Goal: Information Seeking & Learning: Learn about a topic

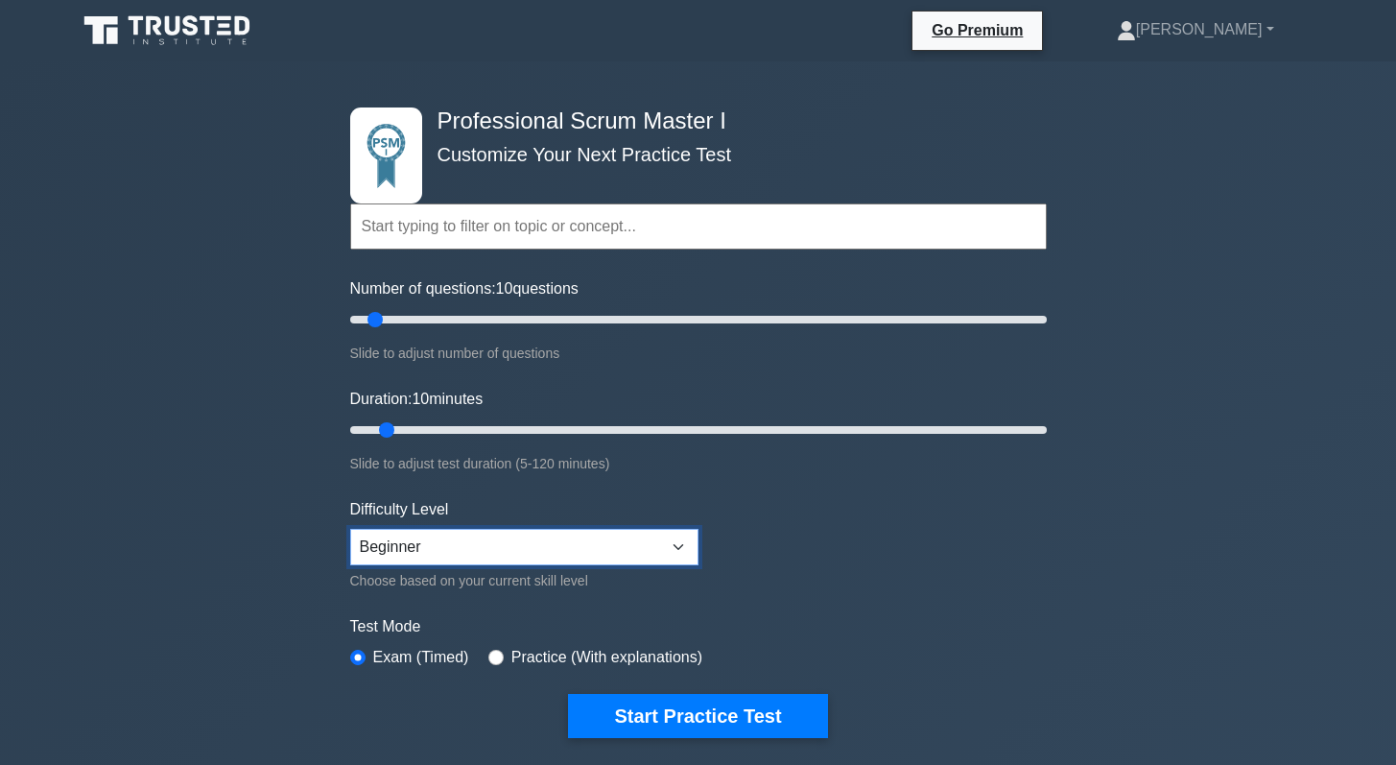
click at [474, 540] on select "Beginner Intermediate Expert" at bounding box center [524, 547] width 348 height 36
drag, startPoint x: 375, startPoint y: 324, endPoint x: 439, endPoint y: 333, distance: 64.8
type input "30"
click at [439, 331] on input "Number of questions: 30 questions" at bounding box center [698, 319] width 696 height 23
drag, startPoint x: 388, startPoint y: 431, endPoint x: 482, endPoint y: 430, distance: 93.1
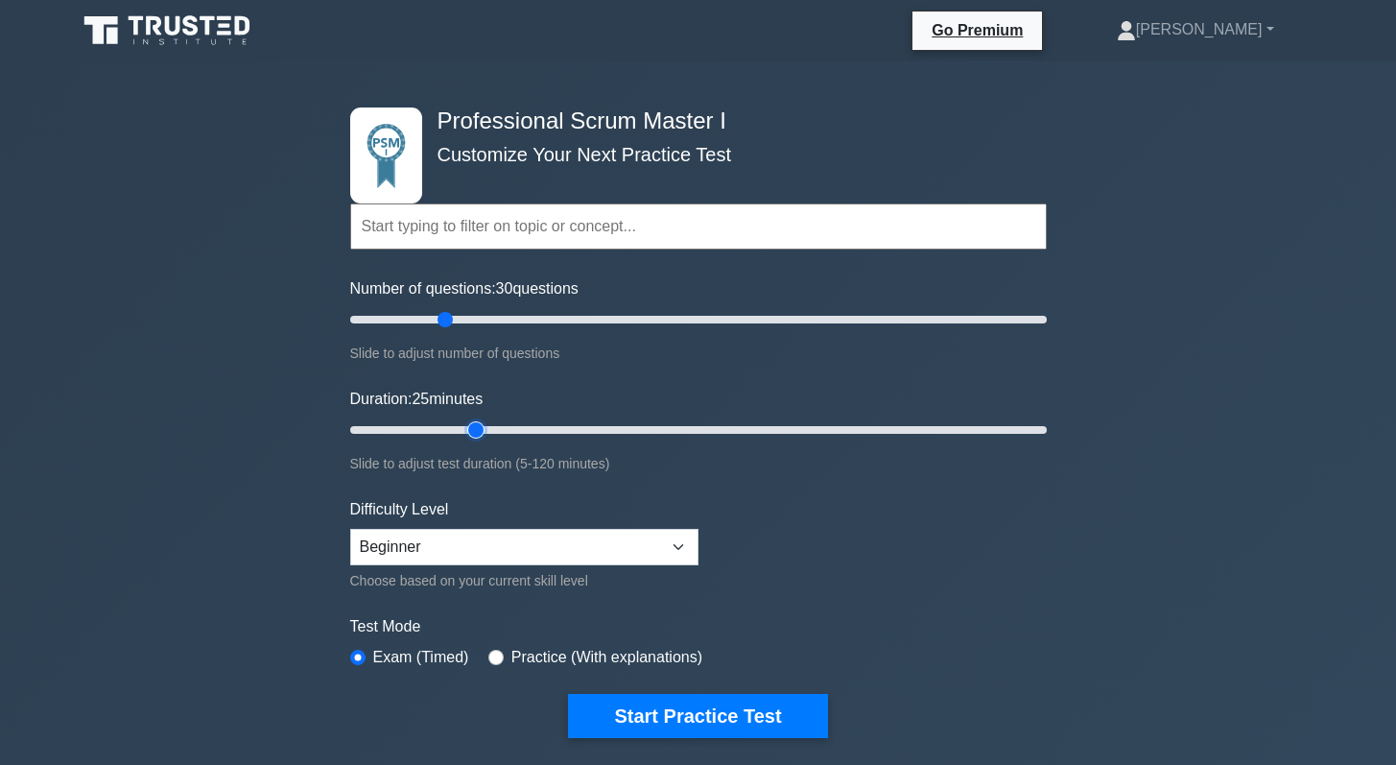
type input "25"
click at [482, 430] on input "Duration: 25 minutes" at bounding box center [698, 429] width 696 height 23
click at [640, 660] on label "Practice (With explanations)" at bounding box center [606, 657] width 191 height 23
click at [520, 657] on label "Practice (With explanations)" at bounding box center [606, 657] width 191 height 23
click at [498, 651] on input "radio" at bounding box center [495, 656] width 15 height 15
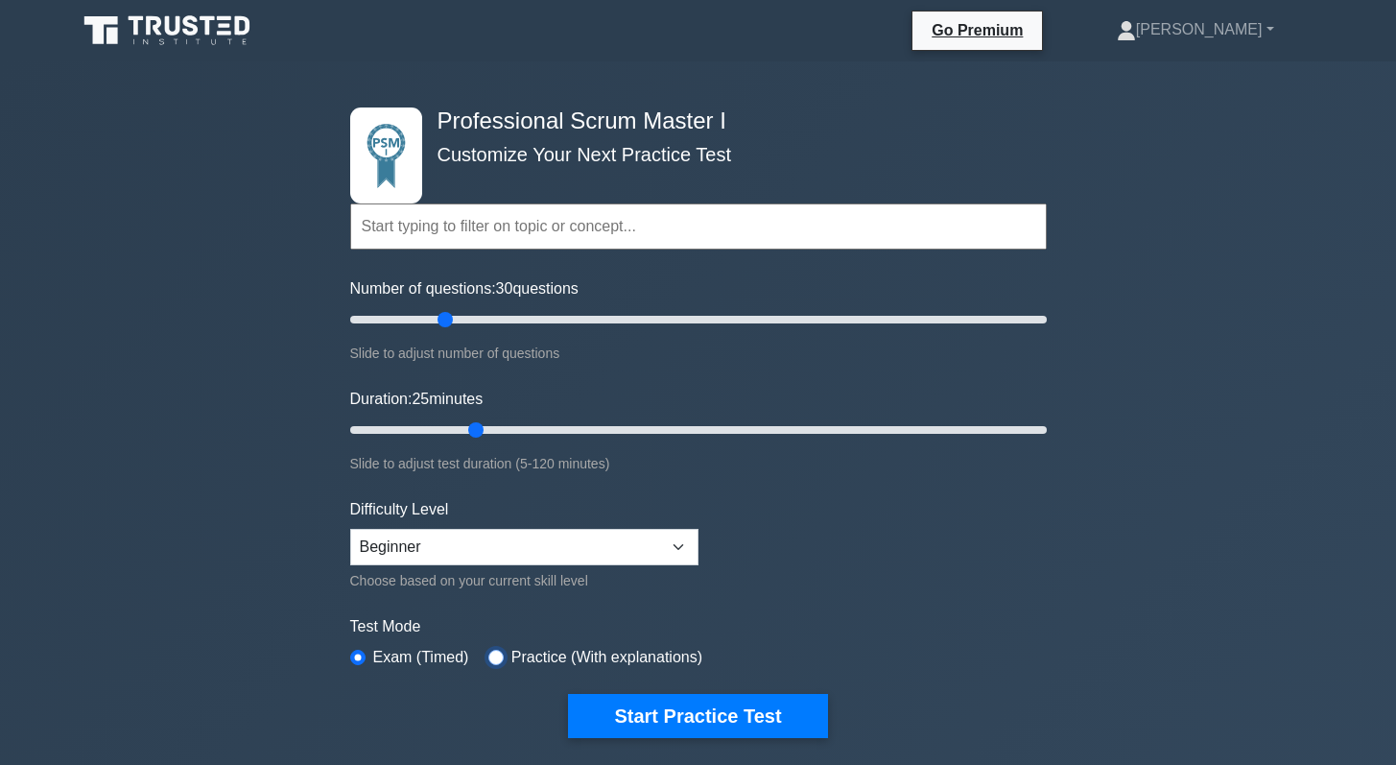
radio input "true"
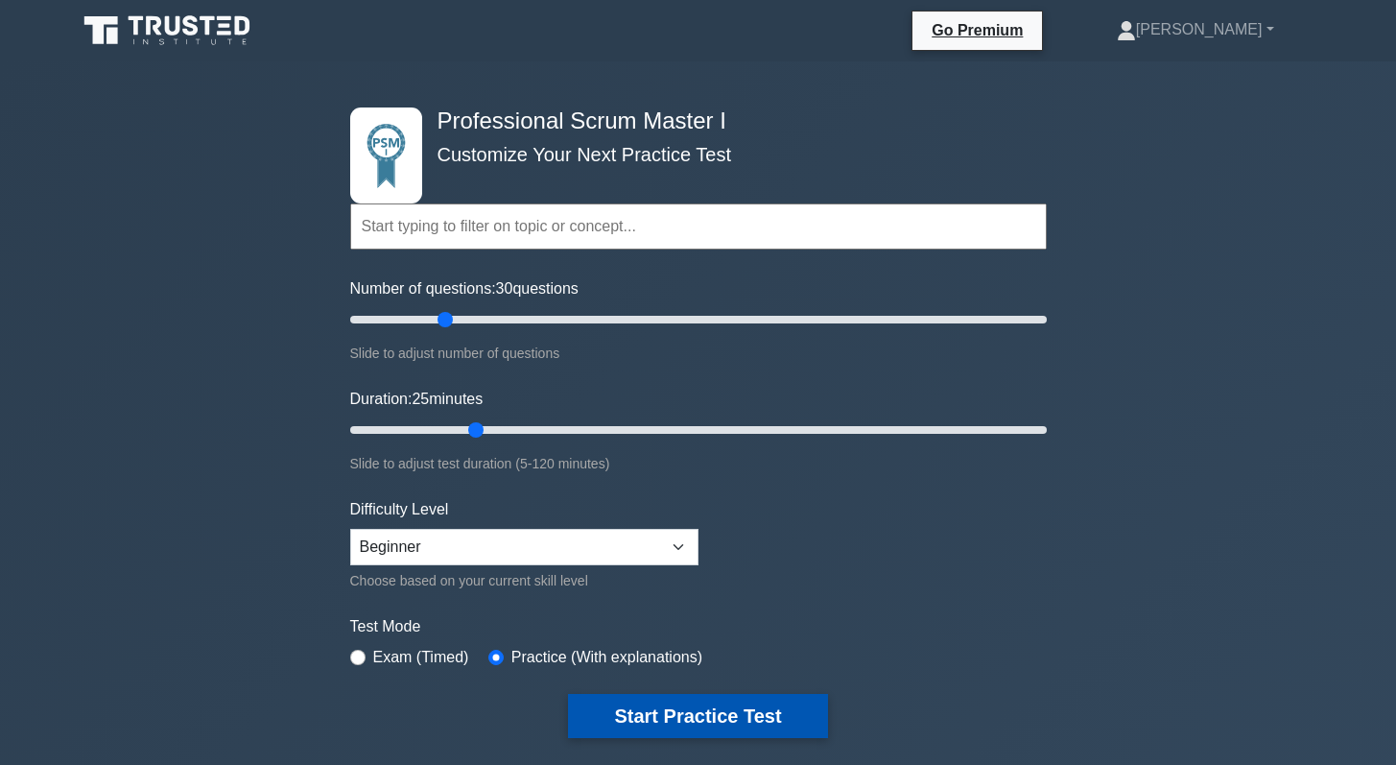
click at [632, 708] on button "Start Practice Test" at bounding box center [697, 716] width 259 height 44
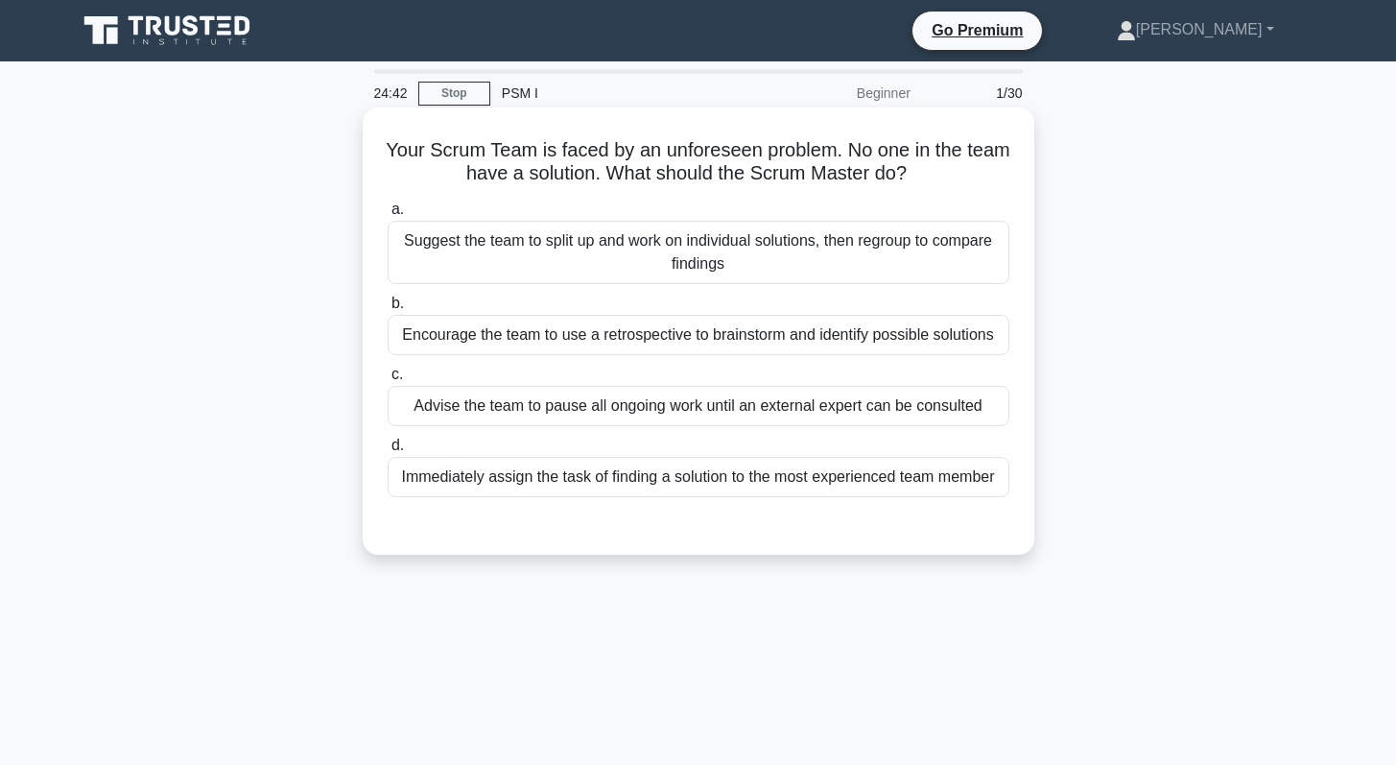
click at [572, 341] on div "Encourage the team to use a retrospective to brainstorm and identify possible s…" at bounding box center [699, 335] width 622 height 40
click at [388, 310] on input "b. Encourage the team to use a retrospective to brainstorm and identify possibl…" at bounding box center [388, 303] width 0 height 12
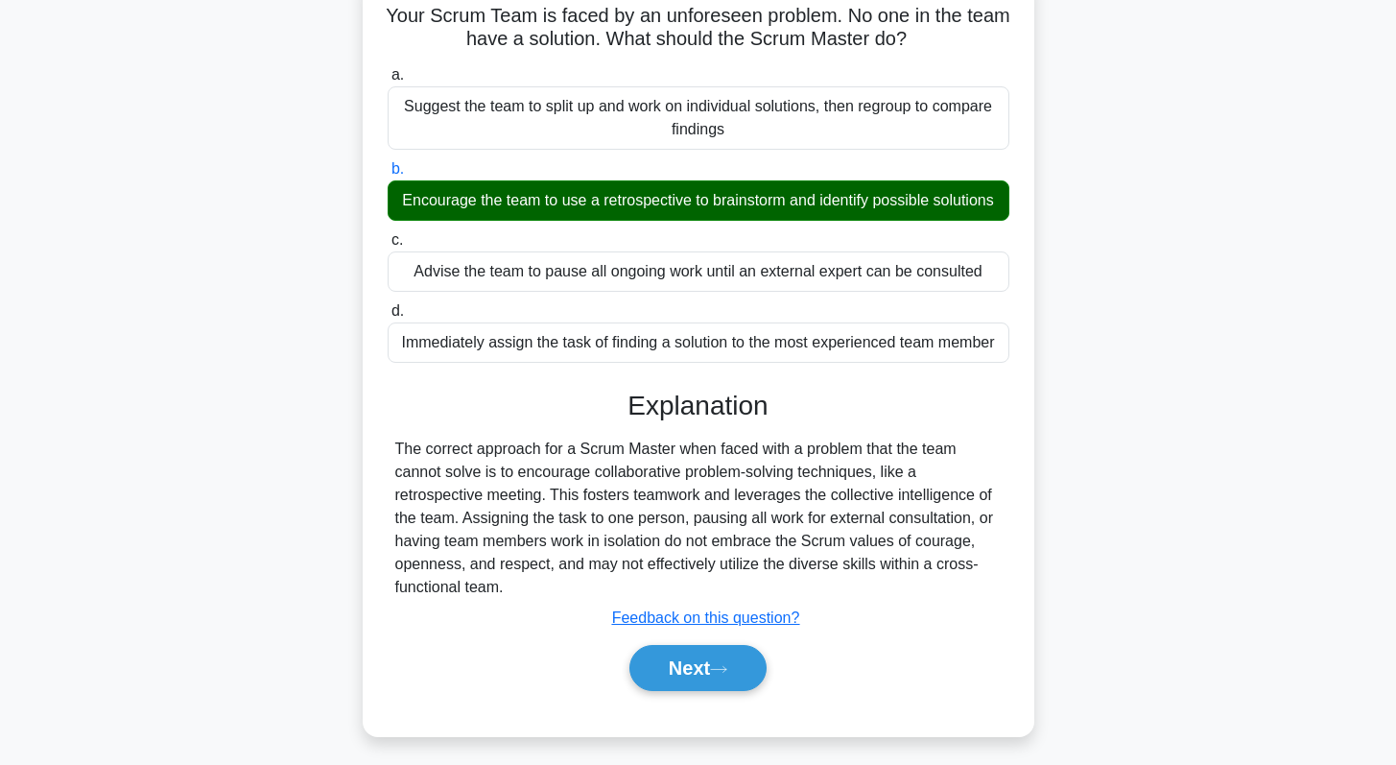
scroll to position [137, 0]
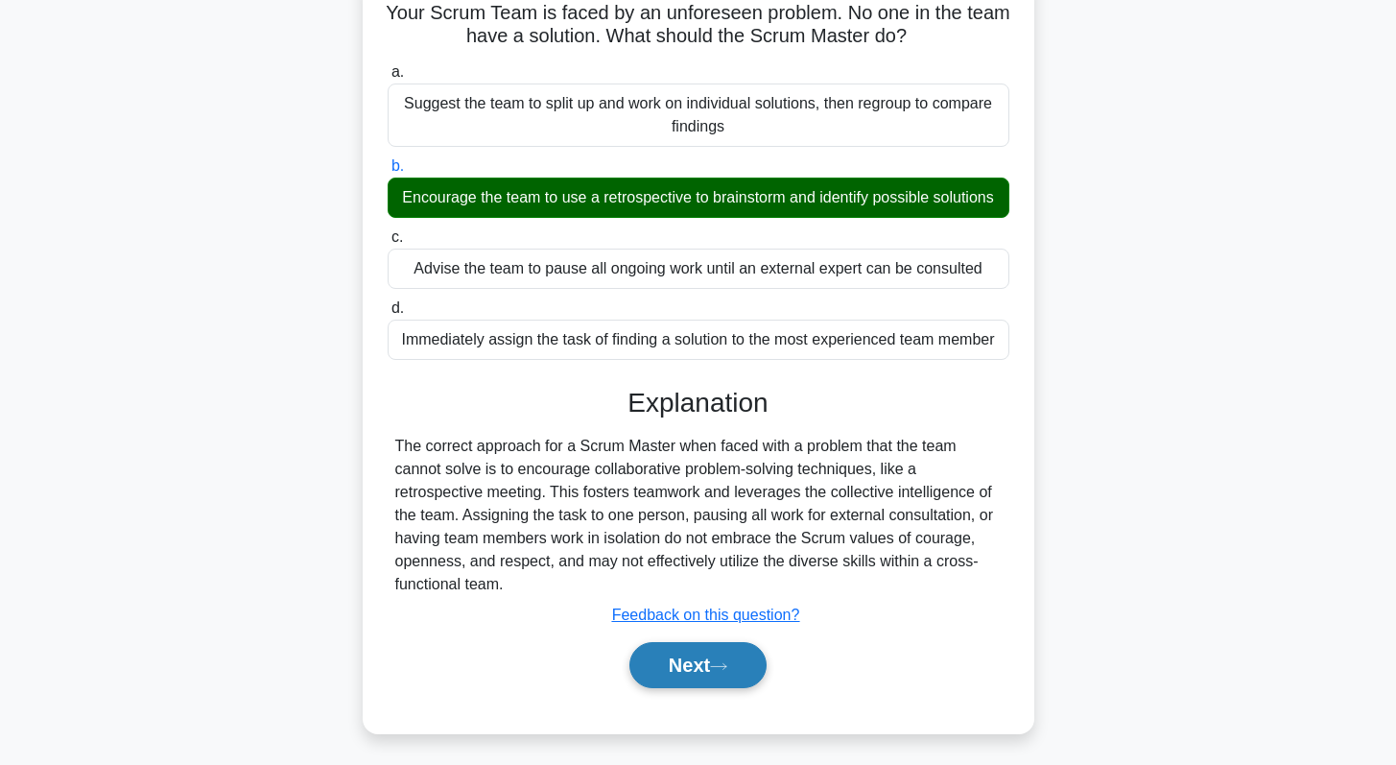
click at [655, 671] on button "Next" at bounding box center [697, 665] width 137 height 46
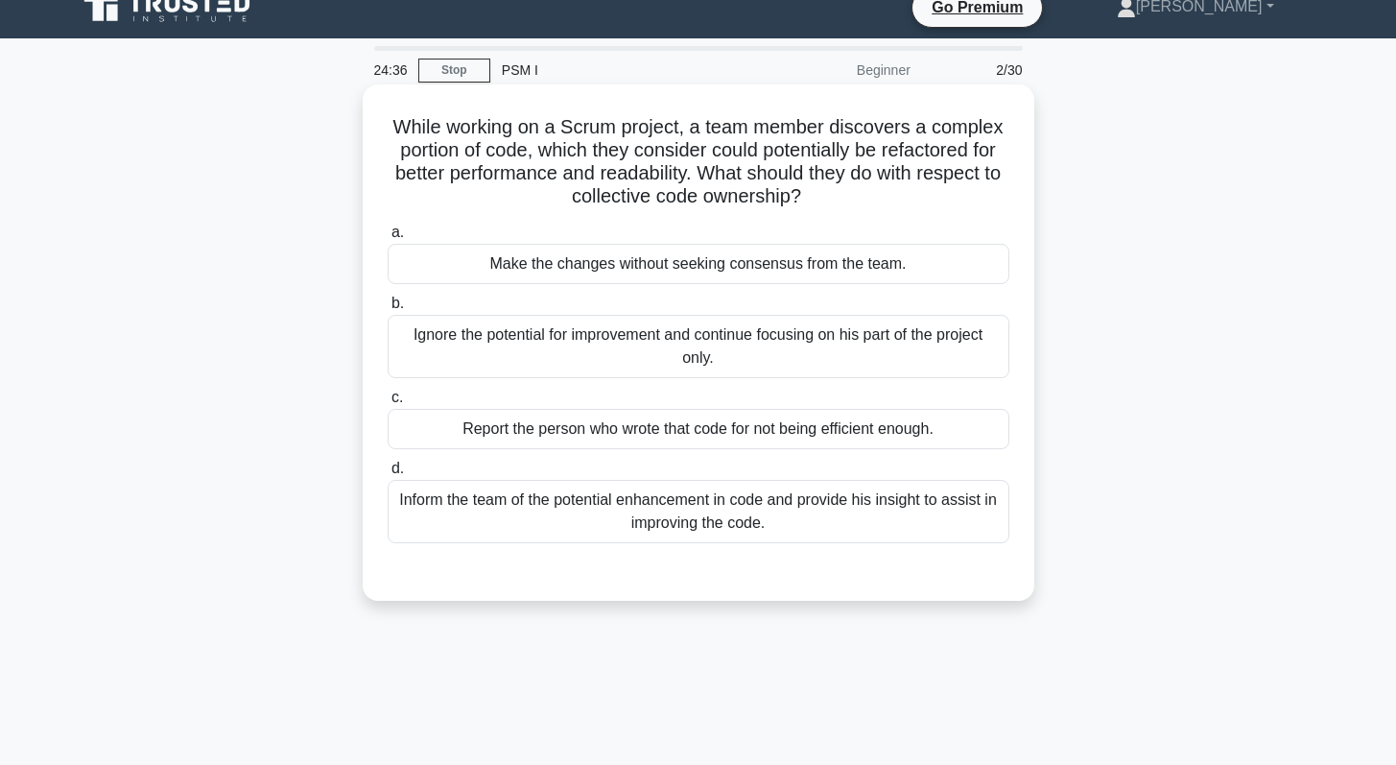
scroll to position [0, 0]
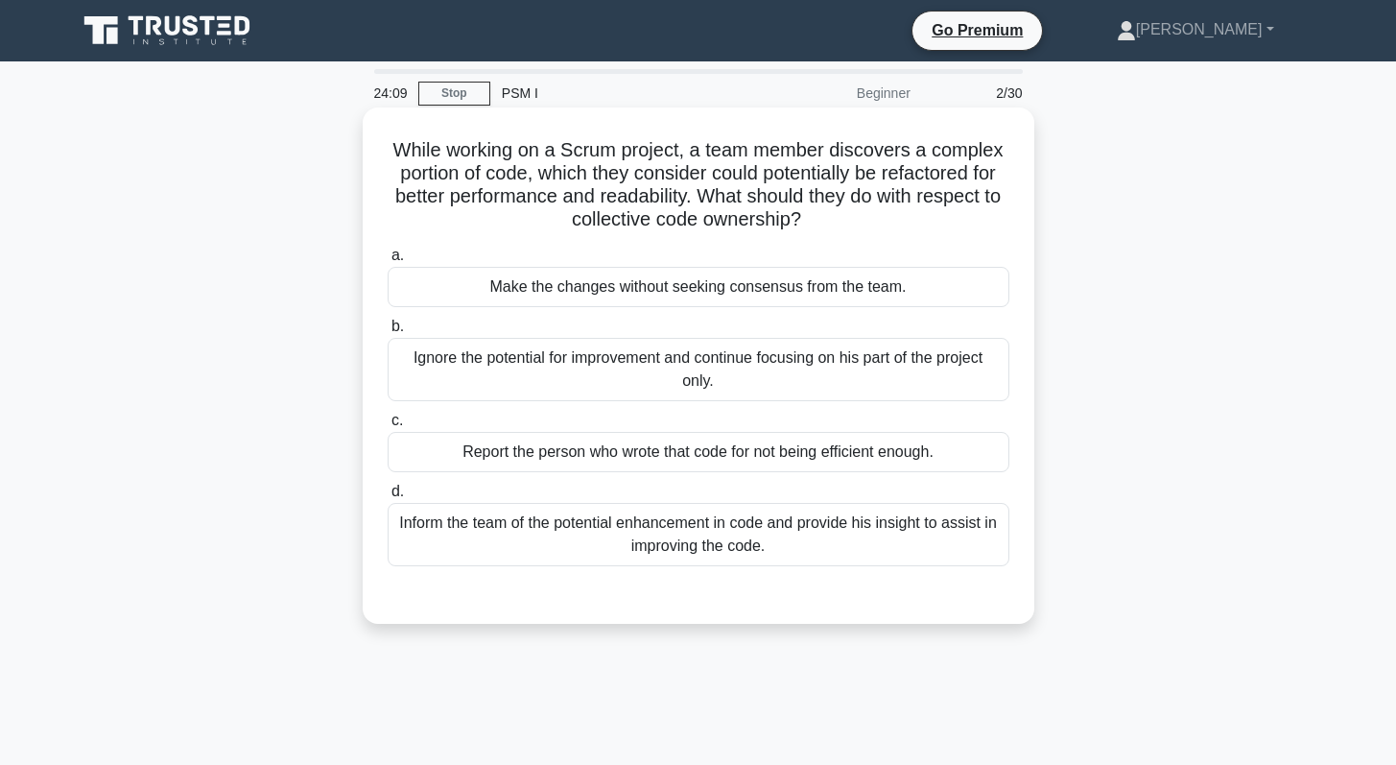
click at [699, 536] on div "Inform the team of the potential enhancement in code and provide his insight to…" at bounding box center [699, 534] width 622 height 63
click at [388, 498] on input "d. Inform the team of the potential enhancement in code and provide his insight…" at bounding box center [388, 491] width 0 height 12
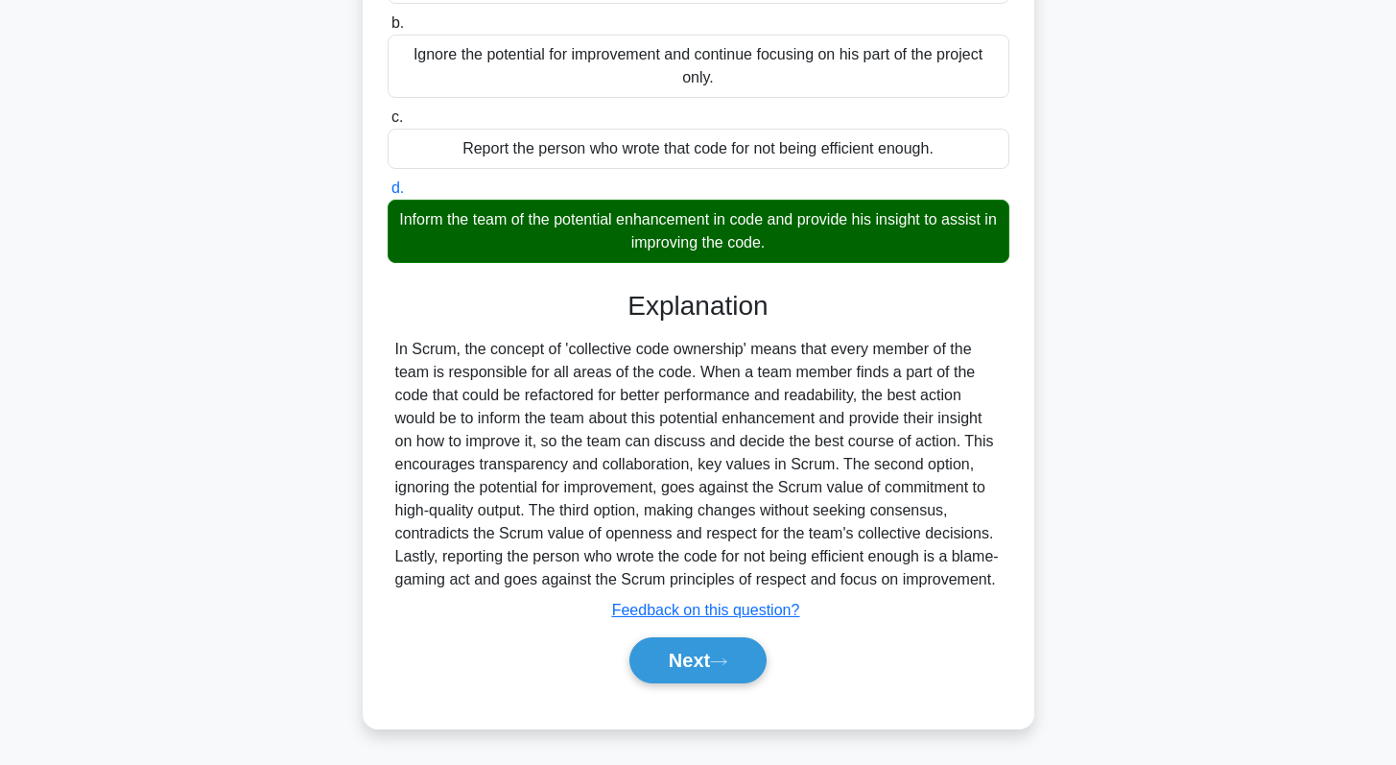
scroll to position [326, 0]
click at [672, 671] on button "Next" at bounding box center [697, 660] width 137 height 46
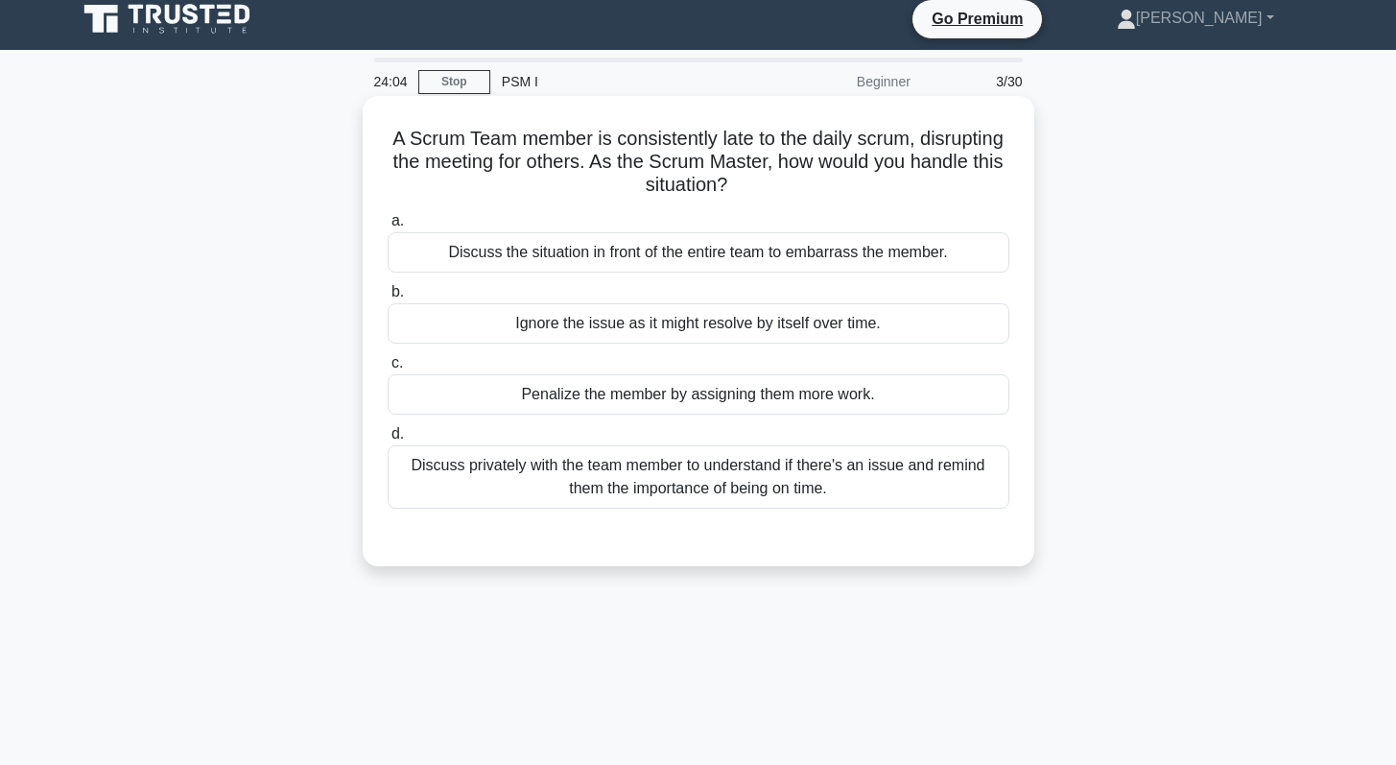
scroll to position [0, 0]
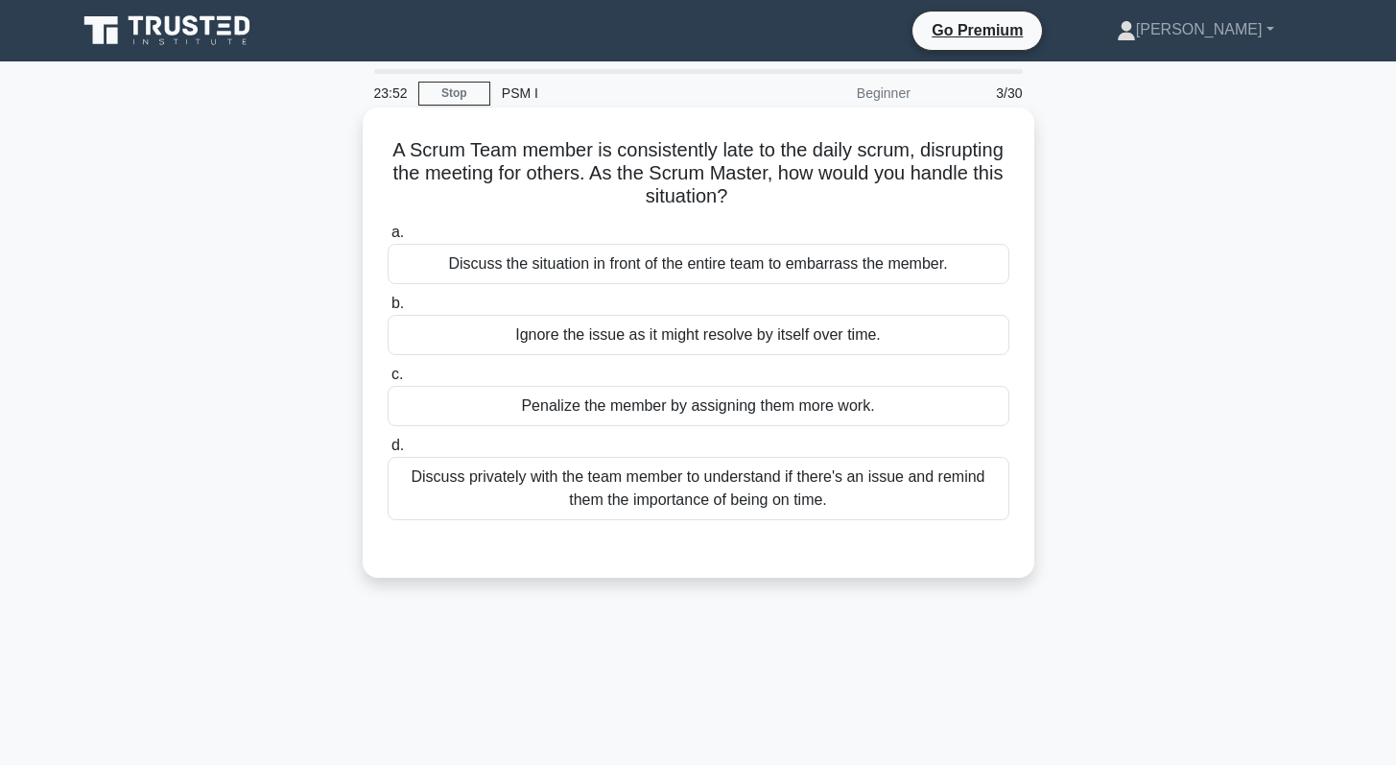
click at [651, 484] on div "Discuss privately with the team member to understand if there's an issue and re…" at bounding box center [699, 488] width 622 height 63
click at [388, 452] on input "d. Discuss privately with the team member to understand if there's an issue and…" at bounding box center [388, 445] width 0 height 12
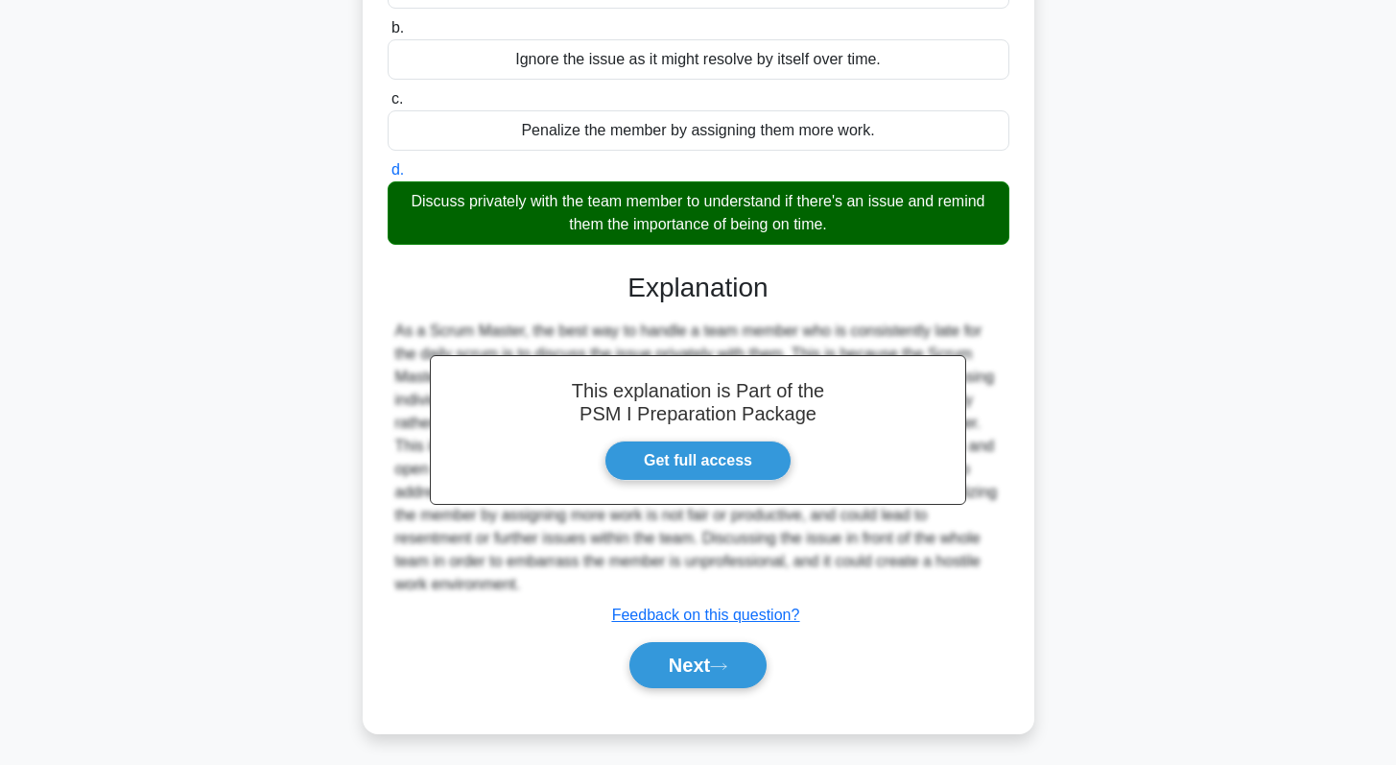
scroll to position [280, 0]
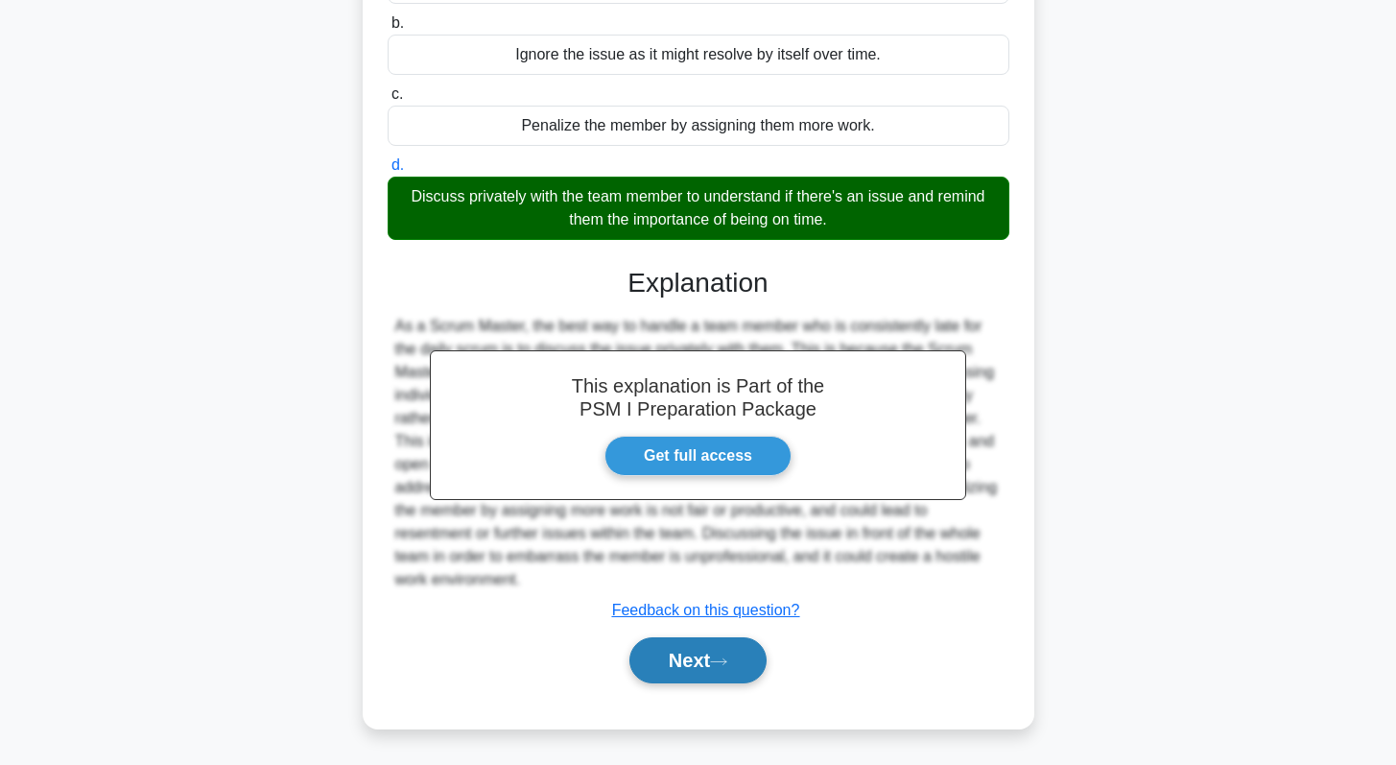
click at [682, 668] on button "Next" at bounding box center [697, 660] width 137 height 46
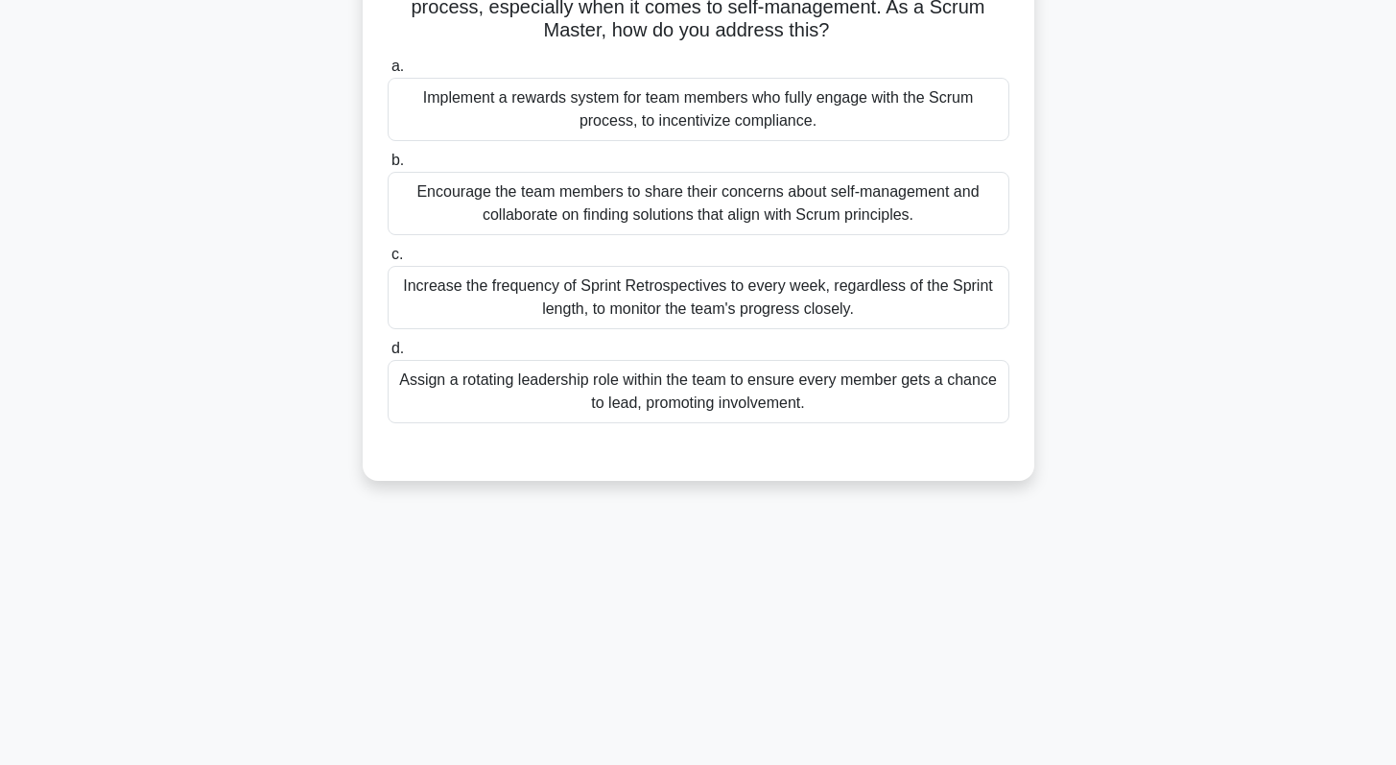
scroll to position [0, 0]
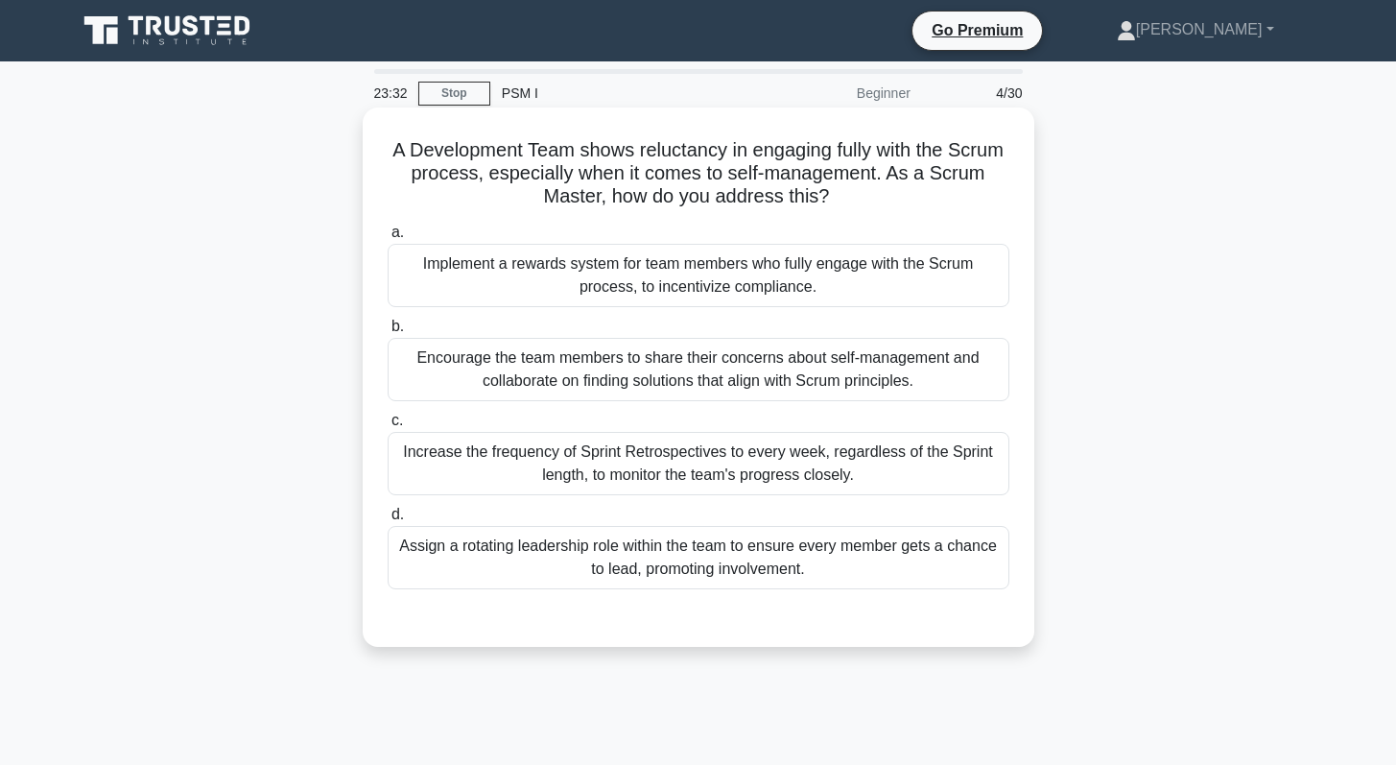
click at [632, 375] on div "Encourage the team members to share their concerns about self-management and co…" at bounding box center [699, 369] width 622 height 63
click at [388, 333] on input "b. Encourage the team members to share their concerns about self-management and…" at bounding box center [388, 326] width 0 height 12
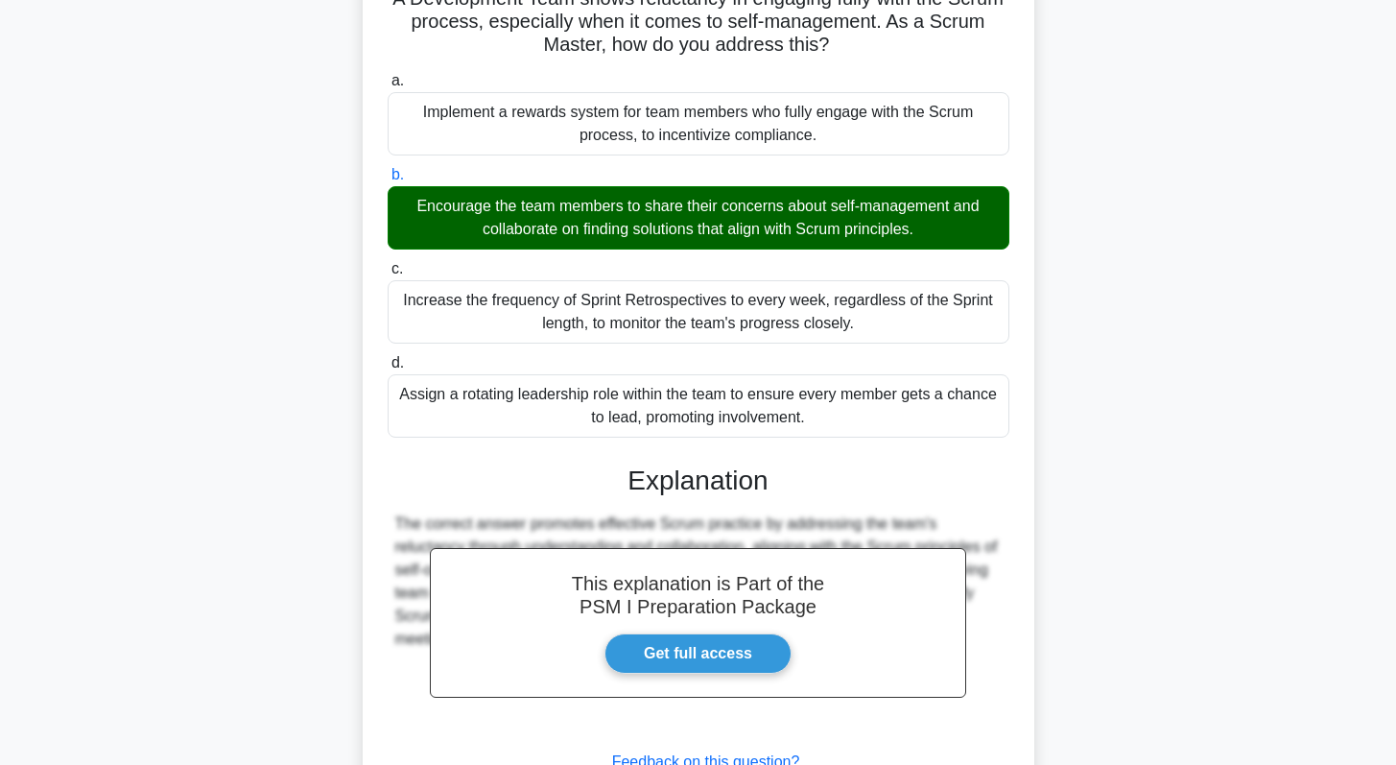
scroll to position [303, 0]
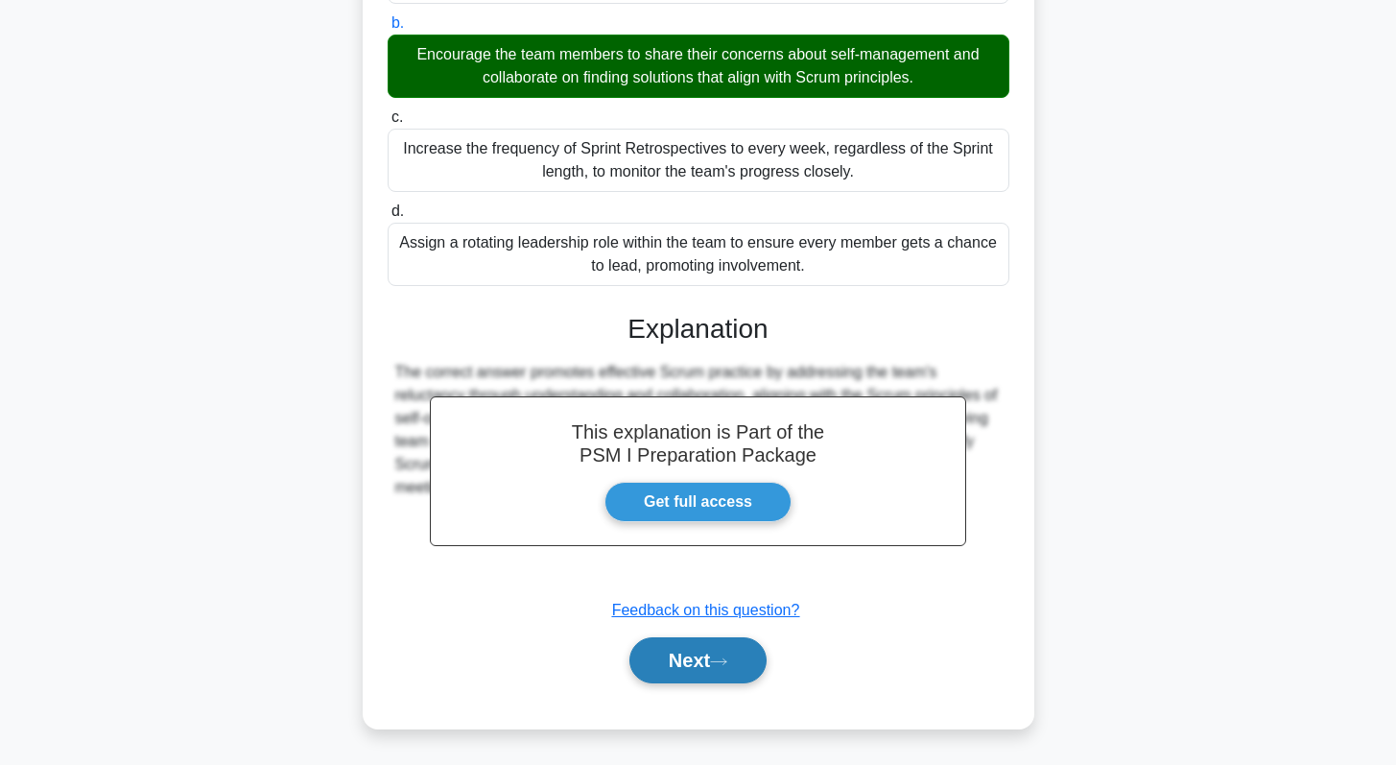
click at [701, 662] on button "Next" at bounding box center [697, 660] width 137 height 46
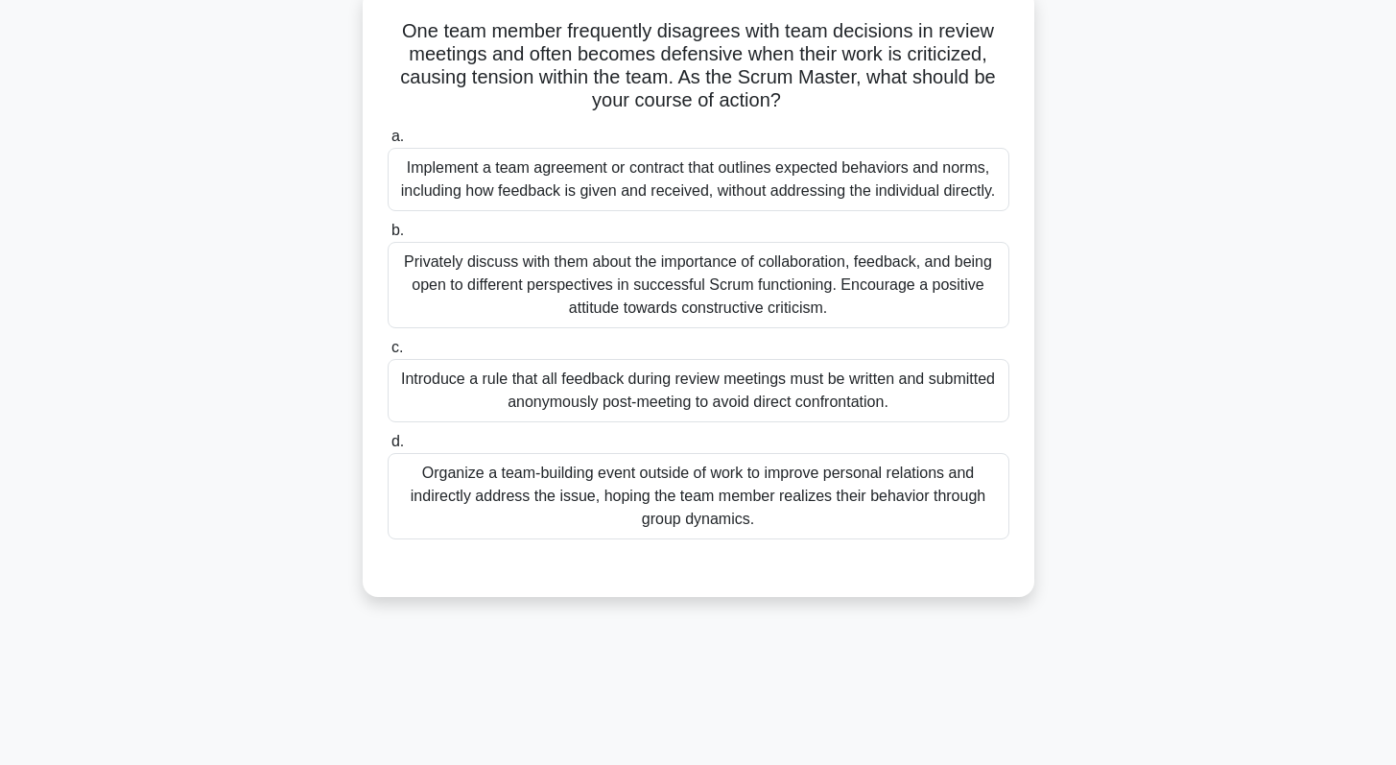
scroll to position [100, 0]
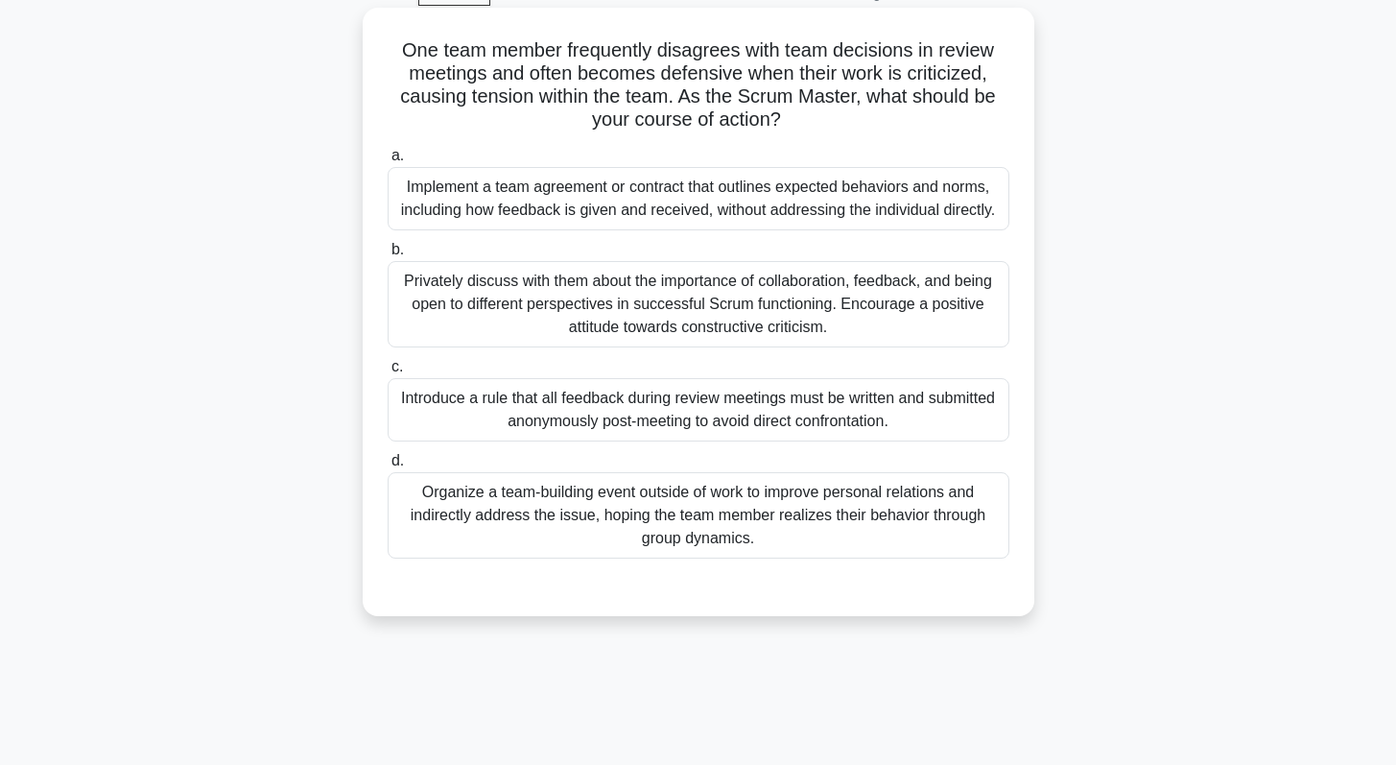
click at [661, 304] on div "Privately discuss with them about the importance of collaboration, feedback, an…" at bounding box center [699, 304] width 622 height 86
click at [388, 256] on input "b. Privately discuss with them about the importance of collaboration, feedback,…" at bounding box center [388, 250] width 0 height 12
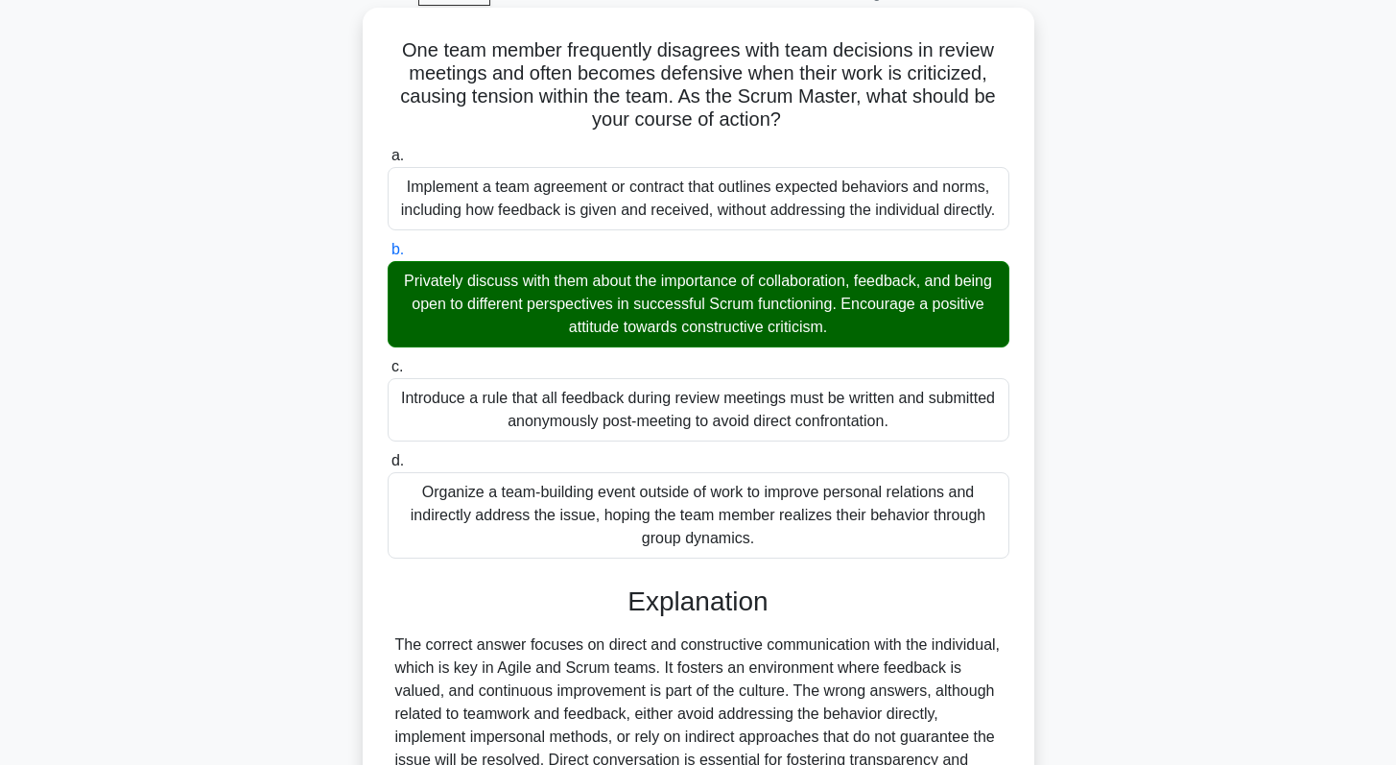
scroll to position [303, 0]
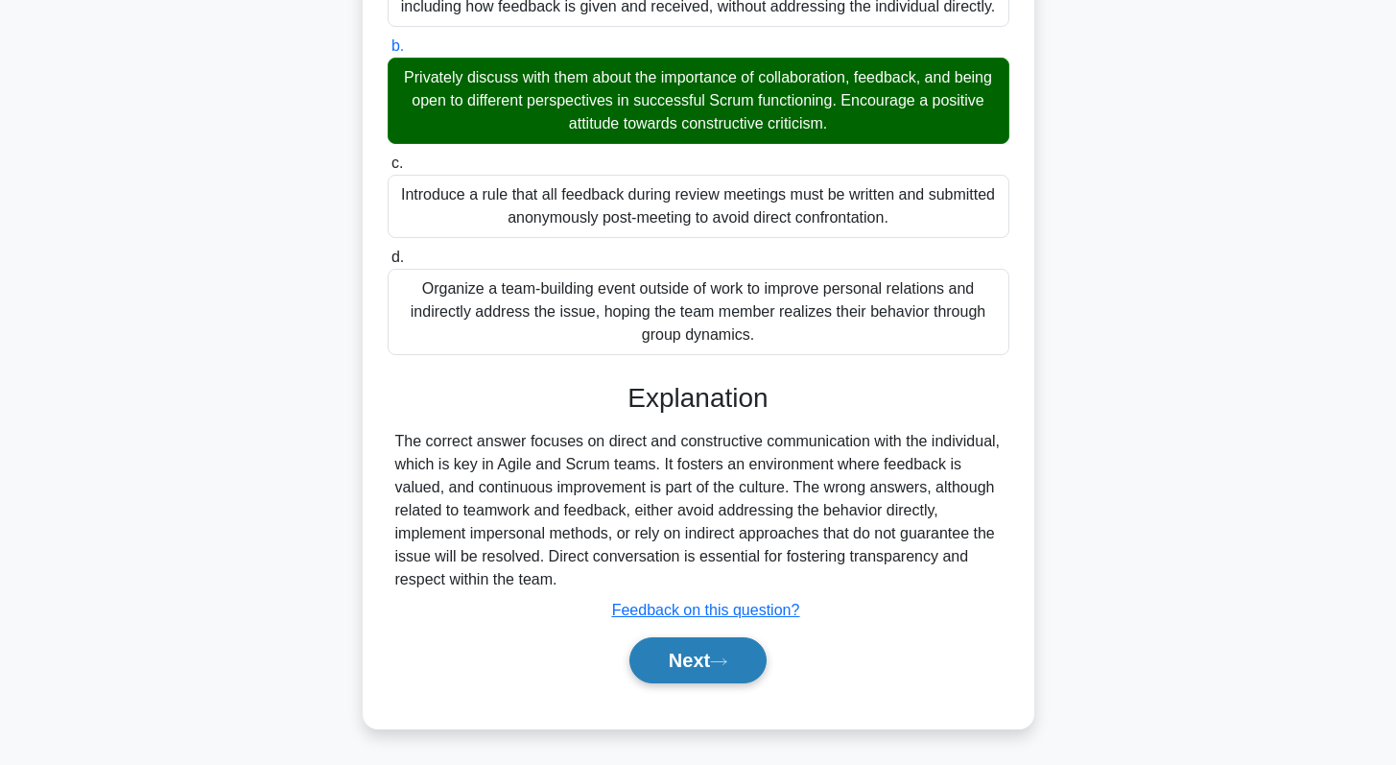
click at [658, 669] on button "Next" at bounding box center [697, 660] width 137 height 46
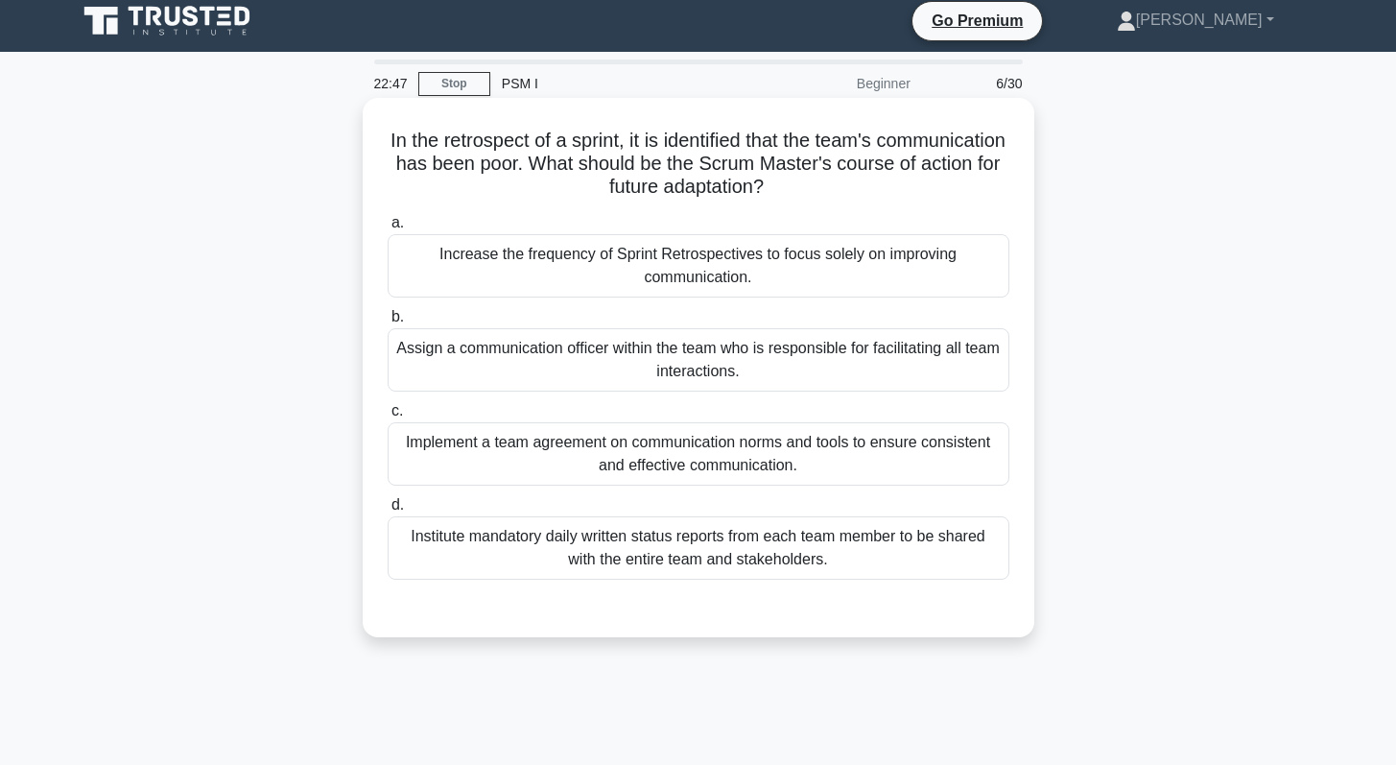
scroll to position [0, 0]
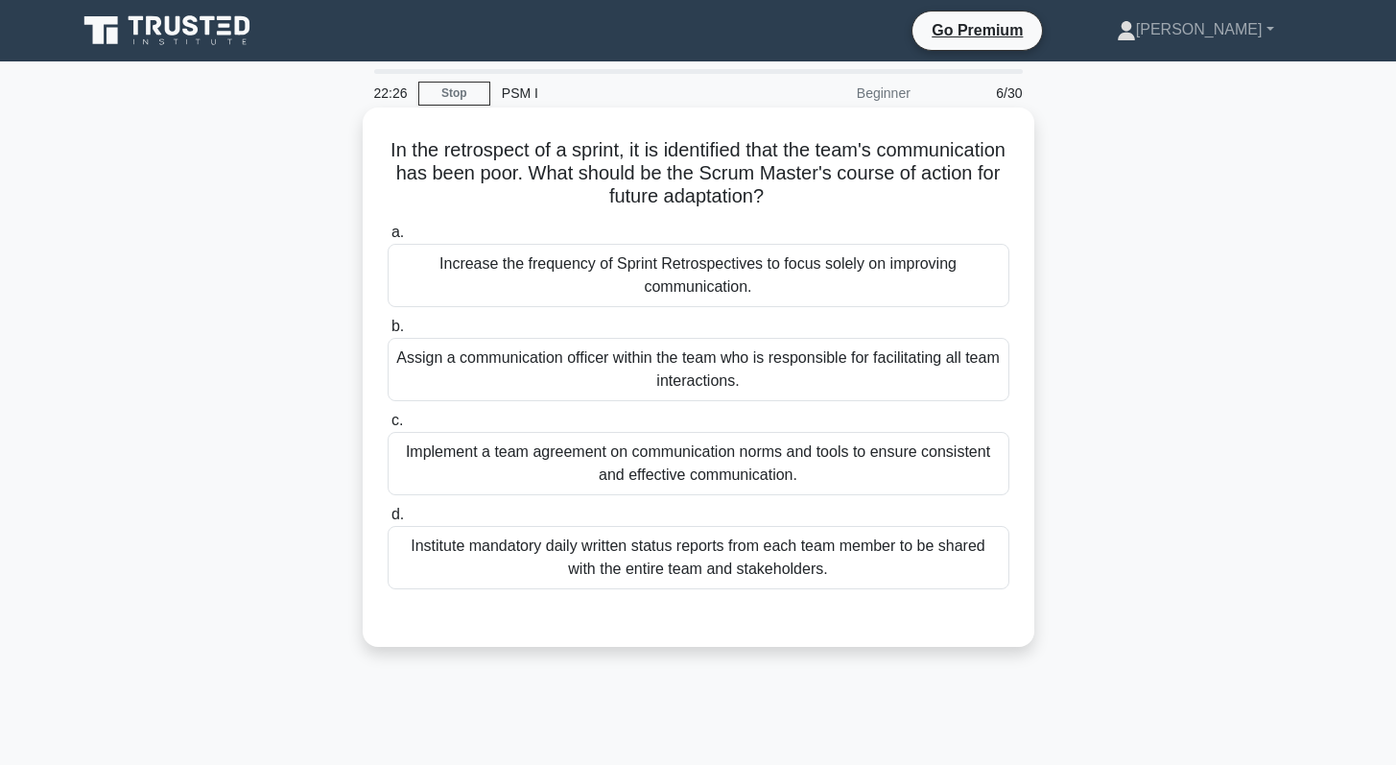
click at [631, 464] on div "Implement a team agreement on communication norms and tools to ensure consisten…" at bounding box center [699, 463] width 622 height 63
click at [388, 427] on input "c. Implement a team agreement on communication norms and tools to ensure consis…" at bounding box center [388, 420] width 0 height 12
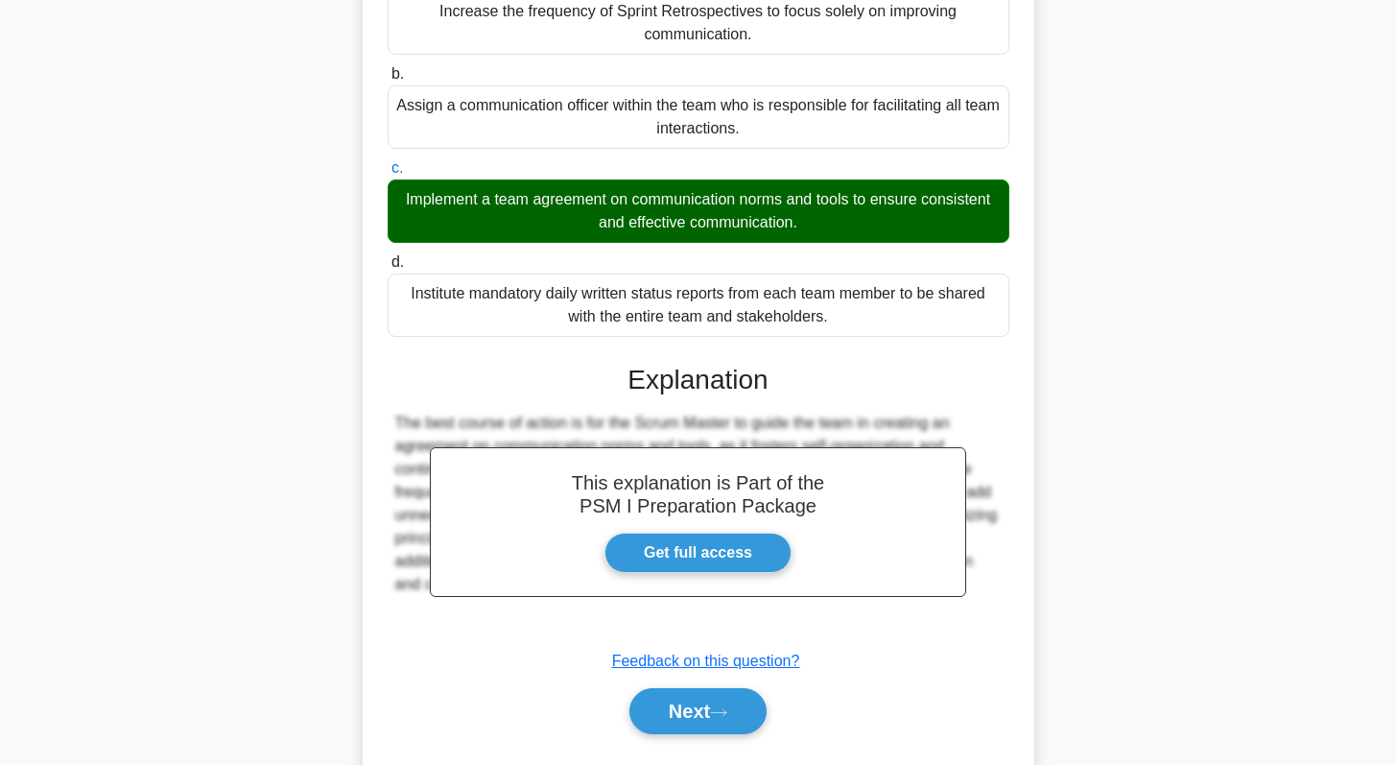
scroll to position [303, 0]
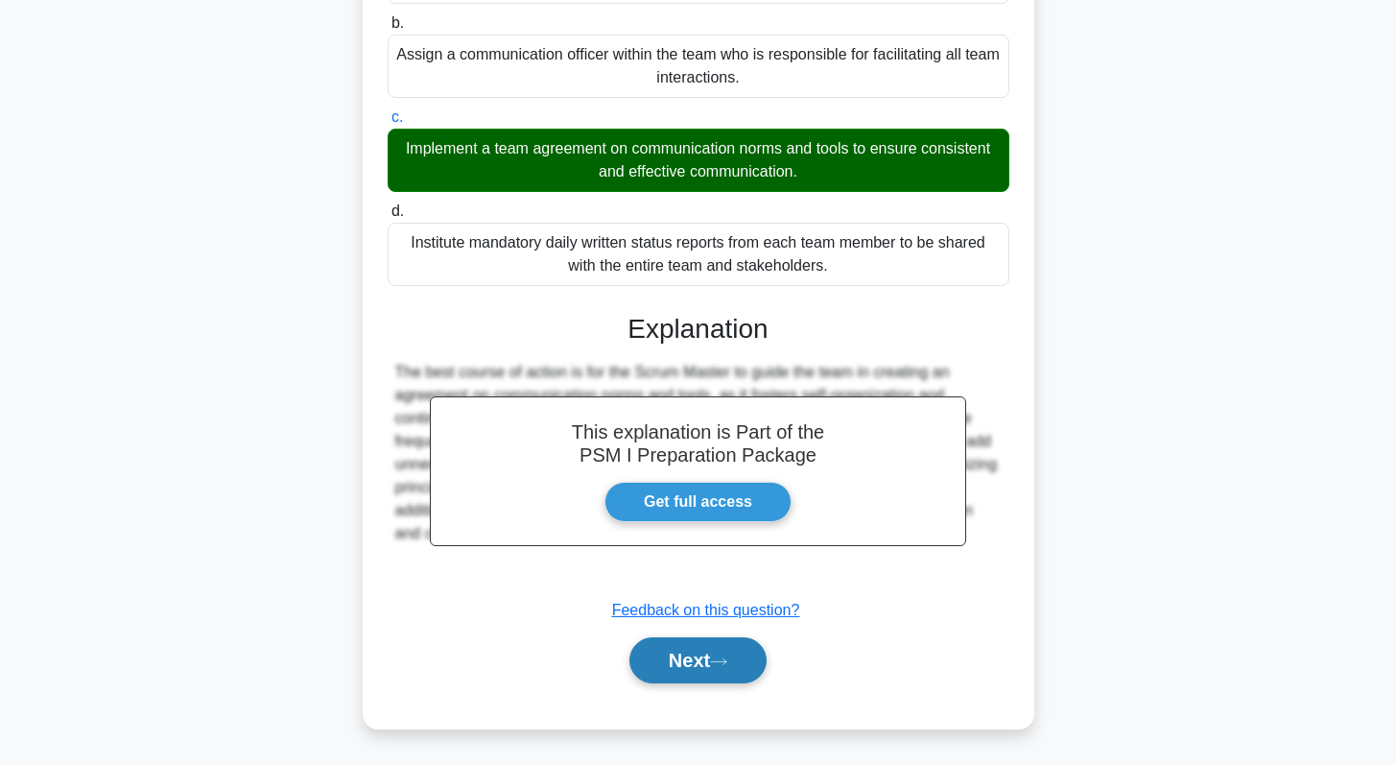
click at [718, 654] on button "Next" at bounding box center [697, 660] width 137 height 46
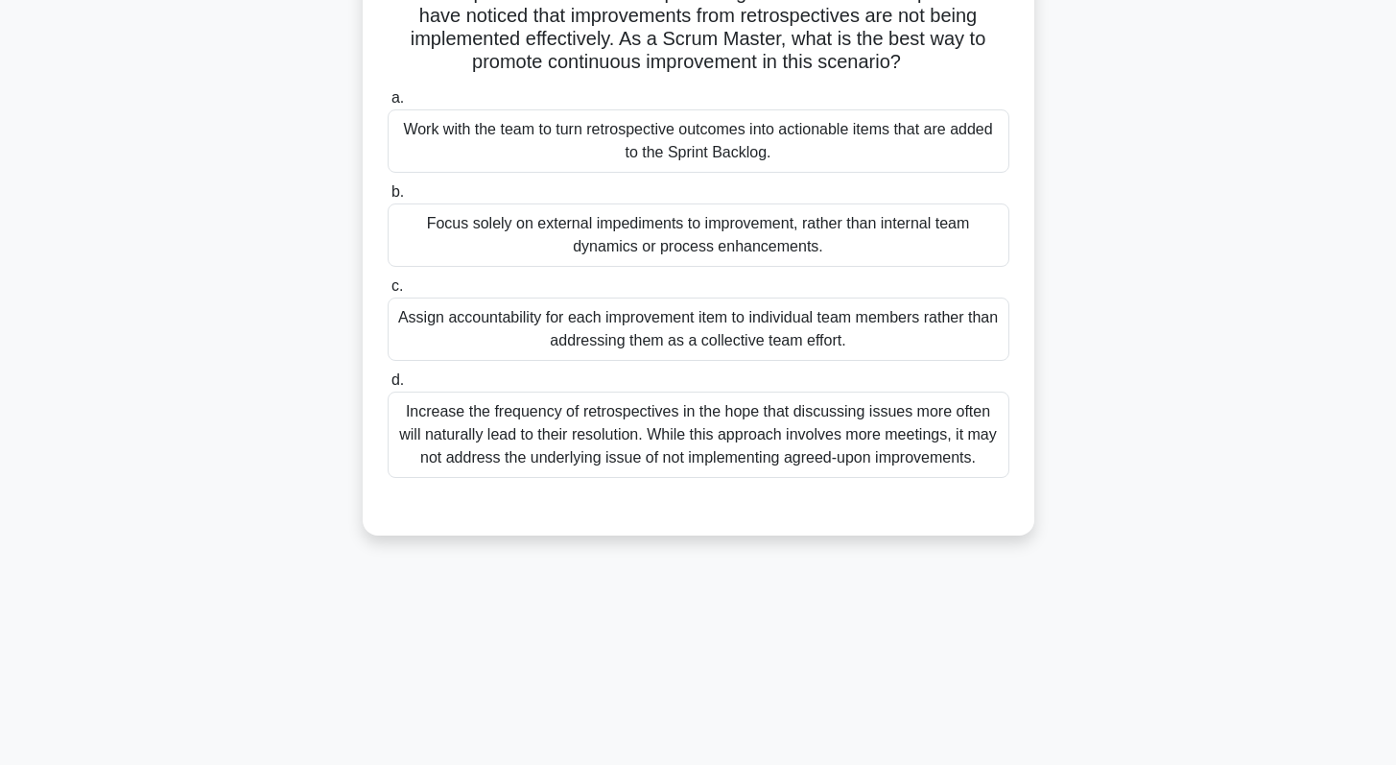
scroll to position [0, 0]
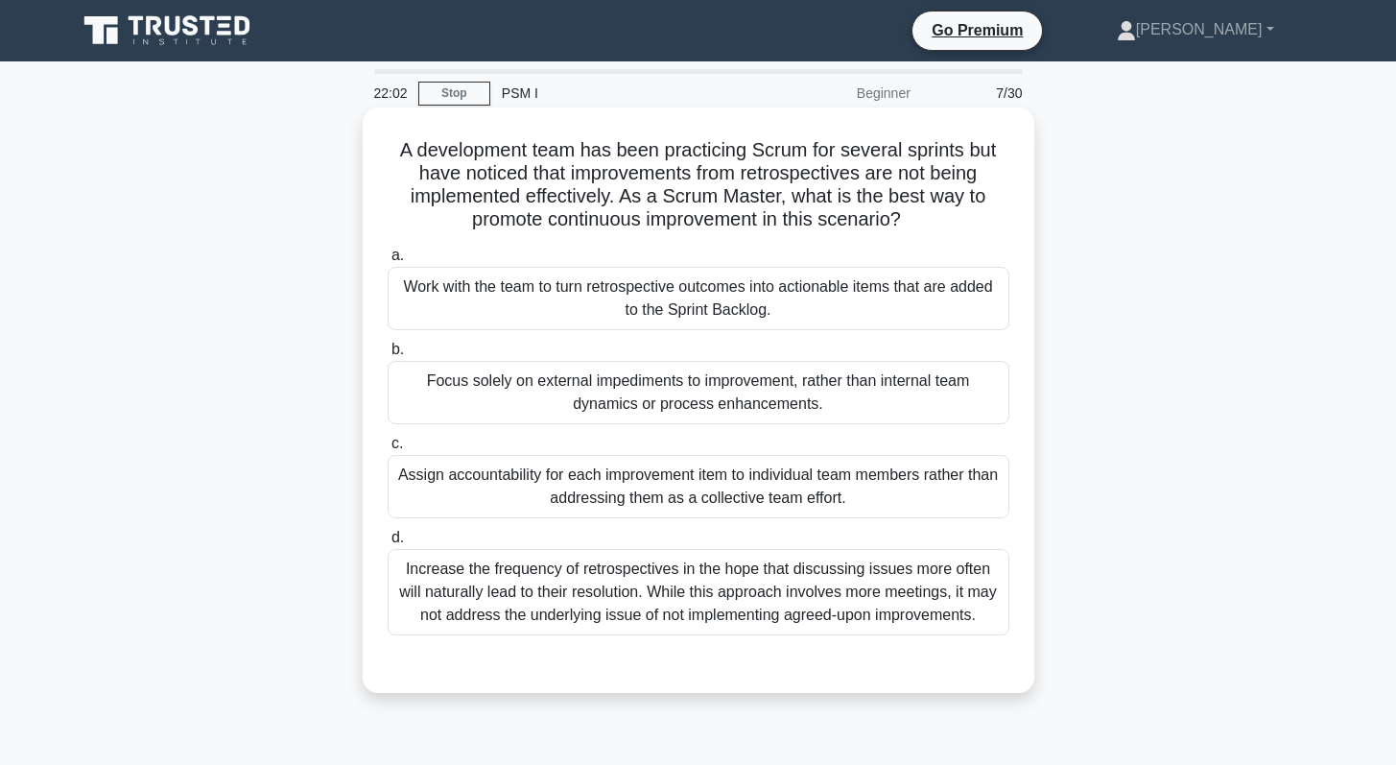
click at [777, 306] on div "Work with the team to turn retrospective outcomes into actionable items that ar…" at bounding box center [699, 298] width 622 height 63
click at [388, 262] on input "a. Work with the team to turn retrospective outcomes into actionable items that…" at bounding box center [388, 255] width 0 height 12
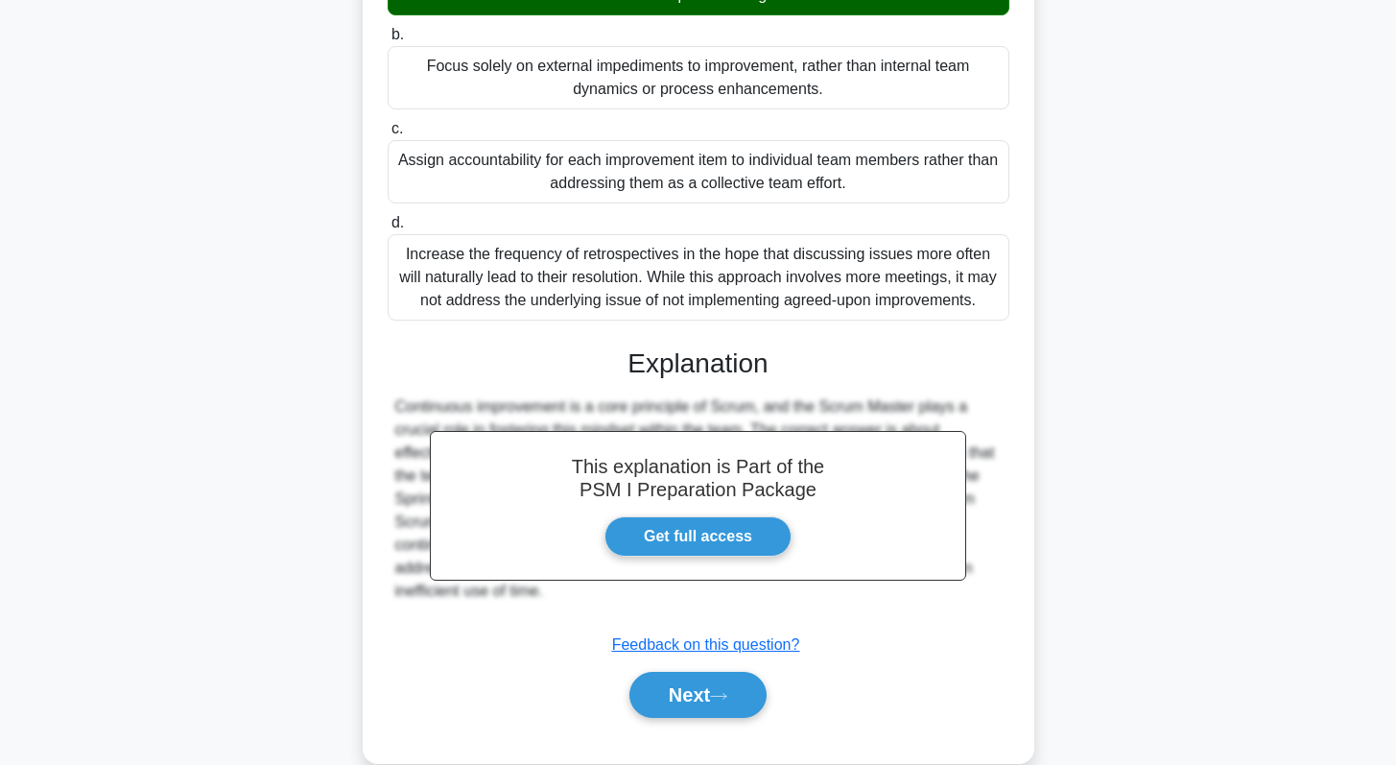
scroll to position [349, 0]
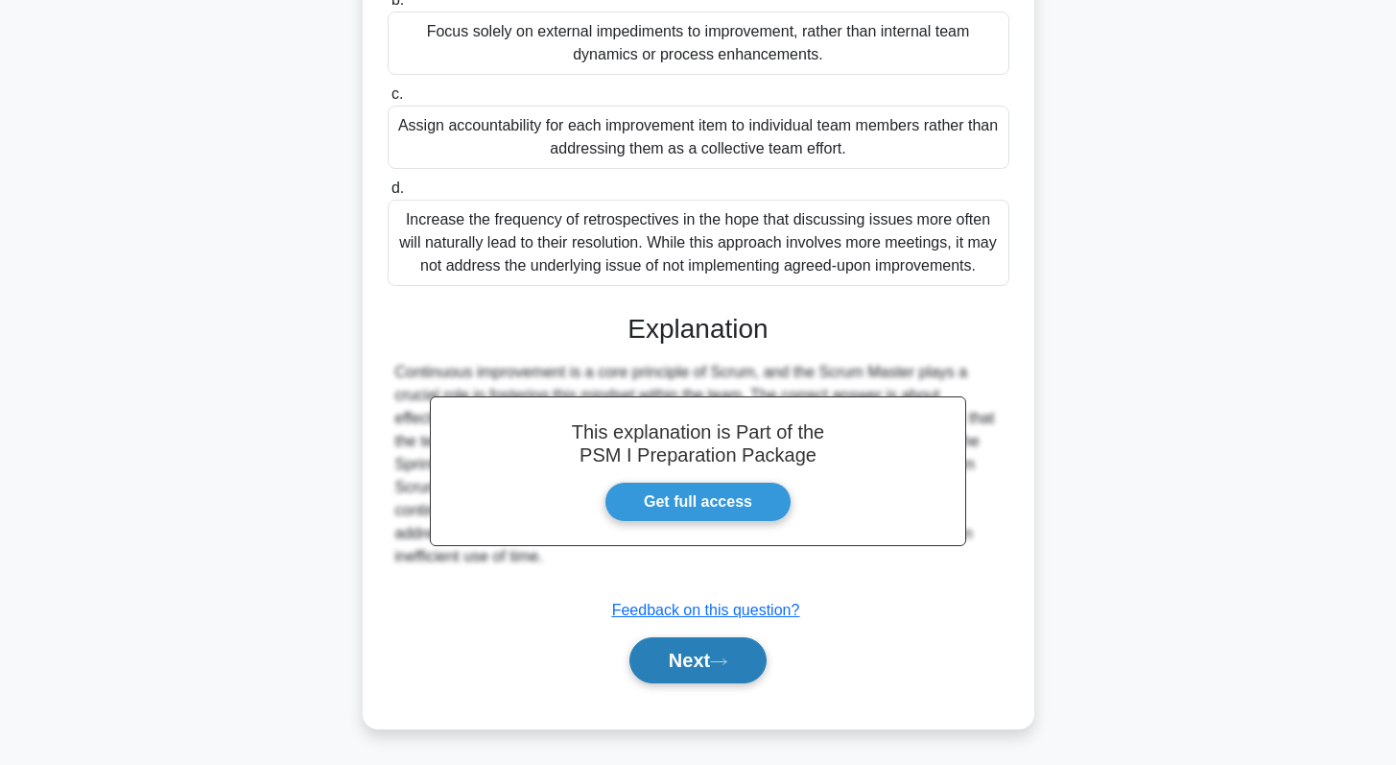
click at [652, 676] on button "Next" at bounding box center [697, 660] width 137 height 46
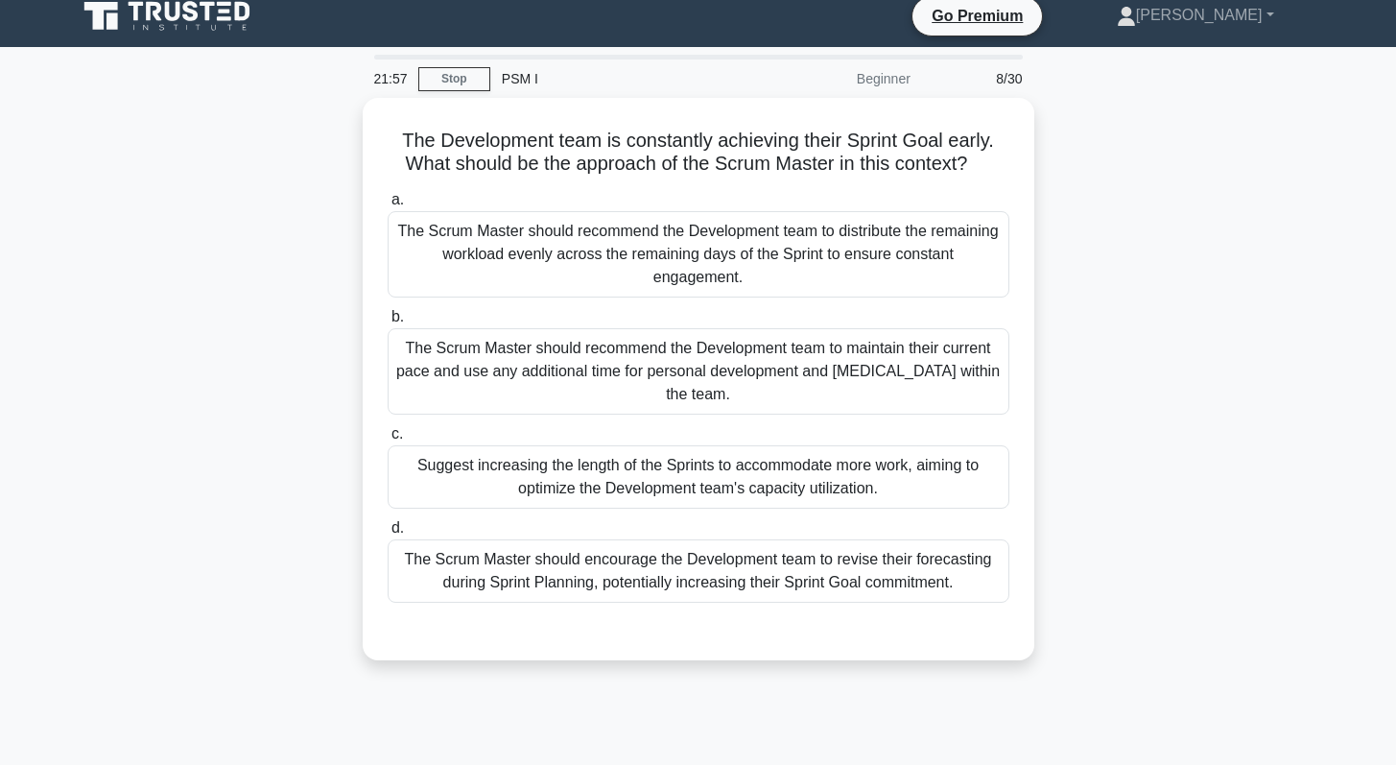
scroll to position [0, 0]
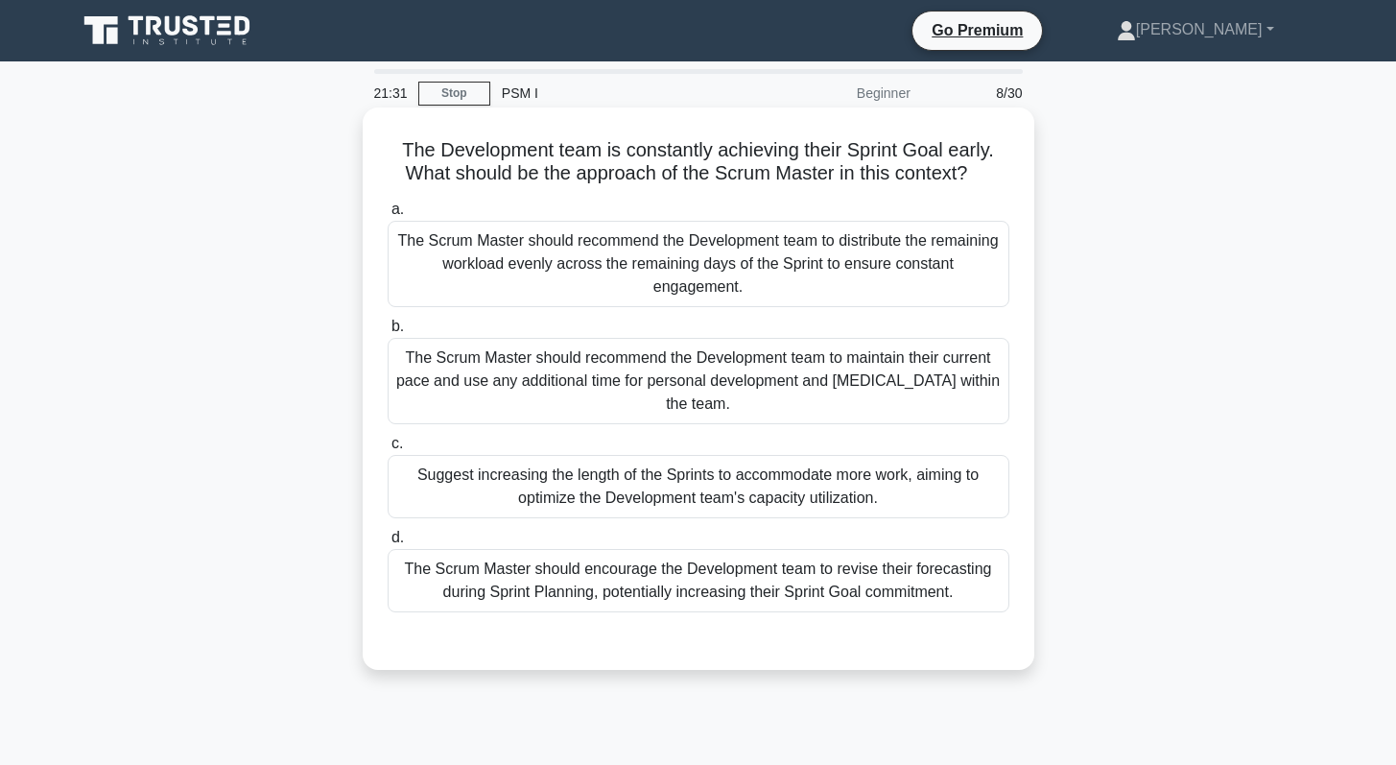
click at [619, 580] on div "The Scrum Master should encourage the Development team to revise their forecast…" at bounding box center [699, 580] width 622 height 63
click at [388, 544] on input "d. The Scrum Master should encourage the Development team to revise their forec…" at bounding box center [388, 537] width 0 height 12
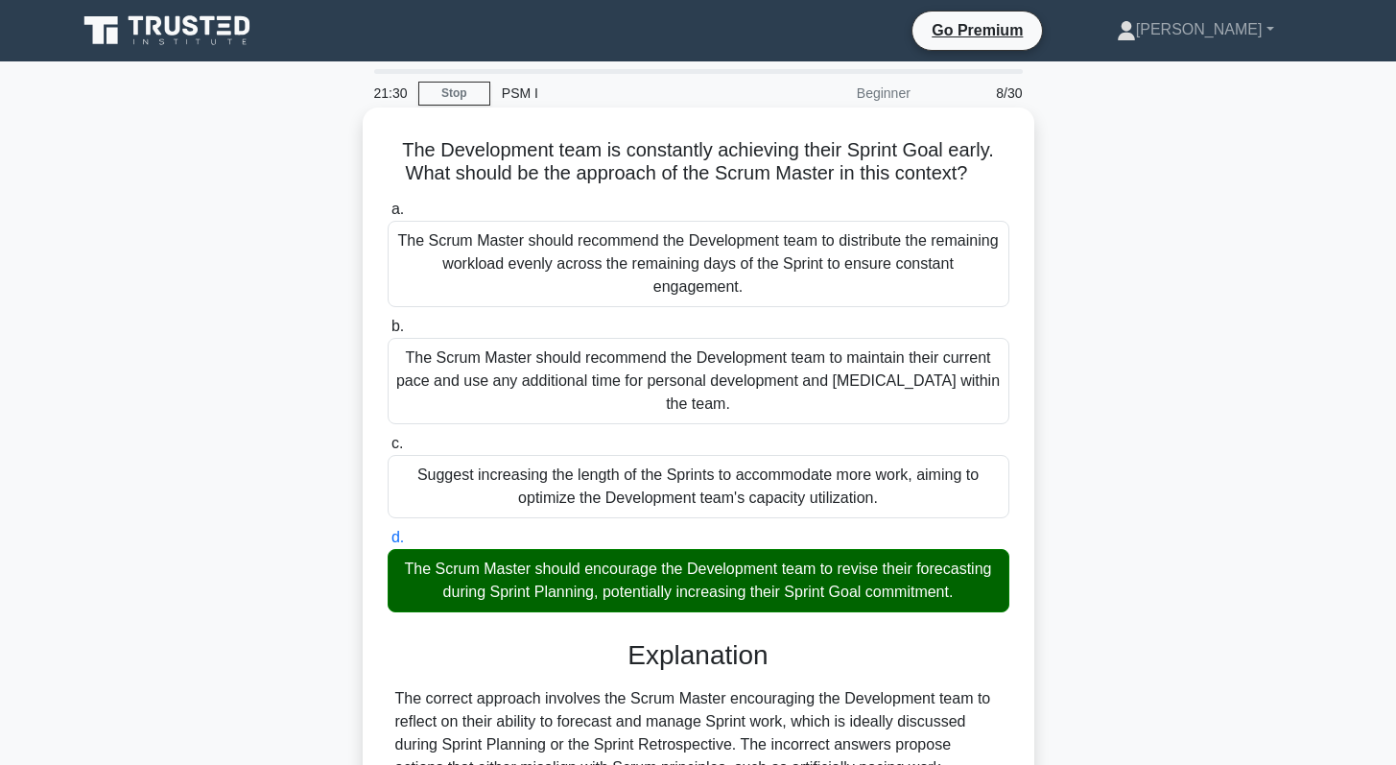
scroll to position [271, 0]
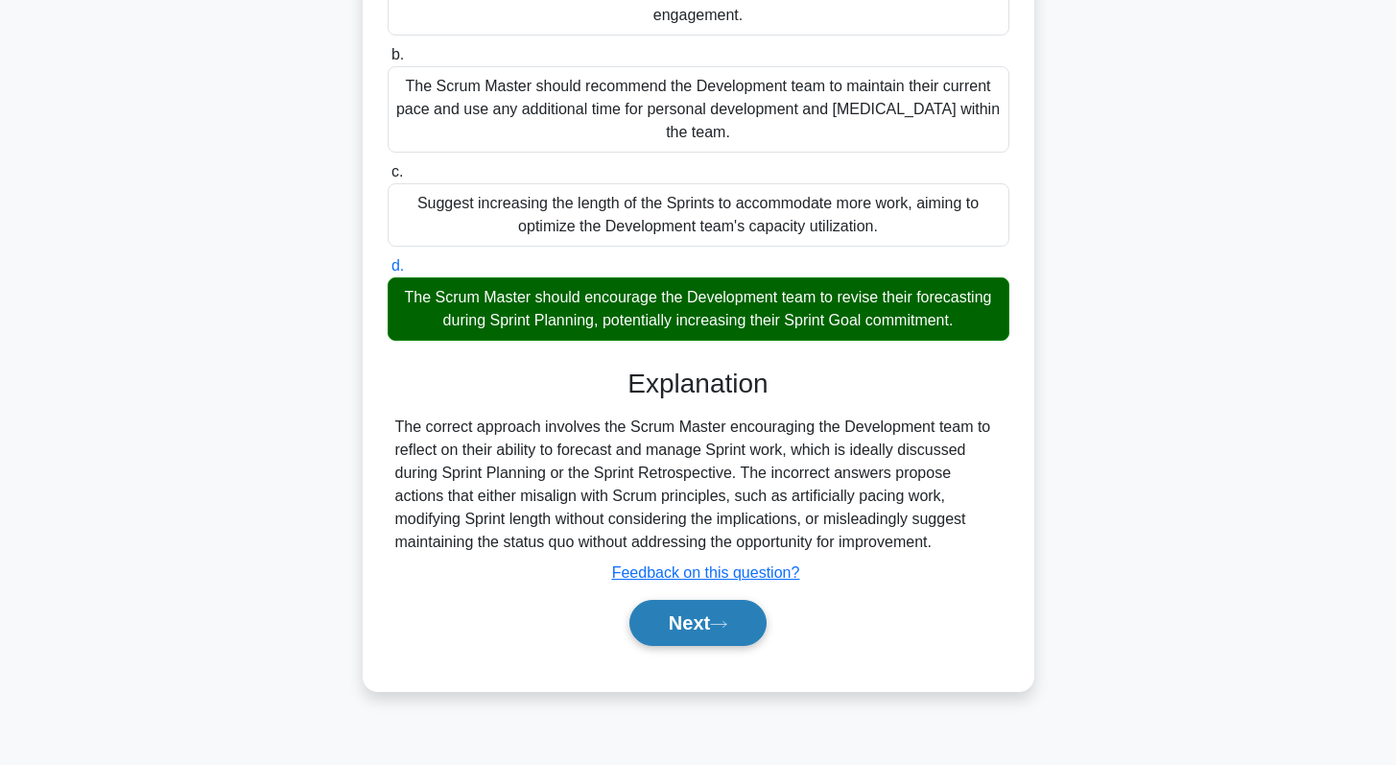
click at [698, 630] on button "Next" at bounding box center [697, 623] width 137 height 46
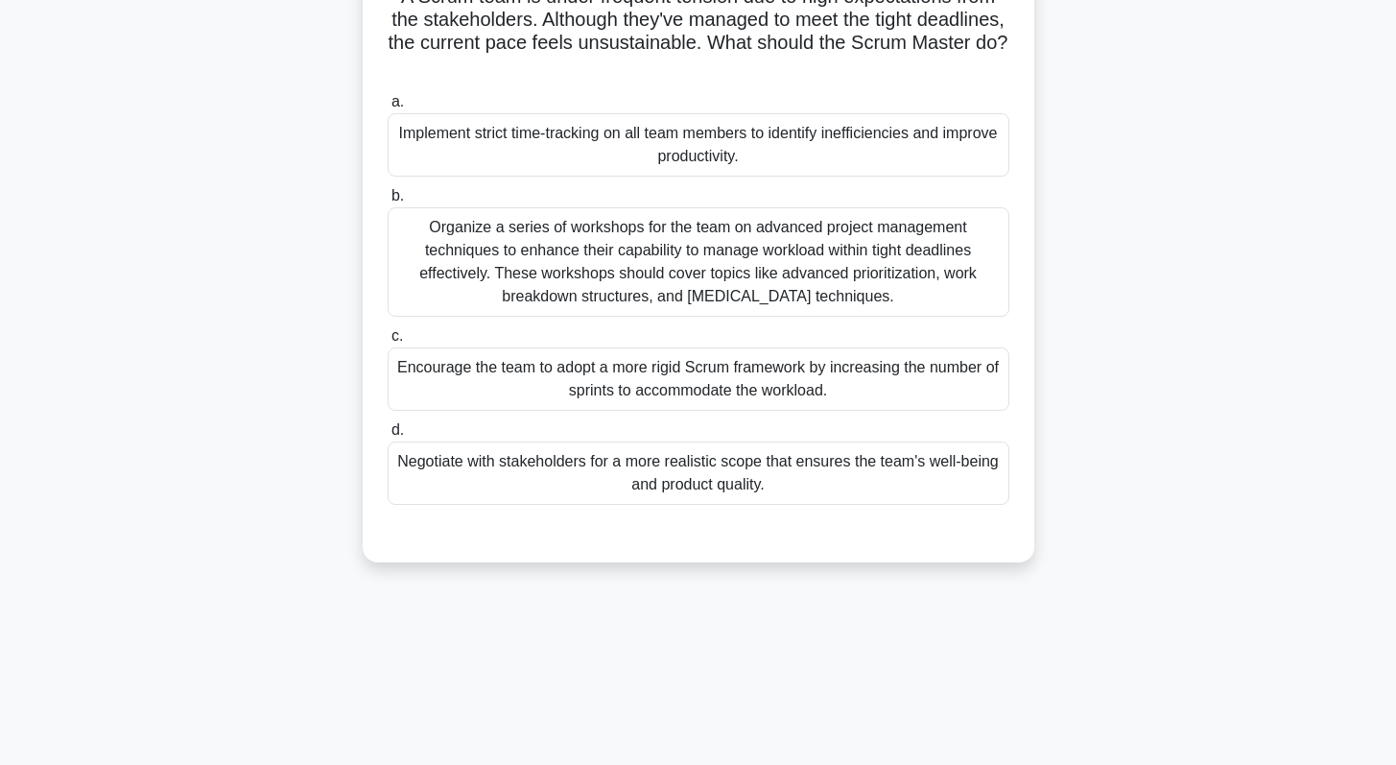
scroll to position [0, 0]
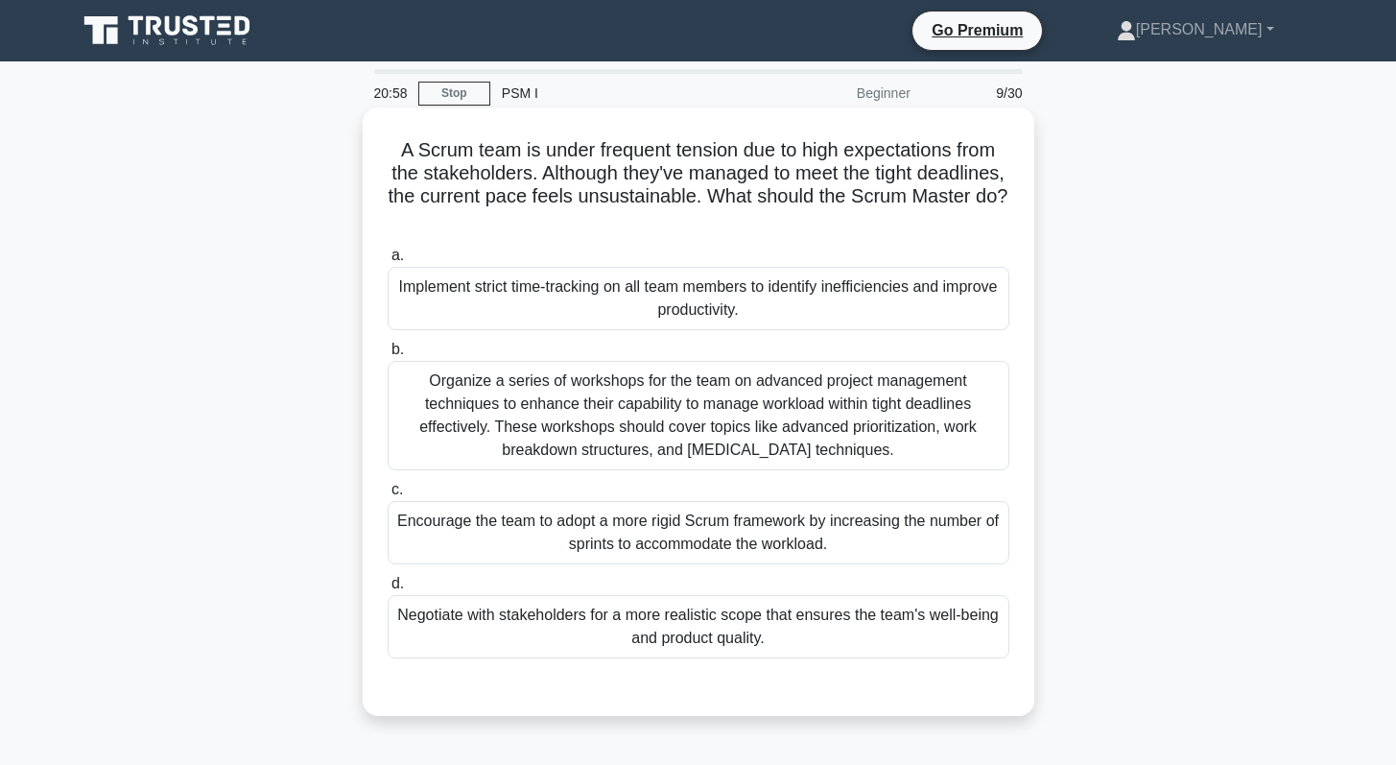
click at [704, 619] on div "Negotiate with stakeholders for a more realistic scope that ensures the team's …" at bounding box center [699, 626] width 622 height 63
click at [388, 590] on input "d. Negotiate with stakeholders for a more realistic scope that ensures the team…" at bounding box center [388, 583] width 0 height 12
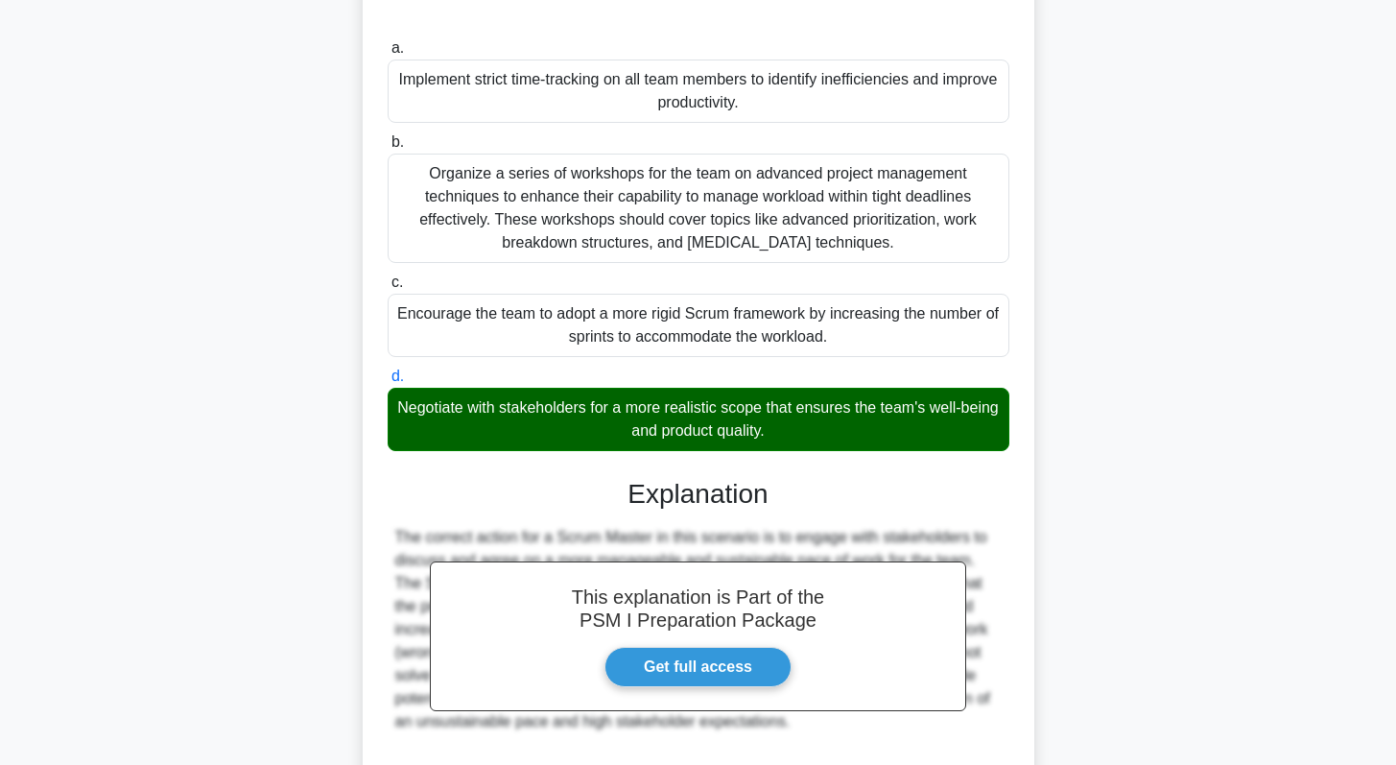
scroll to position [372, 0]
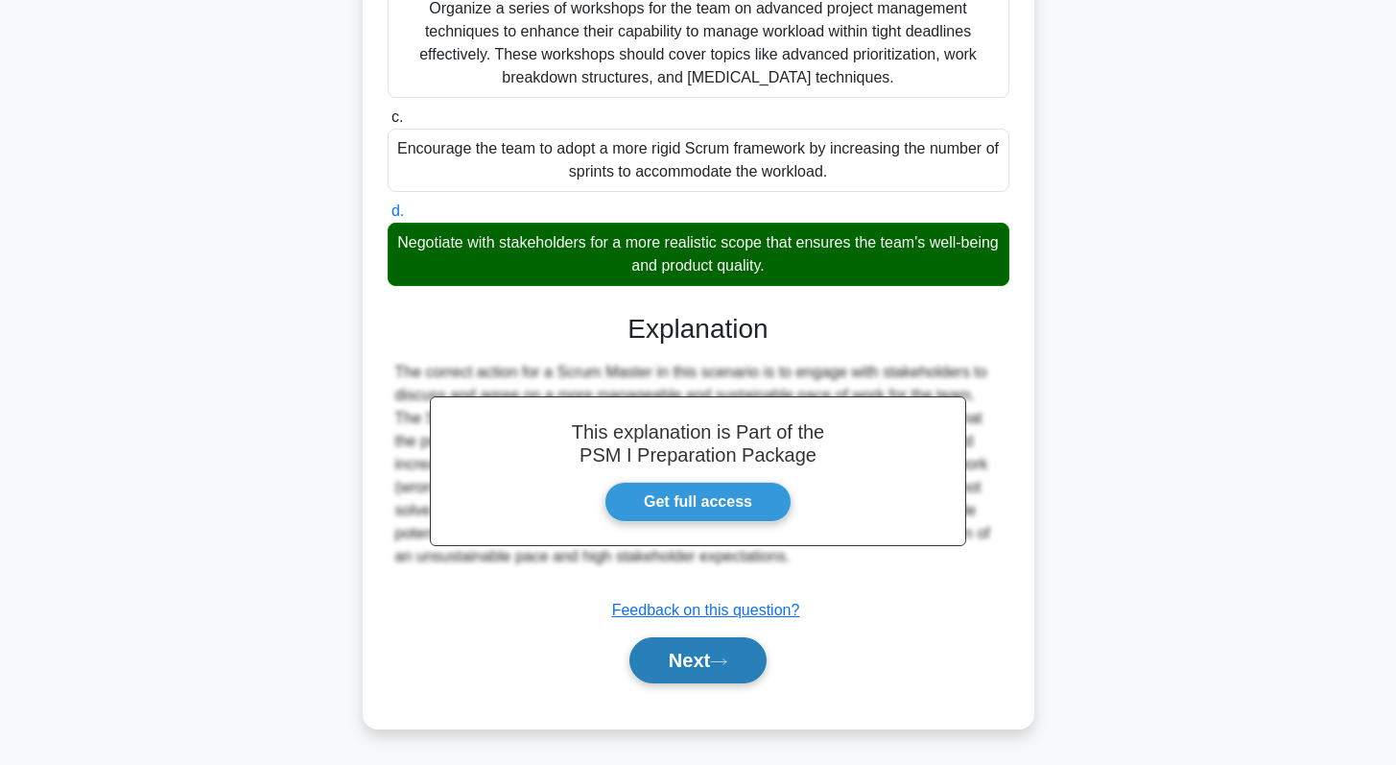
click at [672, 671] on button "Next" at bounding box center [697, 660] width 137 height 46
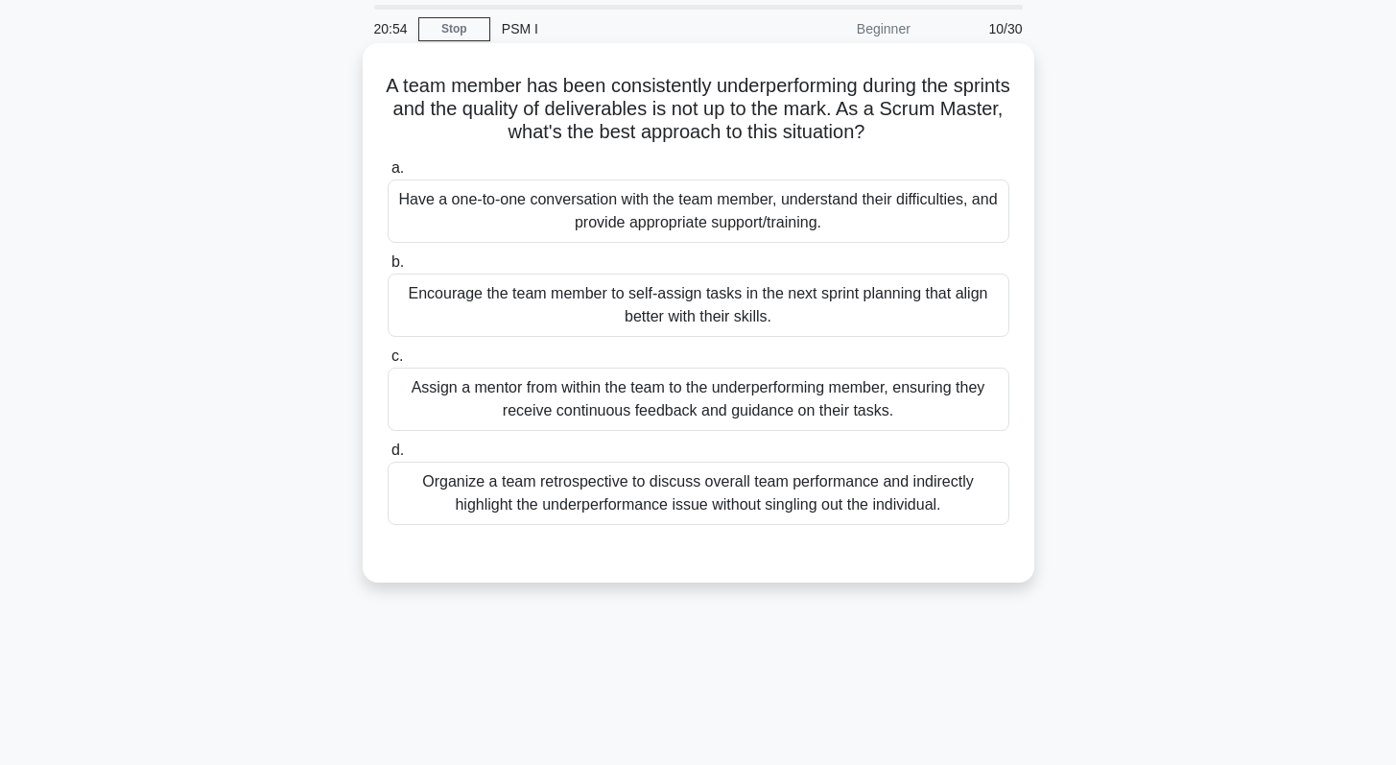
scroll to position [0, 0]
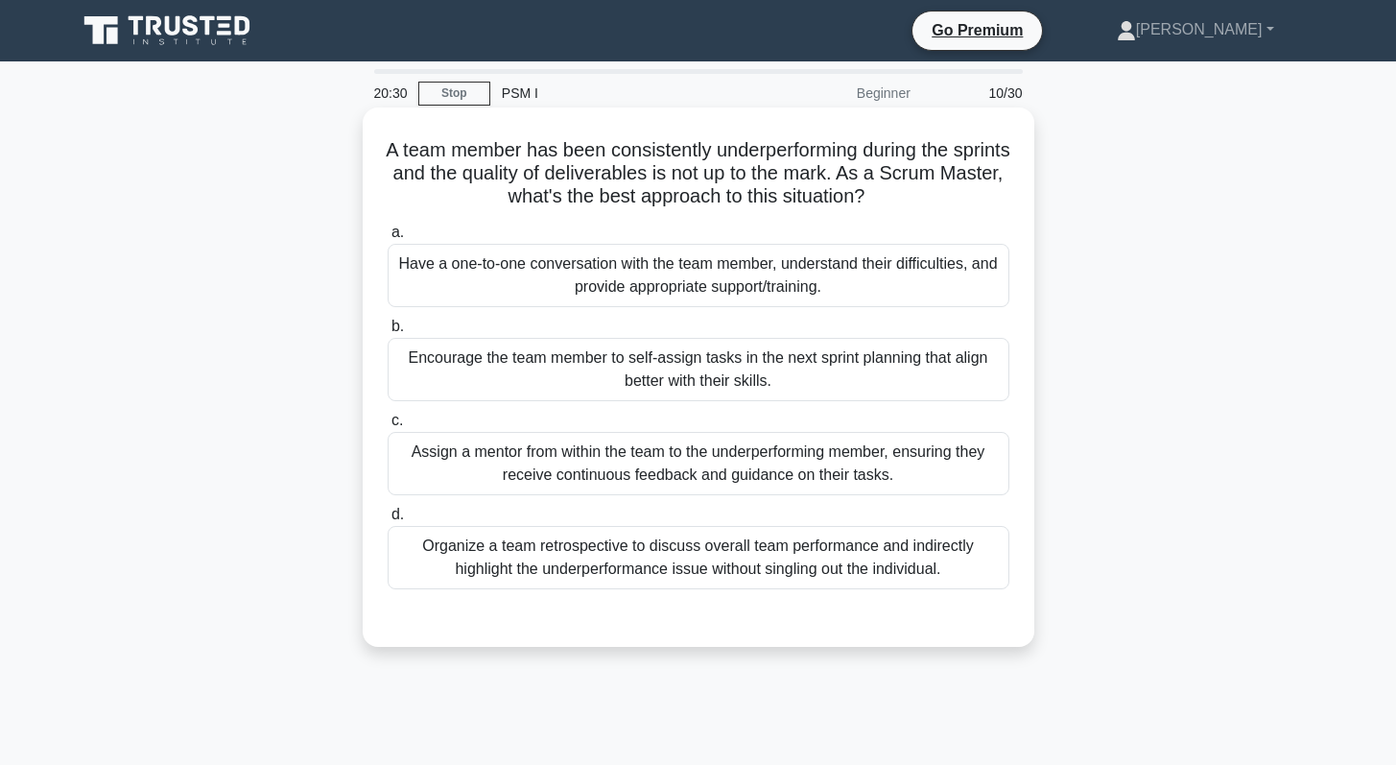
click at [755, 377] on div "Encourage the team member to self-assign tasks in the next sprint planning that…" at bounding box center [699, 369] width 622 height 63
click at [388, 333] on input "b. Encourage the team member to self-assign tasks in the next sprint planning t…" at bounding box center [388, 326] width 0 height 12
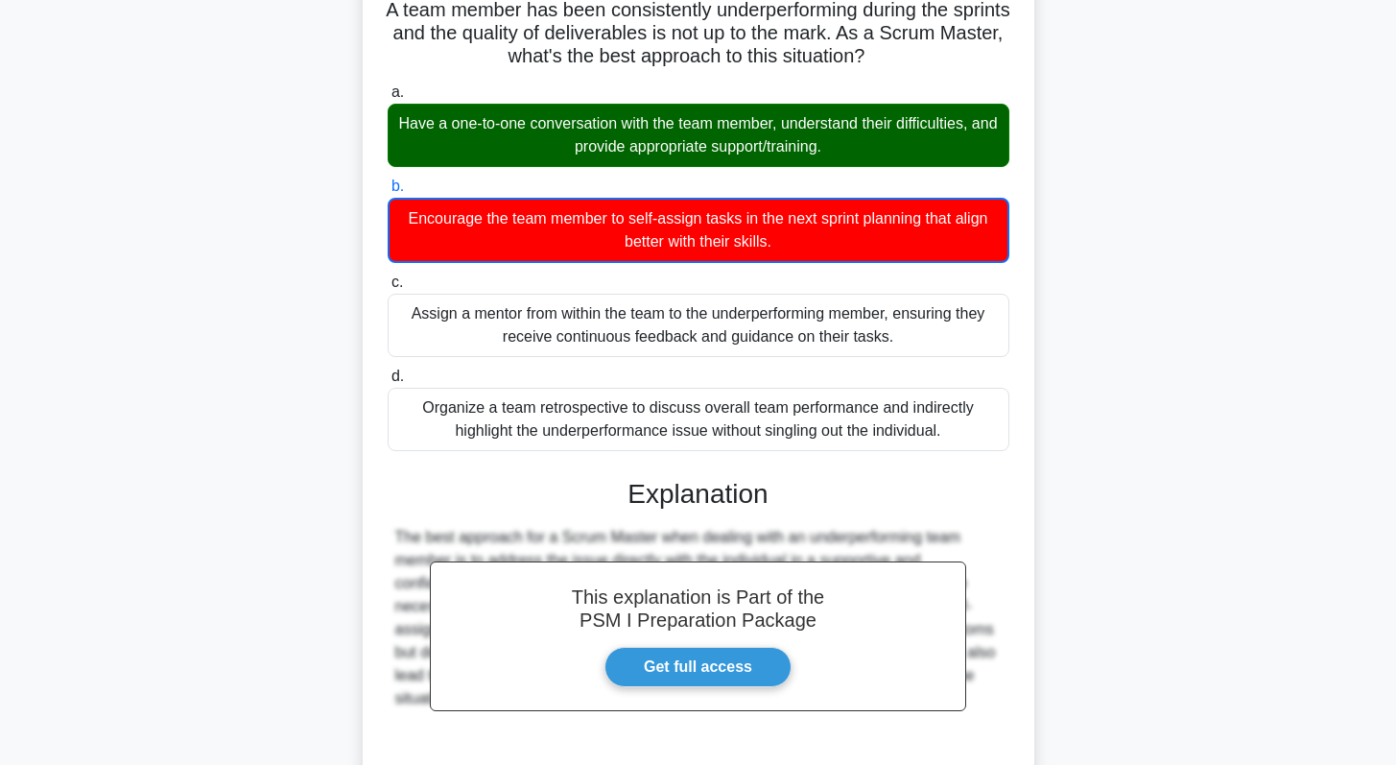
scroll to position [305, 0]
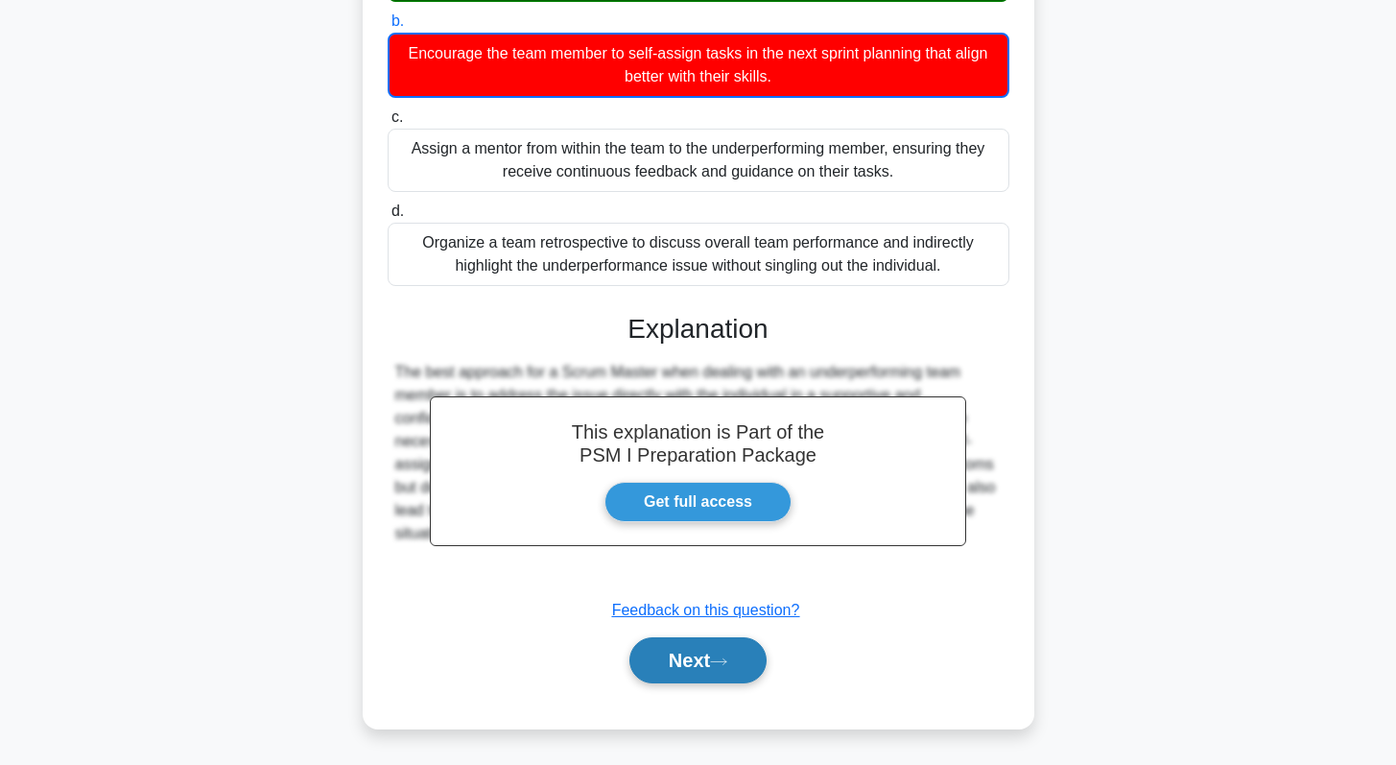
click at [685, 666] on button "Next" at bounding box center [697, 660] width 137 height 46
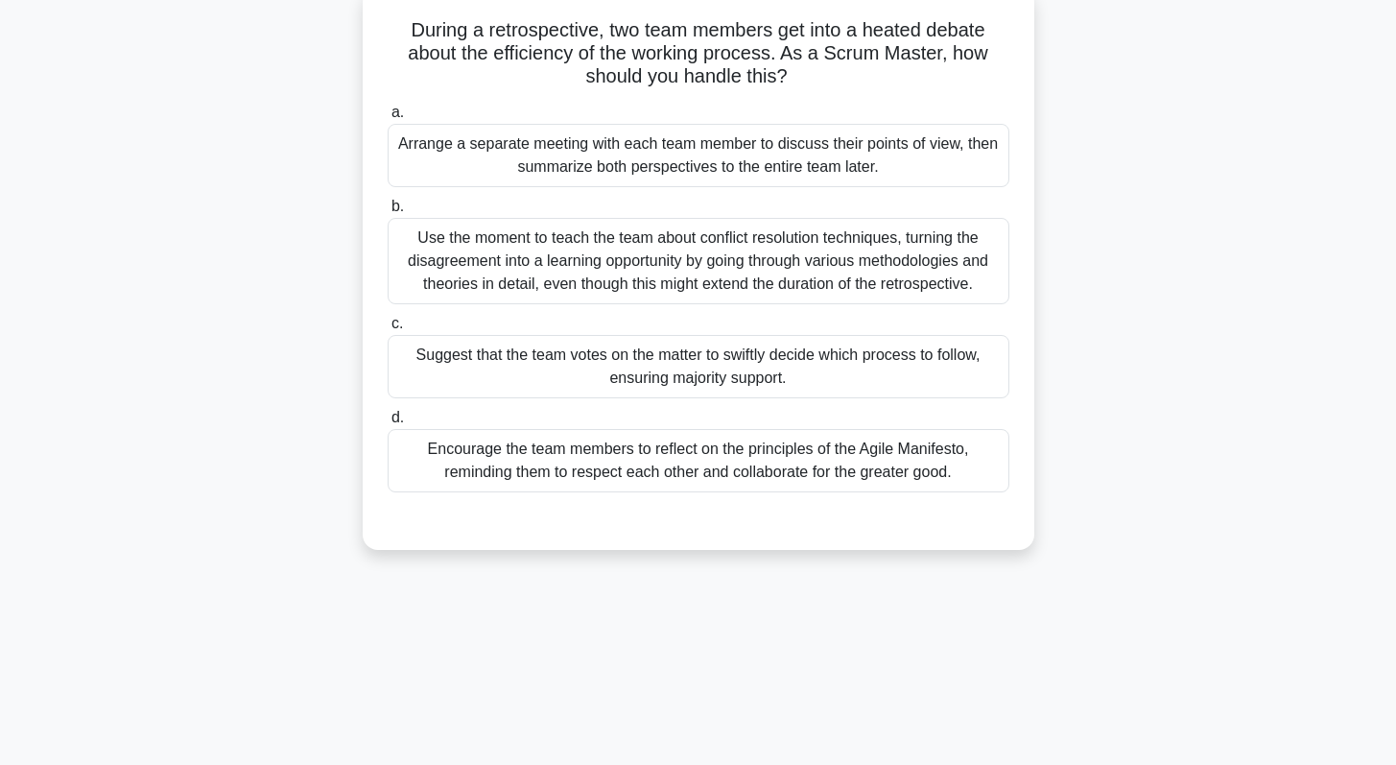
scroll to position [0, 0]
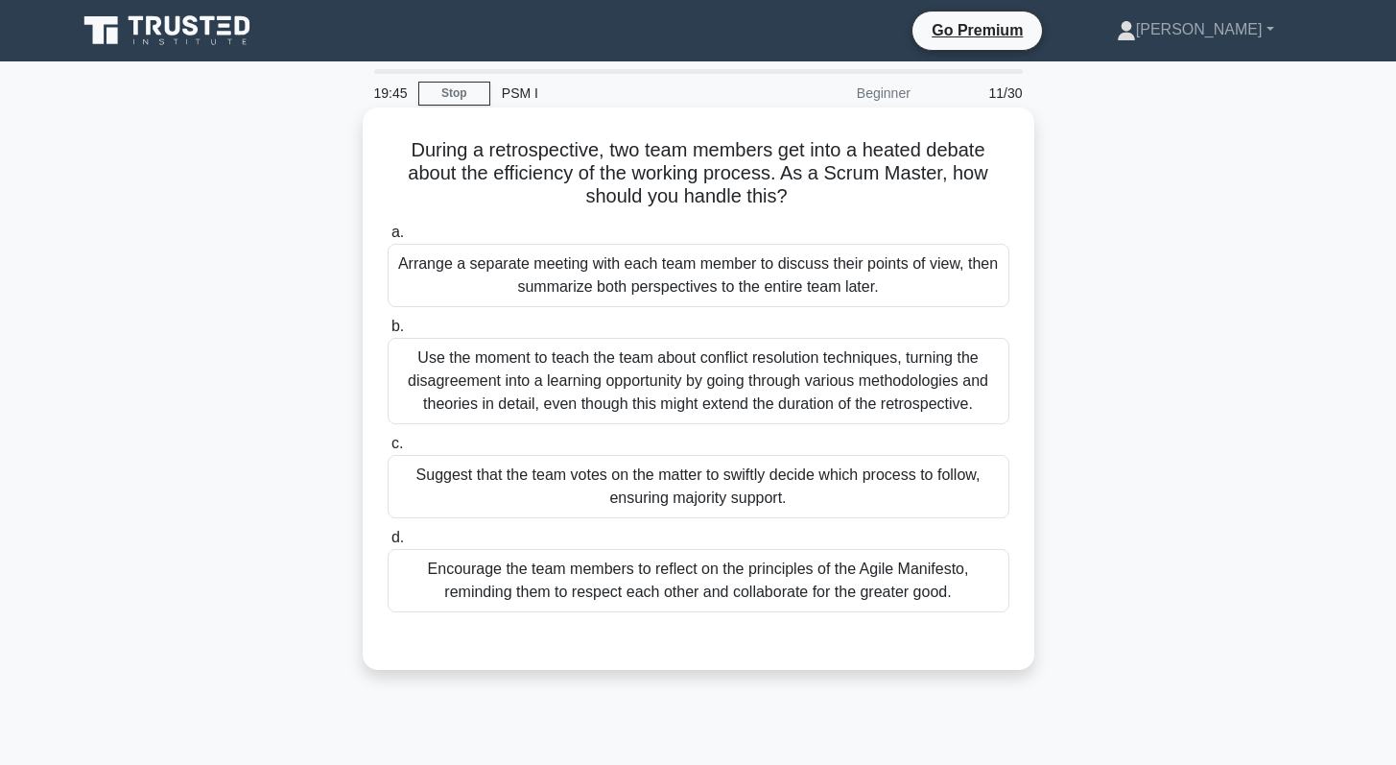
click at [598, 587] on div "Encourage the team members to reflect on the principles of the Agile Manifesto,…" at bounding box center [699, 580] width 622 height 63
click at [388, 544] on input "d. Encourage the team members to reflect on the principles of the Agile Manifes…" at bounding box center [388, 537] width 0 height 12
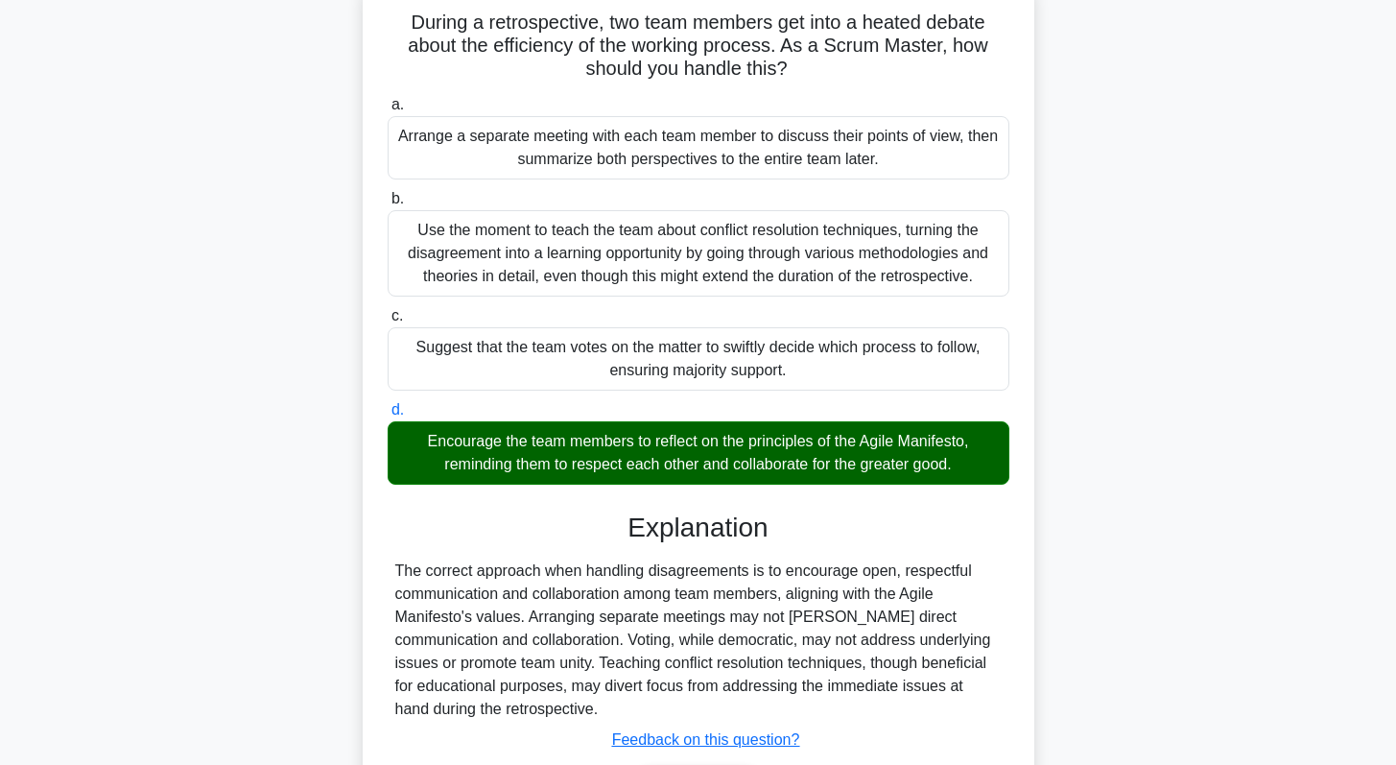
scroll to position [271, 0]
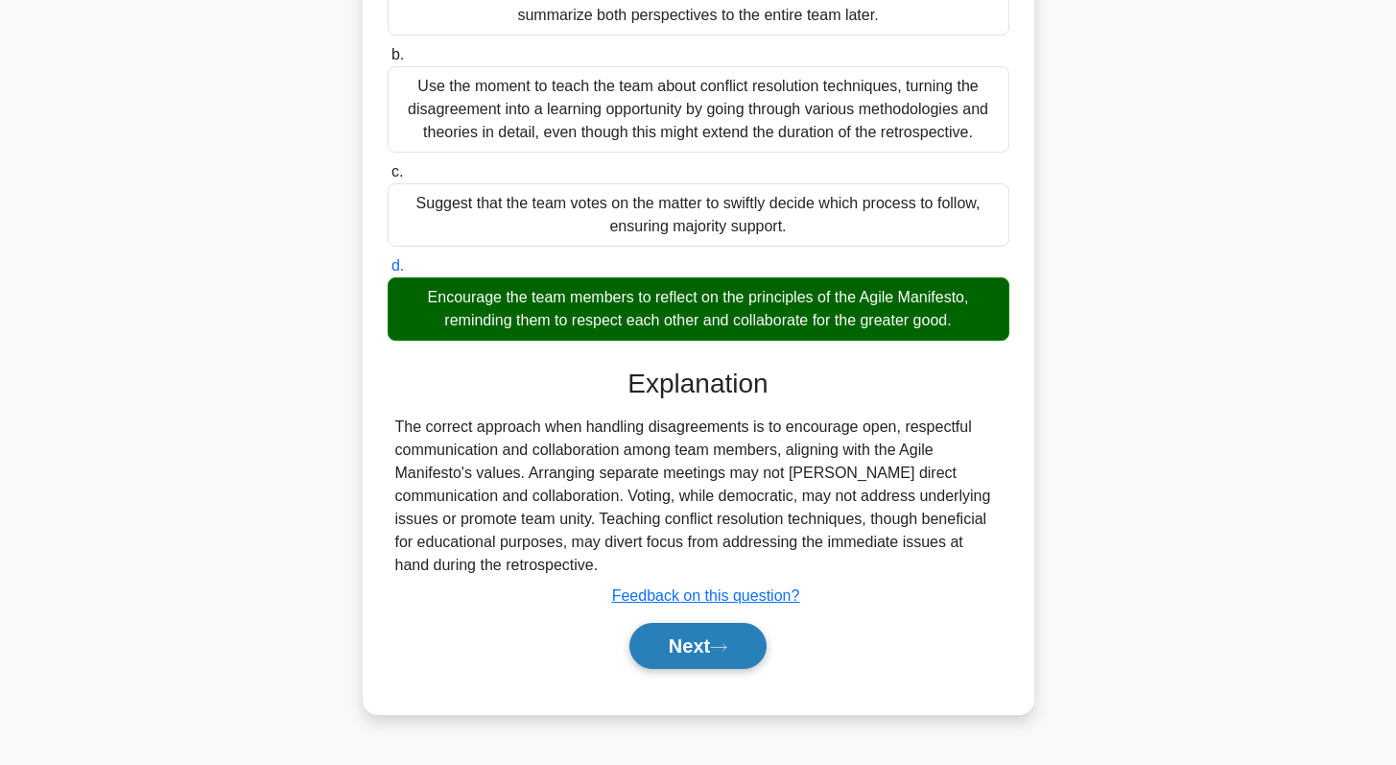
click at [703, 662] on button "Next" at bounding box center [697, 646] width 137 height 46
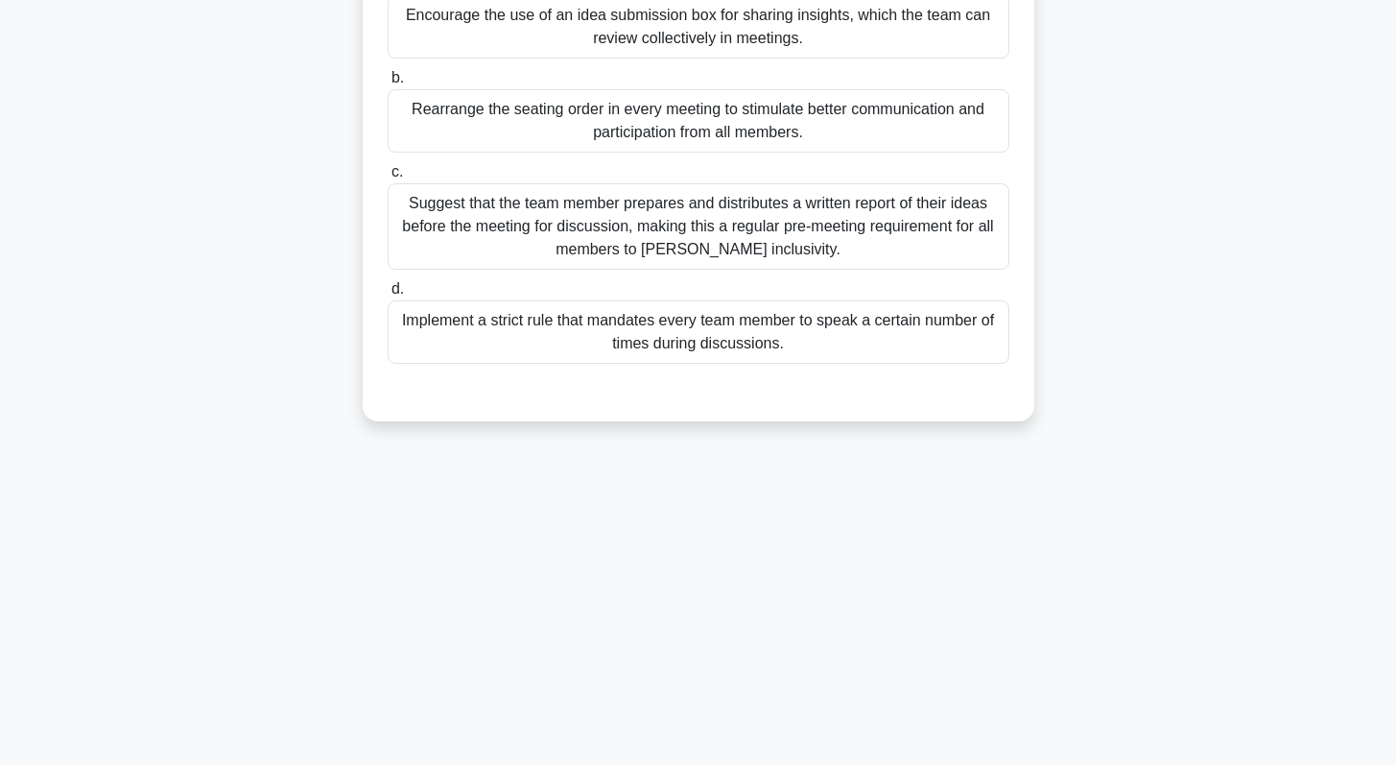
scroll to position [0, 0]
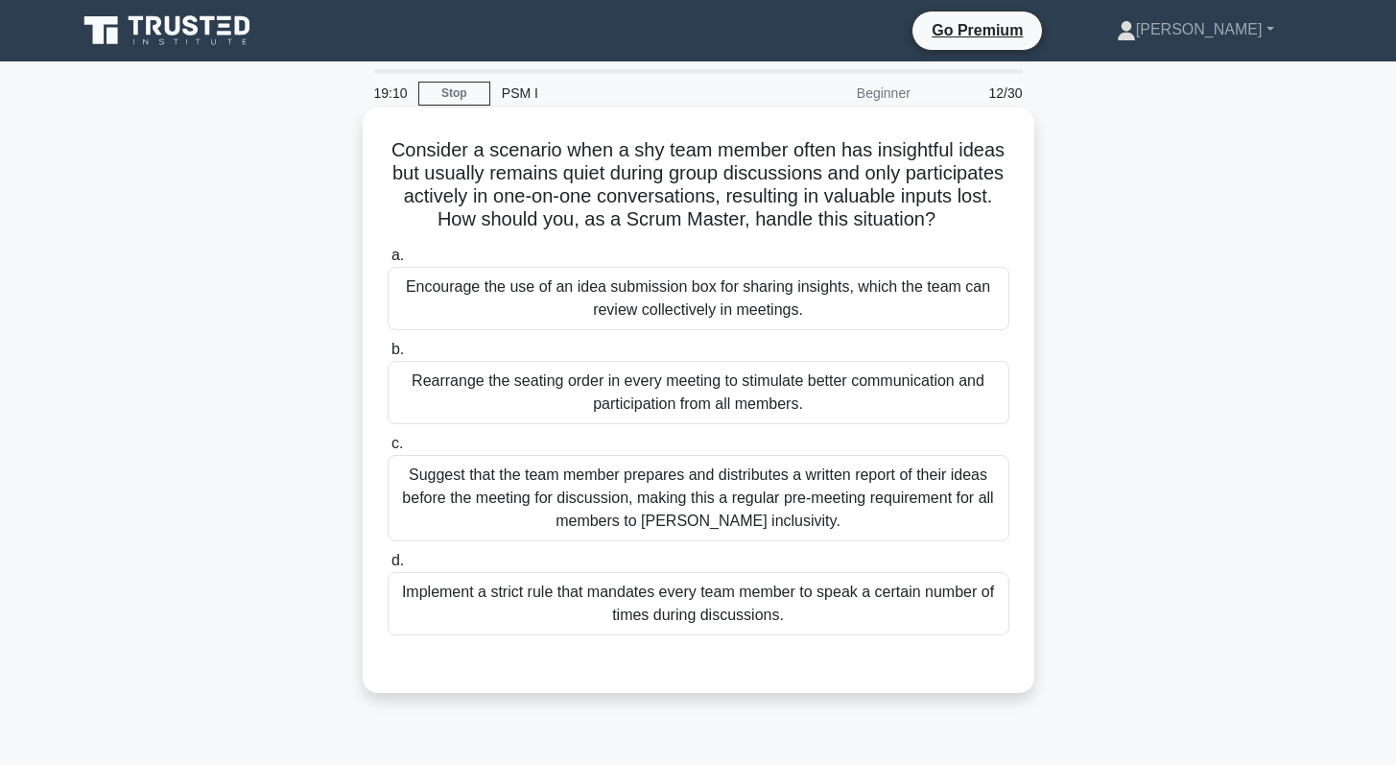
click at [692, 310] on div "Encourage the use of an idea submission box for sharing insights, which the tea…" at bounding box center [699, 298] width 622 height 63
click at [388, 262] on input "a. Encourage the use of an idea submission box for sharing insights, which the …" at bounding box center [388, 255] width 0 height 12
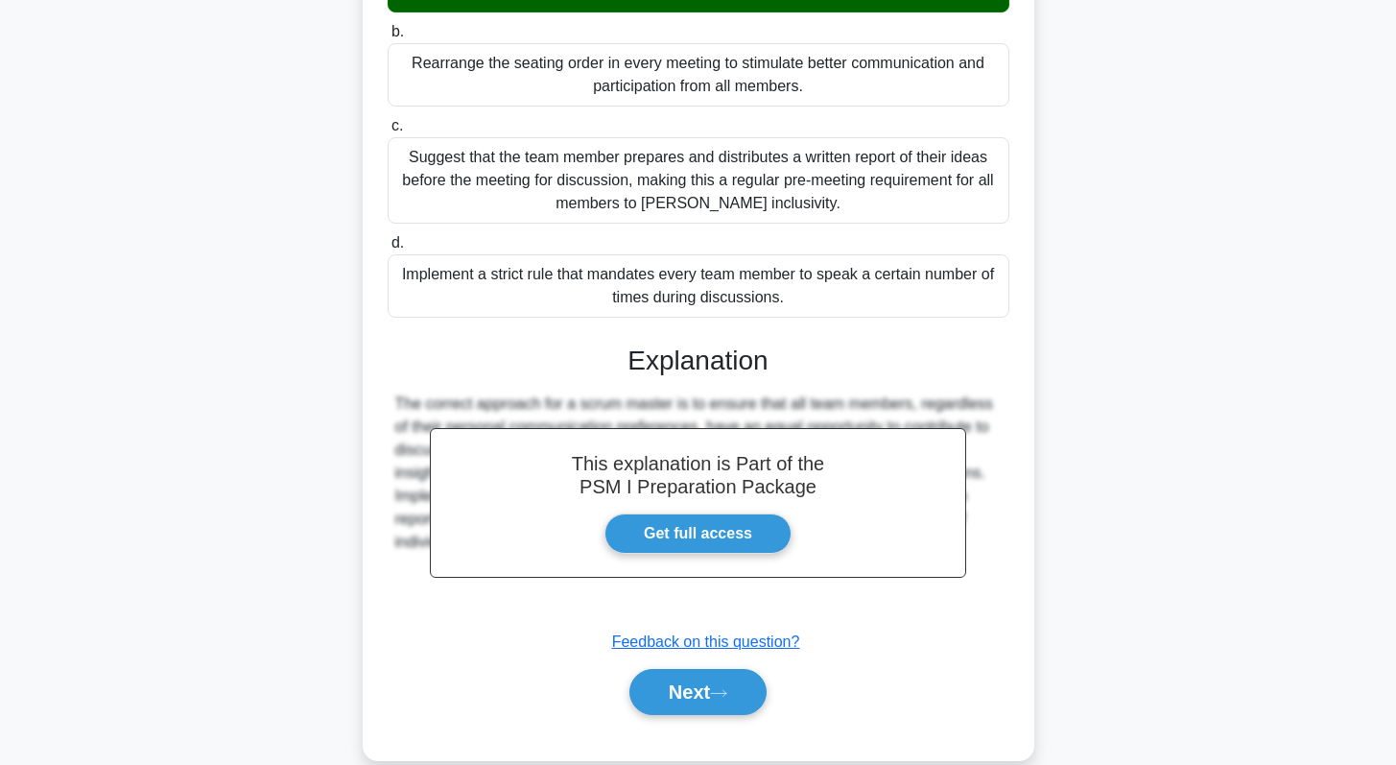
scroll to position [349, 0]
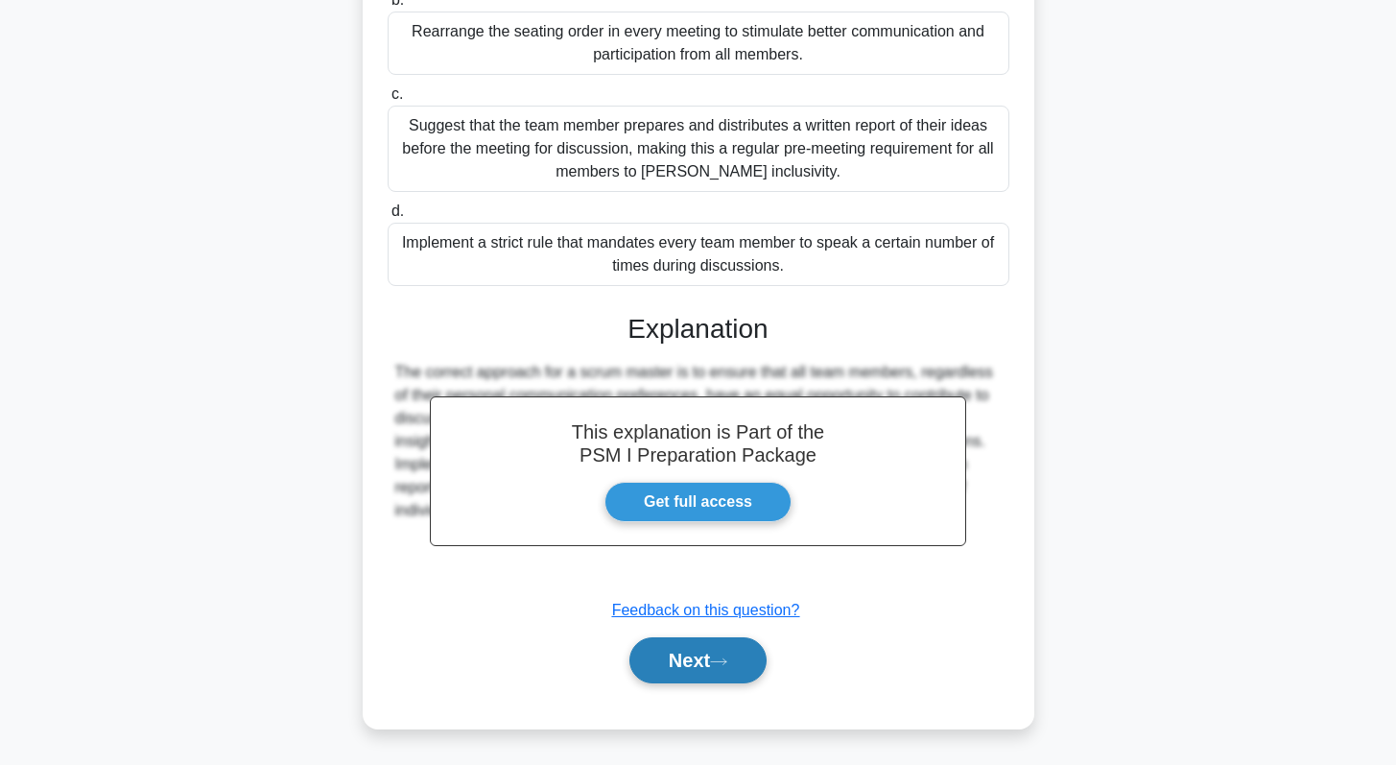
click at [655, 664] on button "Next" at bounding box center [697, 660] width 137 height 46
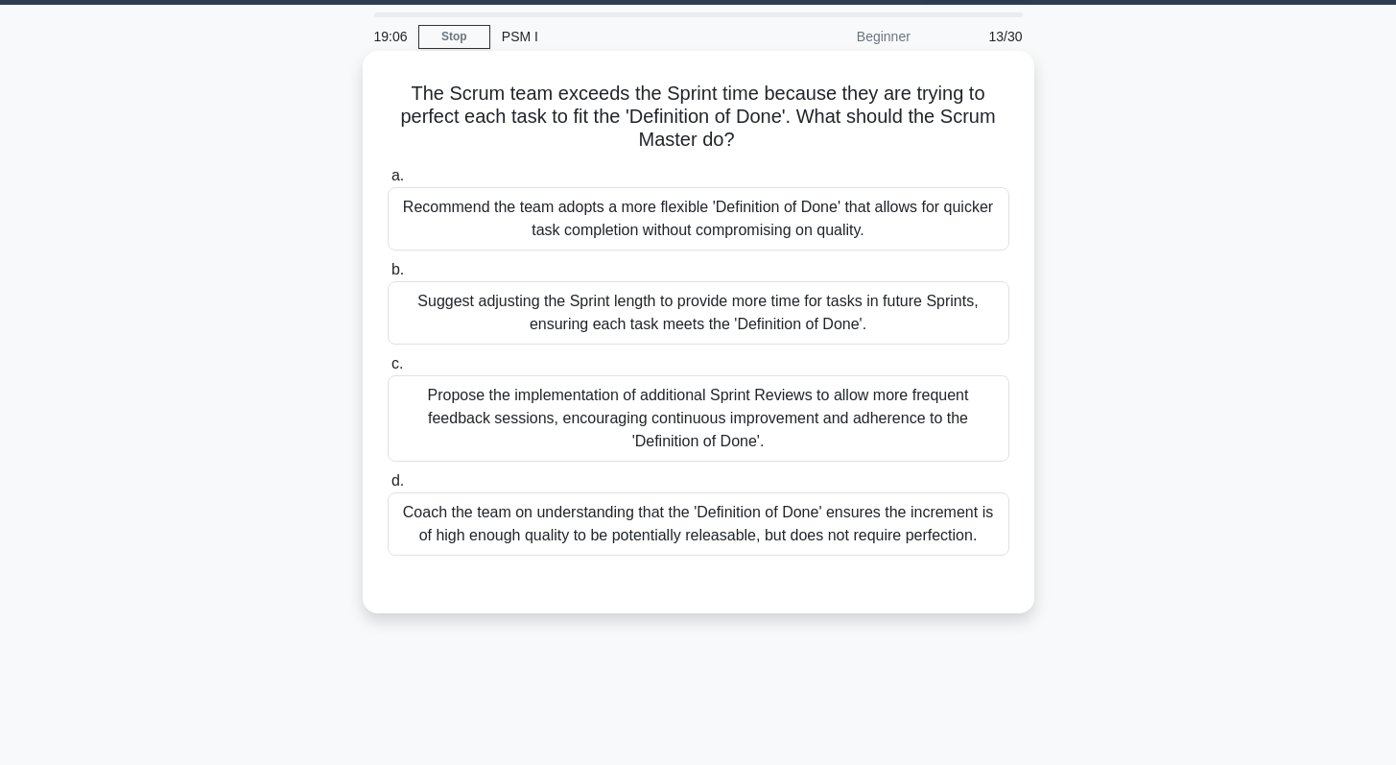
scroll to position [0, 0]
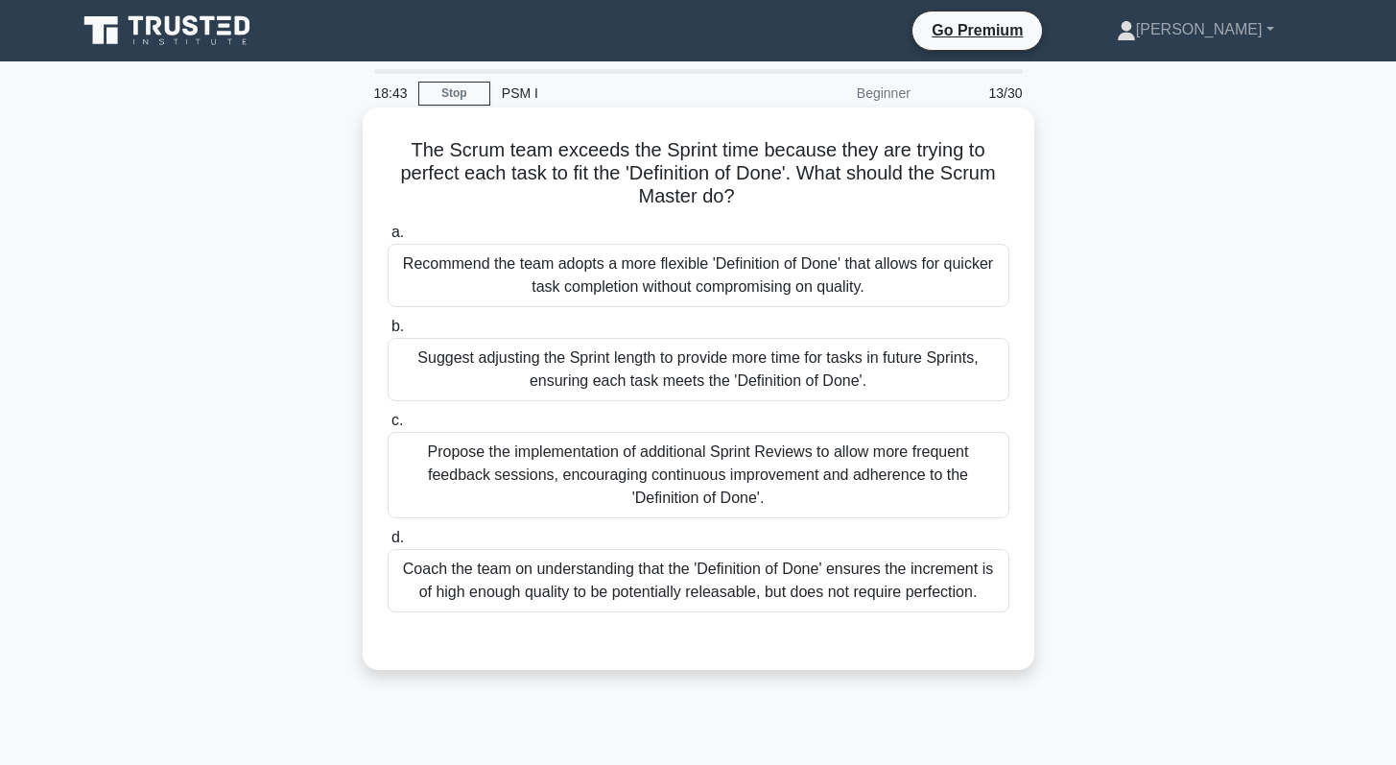
click at [667, 582] on div "Coach the team on understanding that the 'Definition of Done' ensures the incre…" at bounding box center [699, 580] width 622 height 63
click at [388, 544] on input "d. Coach the team on understanding that the 'Definition of Done' ensures the in…" at bounding box center [388, 537] width 0 height 12
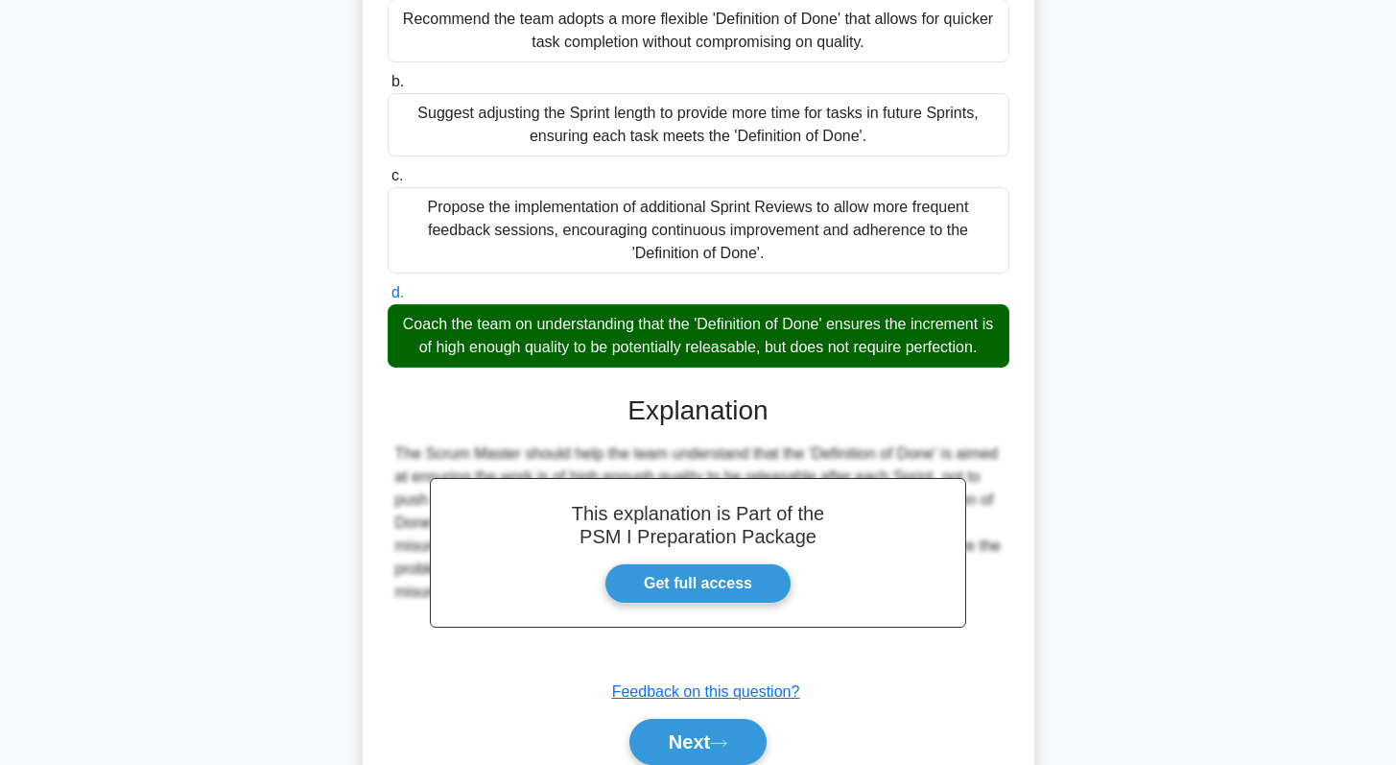
scroll to position [326, 0]
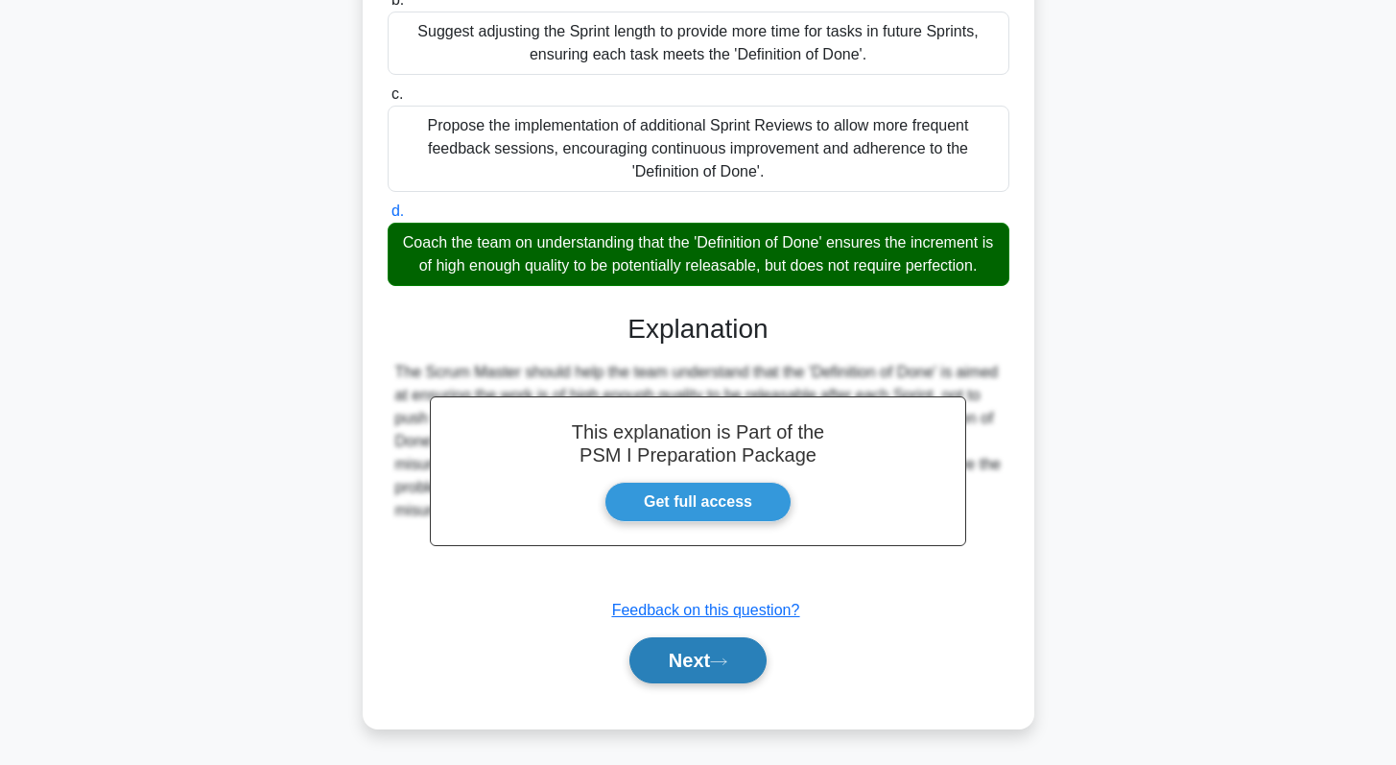
click at [678, 666] on button "Next" at bounding box center [697, 660] width 137 height 46
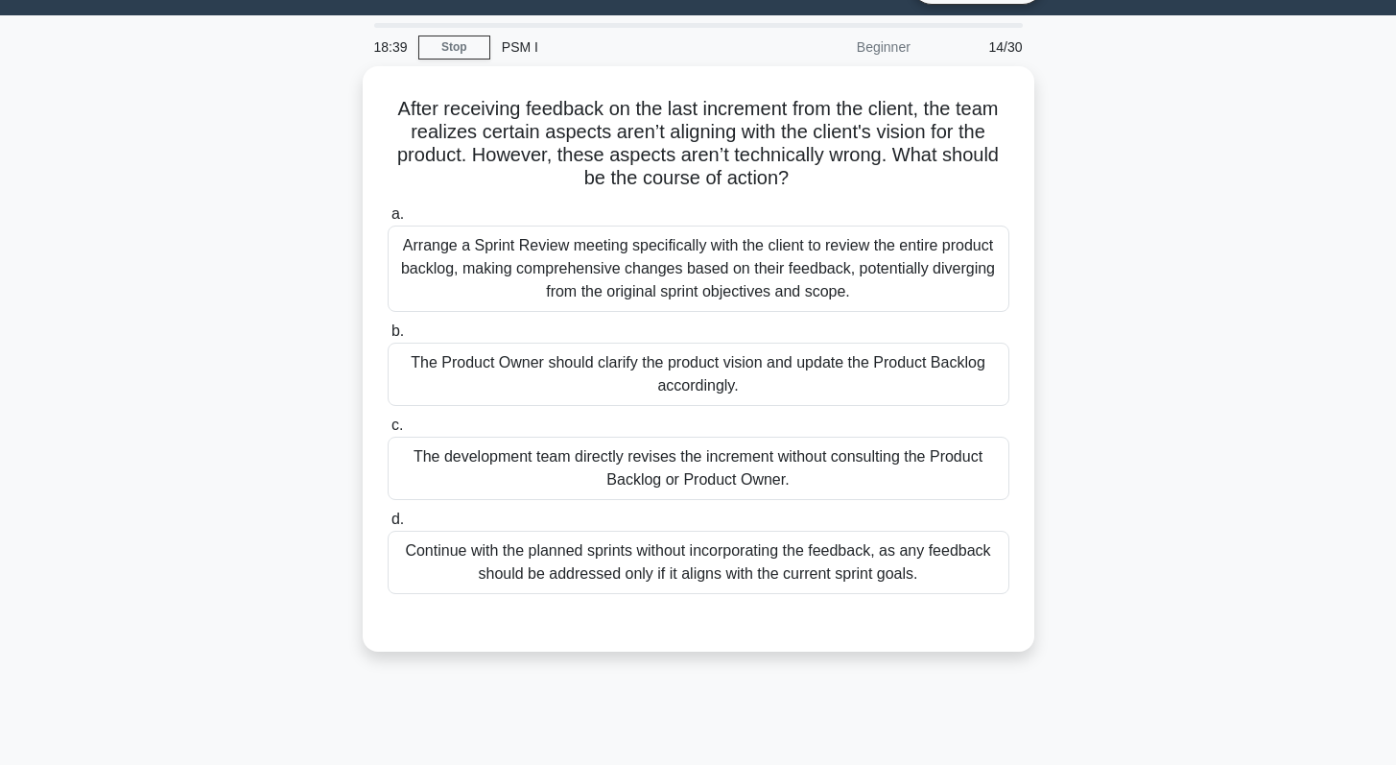
scroll to position [0, 0]
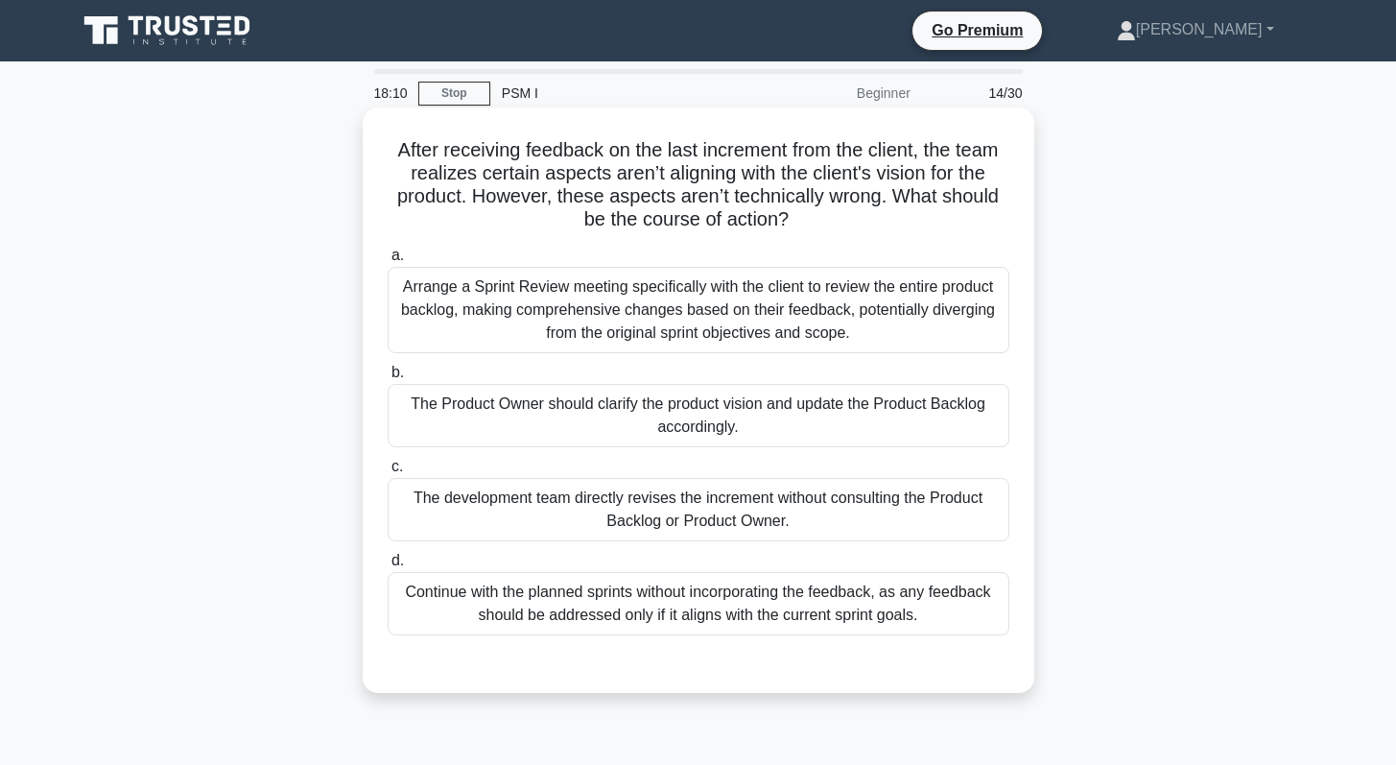
click at [802, 289] on div "Arrange a Sprint Review meeting specifically with the client to review the enti…" at bounding box center [699, 310] width 622 height 86
click at [388, 262] on input "a. Arrange a Sprint Review meeting specifically with the client to review the e…" at bounding box center [388, 255] width 0 height 12
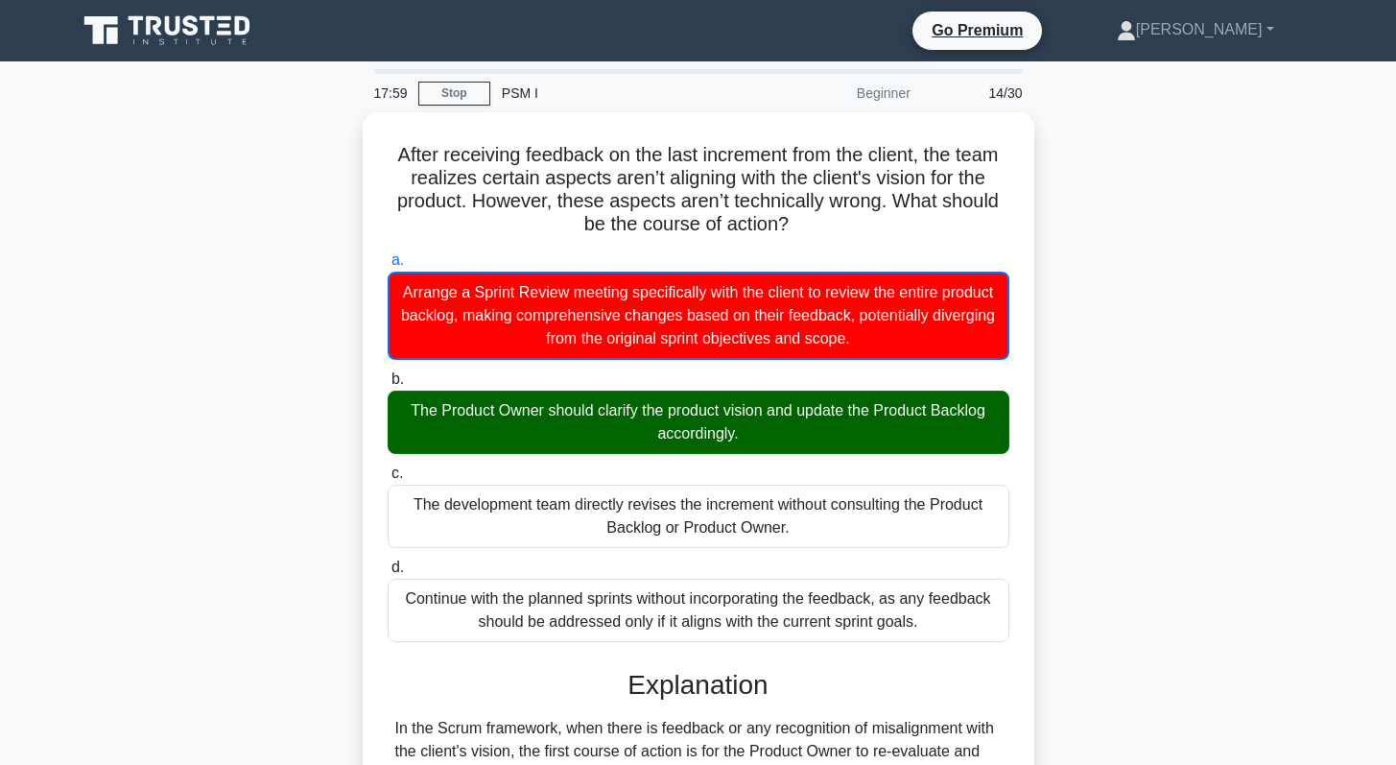
scroll to position [328, 0]
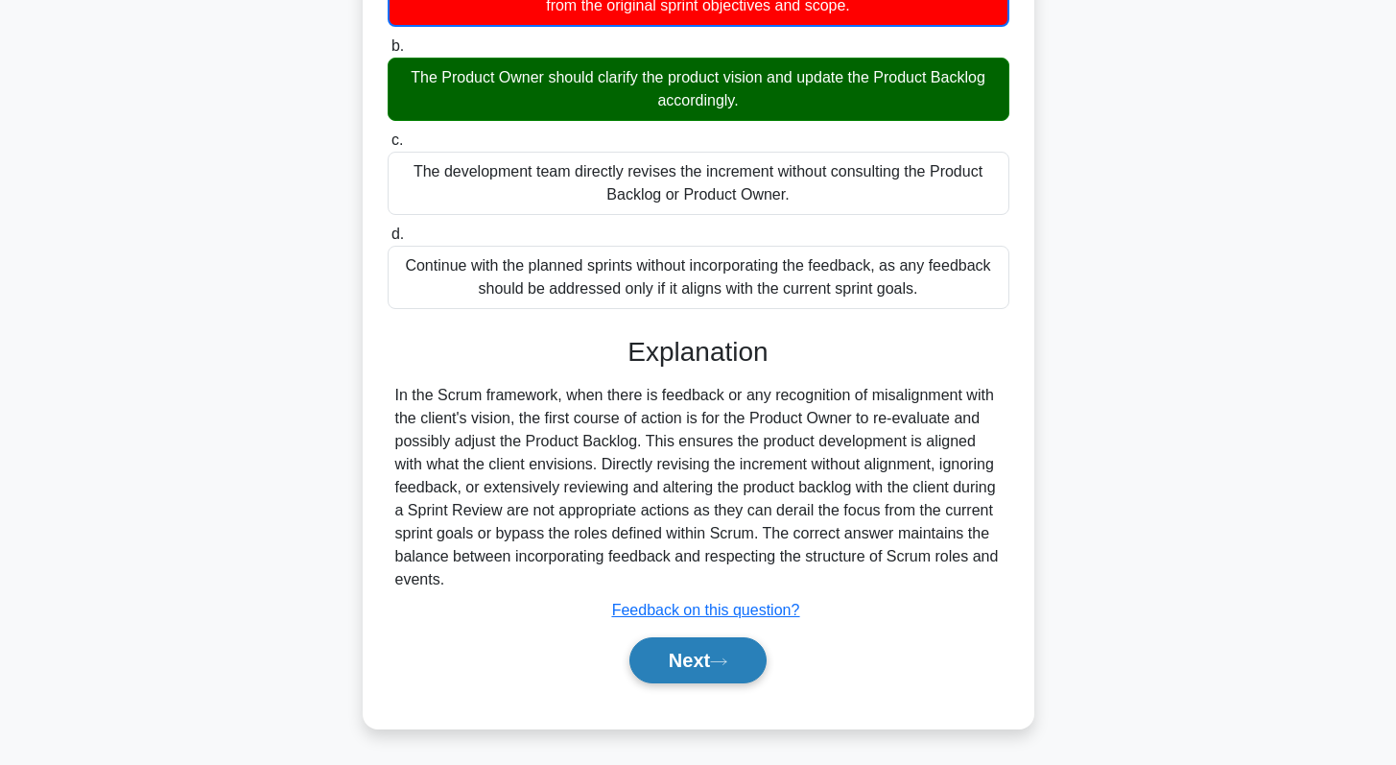
click at [669, 654] on button "Next" at bounding box center [697, 660] width 137 height 46
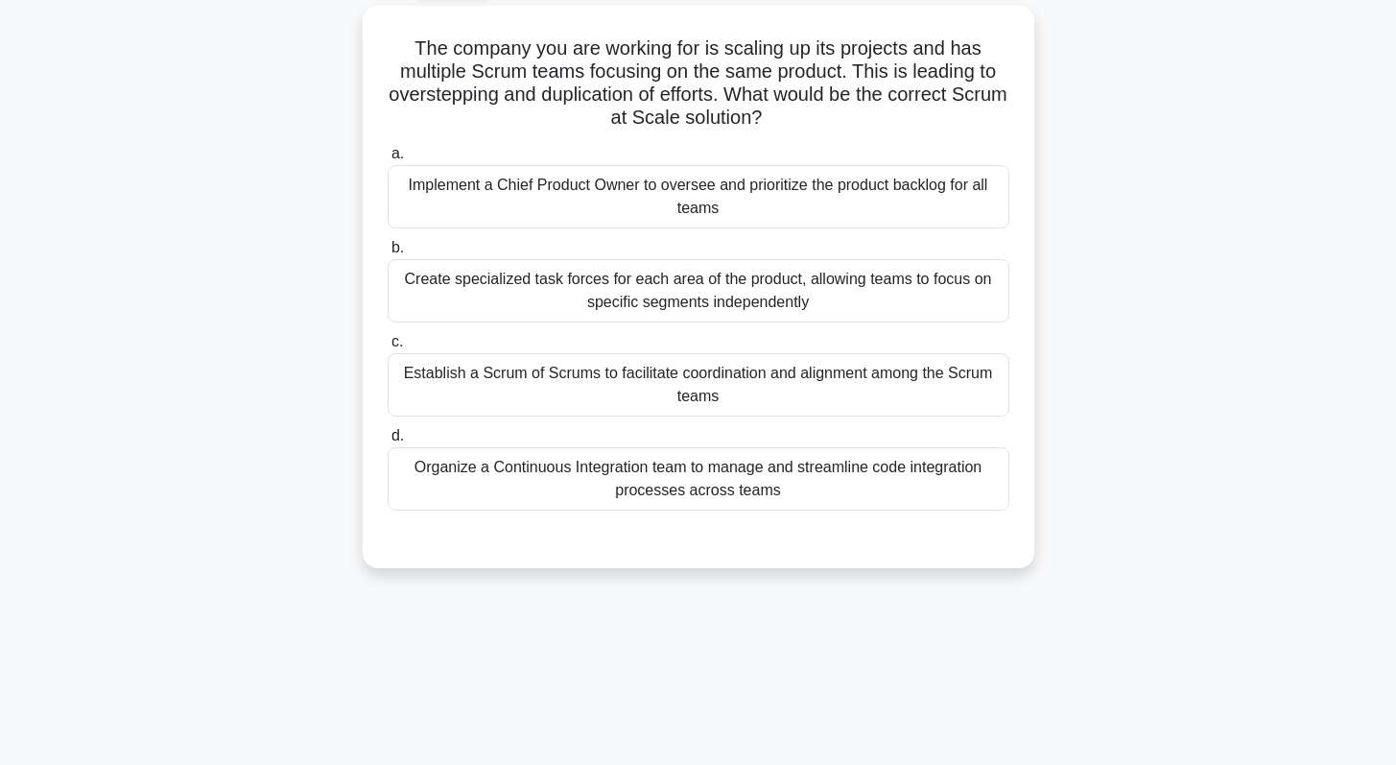
scroll to position [0, 0]
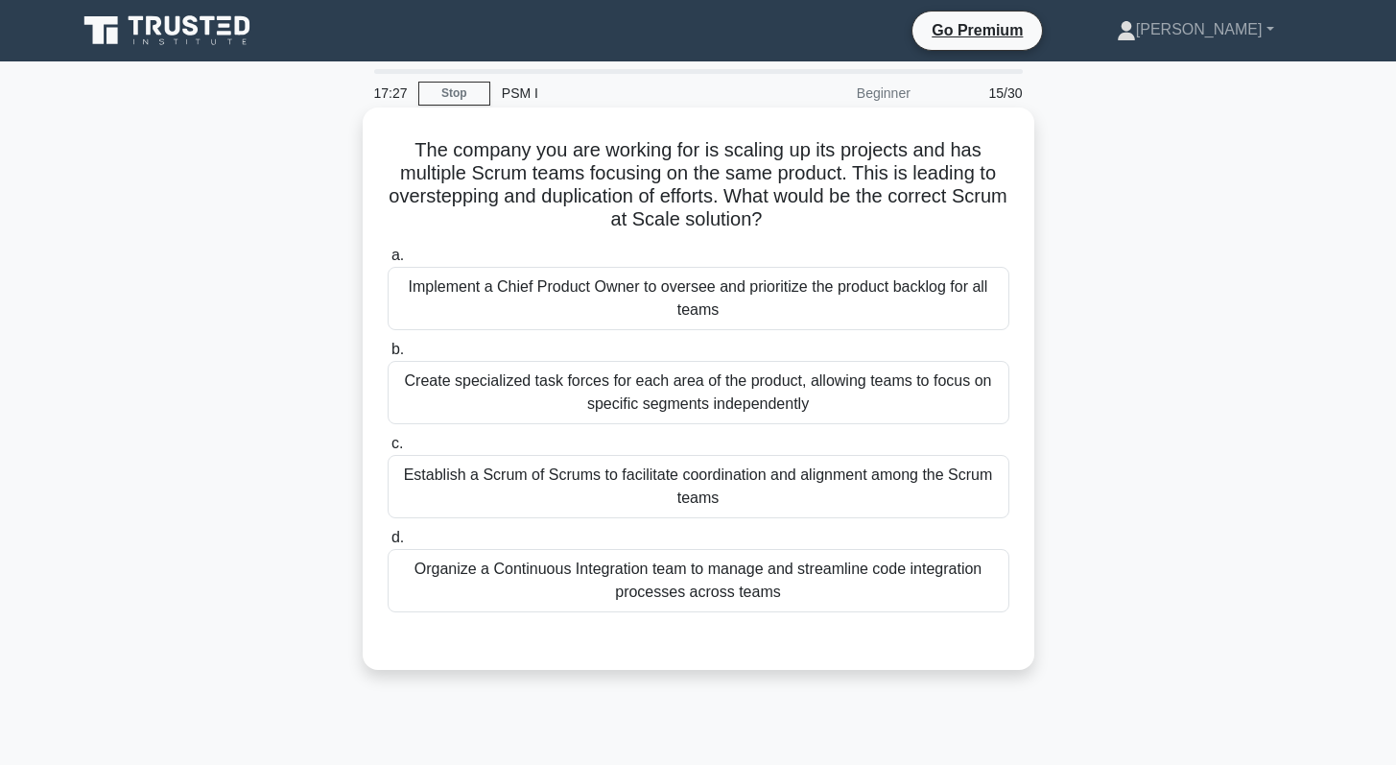
click at [698, 498] on div "Establish a Scrum of Scrums to facilitate coordination and alignment among the …" at bounding box center [699, 486] width 622 height 63
click at [388, 450] on input "c. Establish a Scrum of Scrums to facilitate coordination and alignment among t…" at bounding box center [388, 443] width 0 height 12
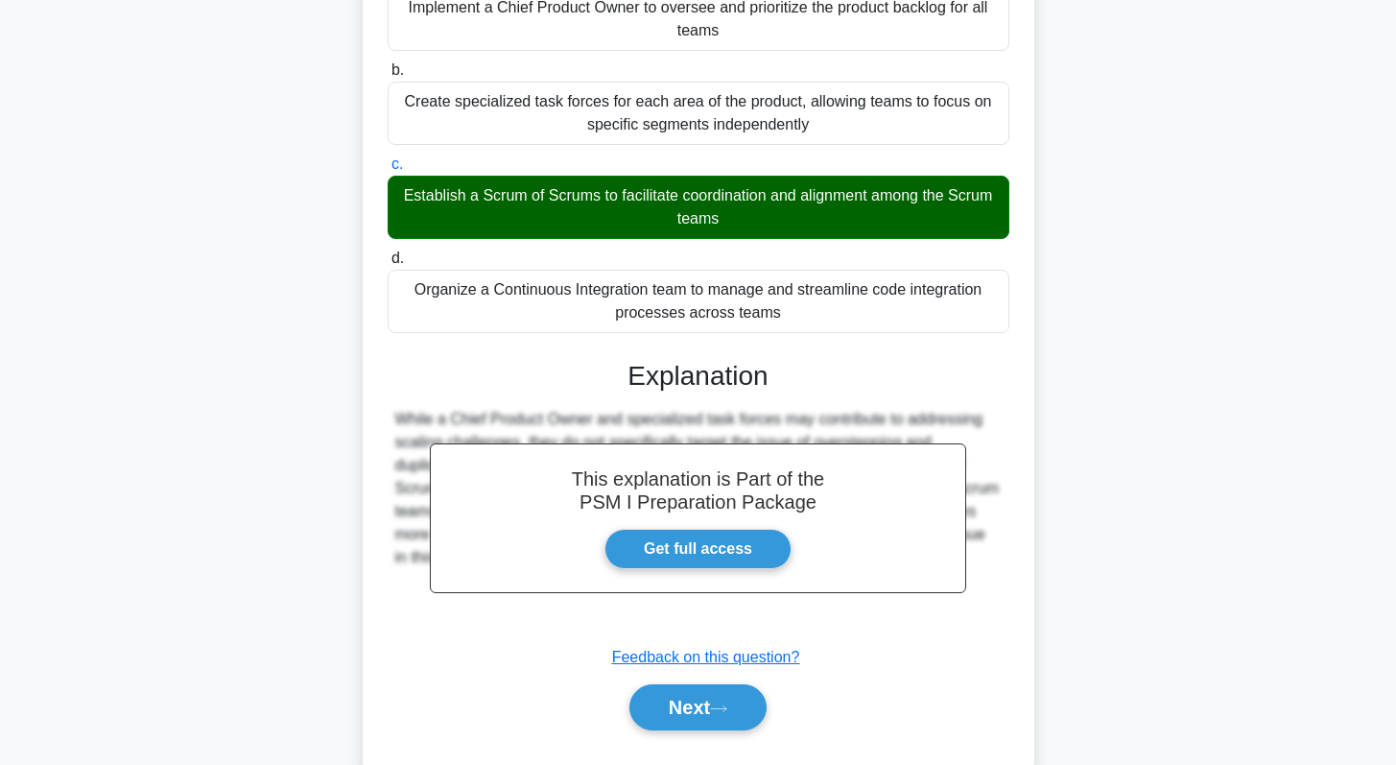
scroll to position [326, 0]
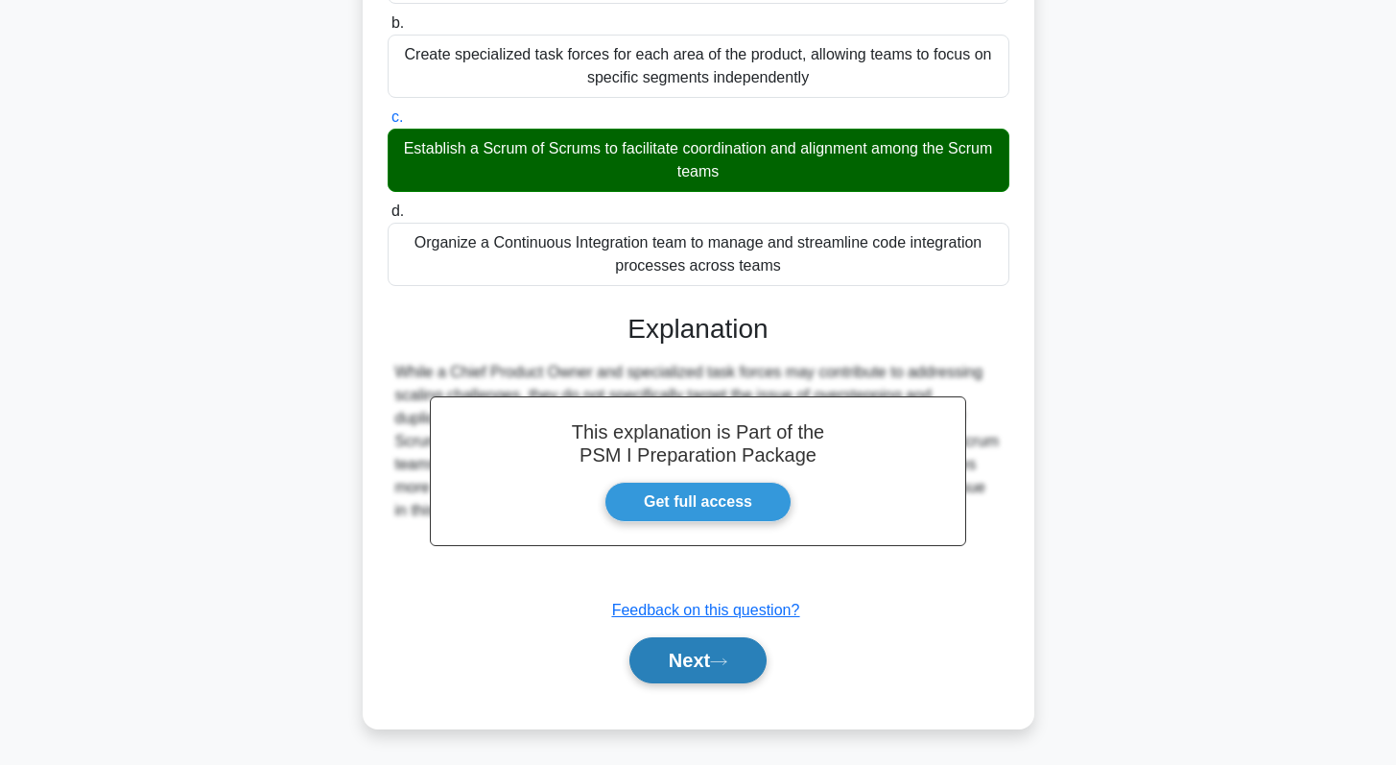
click at [690, 668] on button "Next" at bounding box center [697, 660] width 137 height 46
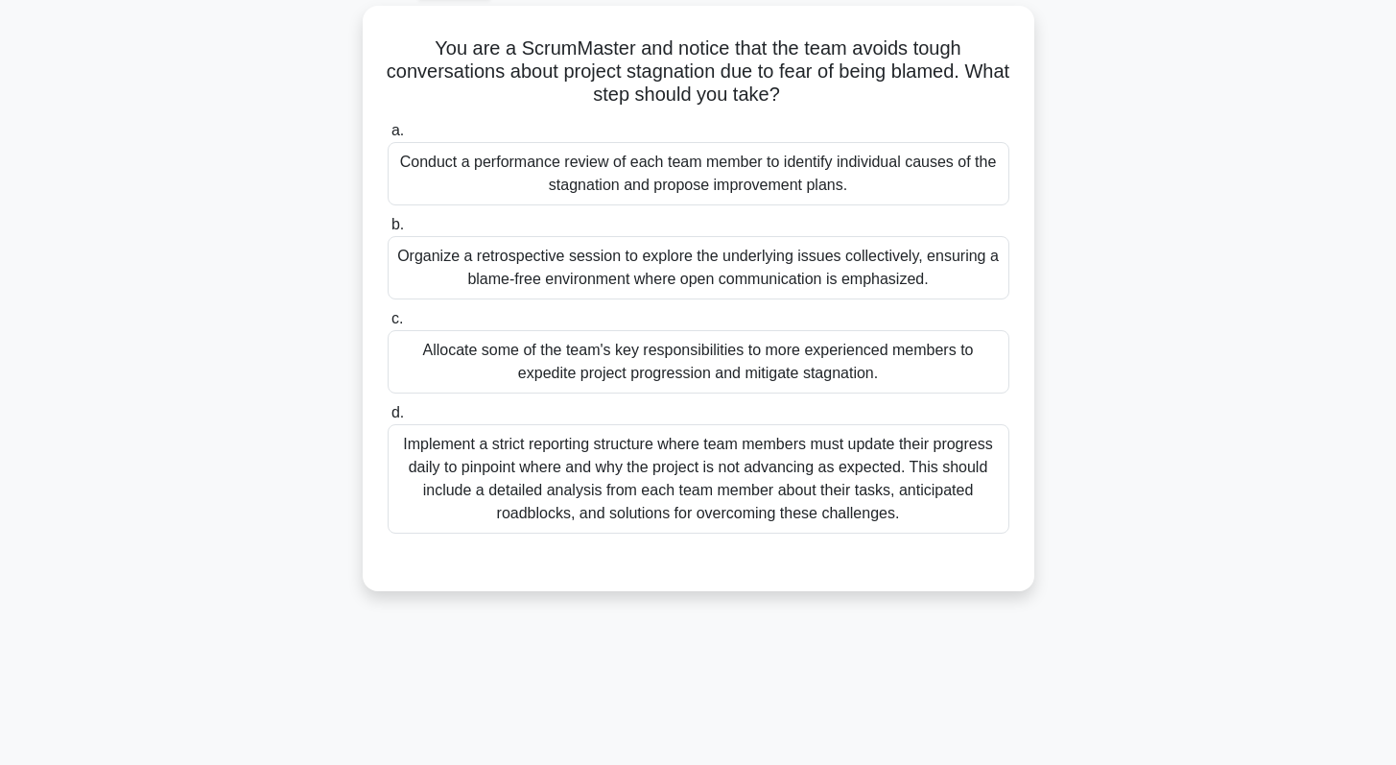
scroll to position [0, 0]
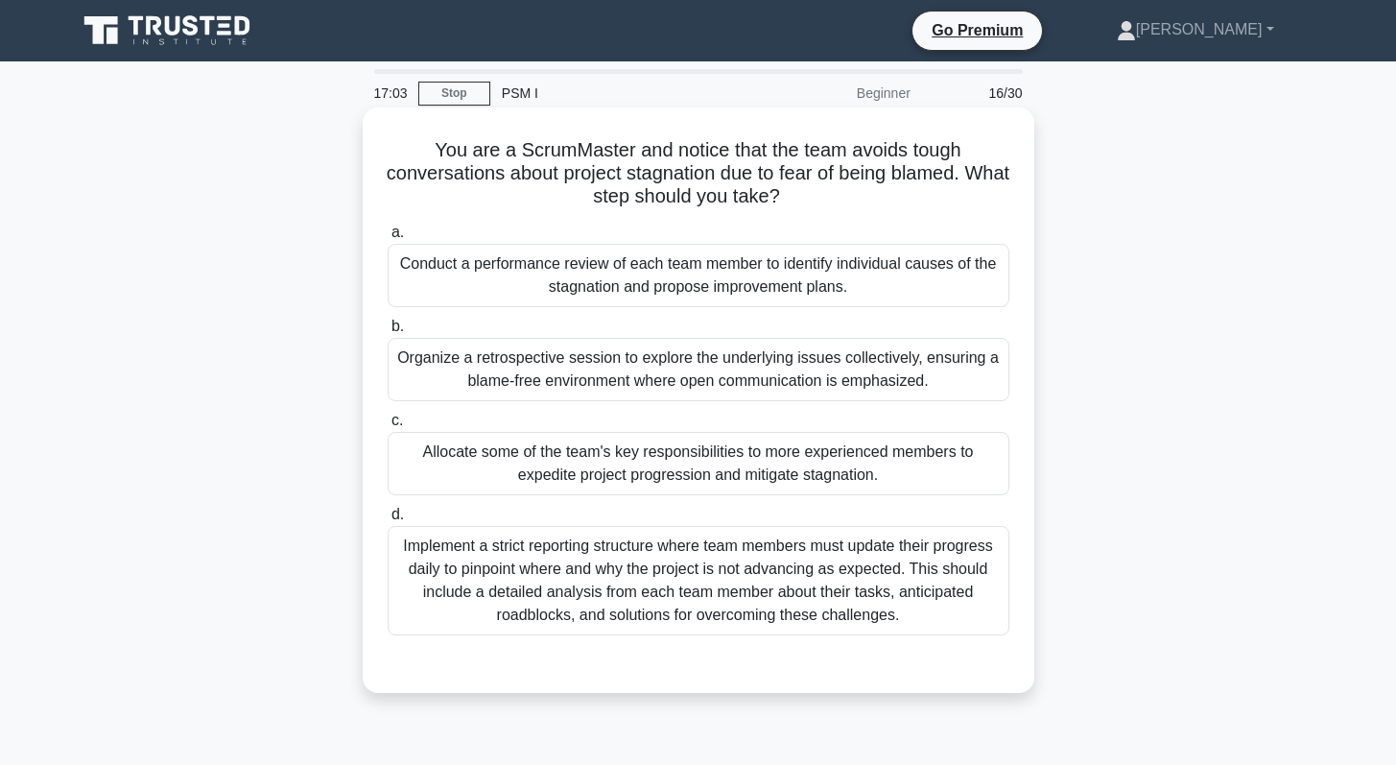
click at [696, 377] on div "Organize a retrospective session to explore the underlying issues collectively,…" at bounding box center [699, 369] width 622 height 63
click at [388, 333] on input "b. Organize a retrospective session to explore the underlying issues collective…" at bounding box center [388, 326] width 0 height 12
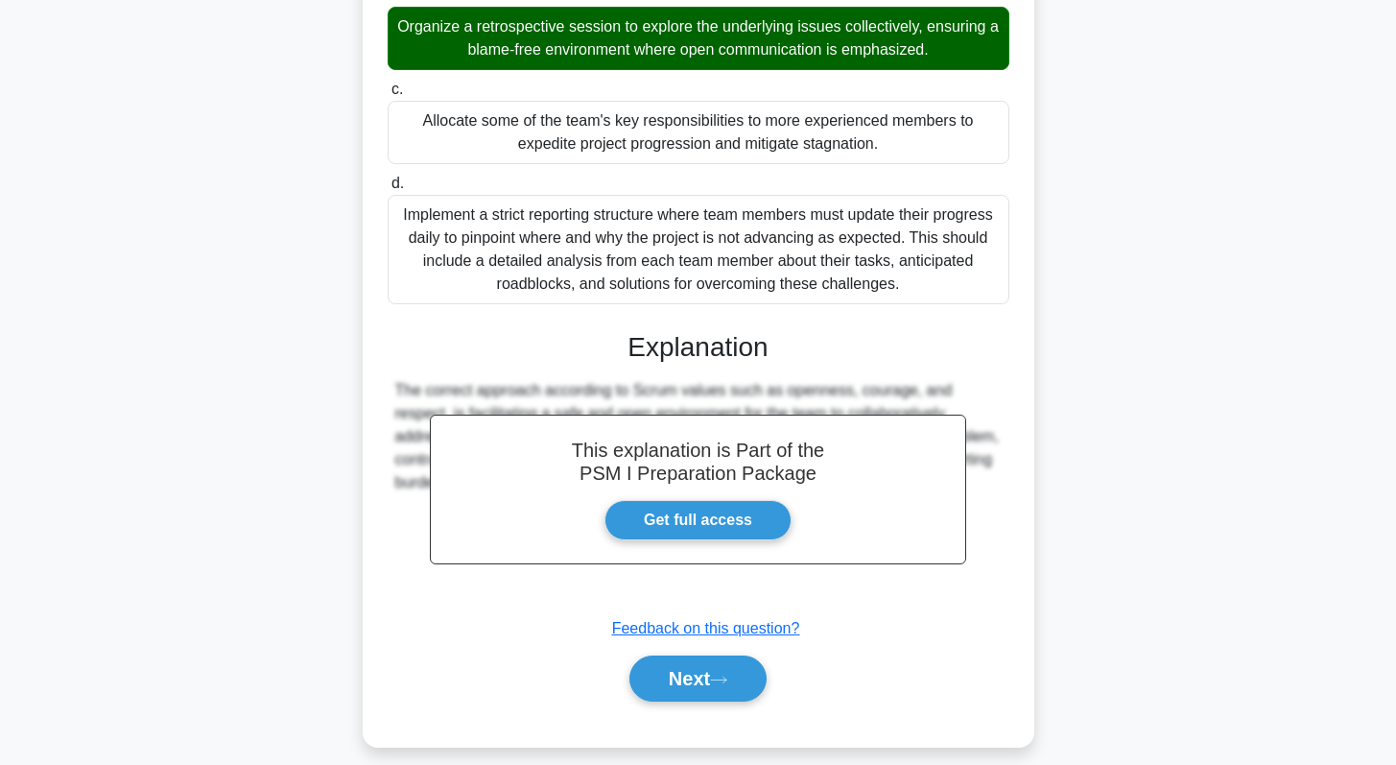
scroll to position [349, 0]
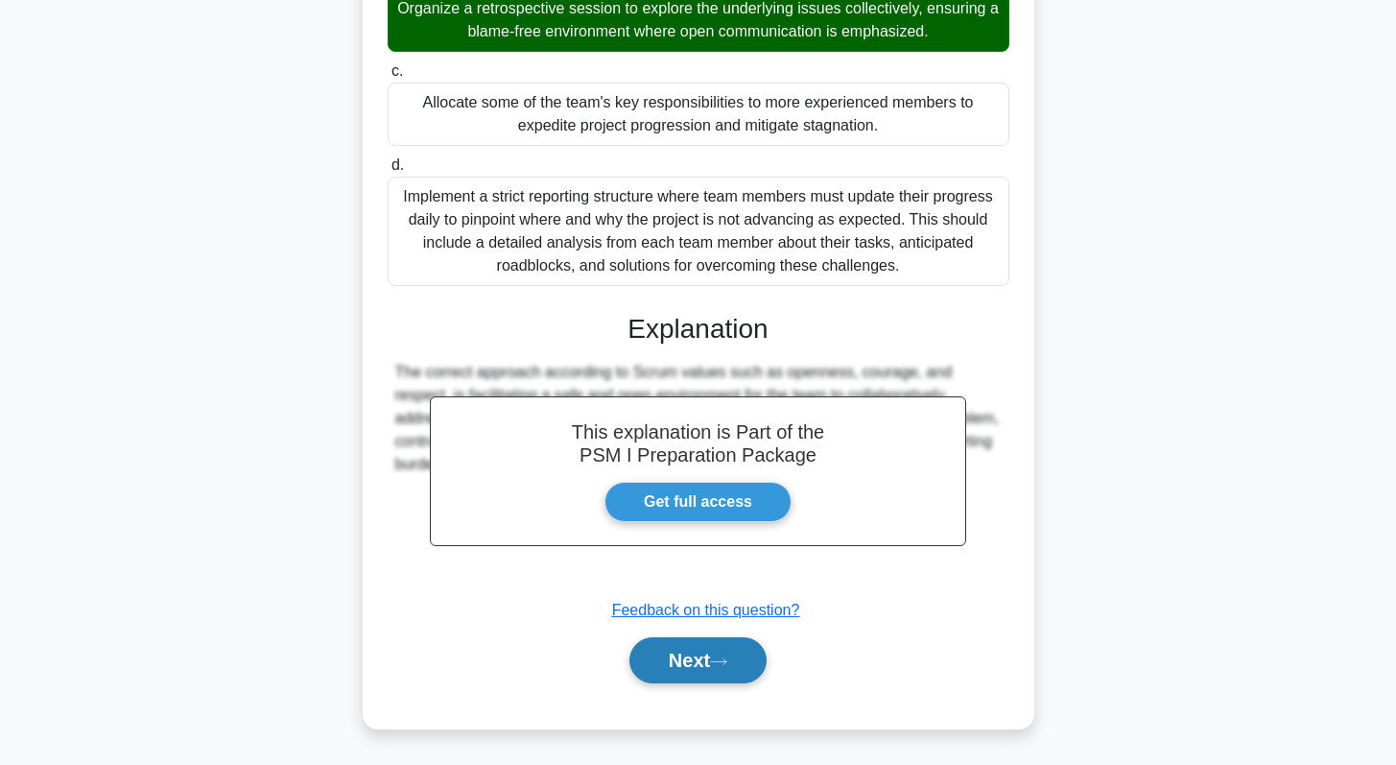
click at [669, 662] on button "Next" at bounding box center [697, 660] width 137 height 46
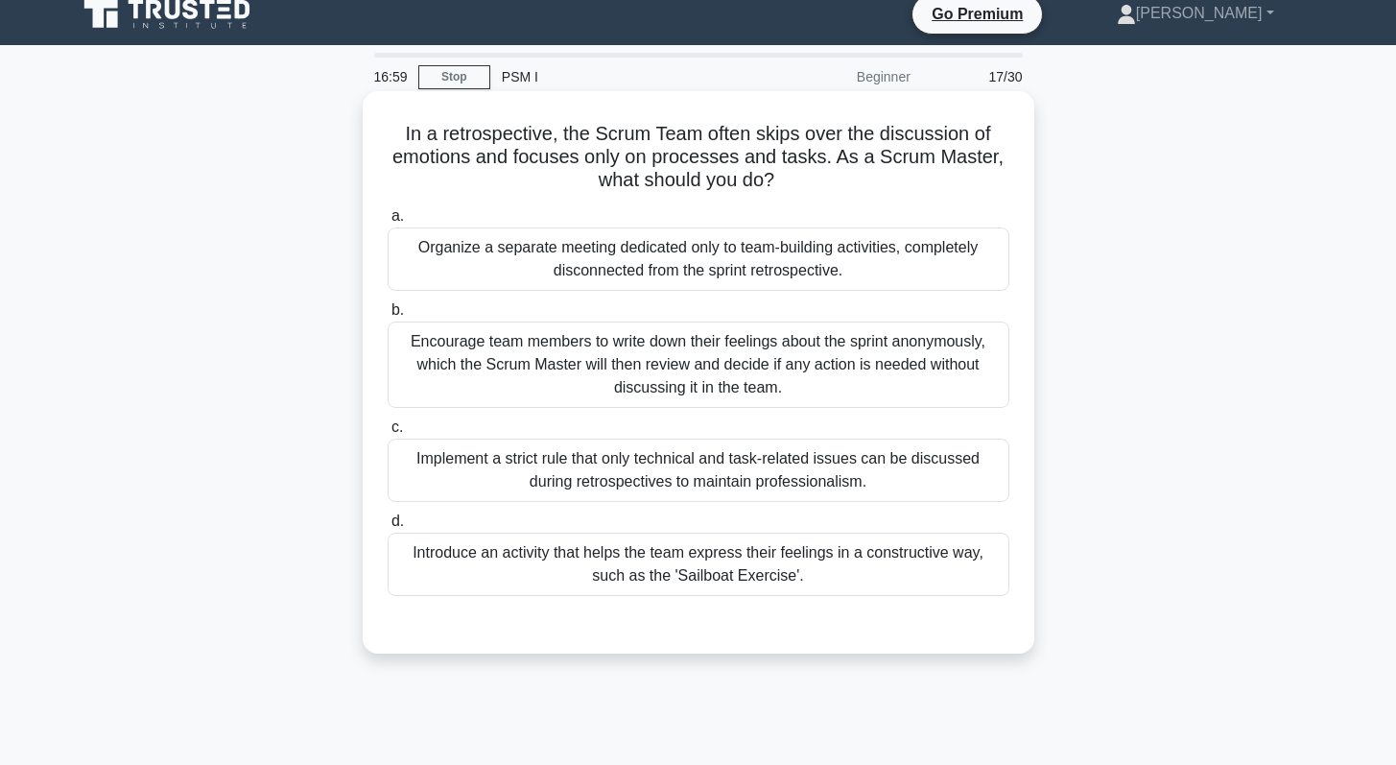
scroll to position [0, 0]
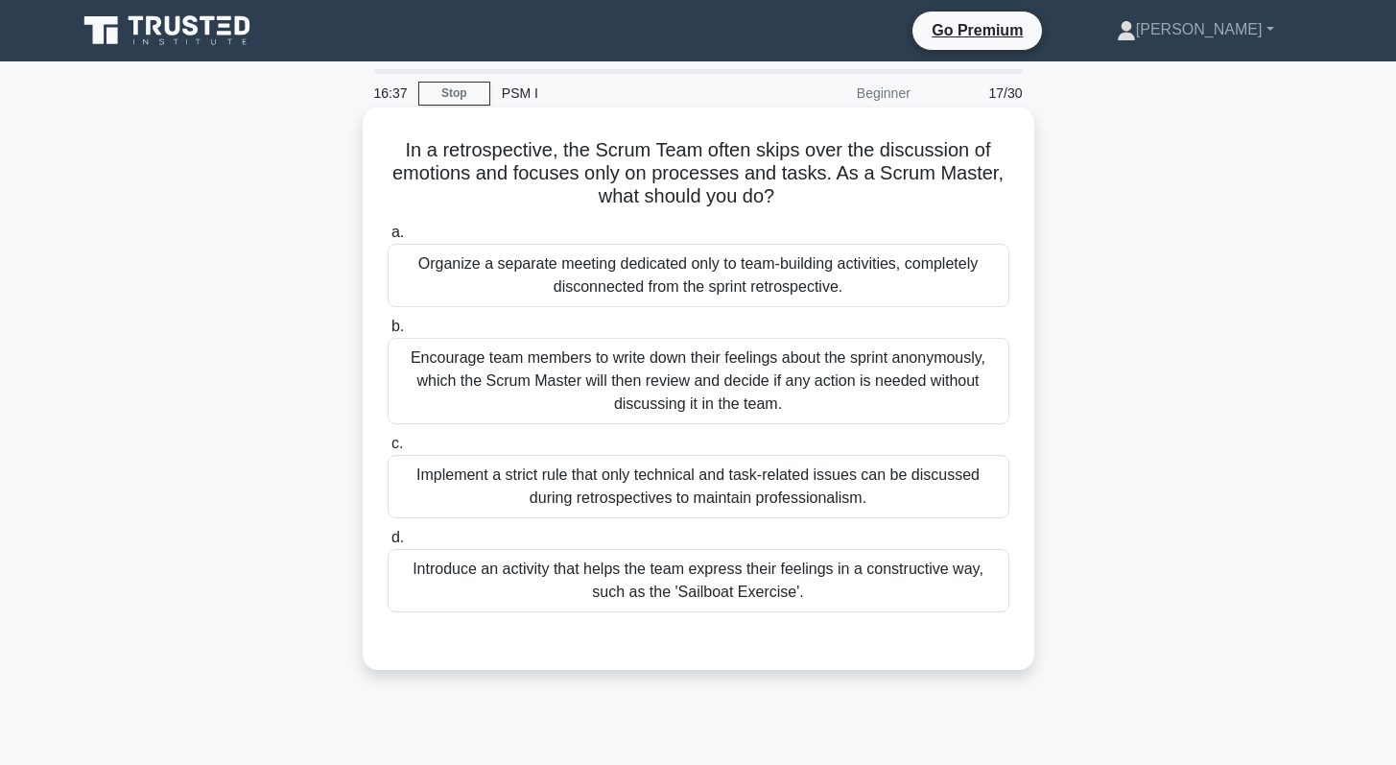
click at [658, 608] on div "Introduce an activity that helps the team express their feelings in a construct…" at bounding box center [699, 580] width 622 height 63
click at [388, 544] on input "d. Introduce an activity that helps the team express their feelings in a constr…" at bounding box center [388, 537] width 0 height 12
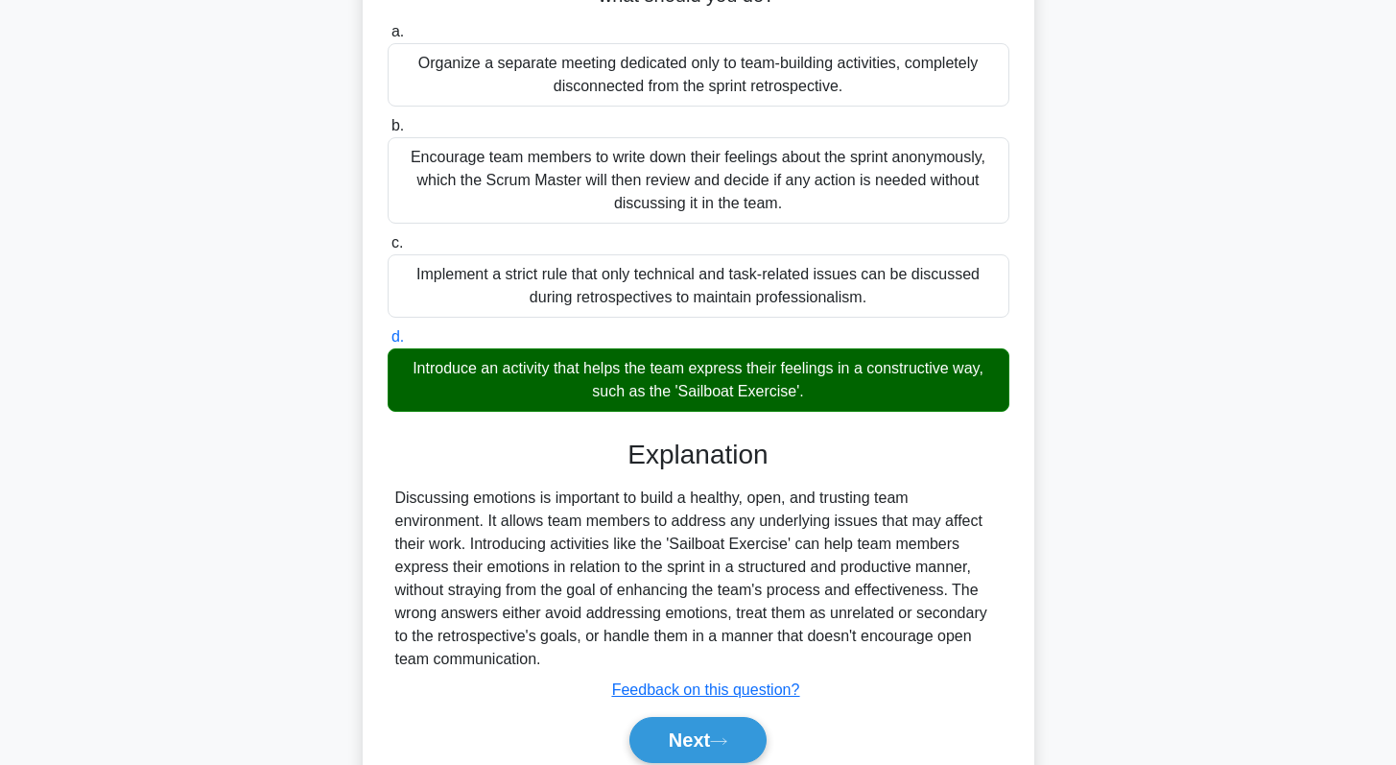
scroll to position [280, 0]
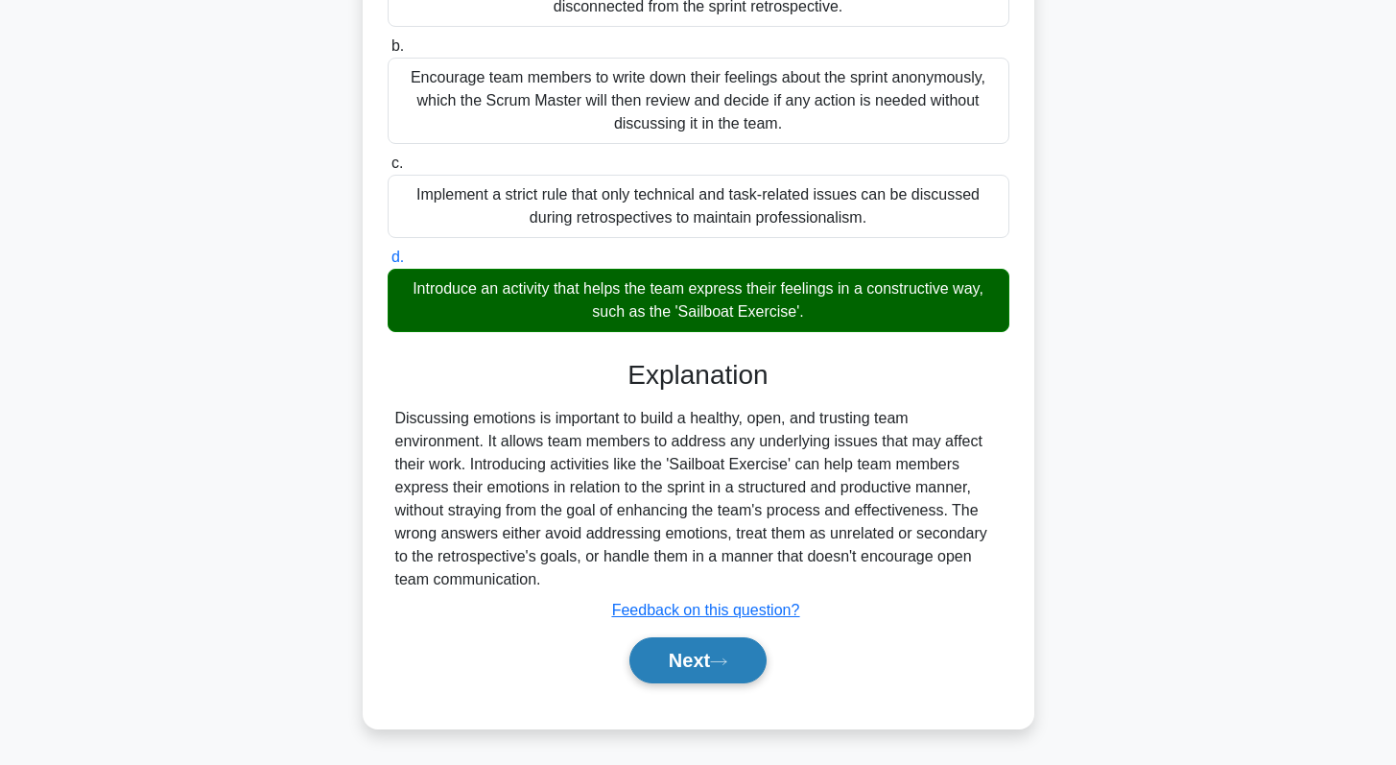
click at [701, 665] on button "Next" at bounding box center [697, 660] width 137 height 46
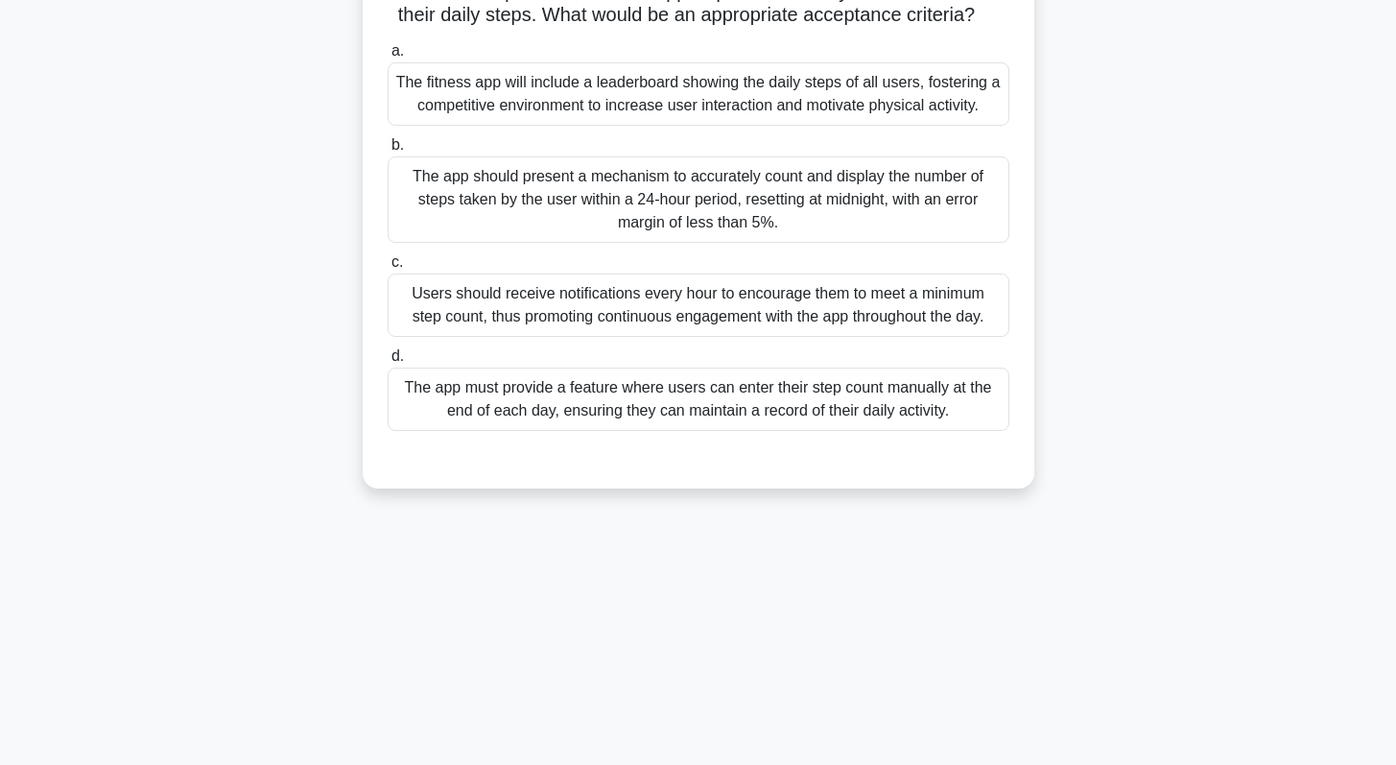
scroll to position [0, 0]
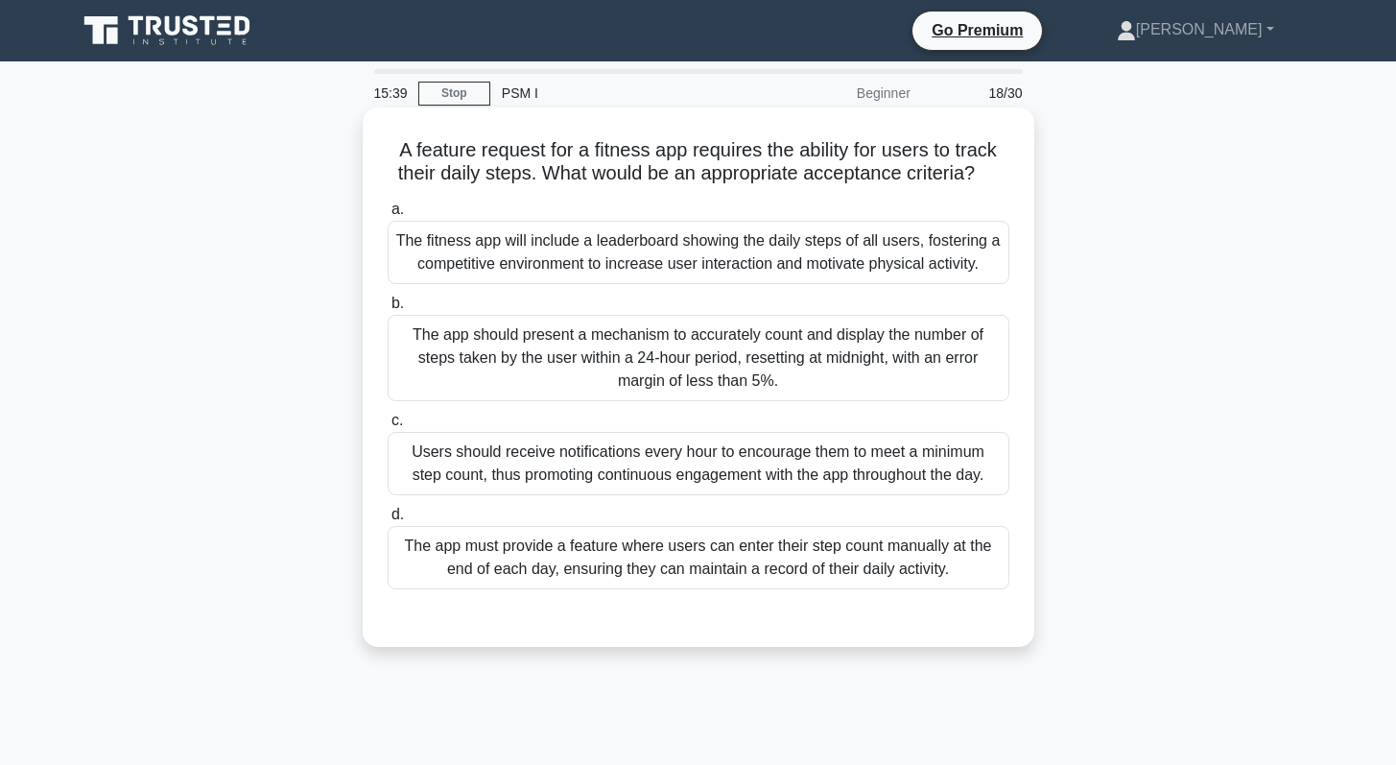
click at [657, 365] on div "The app should present a mechanism to accurately count and display the number o…" at bounding box center [699, 358] width 622 height 86
click at [388, 310] on input "b. The app should present a mechanism to accurately count and display the numbe…" at bounding box center [388, 303] width 0 height 12
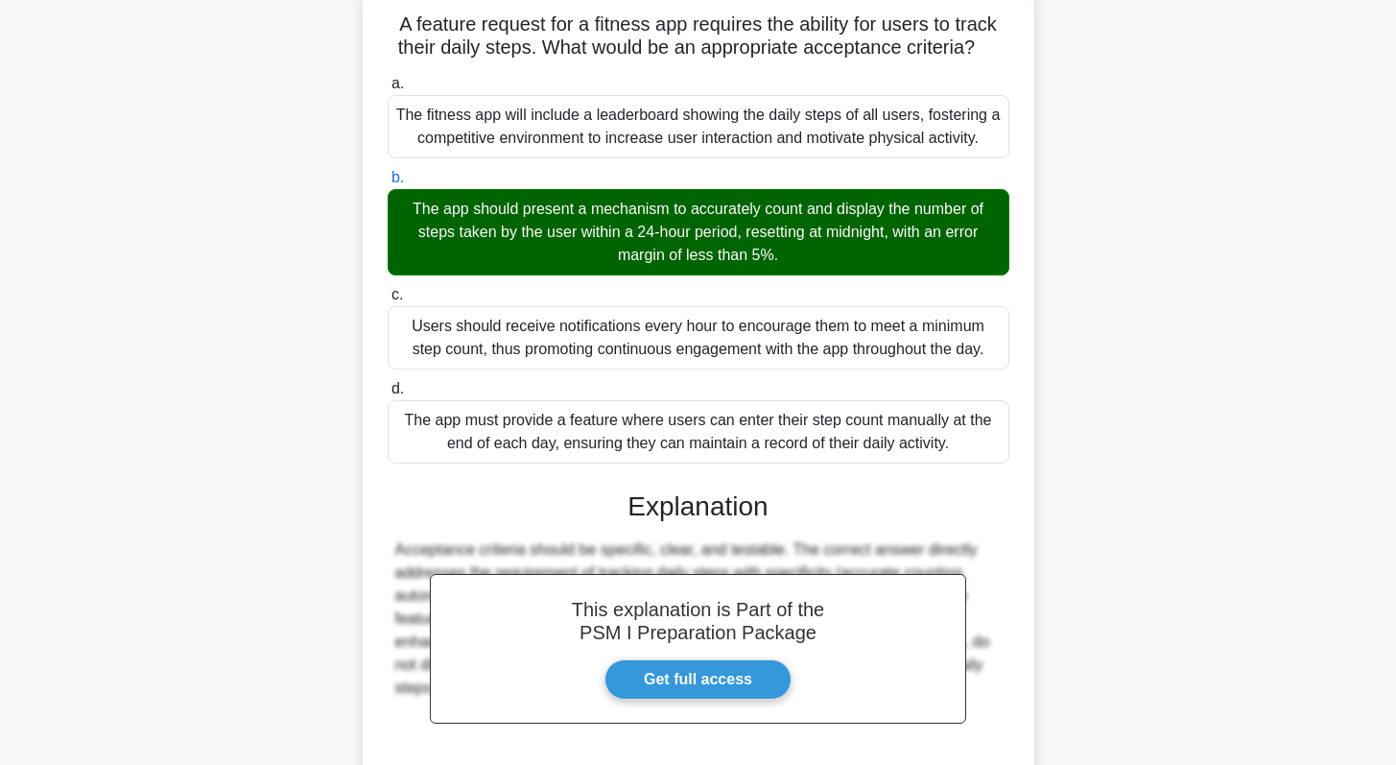
scroll to position [303, 0]
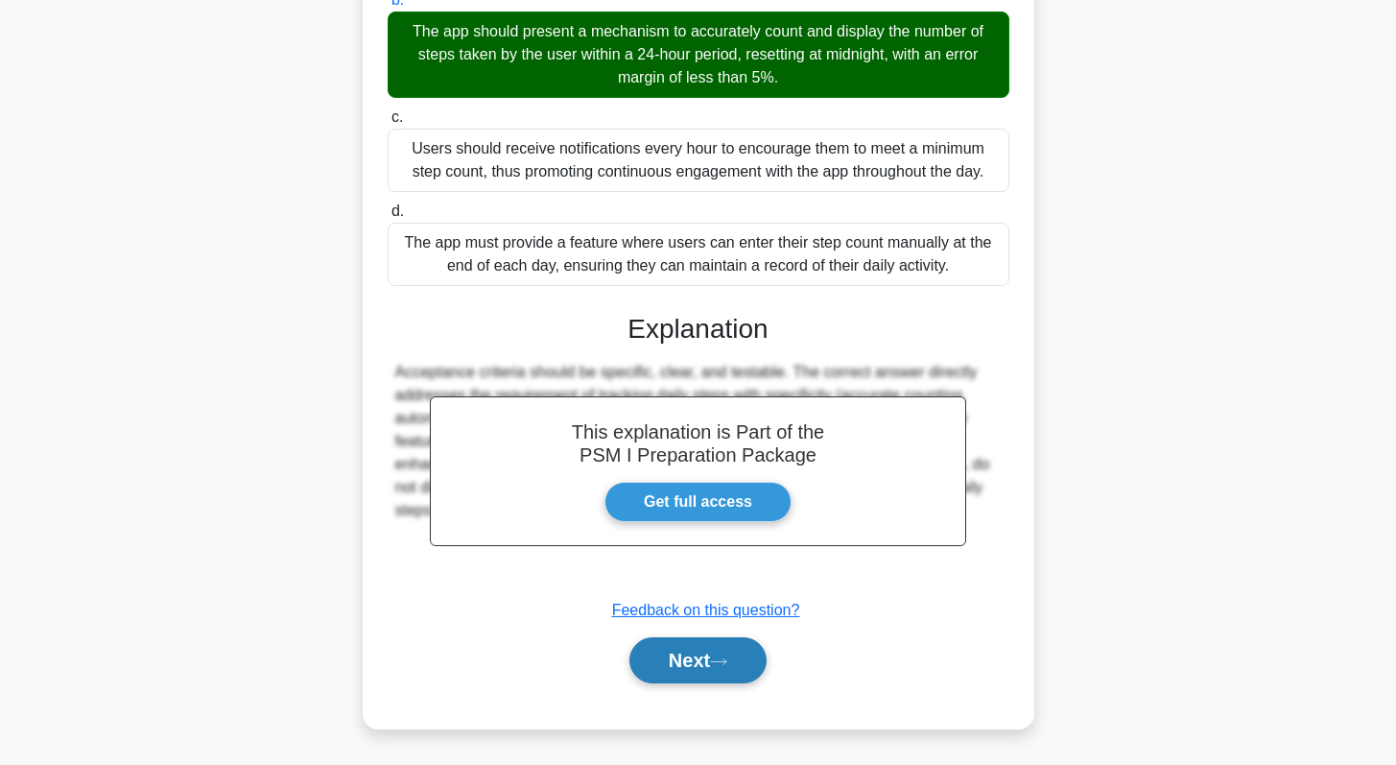
click at [661, 663] on button "Next" at bounding box center [697, 660] width 137 height 46
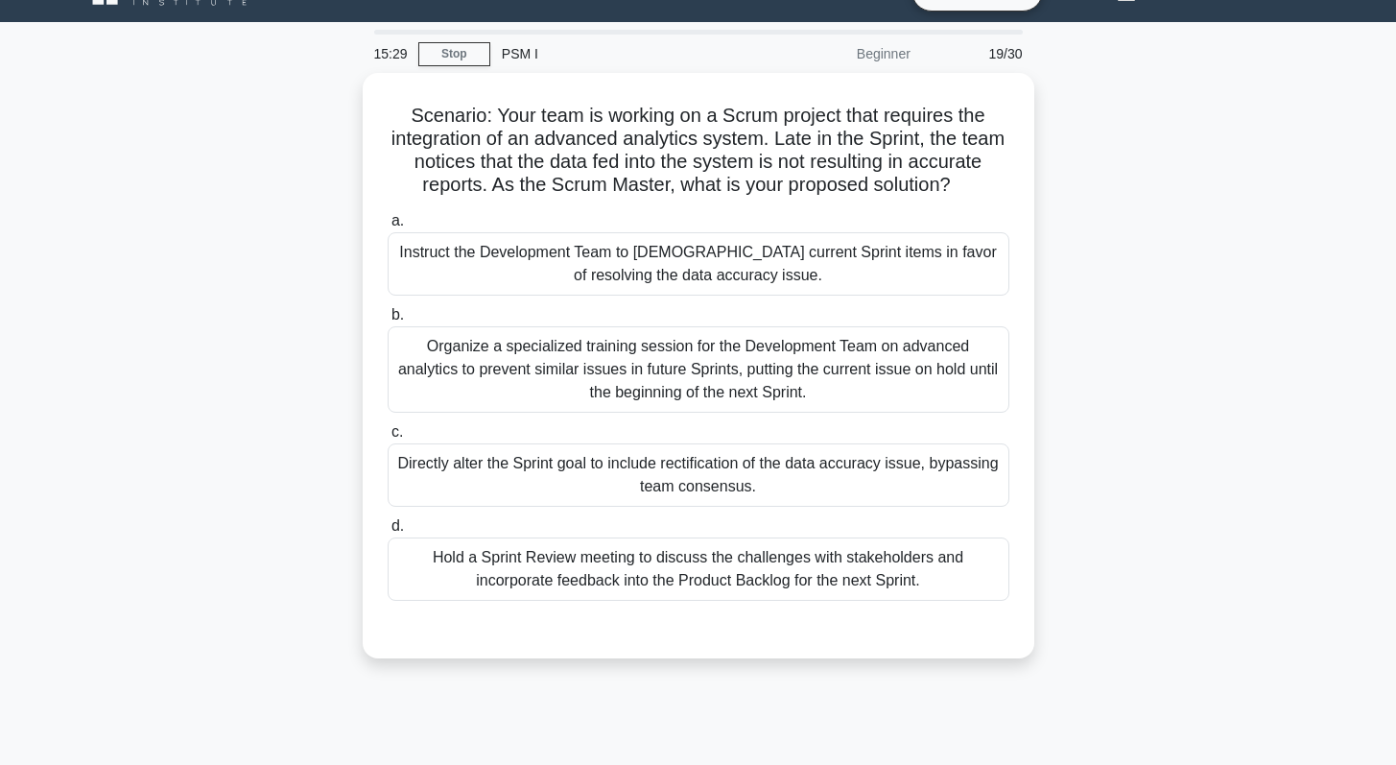
scroll to position [25, 0]
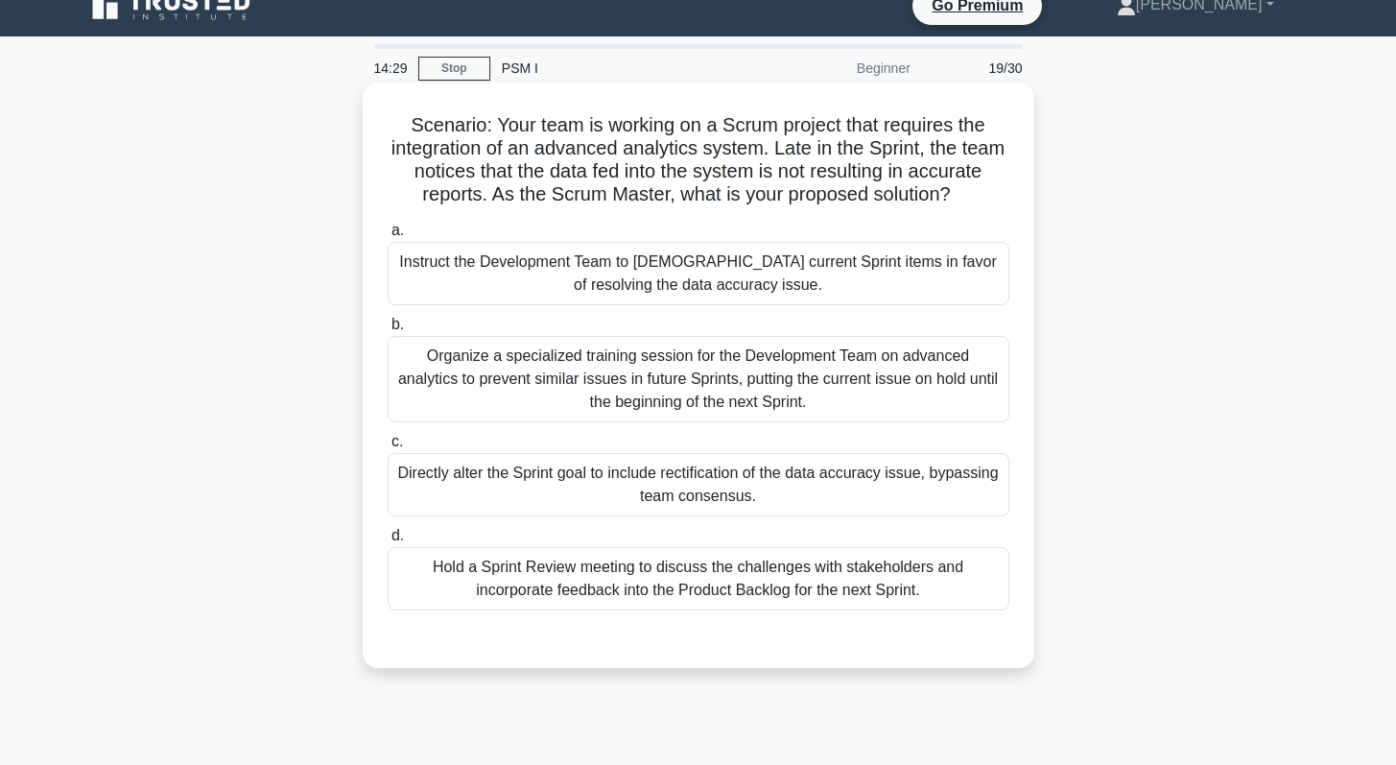
click at [694, 405] on div "Organize a specialized training session for the Development Team on advanced an…" at bounding box center [699, 379] width 622 height 86
click at [388, 331] on input "b. Organize a specialized training session for the Development Team on advanced…" at bounding box center [388, 324] width 0 height 12
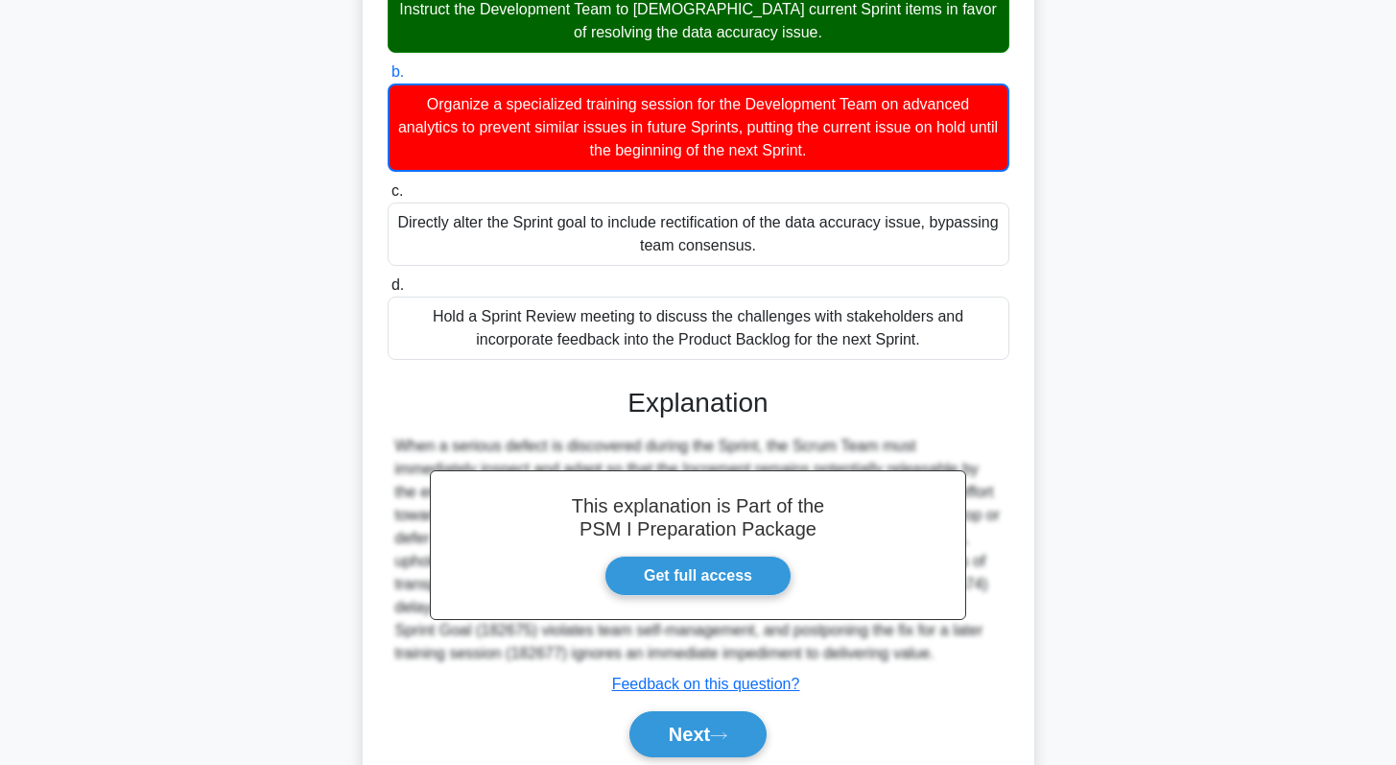
scroll to position [351, 0]
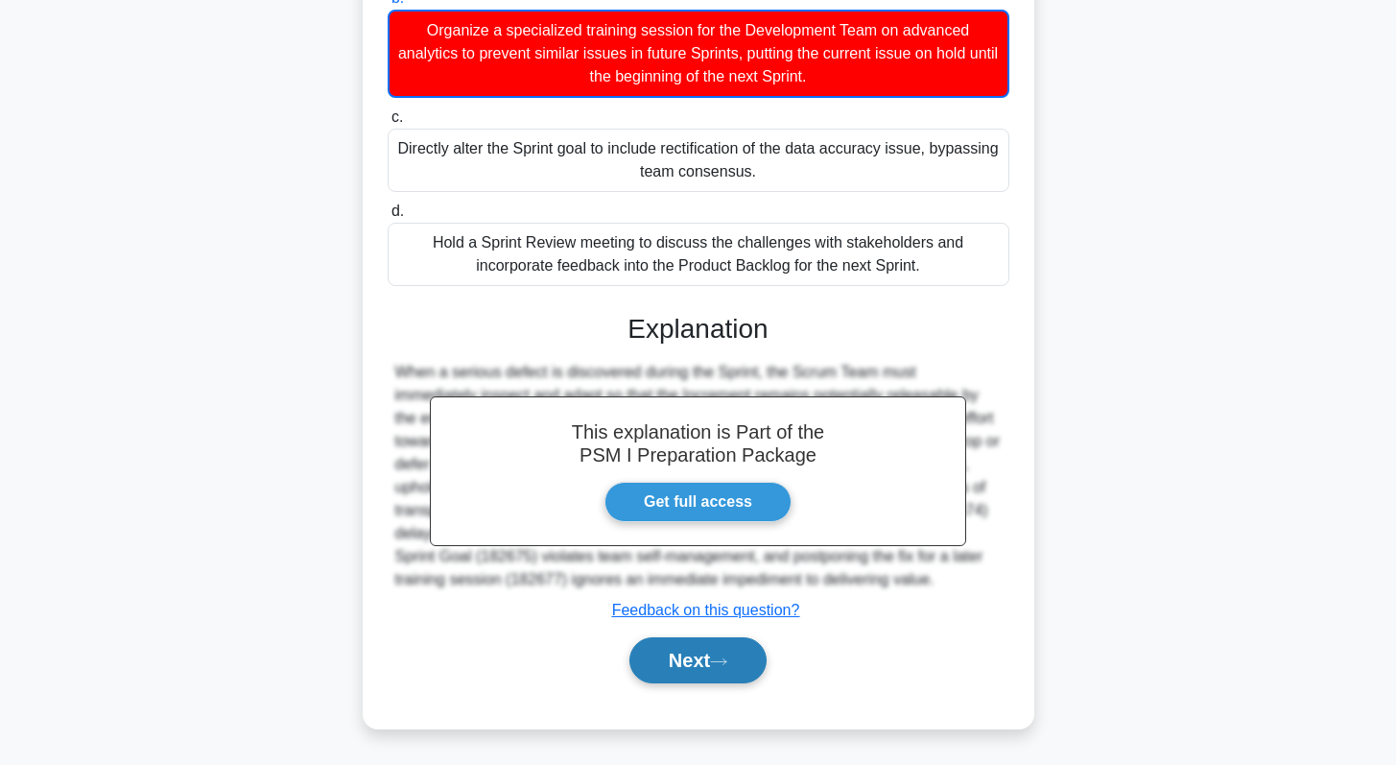
click at [691, 652] on button "Next" at bounding box center [697, 660] width 137 height 46
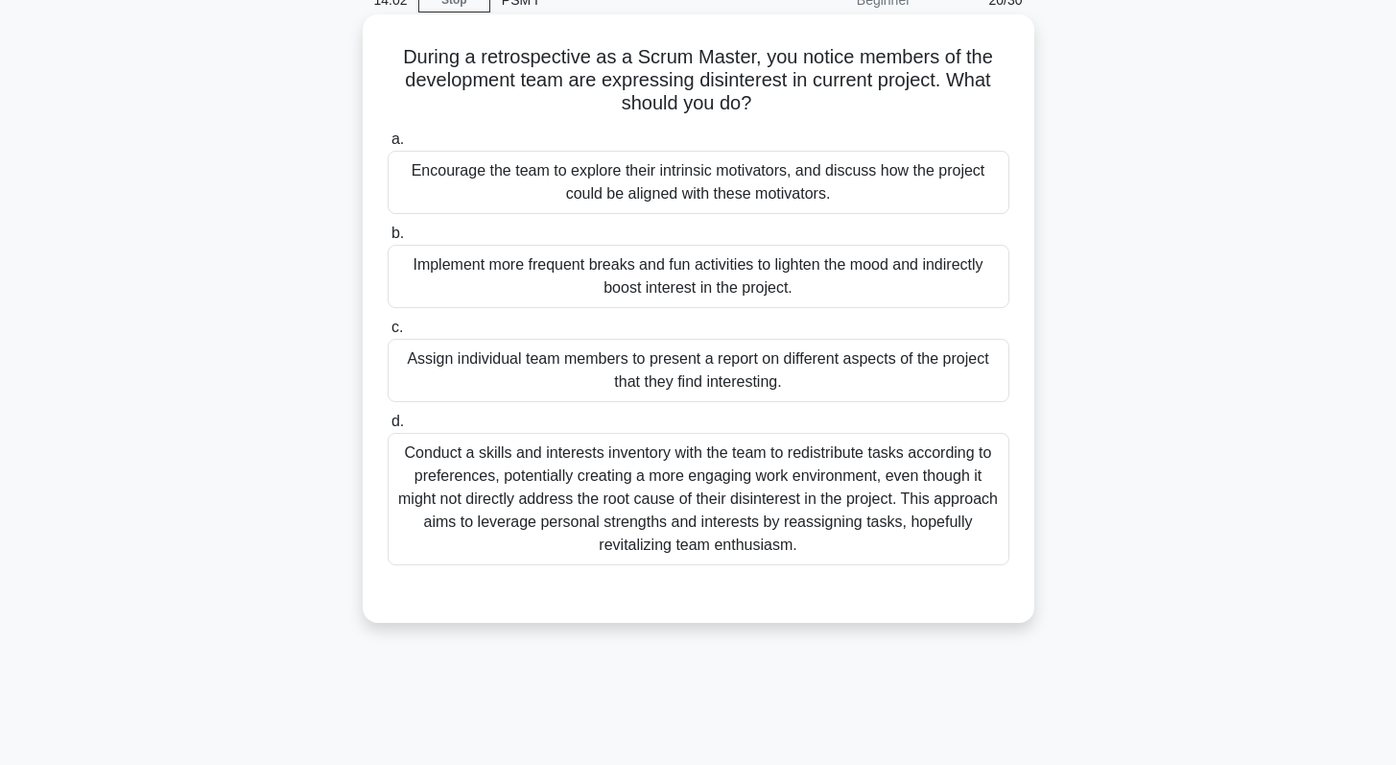
scroll to position [98, 0]
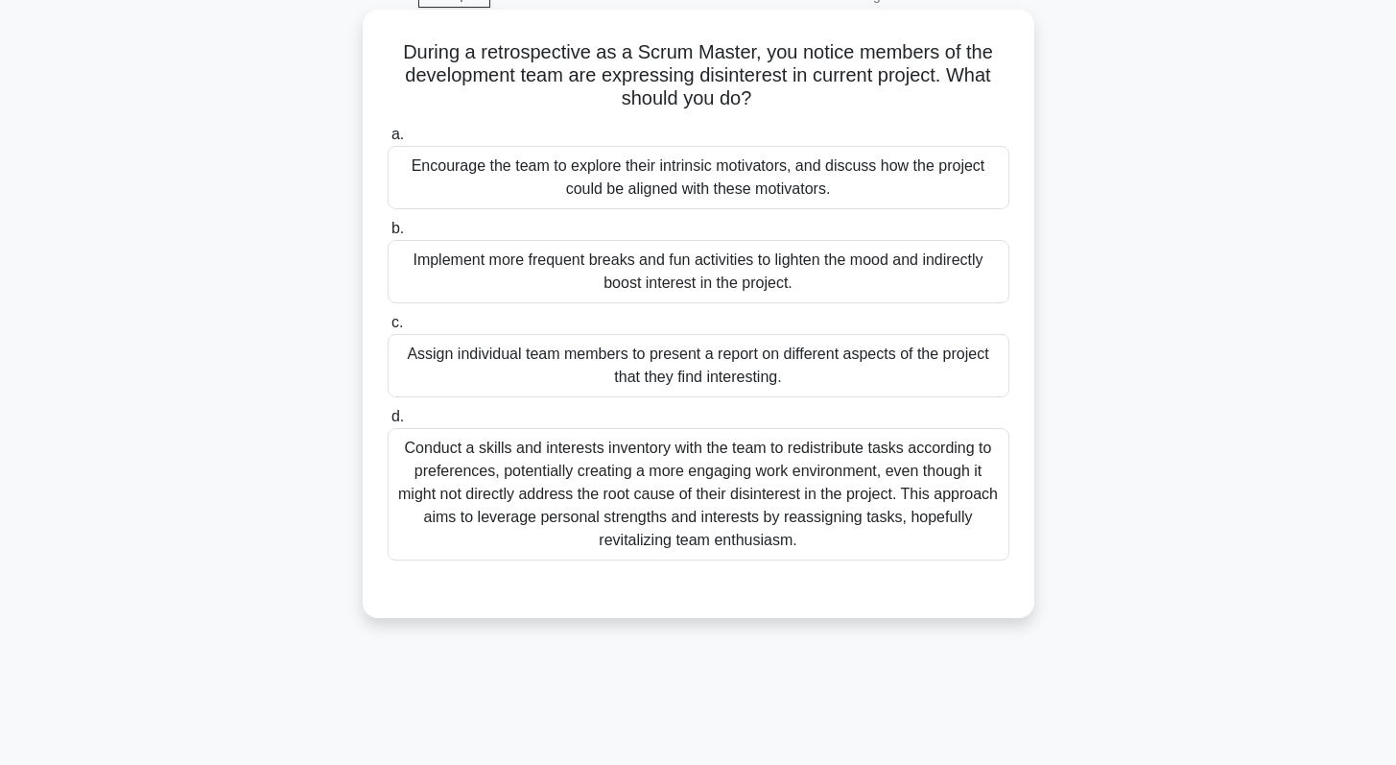
click at [700, 493] on div "Conduct a skills and interests inventory with the team to redistribute tasks ac…" at bounding box center [699, 494] width 622 height 132
click at [388, 423] on input "d. Conduct a skills and interests inventory with the team to redistribute tasks…" at bounding box center [388, 417] width 0 height 12
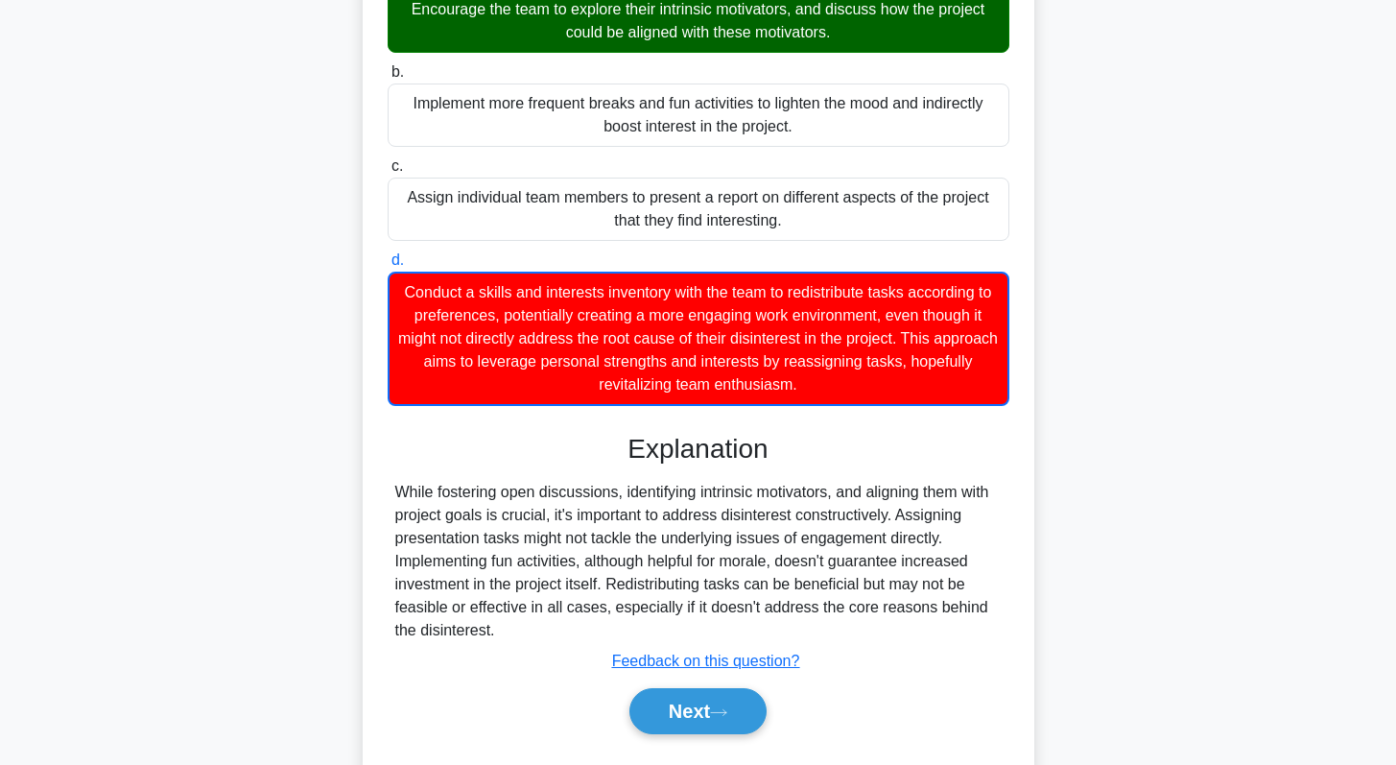
scroll to position [305, 0]
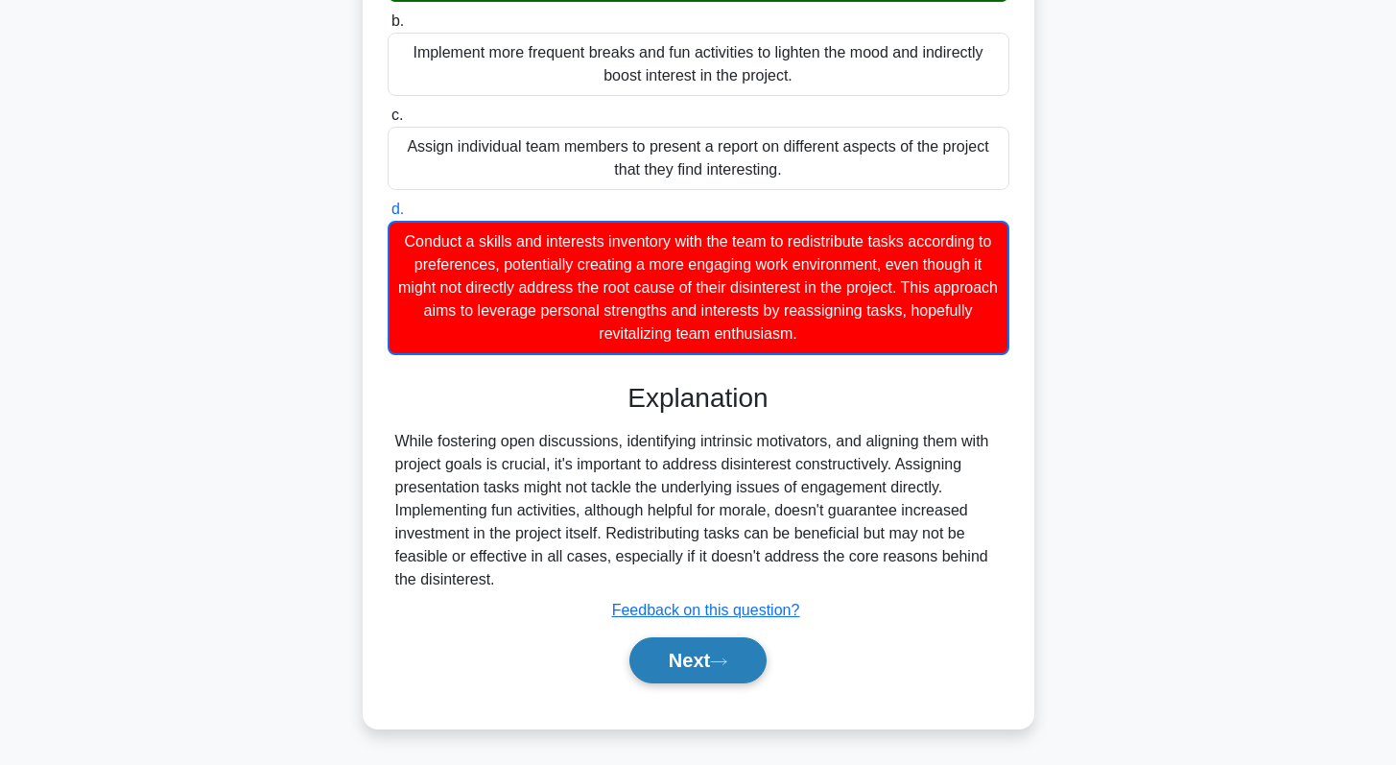
click at [714, 661] on button "Next" at bounding box center [697, 660] width 137 height 46
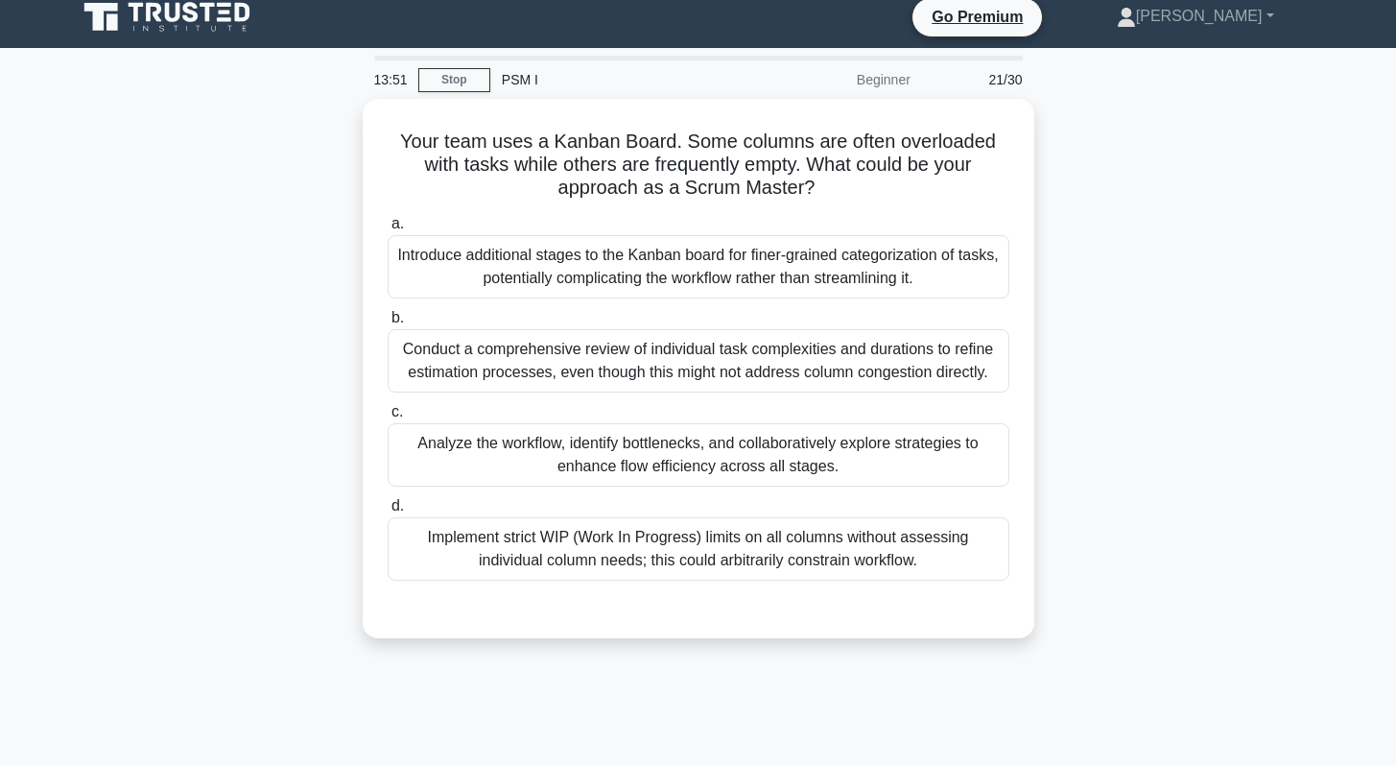
scroll to position [0, 0]
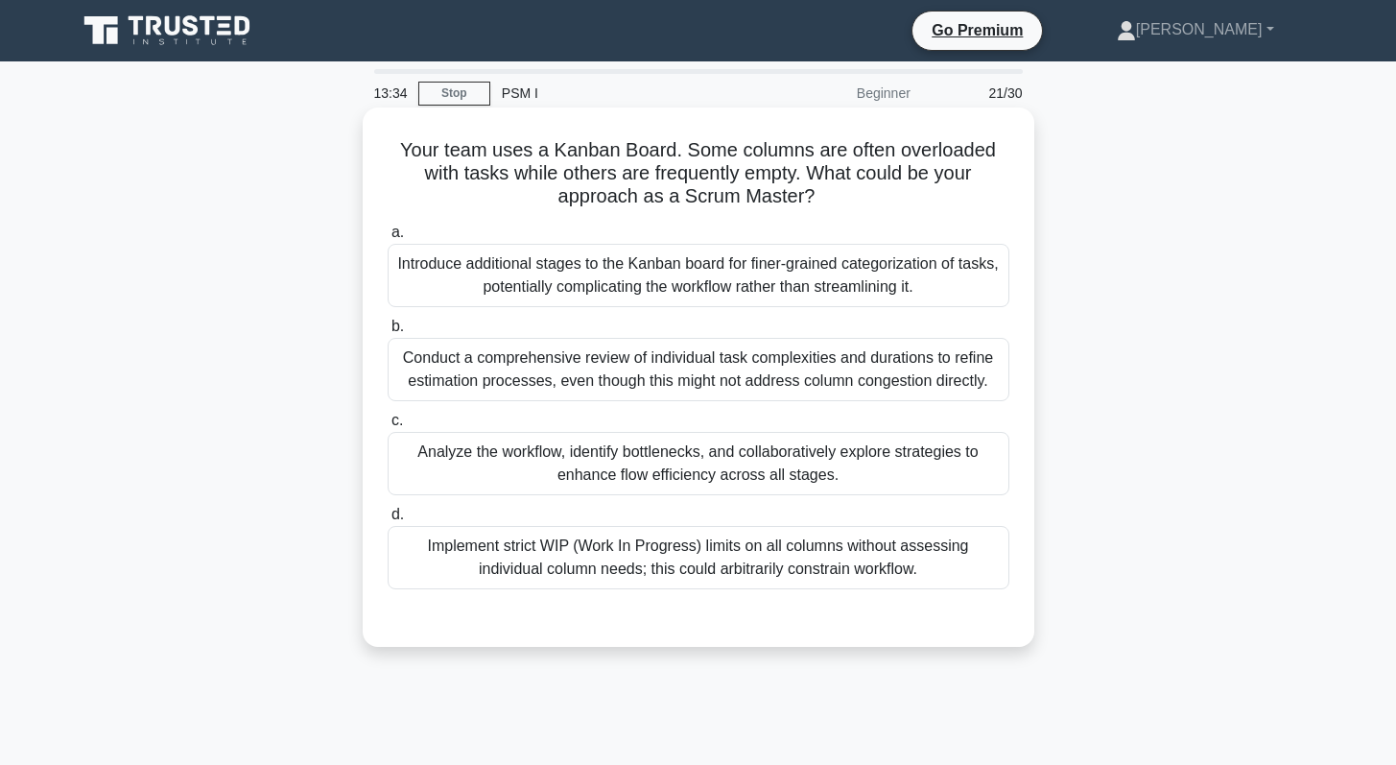
click at [755, 447] on div "Analyze the workflow, identify bottlenecks, and collaboratively explore strateg…" at bounding box center [699, 463] width 622 height 63
click at [388, 427] on input "c. Analyze the workflow, identify bottlenecks, and collaboratively explore stra…" at bounding box center [388, 420] width 0 height 12
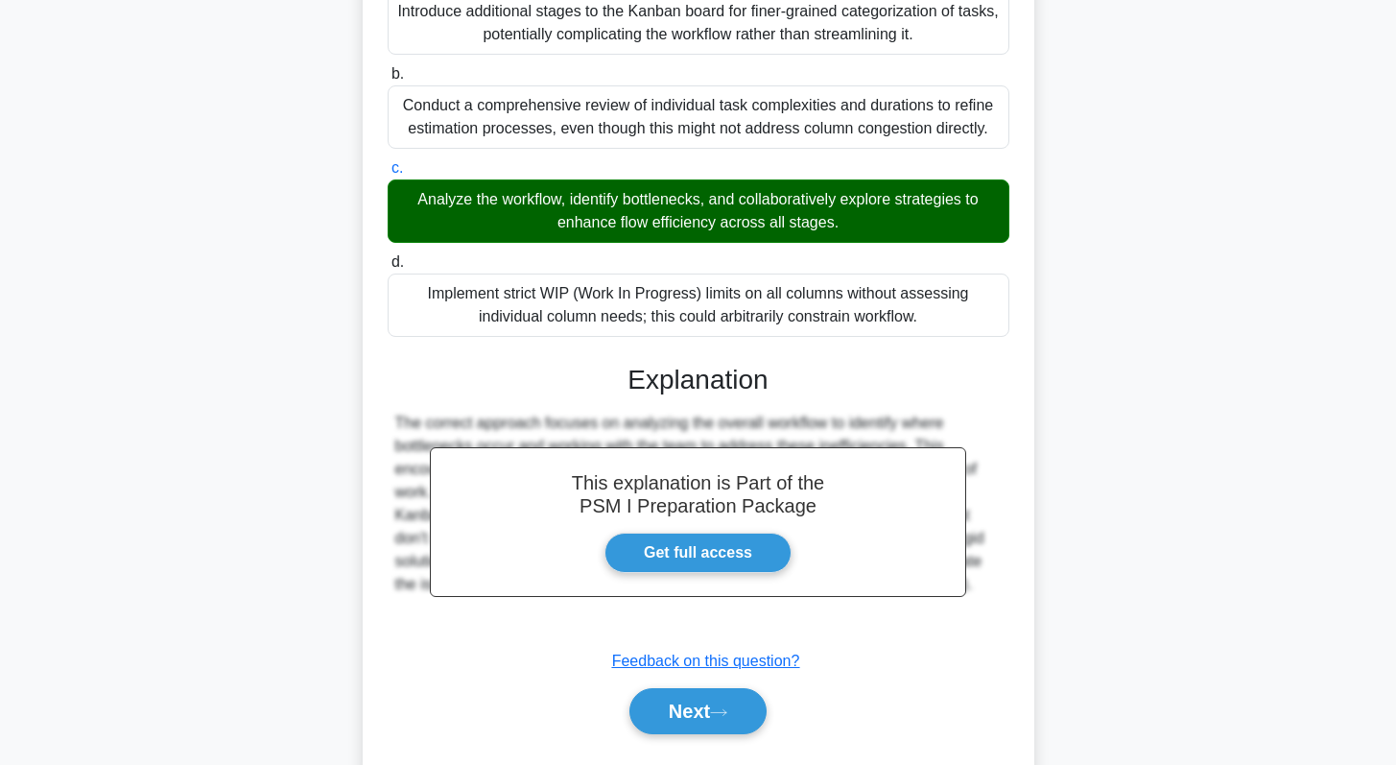
scroll to position [303, 0]
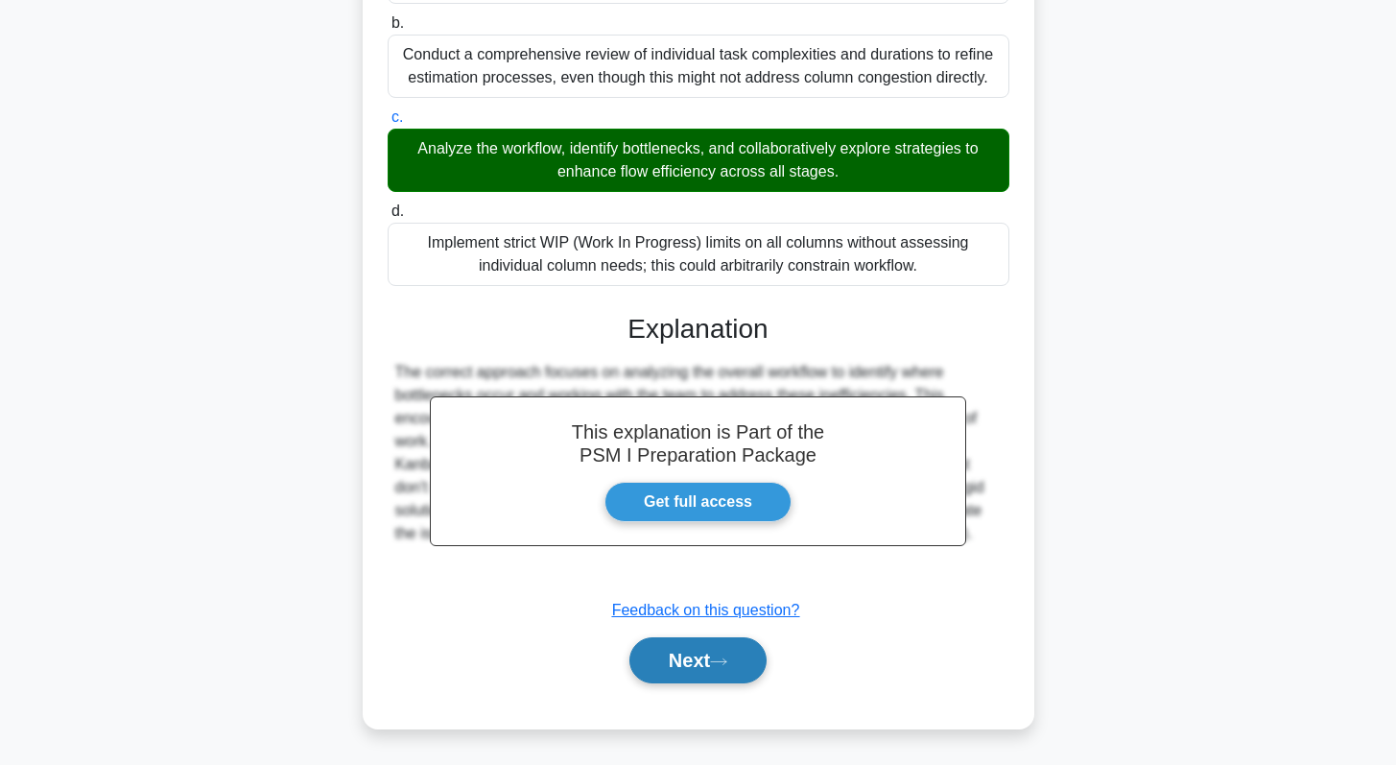
click at [667, 672] on button "Next" at bounding box center [697, 660] width 137 height 46
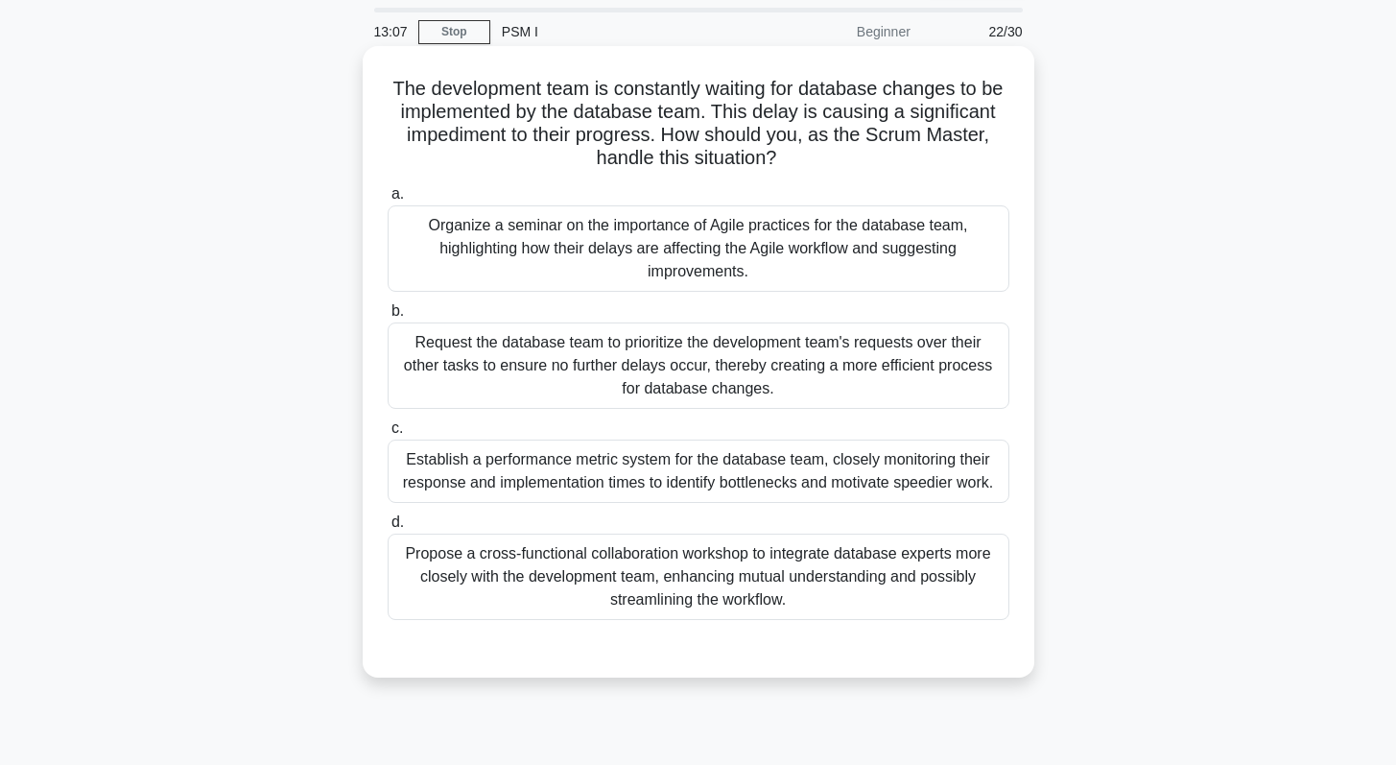
scroll to position [62, 0]
click at [653, 566] on div "Propose a cross-functional collaboration workshop to integrate database experts…" at bounding box center [699, 575] width 622 height 86
click at [388, 528] on input "d. Propose a cross-functional collaboration workshop to integrate database expe…" at bounding box center [388, 521] width 0 height 12
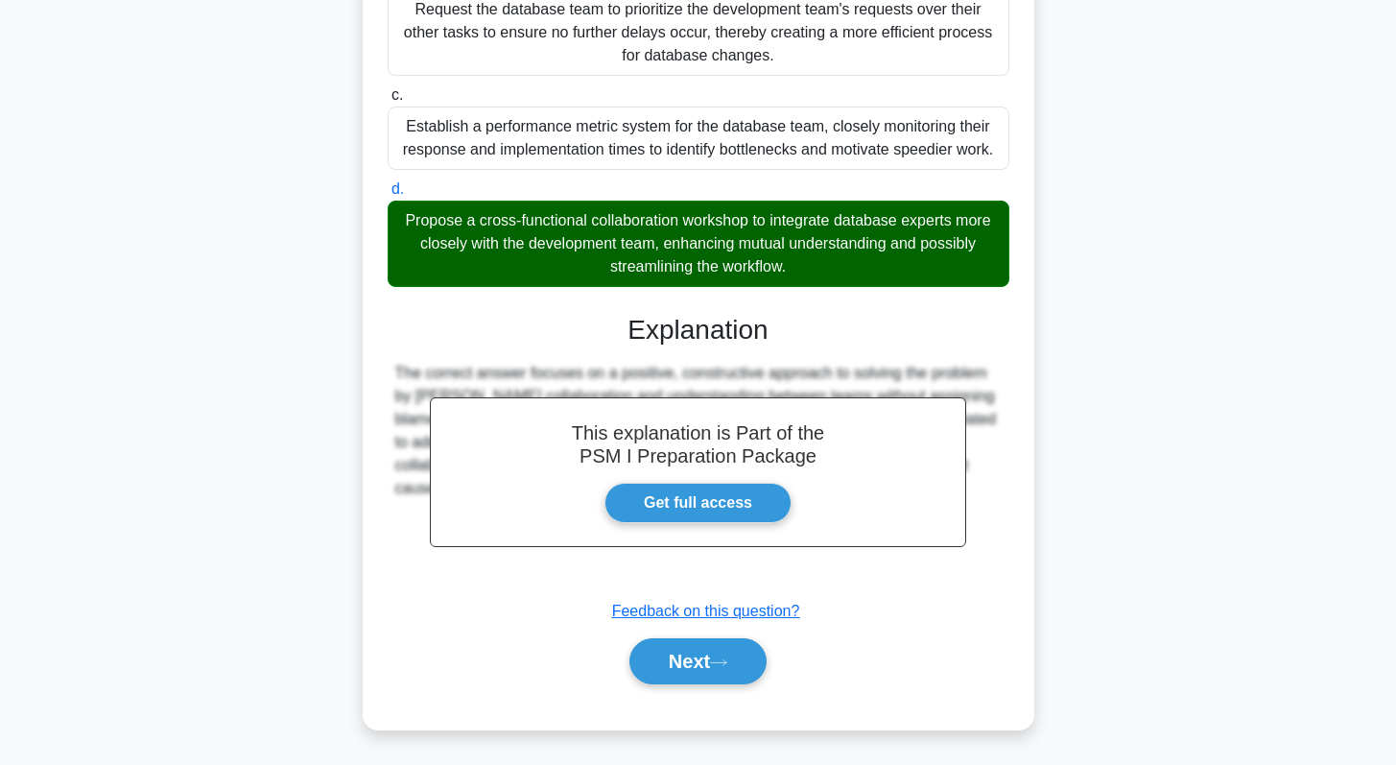
scroll to position [395, 0]
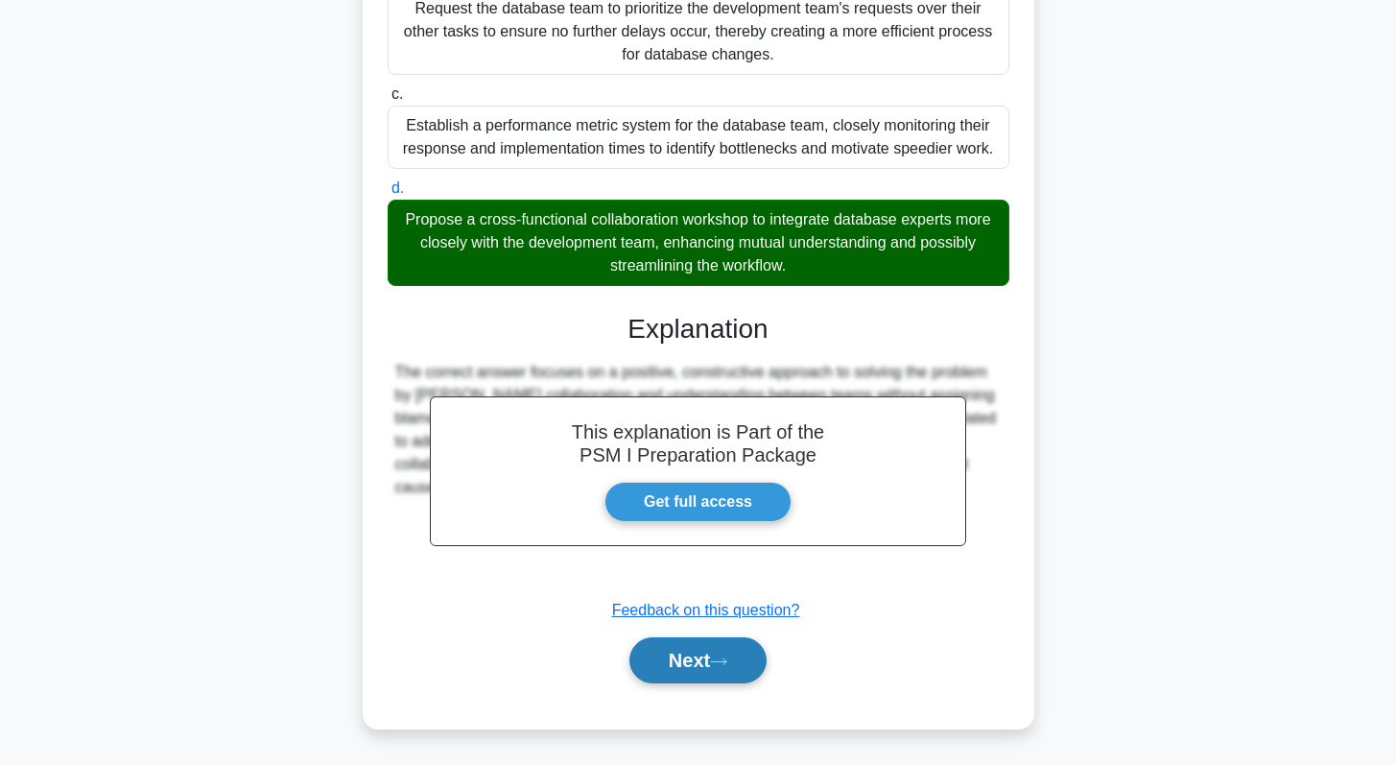
click at [696, 673] on button "Next" at bounding box center [697, 660] width 137 height 46
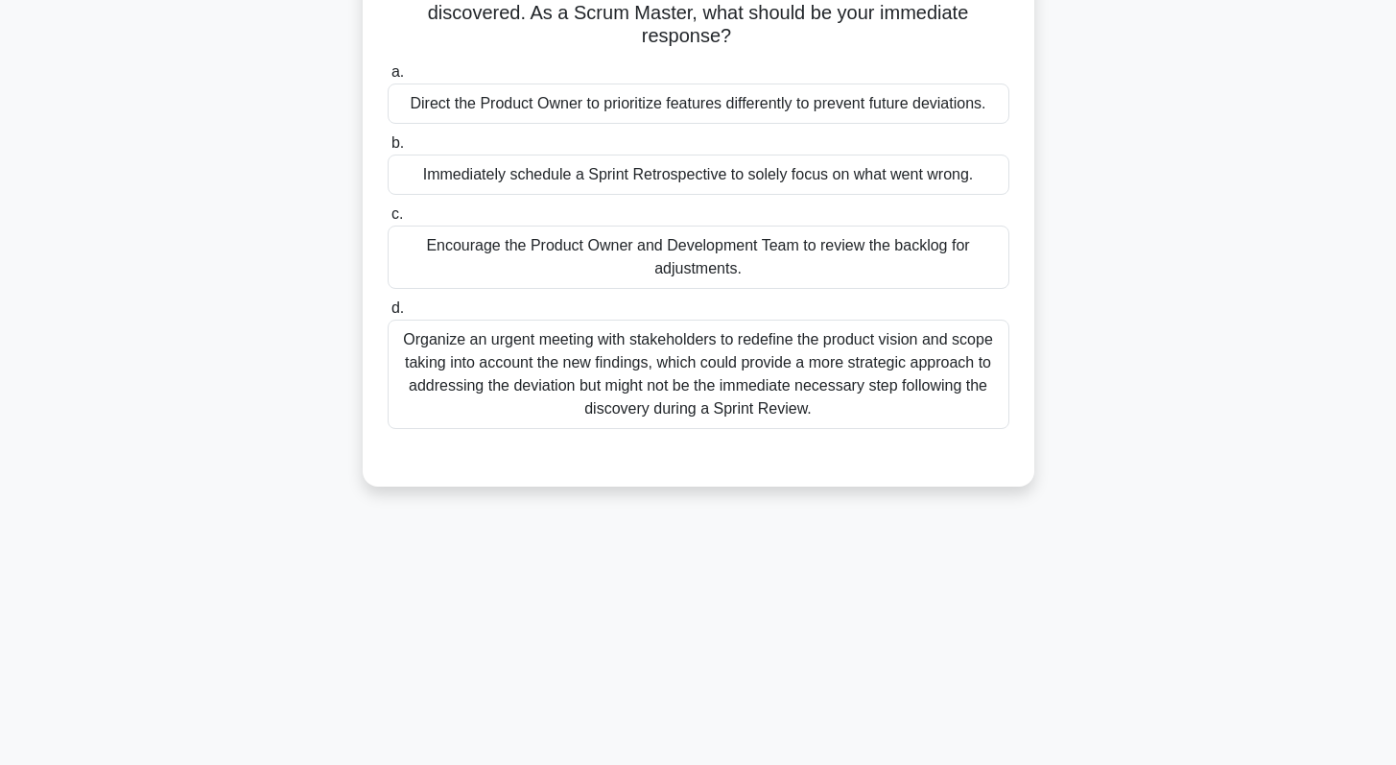
scroll to position [0, 0]
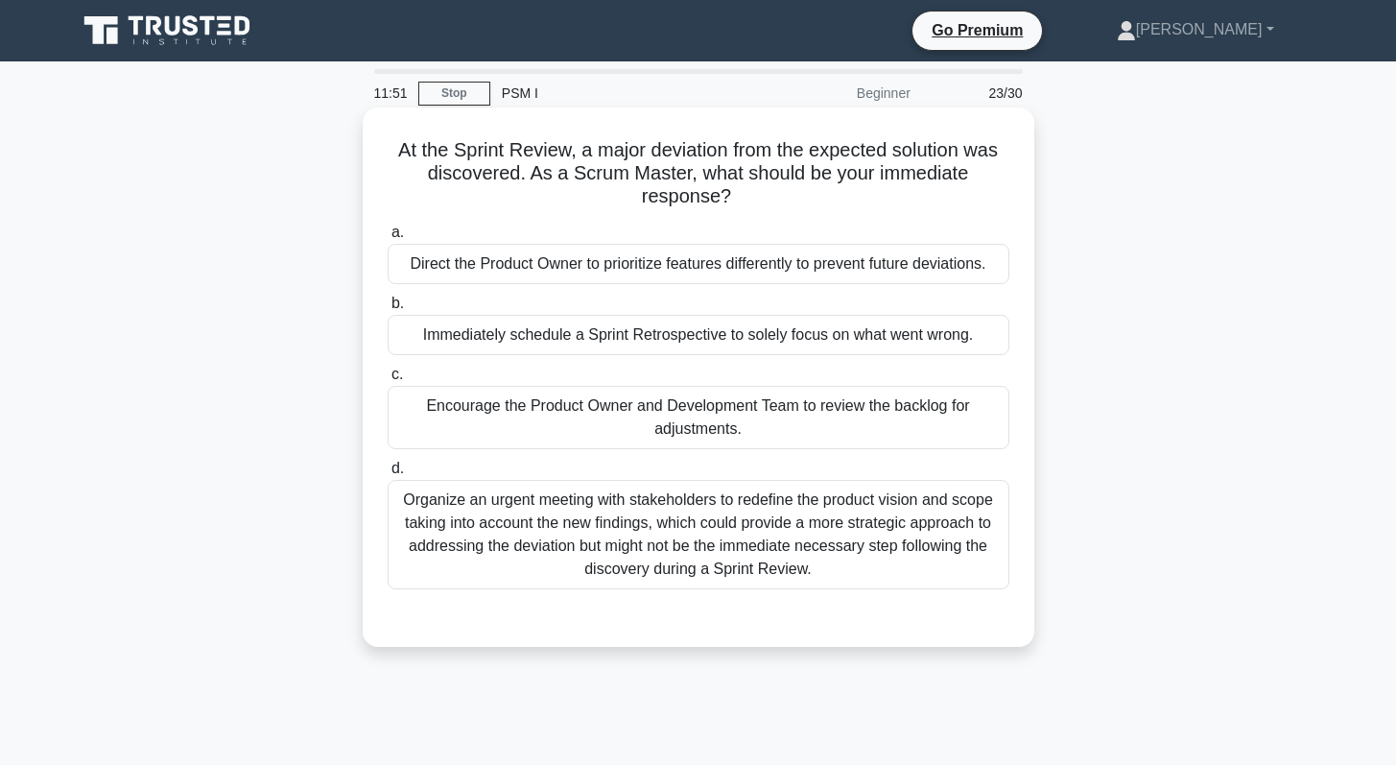
click at [638, 421] on div "Encourage the Product Owner and Development Team to review the backlog for adju…" at bounding box center [699, 417] width 622 height 63
click at [388, 381] on input "c. Encourage the Product Owner and Development Team to review the backlog for a…" at bounding box center [388, 374] width 0 height 12
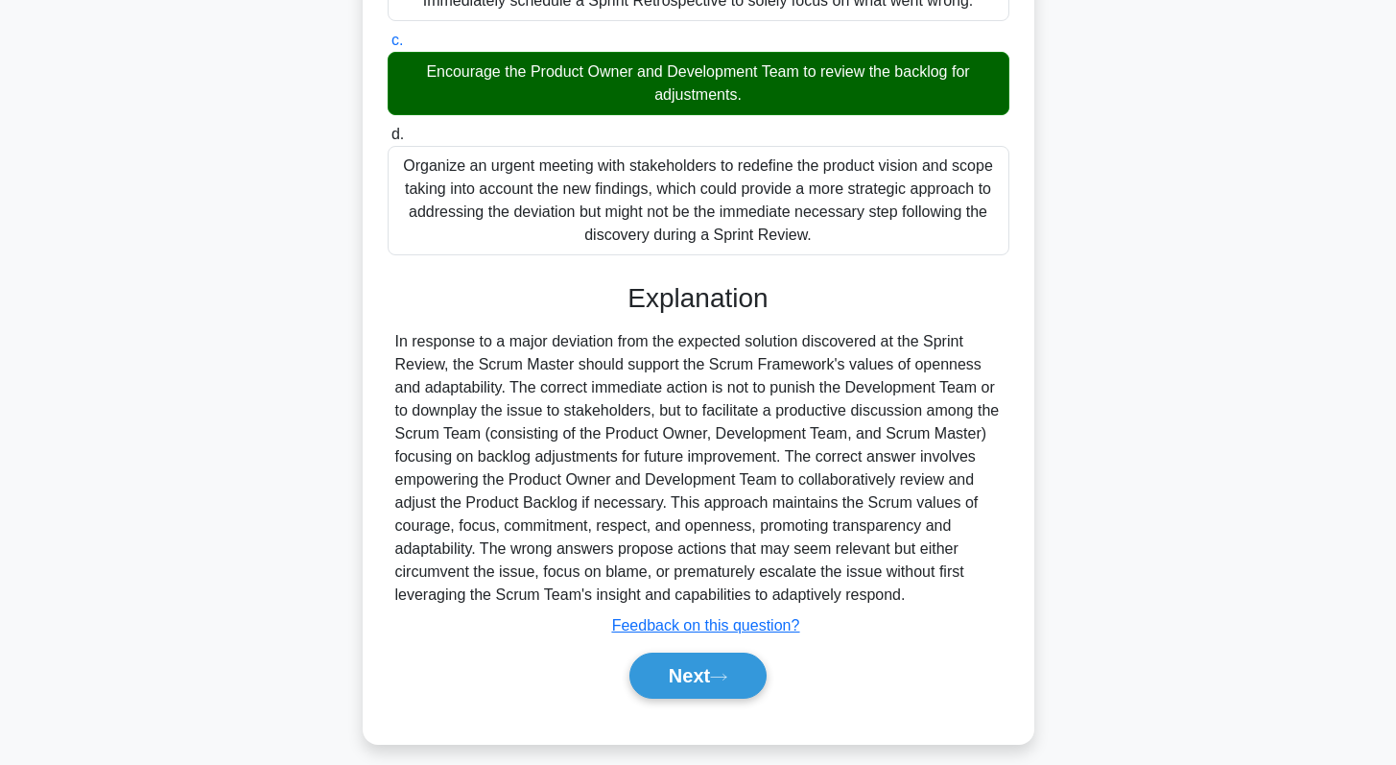
scroll to position [338, 0]
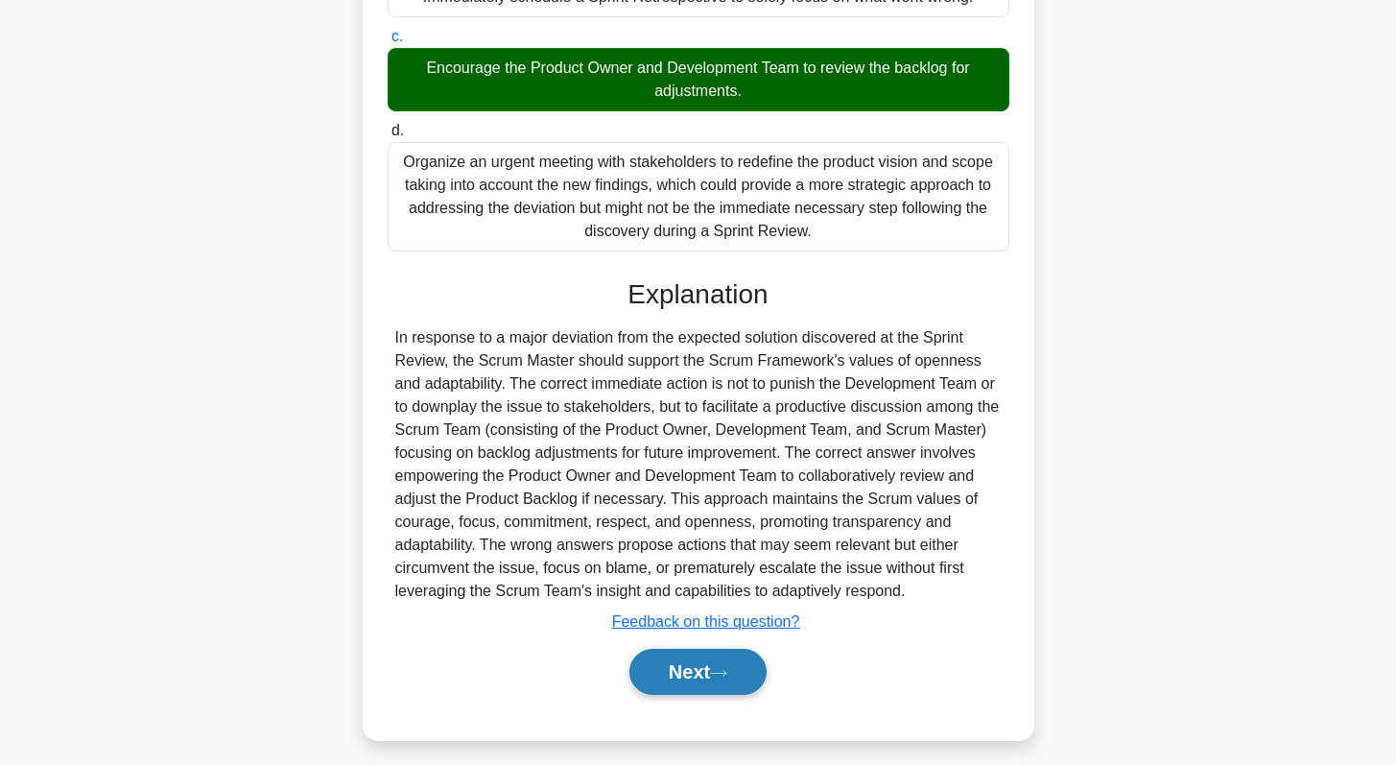
click at [693, 689] on button "Next" at bounding box center [697, 671] width 137 height 46
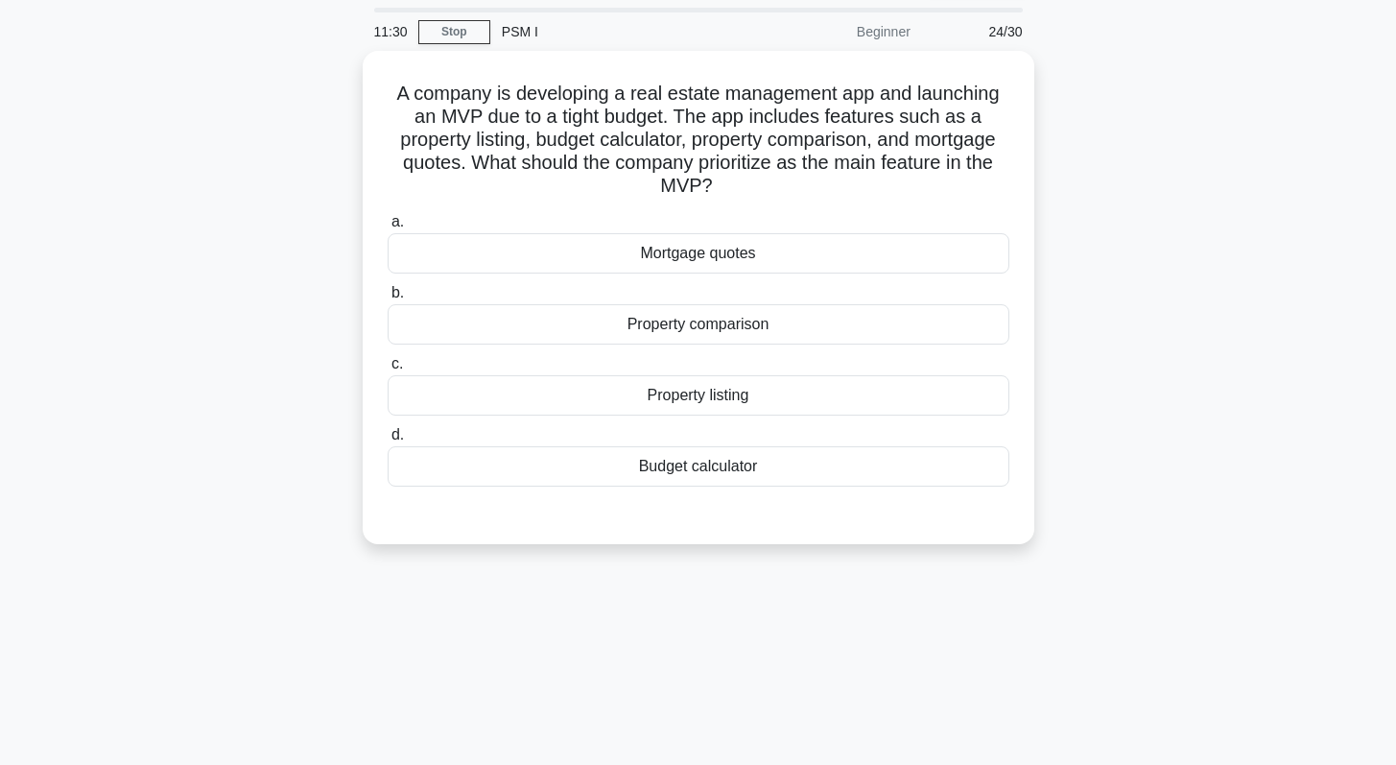
scroll to position [0, 0]
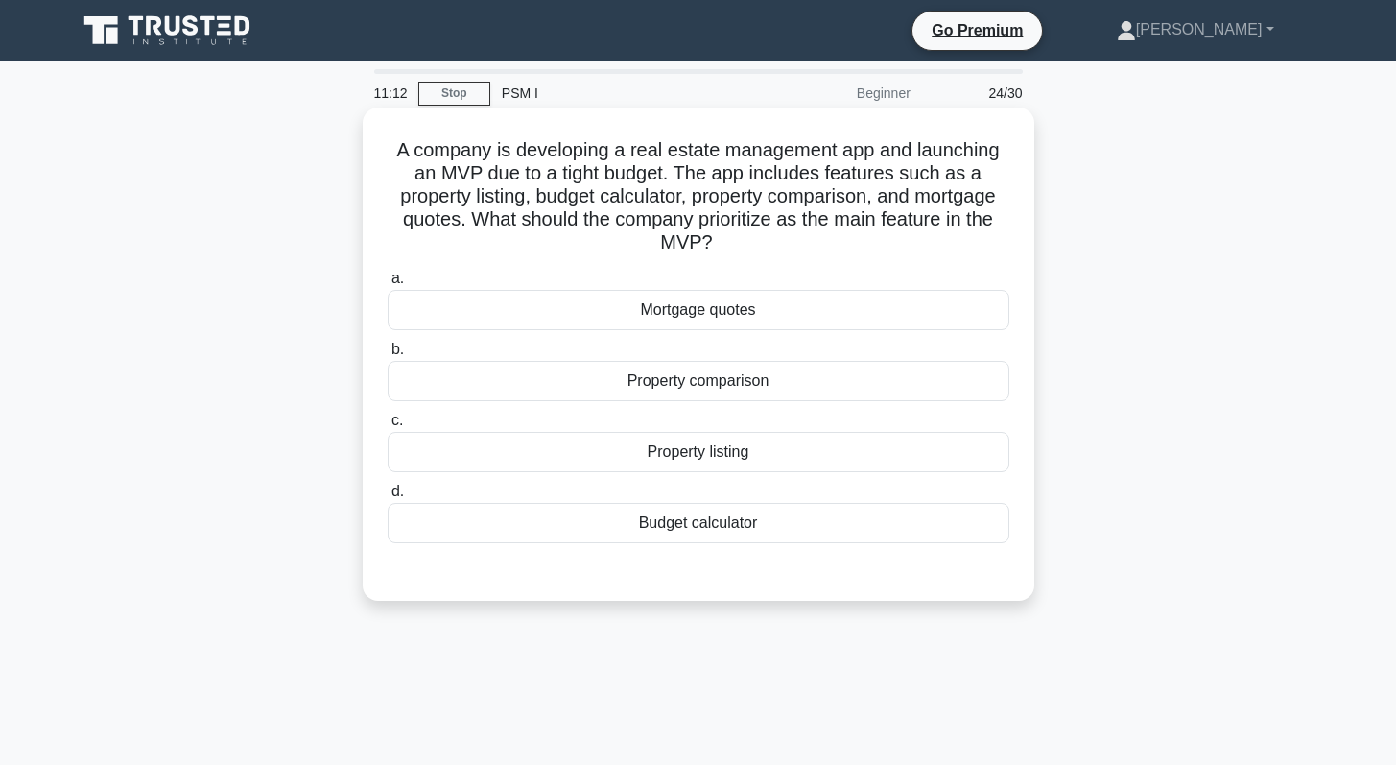
click at [742, 452] on div "Property listing" at bounding box center [699, 452] width 622 height 40
click at [388, 427] on input "c. Property listing" at bounding box center [388, 420] width 0 height 12
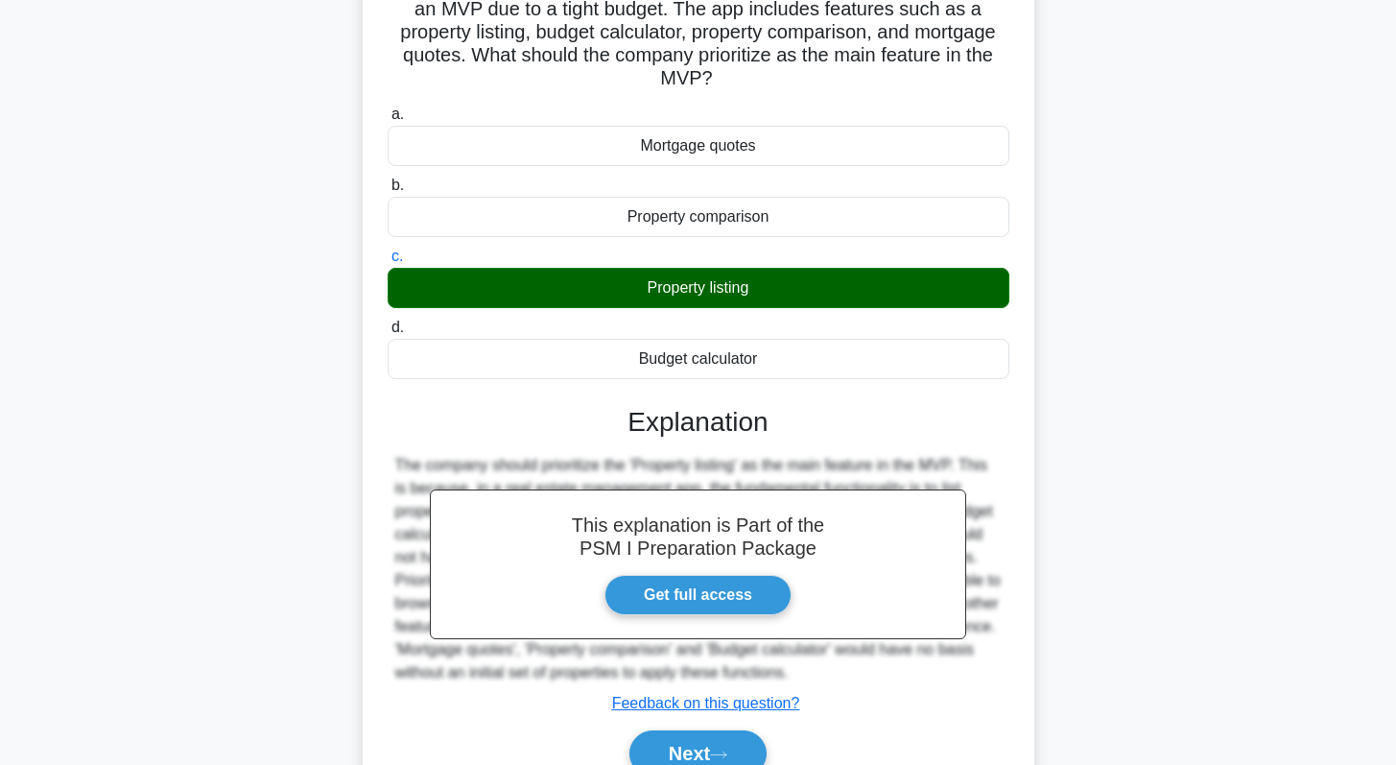
scroll to position [271, 0]
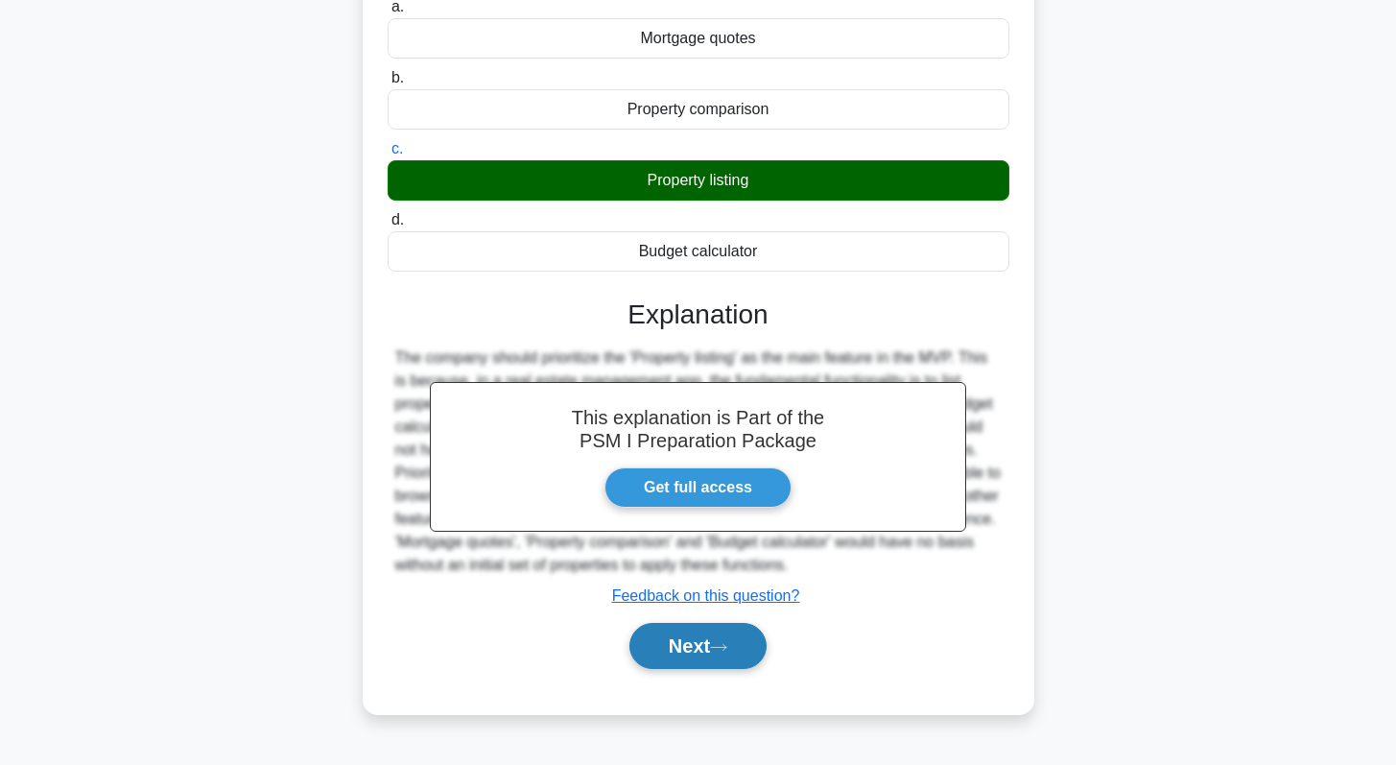
click at [671, 653] on button "Next" at bounding box center [697, 646] width 137 height 46
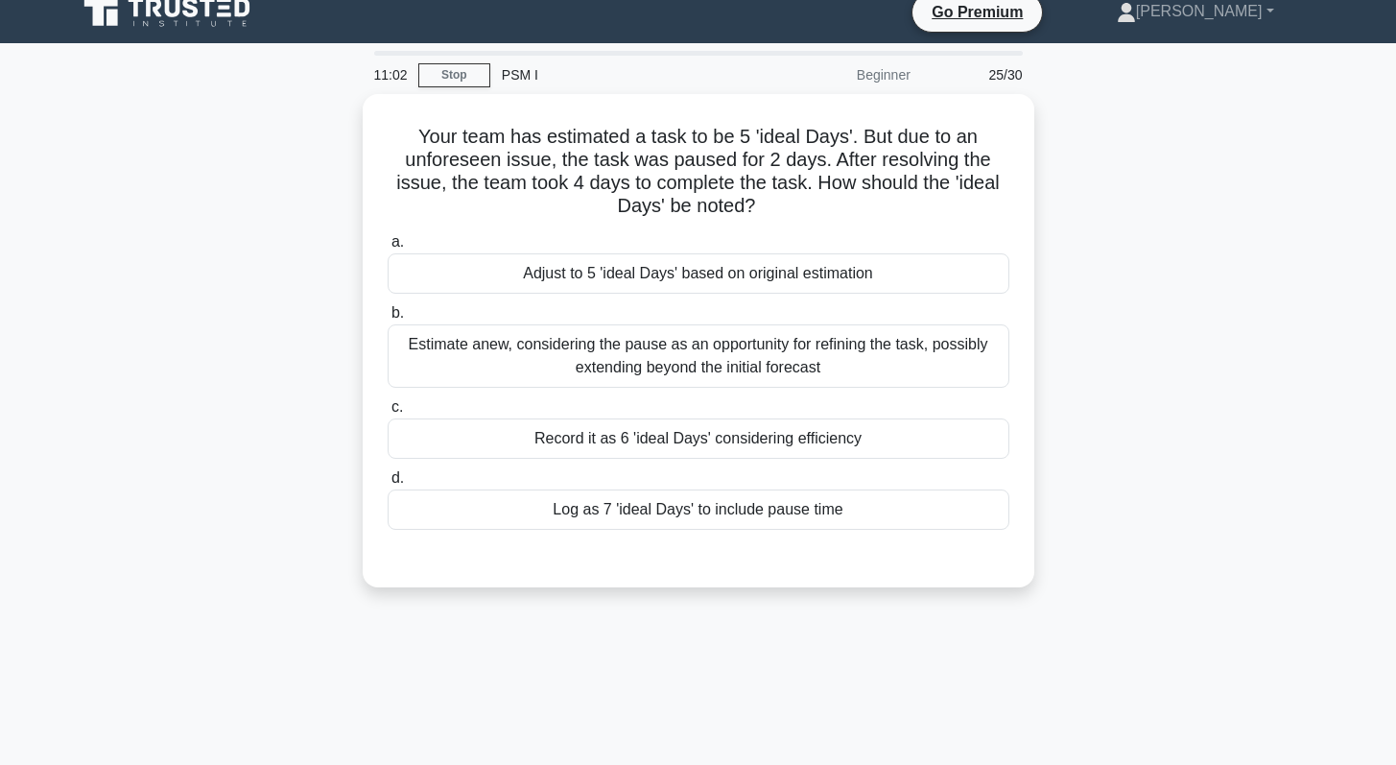
scroll to position [14, 0]
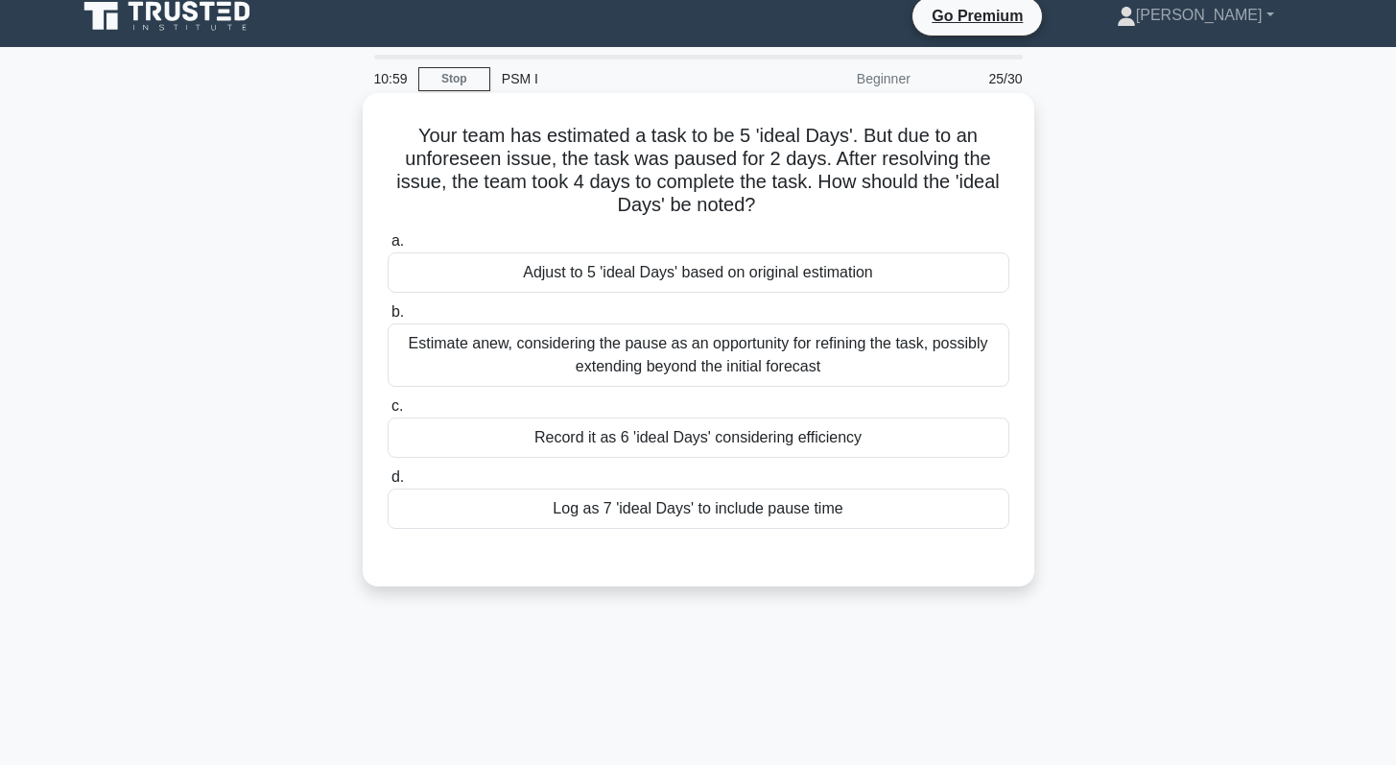
click at [765, 274] on div "Adjust to 5 'ideal Days' based on original estimation" at bounding box center [699, 272] width 622 height 40
click at [388, 247] on input "a. Adjust to 5 'ideal Days' based on original estimation" at bounding box center [388, 241] width 0 height 12
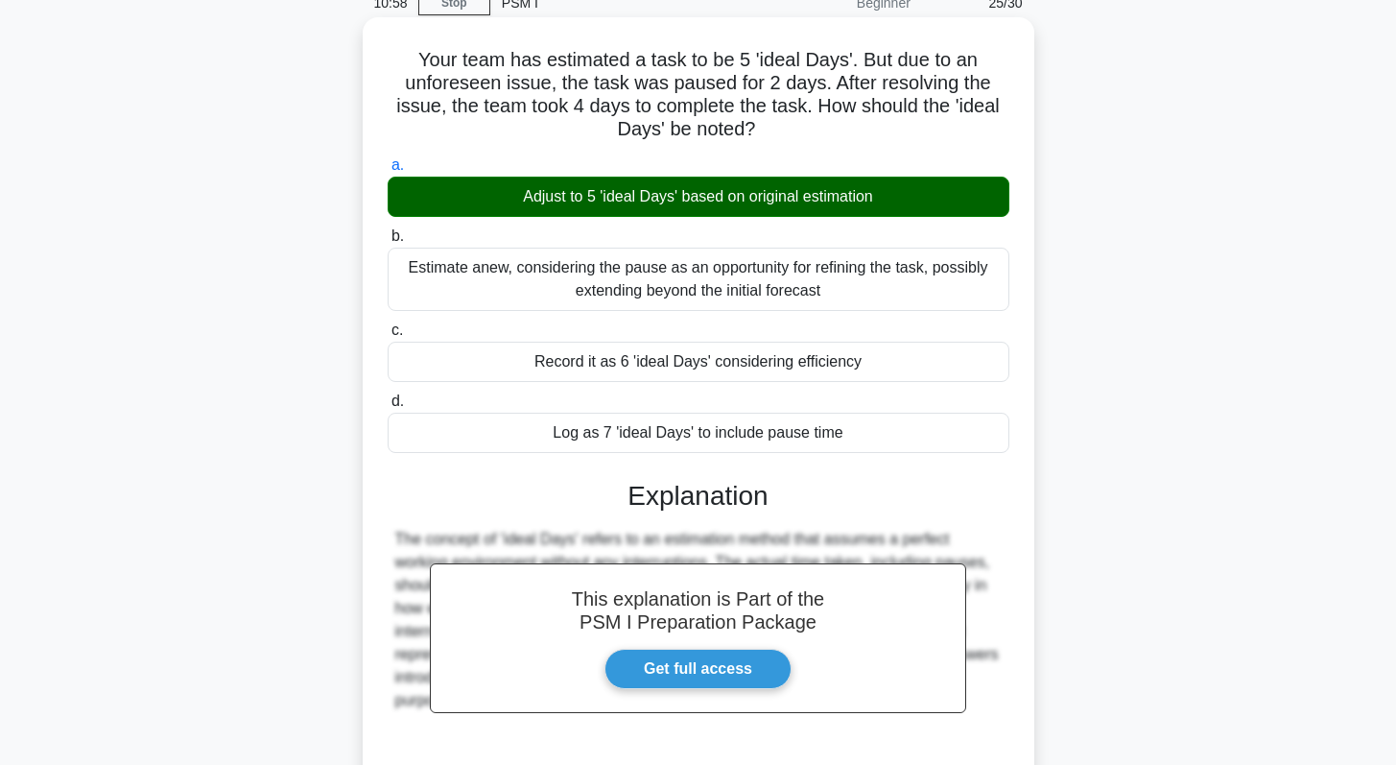
scroll to position [271, 0]
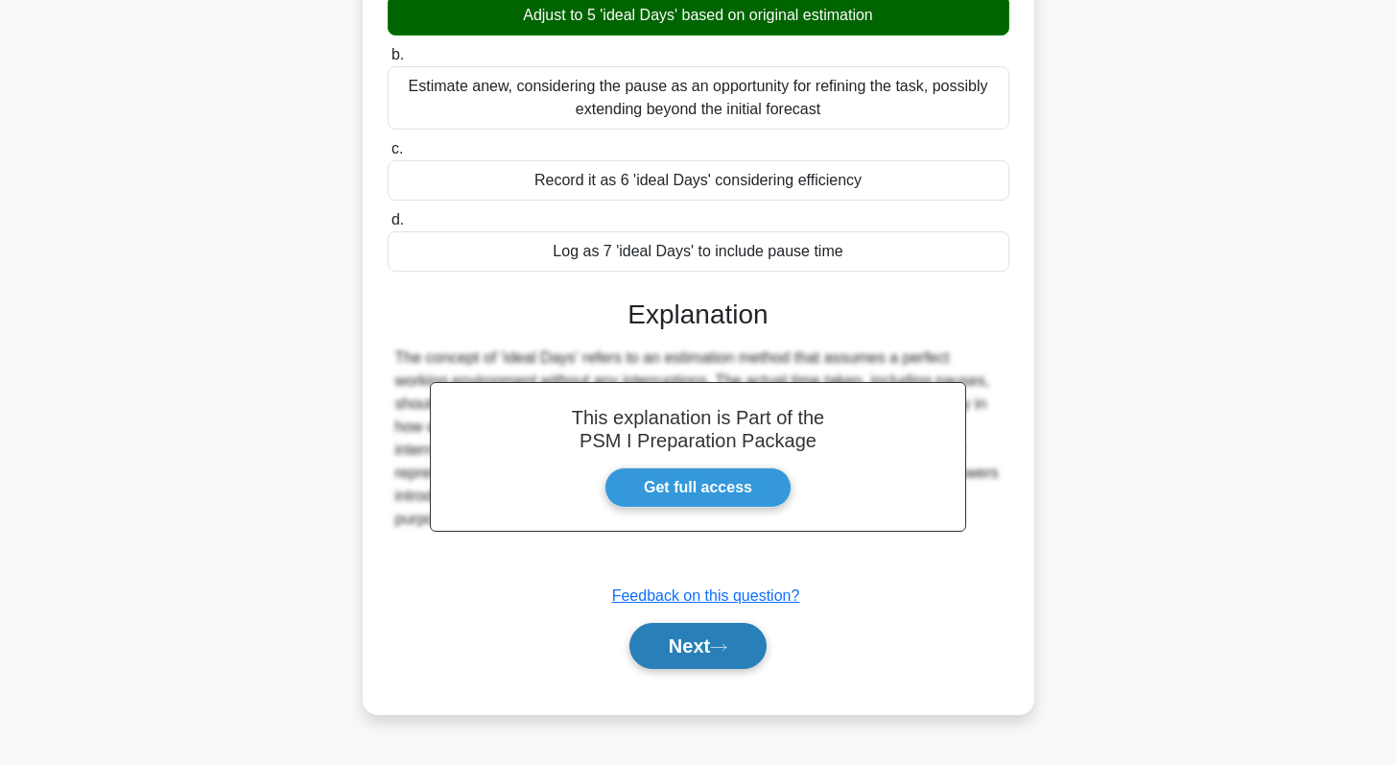
click at [660, 636] on button "Next" at bounding box center [697, 646] width 137 height 46
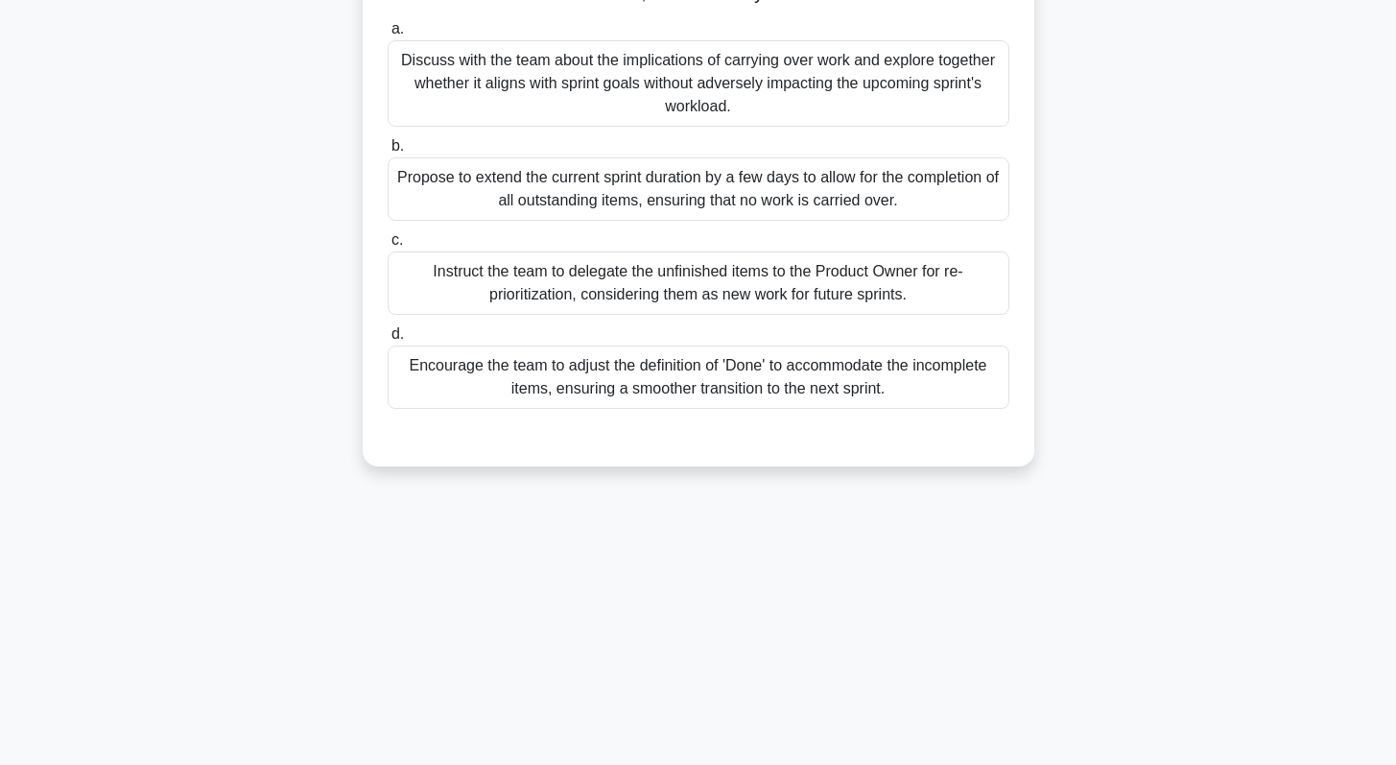
scroll to position [0, 0]
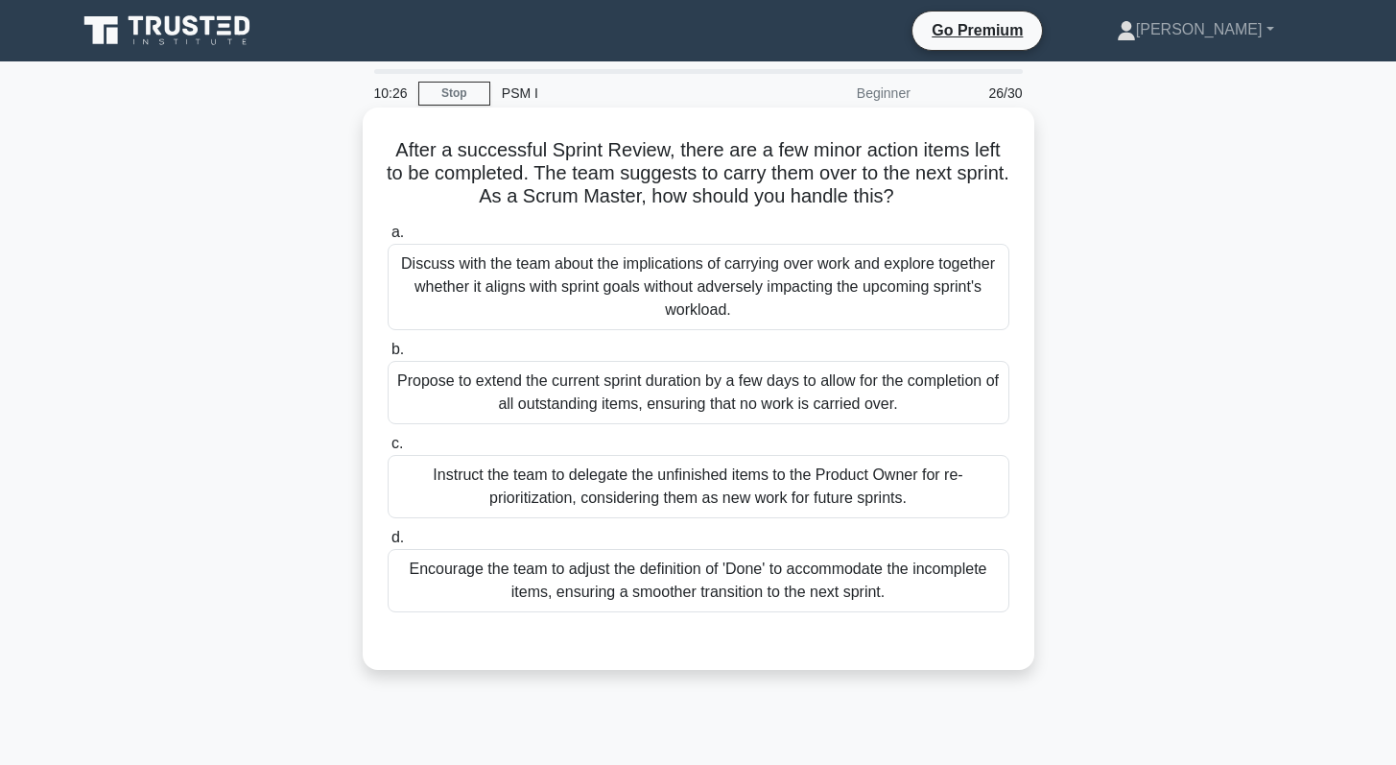
click at [753, 289] on div "Discuss with the team about the implications of carrying over work and explore …" at bounding box center [699, 287] width 622 height 86
click at [388, 239] on input "a. Discuss with the team about the implications of carrying over work and explo…" at bounding box center [388, 232] width 0 height 12
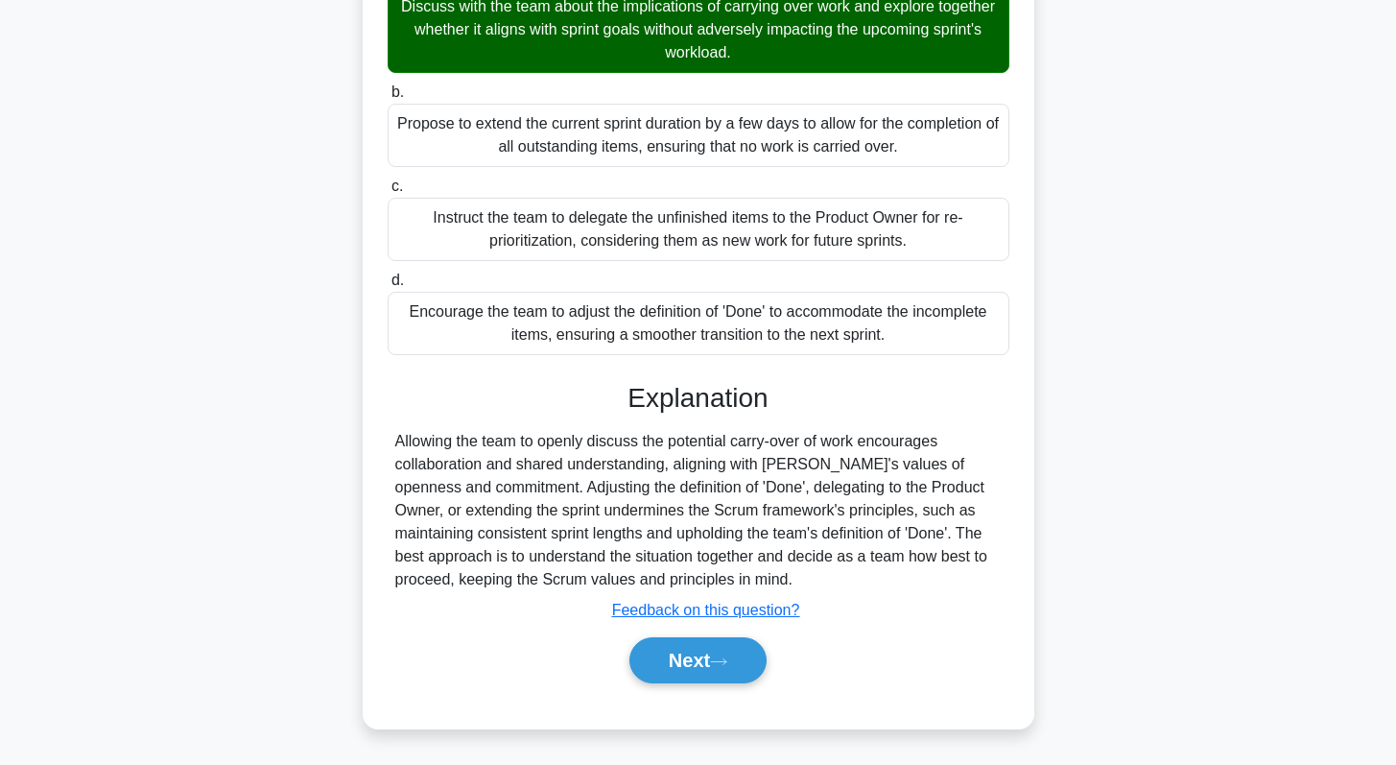
scroll to position [271, 0]
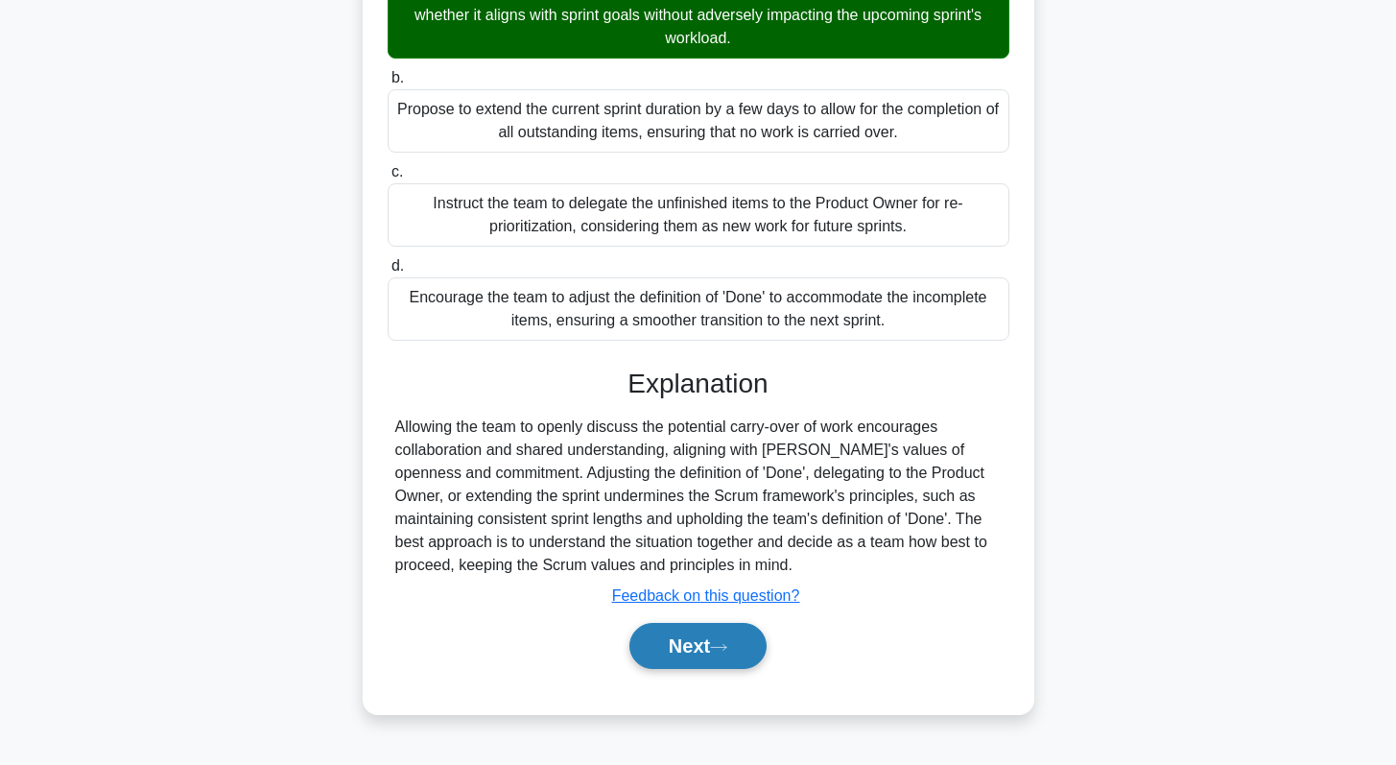
click at [722, 648] on icon at bounding box center [718, 647] width 17 height 11
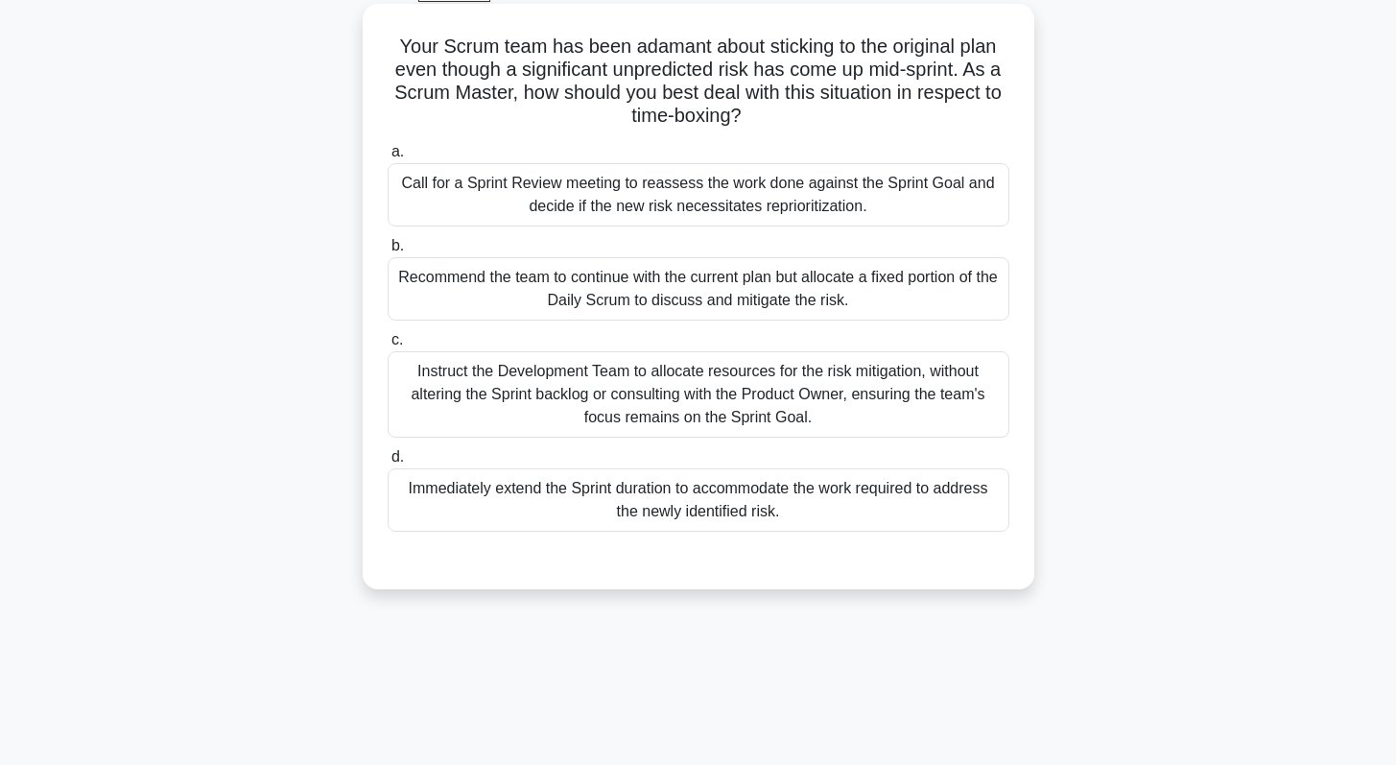
scroll to position [118, 0]
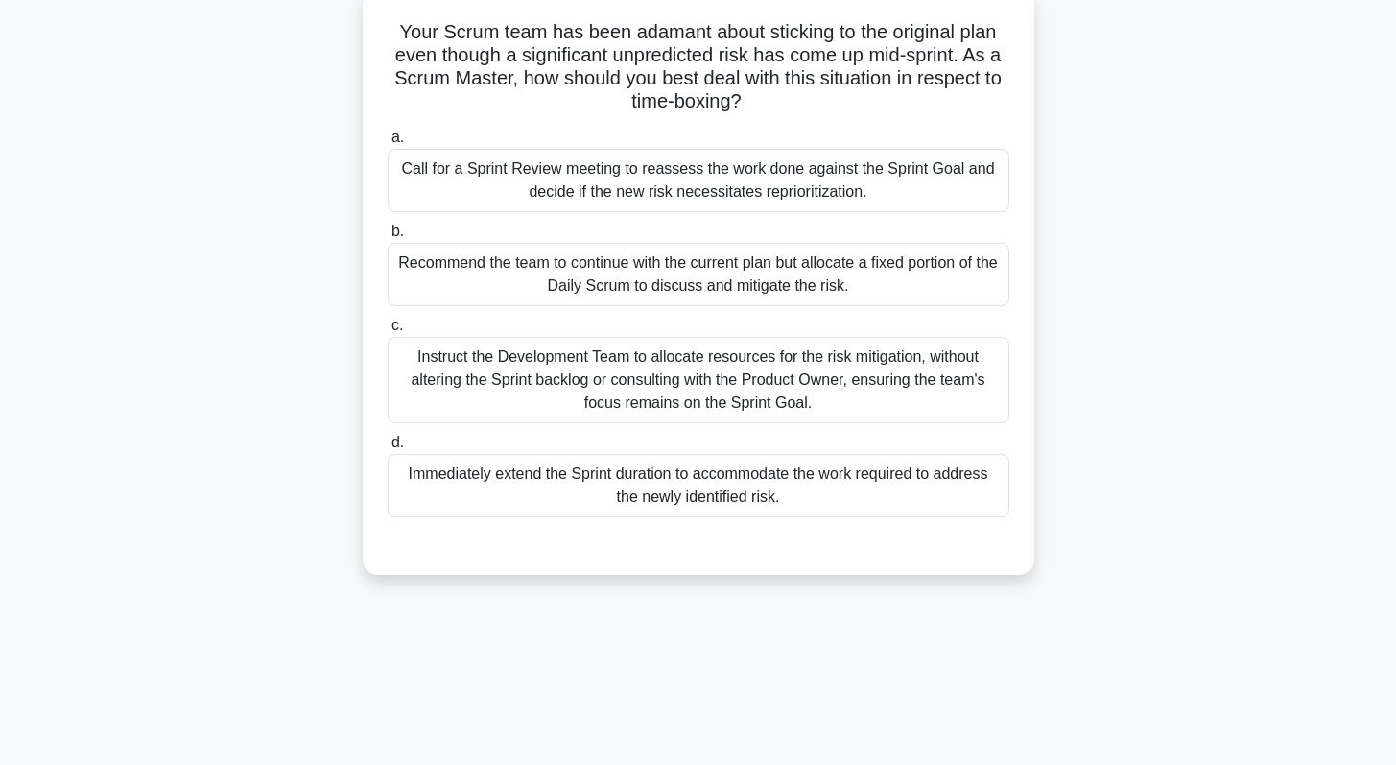
click at [730, 375] on div "Instruct the Development Team to allocate resources for the risk mitigation, wi…" at bounding box center [699, 380] width 622 height 86
click at [388, 332] on input "c. Instruct the Development Team to allocate resources for the risk mitigation,…" at bounding box center [388, 325] width 0 height 12
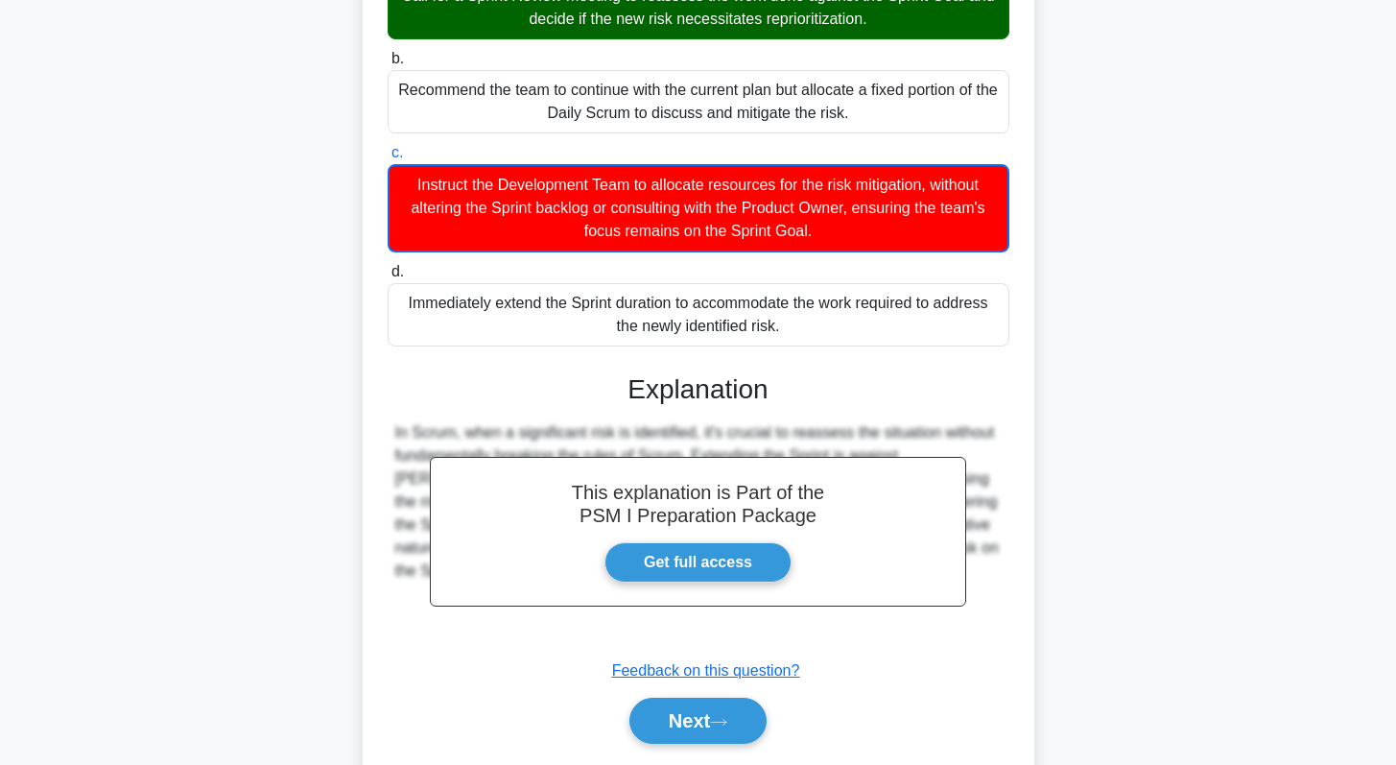
scroll to position [351, 0]
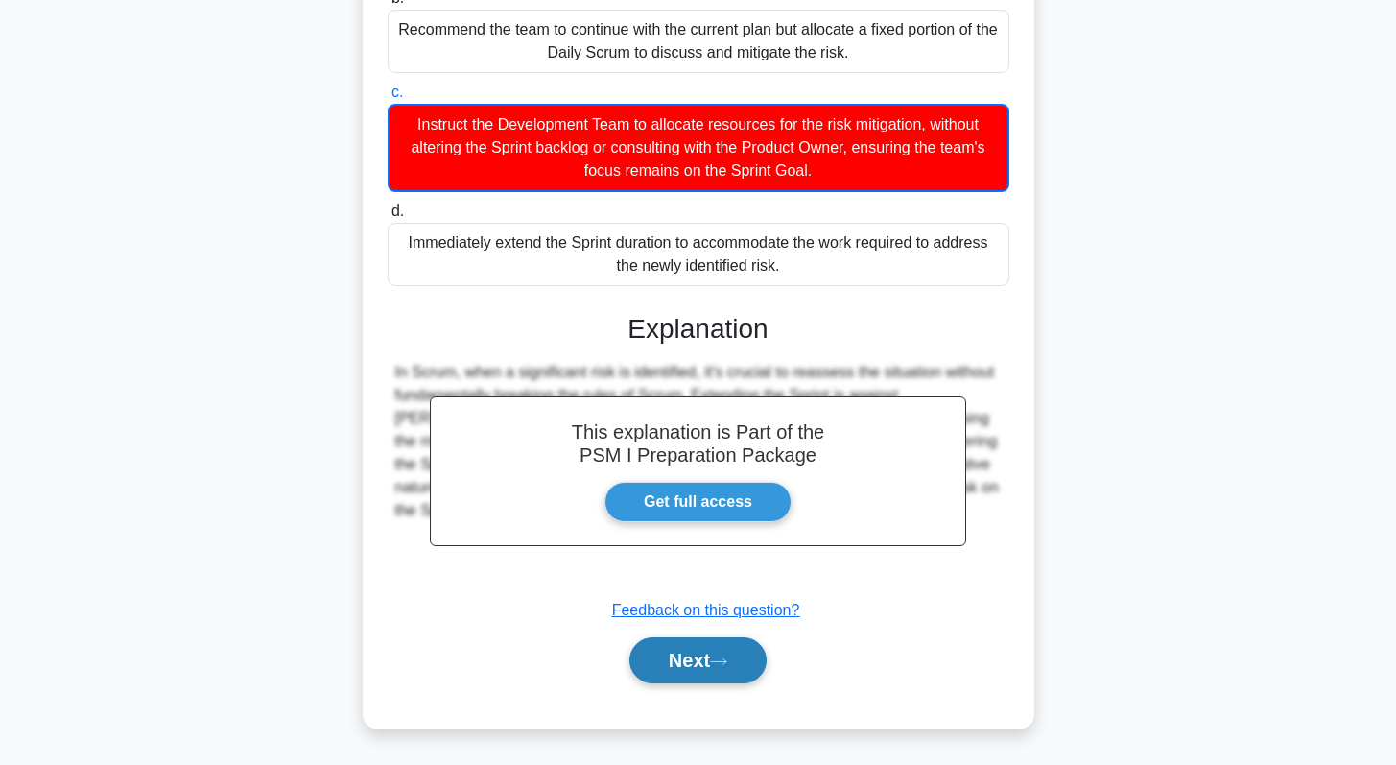
click at [664, 656] on button "Next" at bounding box center [697, 660] width 137 height 46
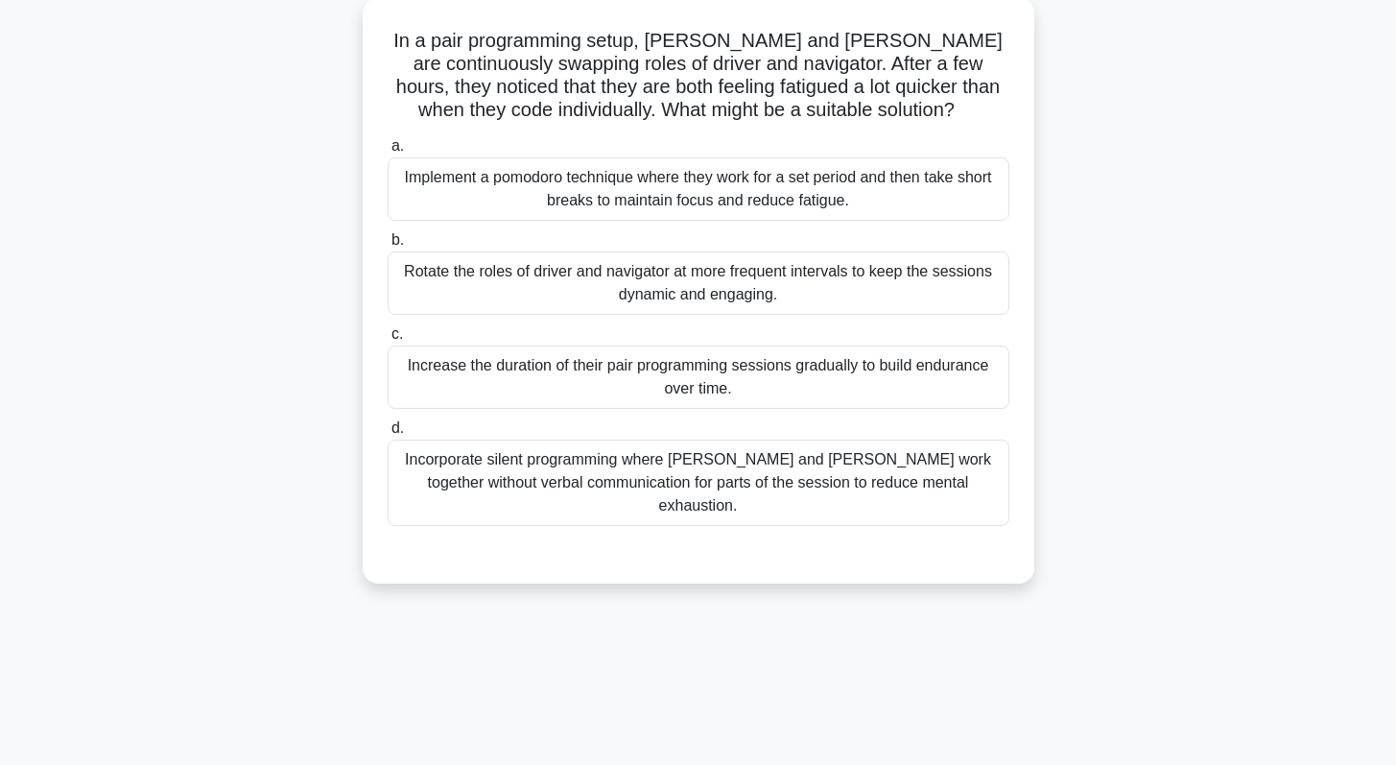
scroll to position [0, 0]
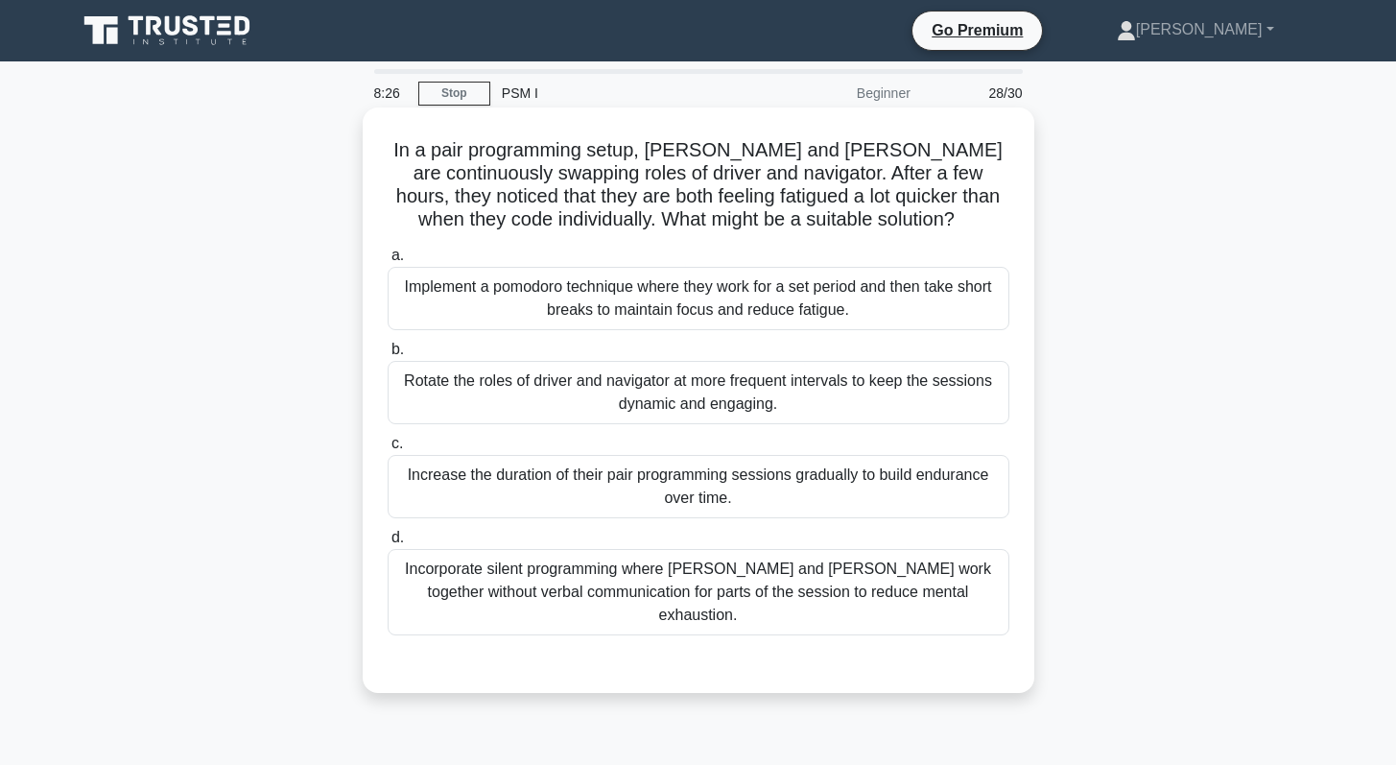
click at [780, 306] on div "Implement a pomodoro technique where they work for a set period and then take s…" at bounding box center [699, 298] width 622 height 63
click at [388, 262] on input "a. Implement a pomodoro technique where they work for a set period and then tak…" at bounding box center [388, 255] width 0 height 12
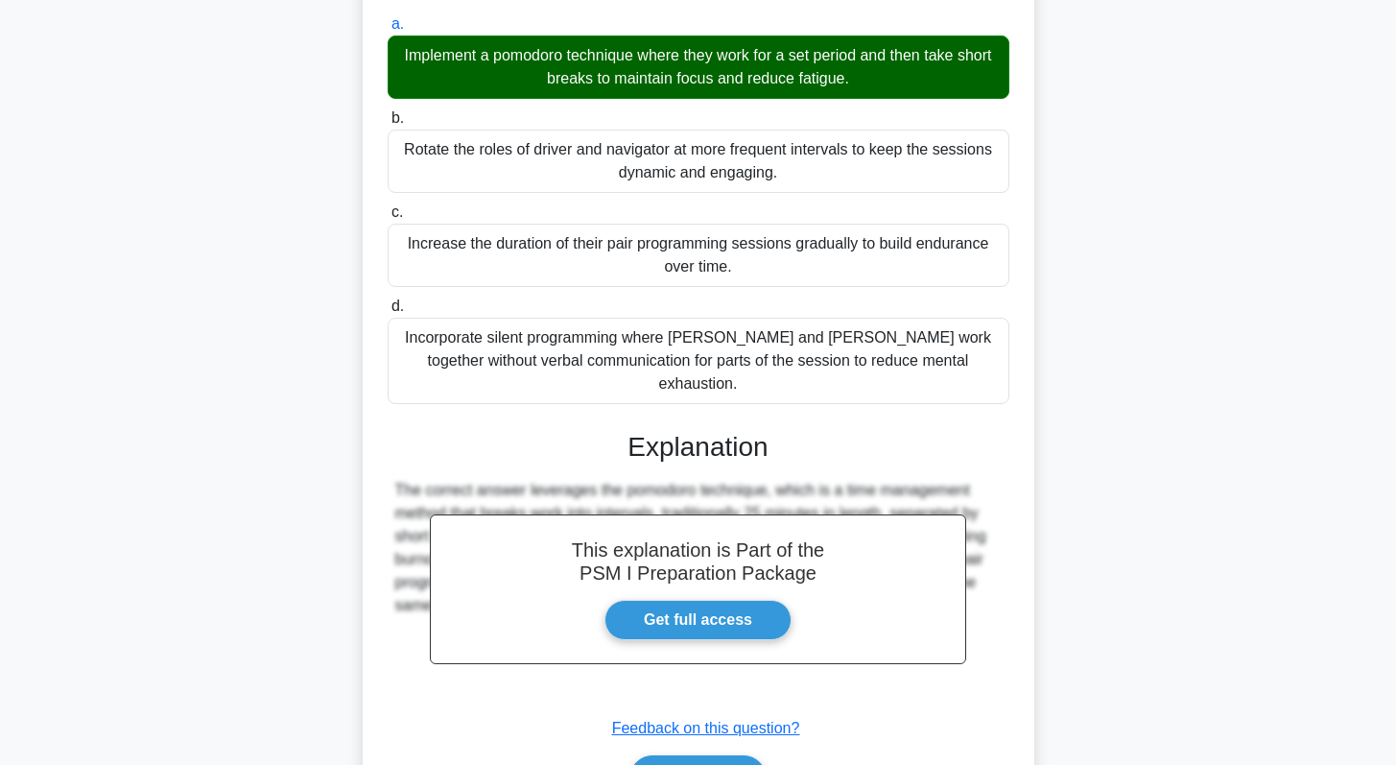
scroll to position [326, 0]
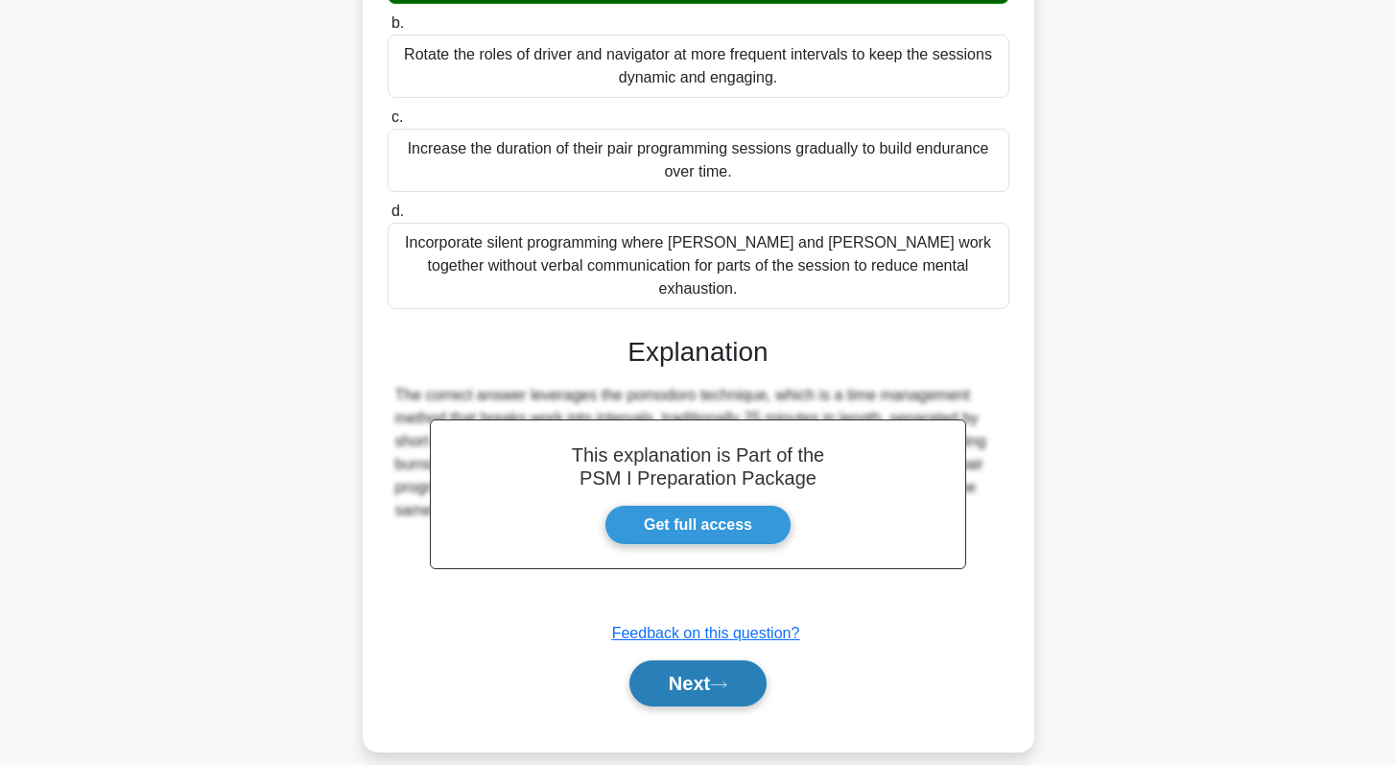
click at [689, 660] on button "Next" at bounding box center [697, 683] width 137 height 46
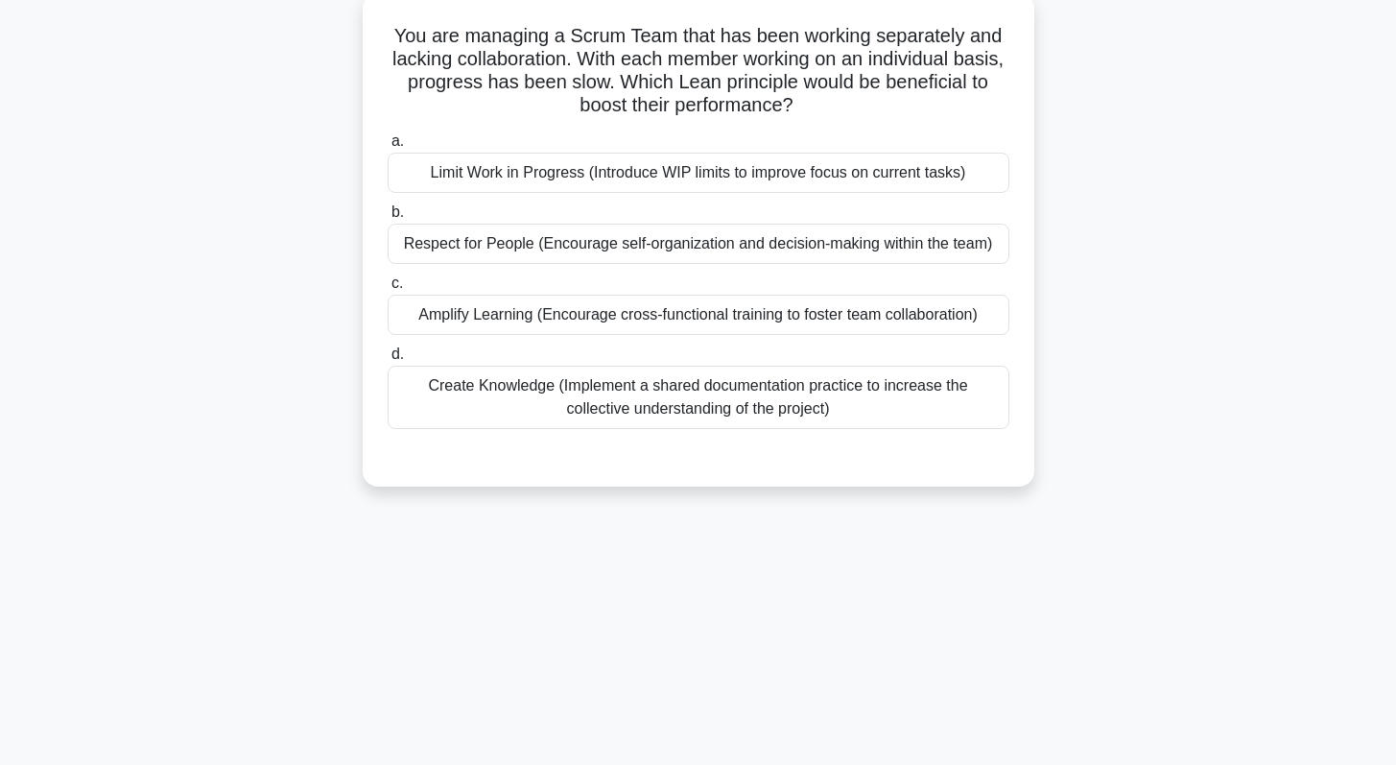
scroll to position [0, 0]
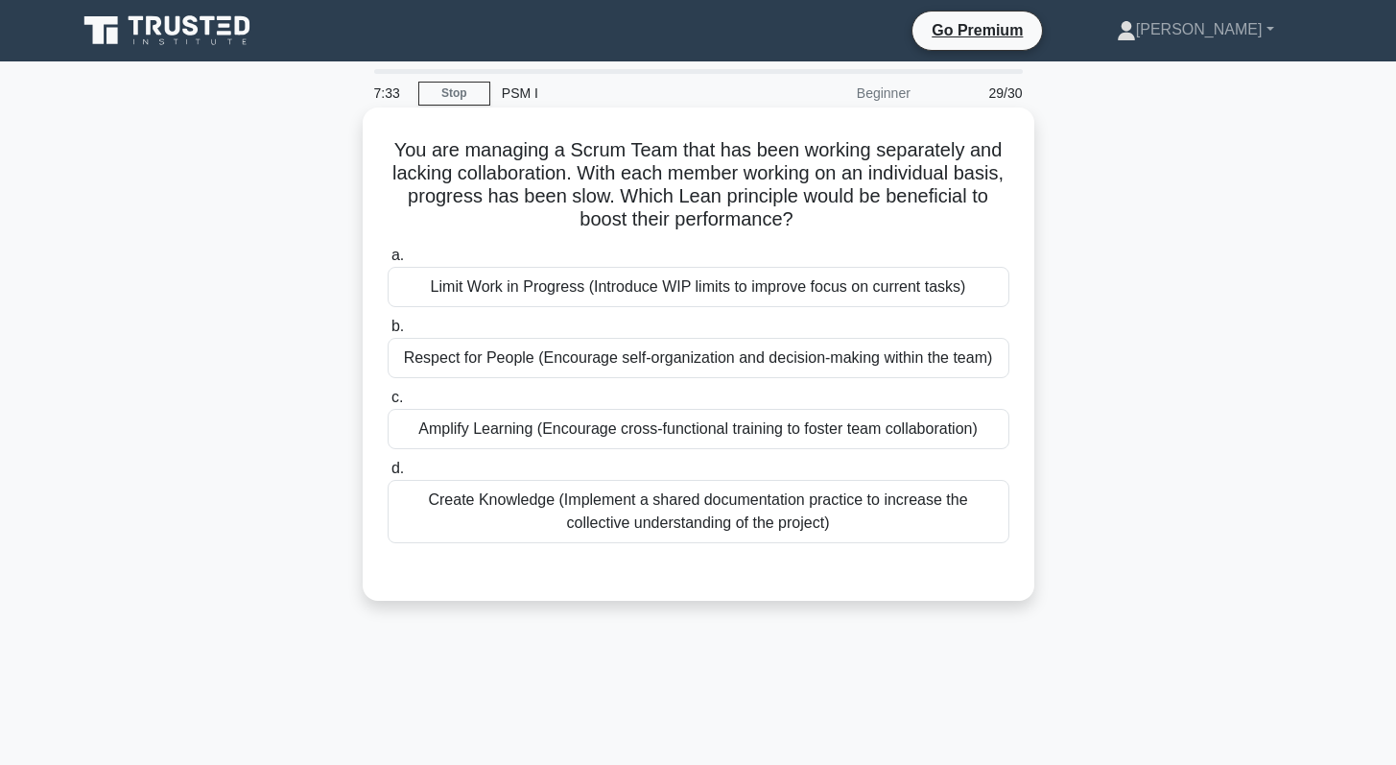
click at [587, 365] on div "Respect for People (Encourage self-organization and decision-making within the …" at bounding box center [699, 358] width 622 height 40
click at [388, 333] on input "b. Respect for People (Encourage self-organization and decision-making within t…" at bounding box center [388, 326] width 0 height 12
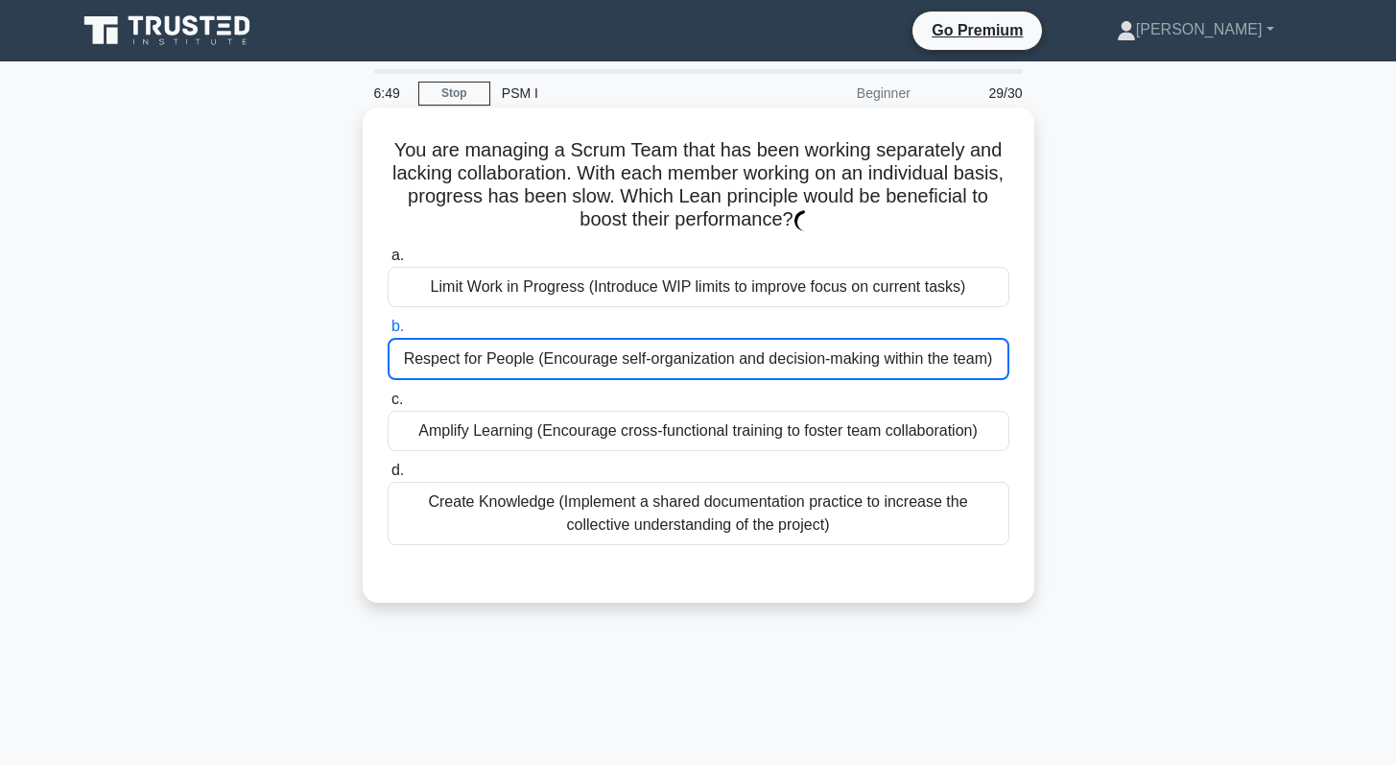
click at [718, 361] on div "Respect for People (Encourage self-organization and decision-making within the …" at bounding box center [699, 359] width 622 height 42
click at [388, 333] on input "b. Respect for People (Encourage self-organization and decision-making within t…" at bounding box center [388, 326] width 0 height 12
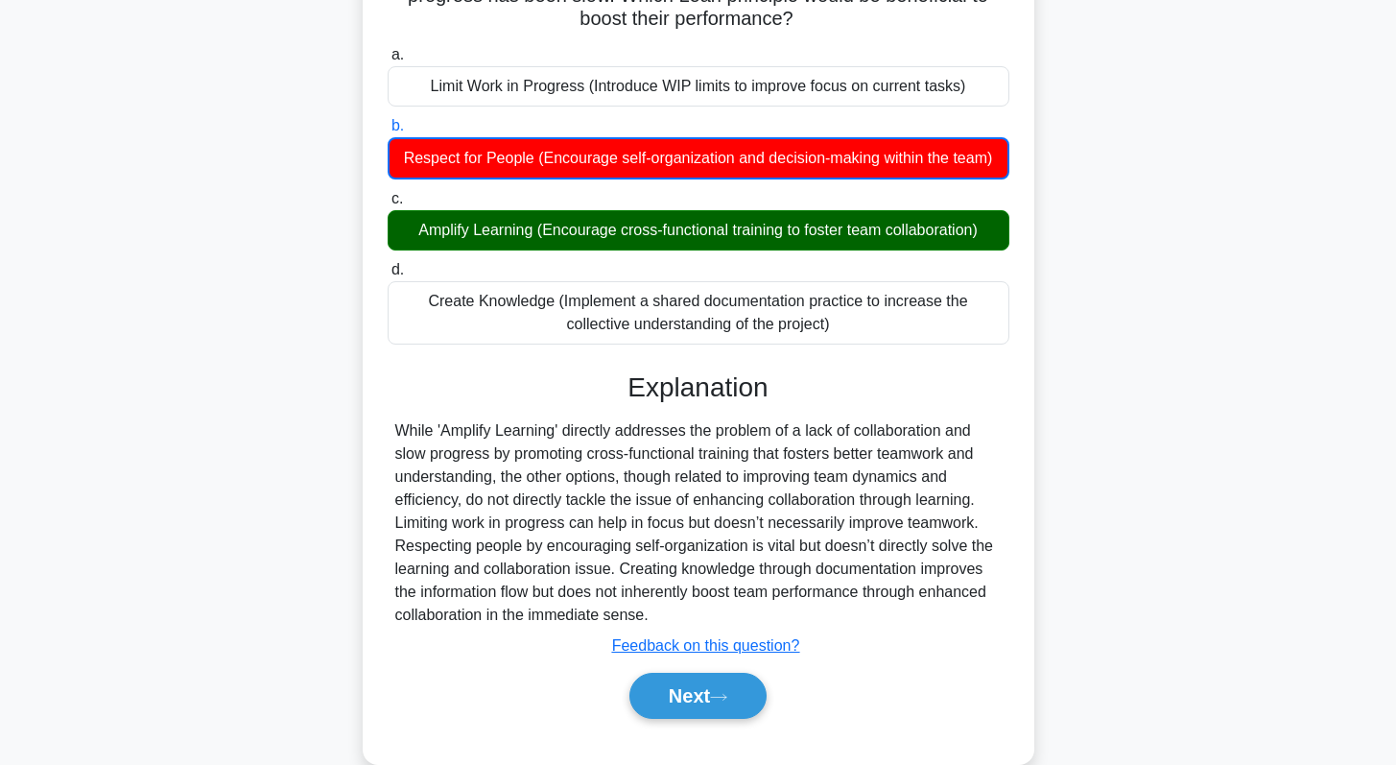
scroll to position [271, 0]
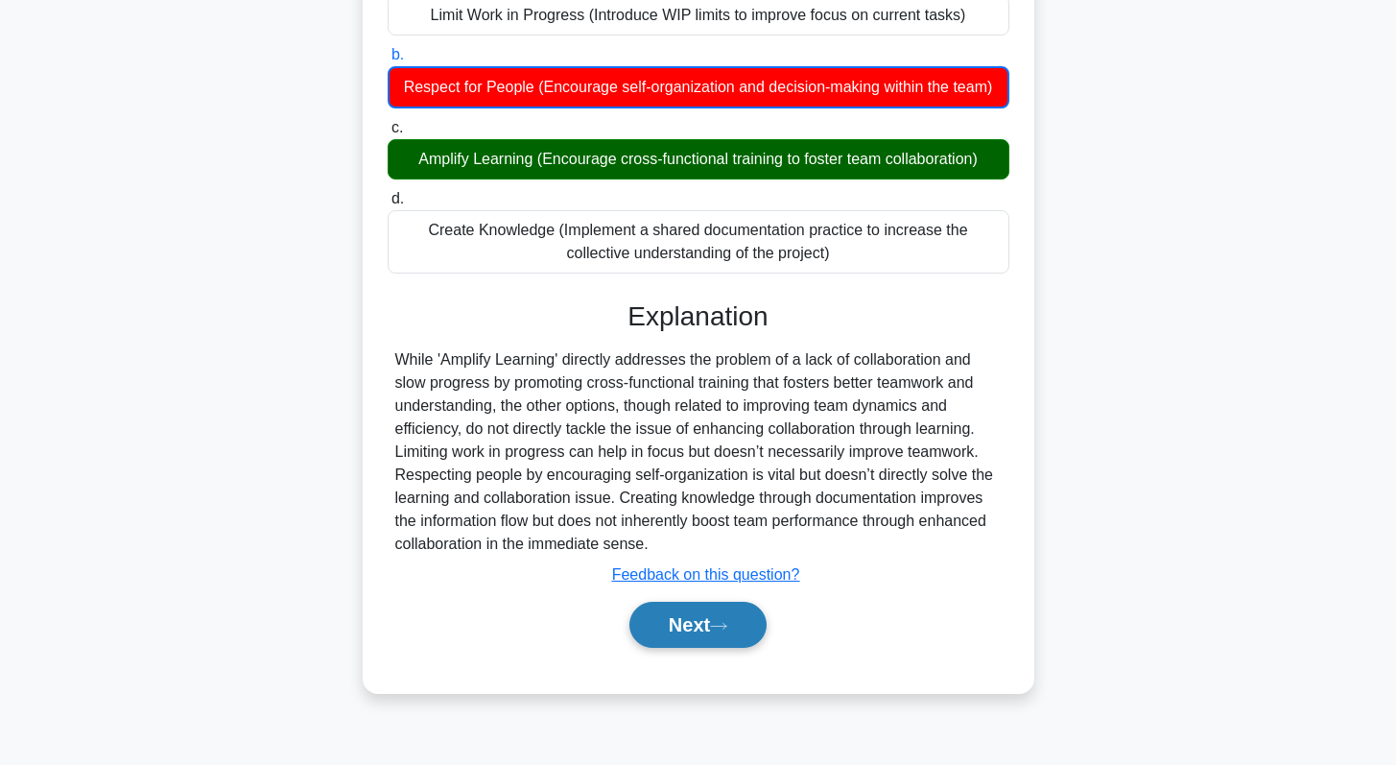
click at [690, 605] on button "Next" at bounding box center [697, 624] width 137 height 46
click at [718, 612] on button "Next" at bounding box center [697, 624] width 137 height 46
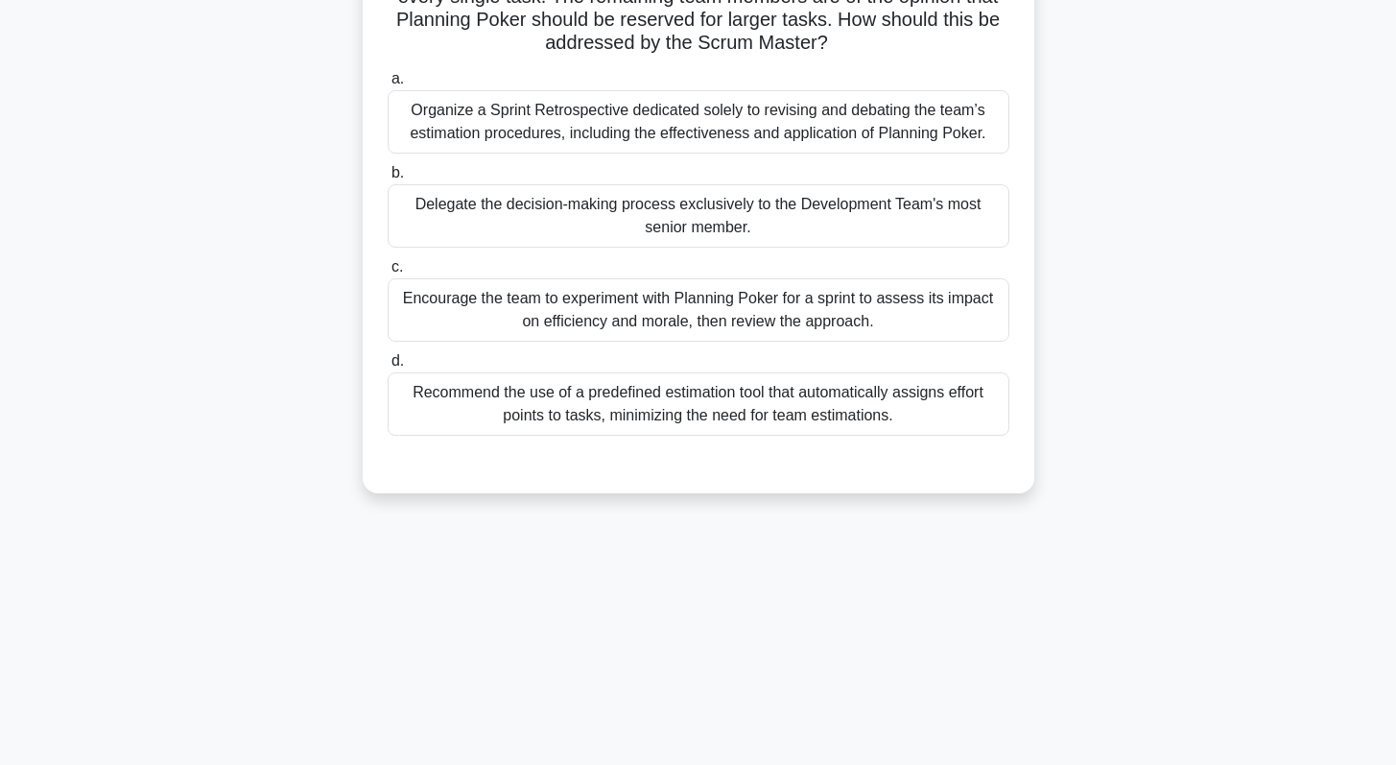
scroll to position [0, 0]
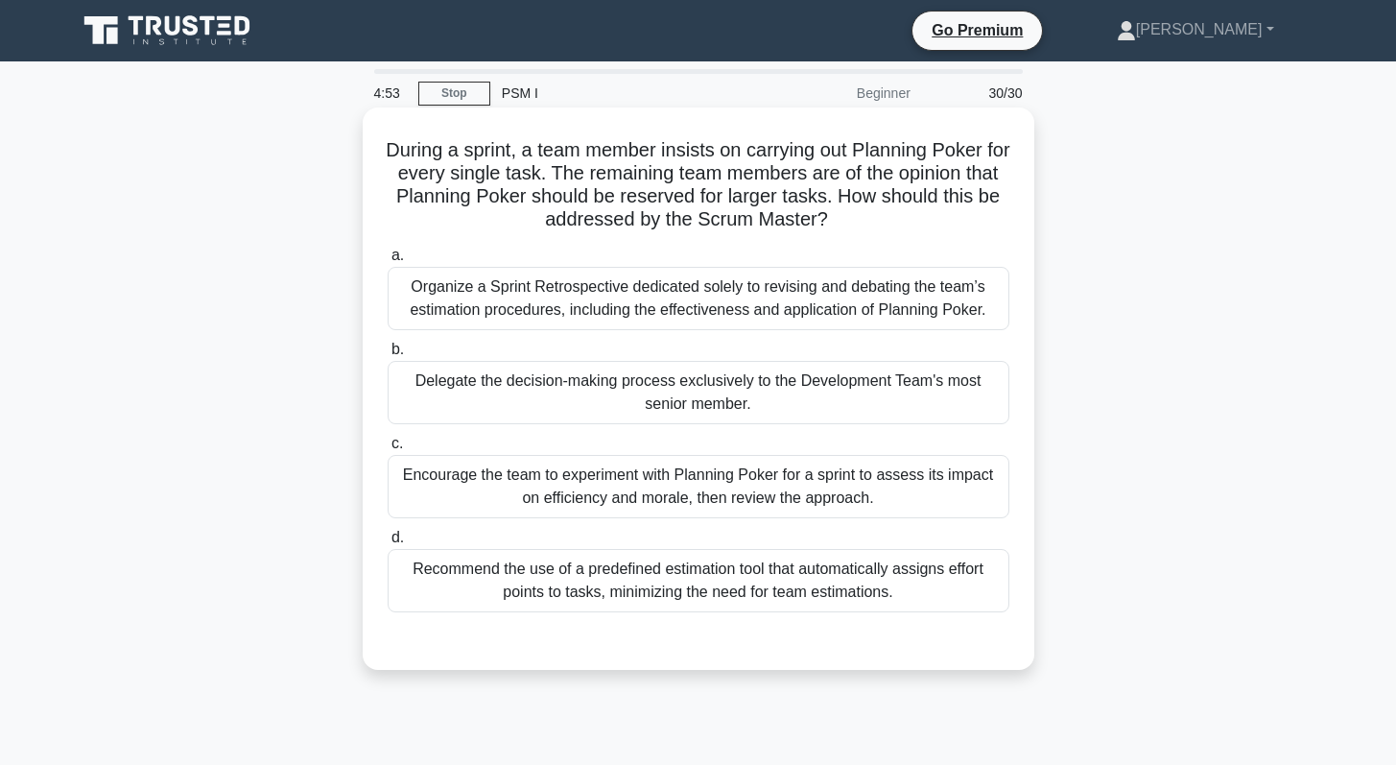
click at [608, 314] on div "Organize a Sprint Retrospective dedicated solely to revising and debating the t…" at bounding box center [699, 298] width 622 height 63
click at [388, 262] on input "a. Organize a Sprint Retrospective dedicated solely to revising and debating th…" at bounding box center [388, 255] width 0 height 12
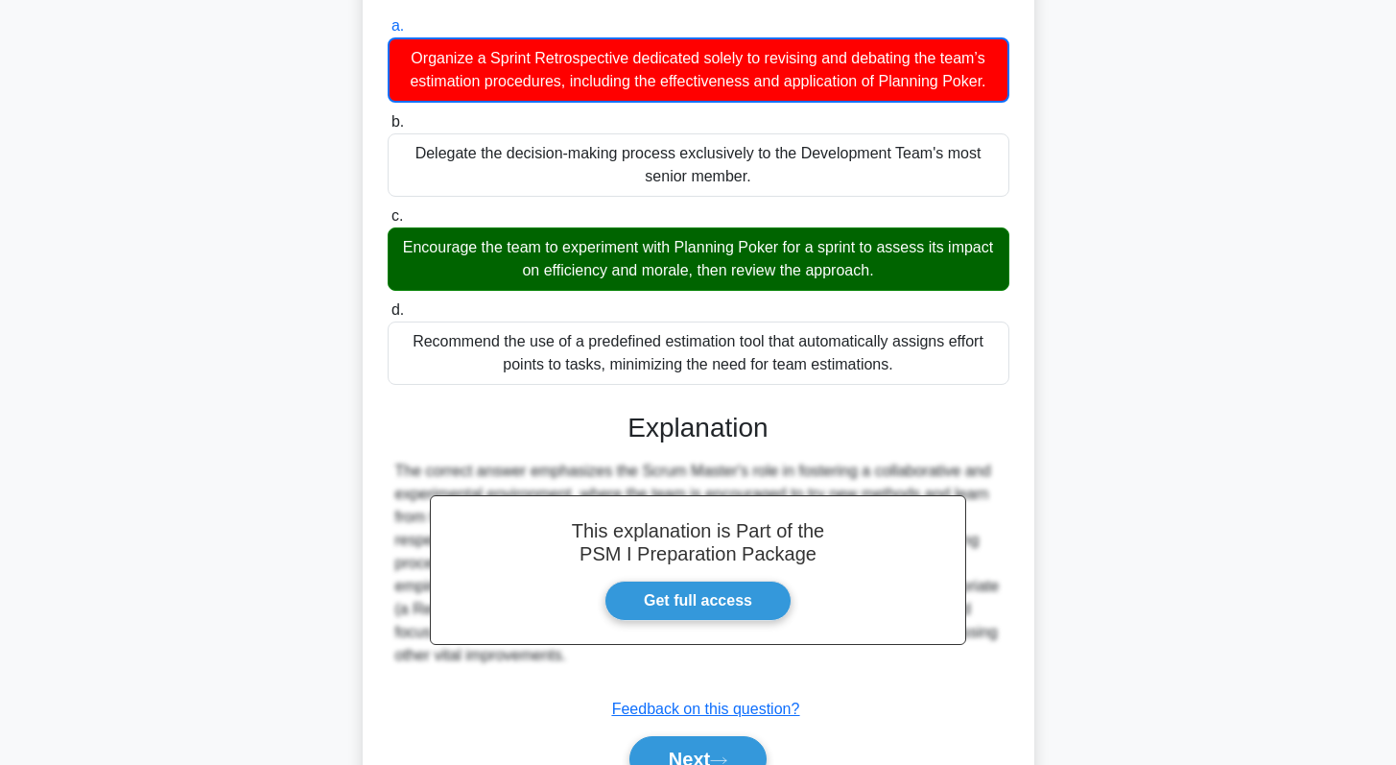
scroll to position [328, 0]
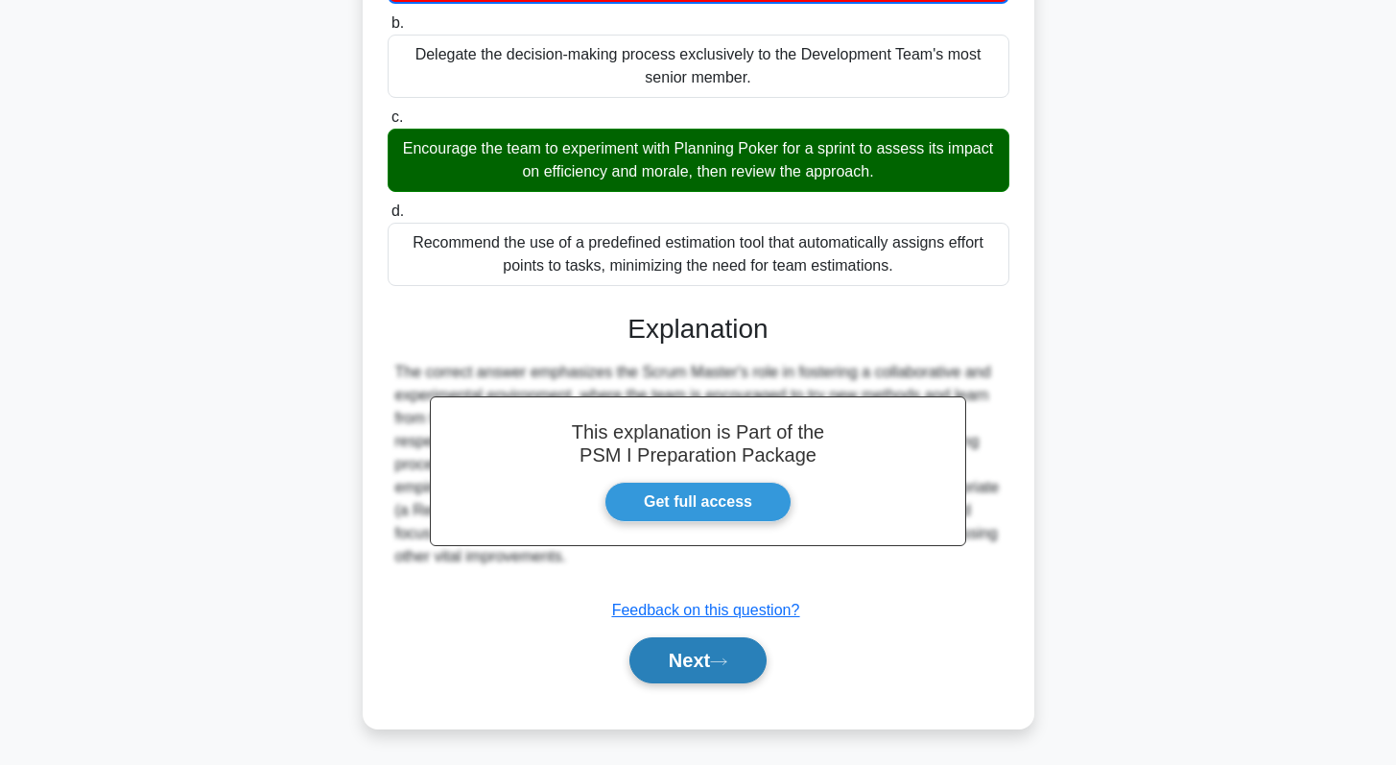
click at [699, 671] on button "Next" at bounding box center [697, 660] width 137 height 46
click at [702, 670] on button "Next" at bounding box center [697, 660] width 137 height 46
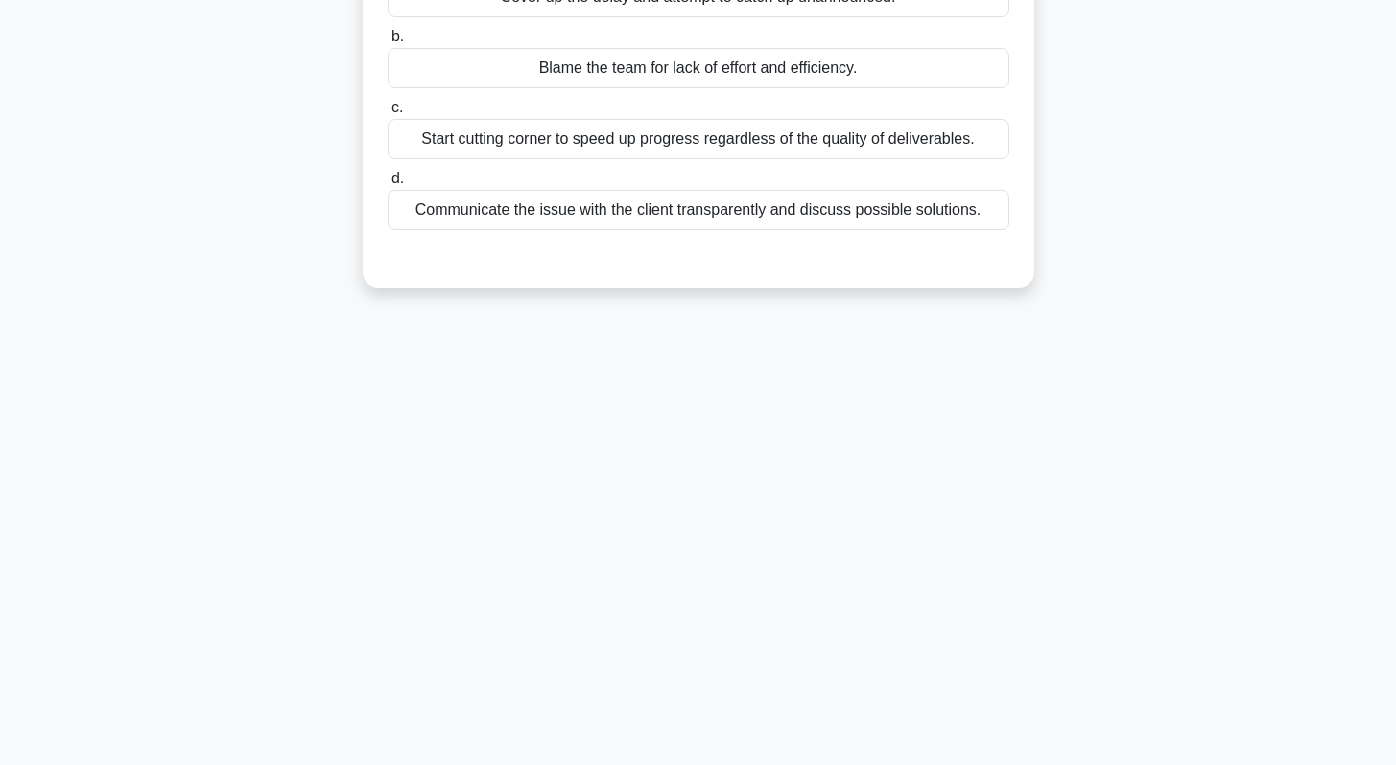
scroll to position [271, 0]
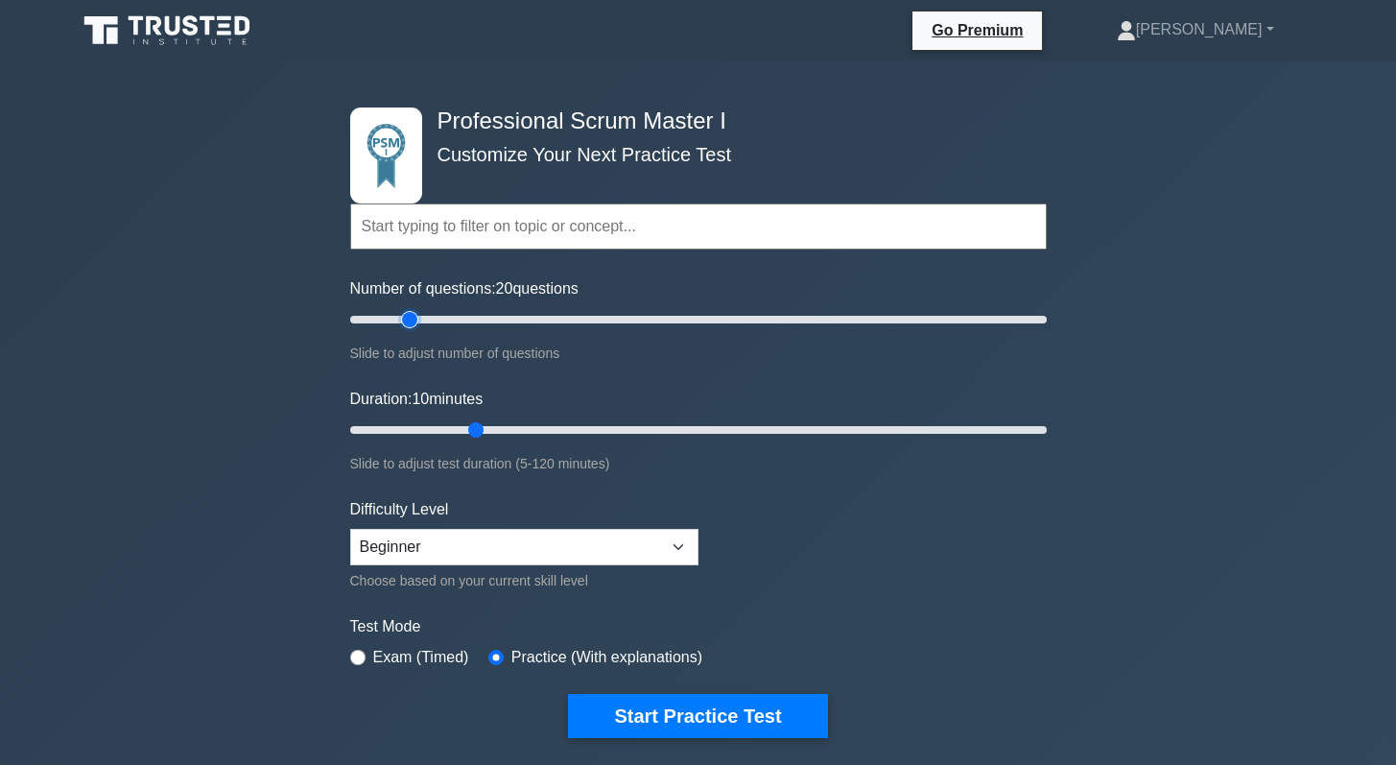
drag, startPoint x: 445, startPoint y: 318, endPoint x: 409, endPoint y: 329, distance: 37.9
type input "20"
click at [409, 329] on input "Number of questions: 20 questions" at bounding box center [698, 319] width 696 height 23
click at [360, 653] on input "radio" at bounding box center [357, 656] width 15 height 15
radio input "true"
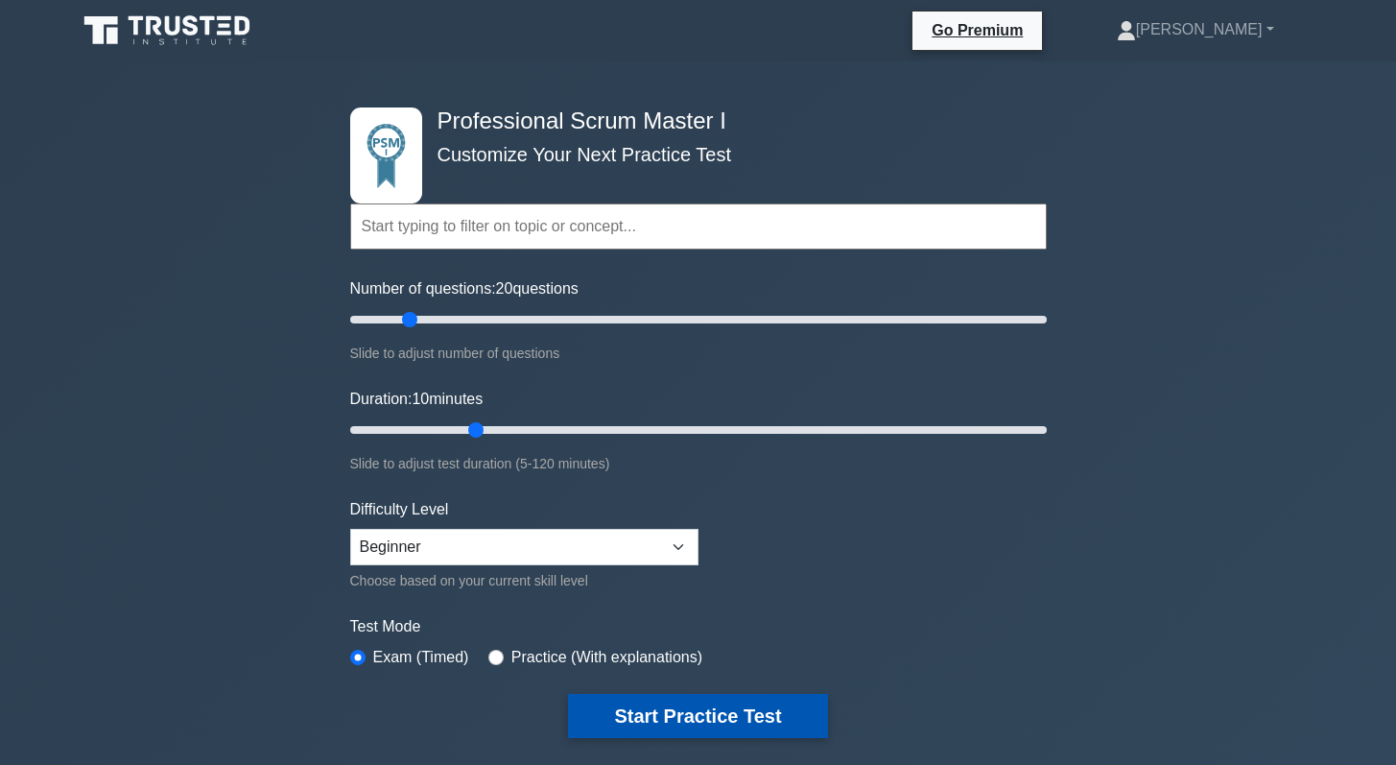
click at [676, 723] on button "Start Practice Test" at bounding box center [697, 716] width 259 height 44
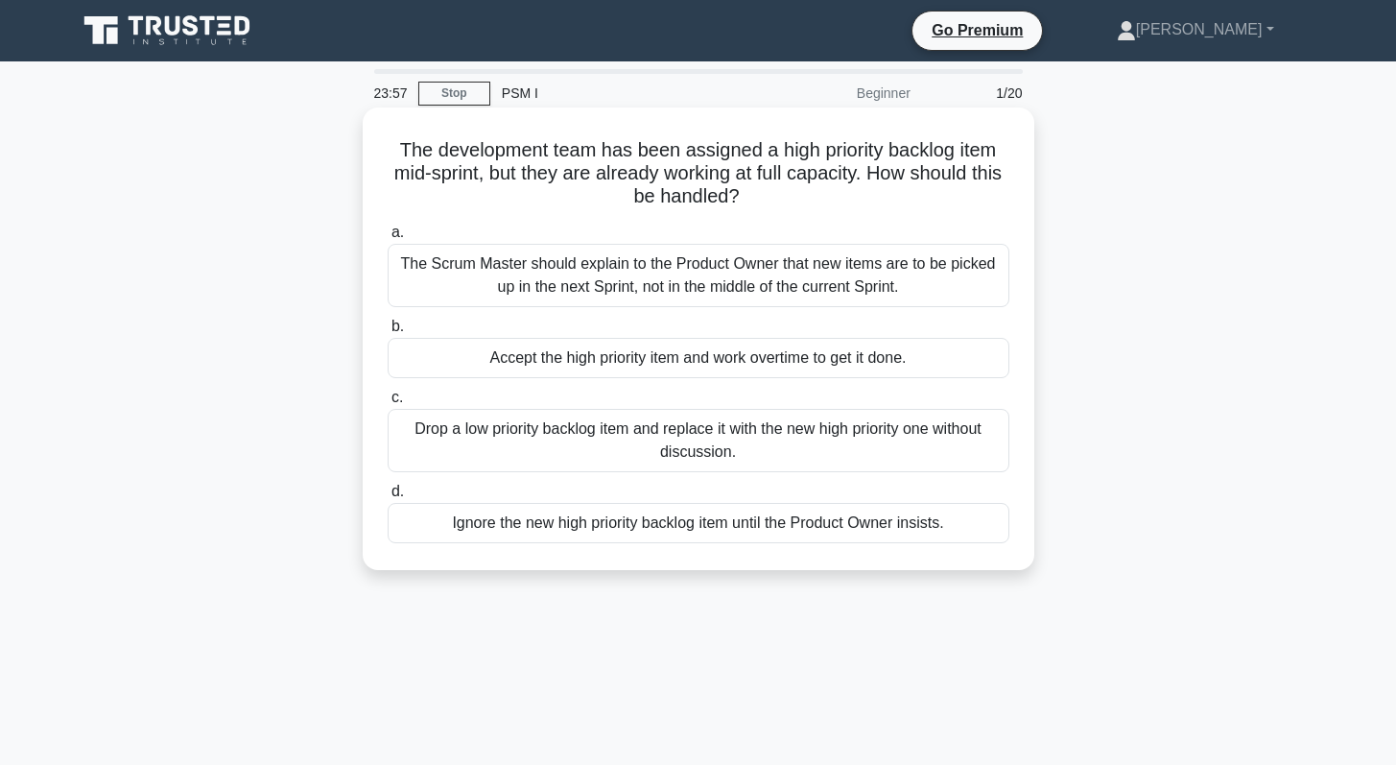
click at [804, 421] on div "Drop a low priority backlog item and replace it with the new high priority one …" at bounding box center [699, 440] width 622 height 63
click at [388, 404] on input "c. Drop a low priority backlog item and replace it with the new high priority o…" at bounding box center [388, 397] width 0 height 12
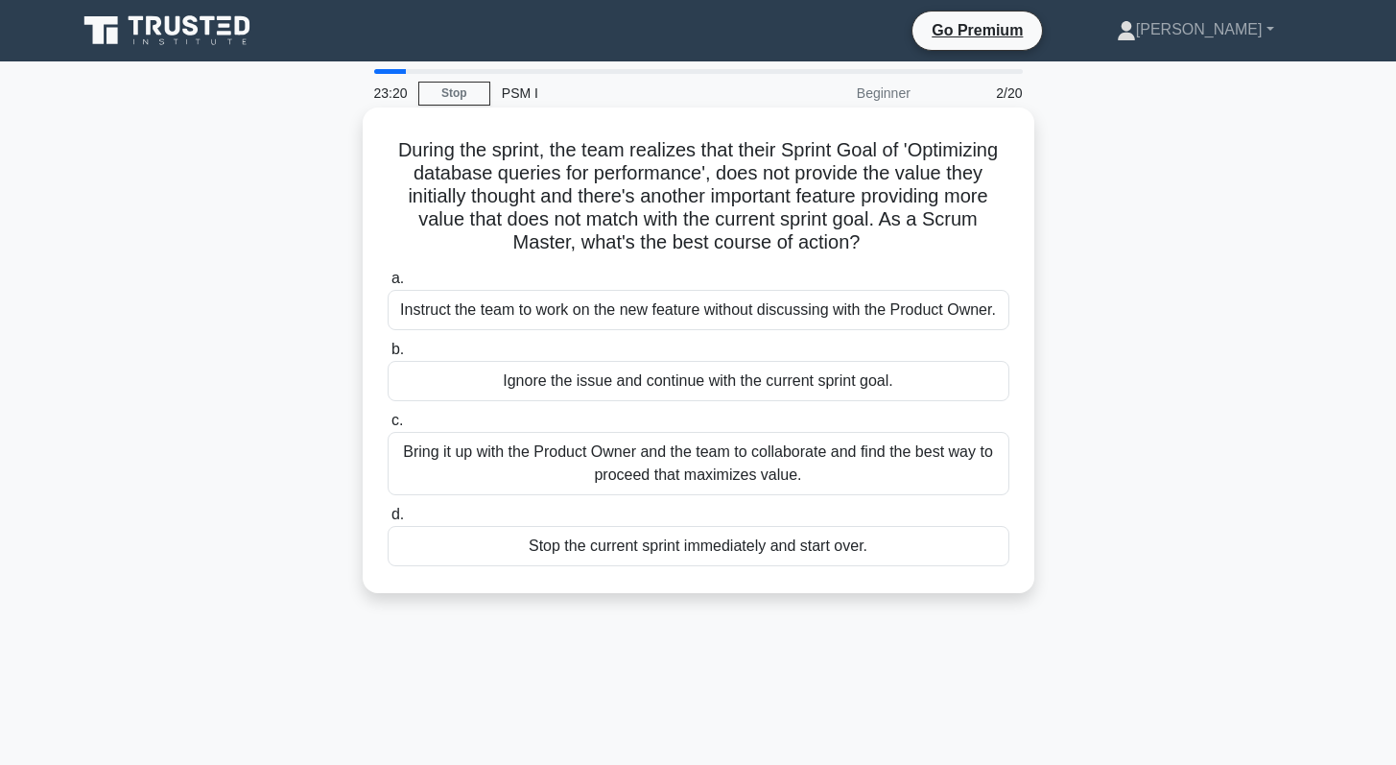
click at [751, 485] on div "Bring it up with the Product Owner and the team to collaborate and find the bes…" at bounding box center [699, 463] width 622 height 63
click at [388, 427] on input "c. Bring it up with the Product Owner and the team to collaborate and find the …" at bounding box center [388, 420] width 0 height 12
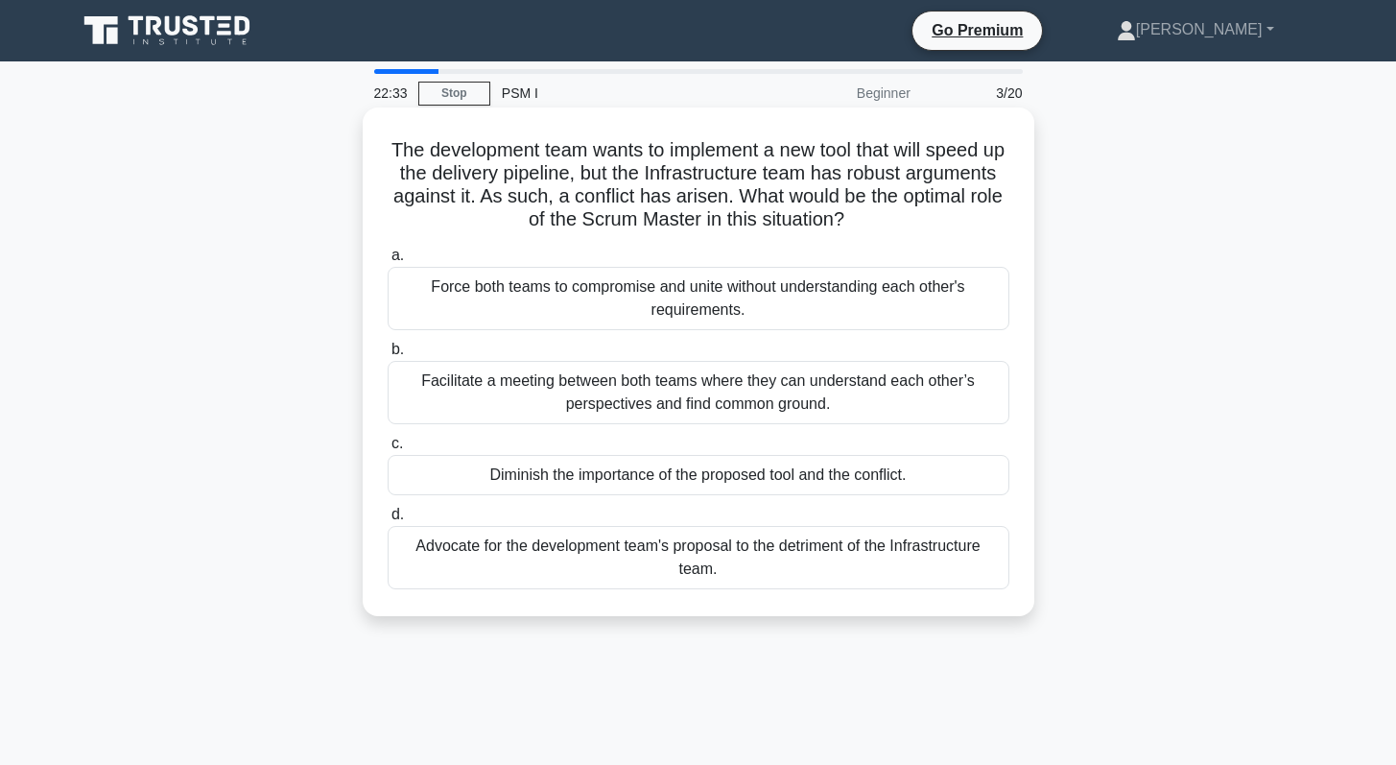
click at [583, 383] on div "Facilitate a meeting between both teams where they can understand each other’s …" at bounding box center [699, 392] width 622 height 63
click at [388, 356] on input "b. Facilitate a meeting between both teams where they can understand each other…" at bounding box center [388, 349] width 0 height 12
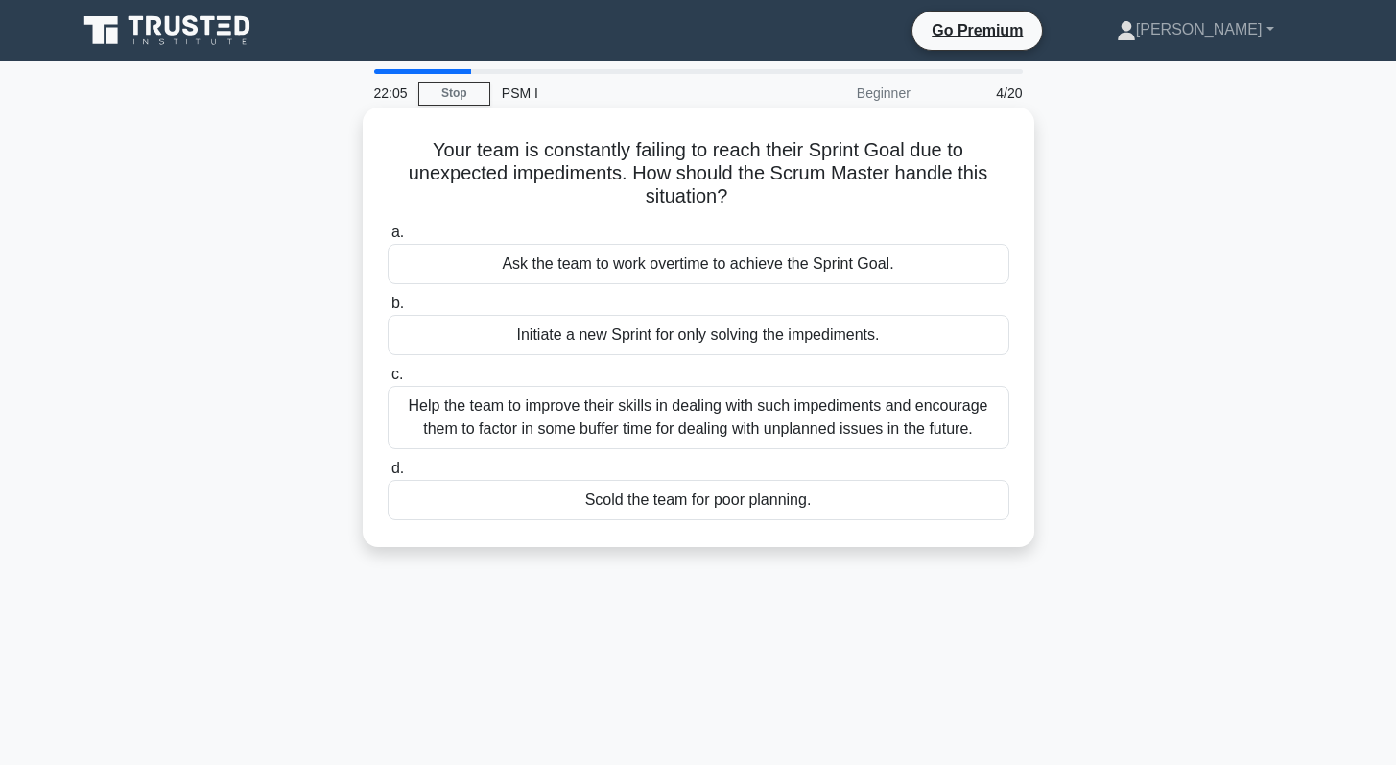
click at [592, 435] on div "Help the team to improve their skills in dealing with such impediments and enco…" at bounding box center [699, 417] width 622 height 63
click at [388, 381] on input "c. Help the team to improve their skills in dealing with such impediments and e…" at bounding box center [388, 374] width 0 height 12
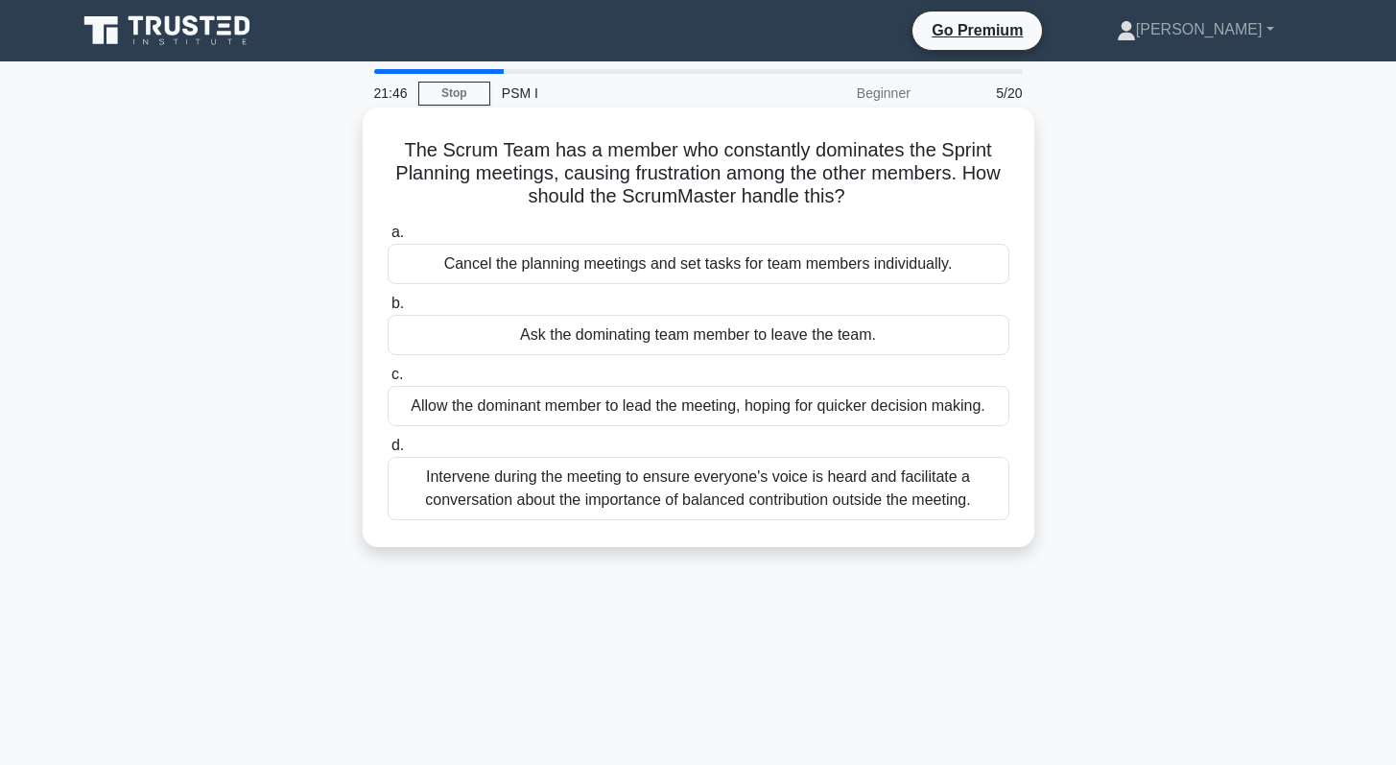
click at [595, 491] on div "Intervene during the meeting to ensure everyone's voice is heard and facilitate…" at bounding box center [699, 488] width 622 height 63
click at [388, 452] on input "d. Intervene during the meeting to ensure everyone's voice is heard and facilit…" at bounding box center [388, 445] width 0 height 12
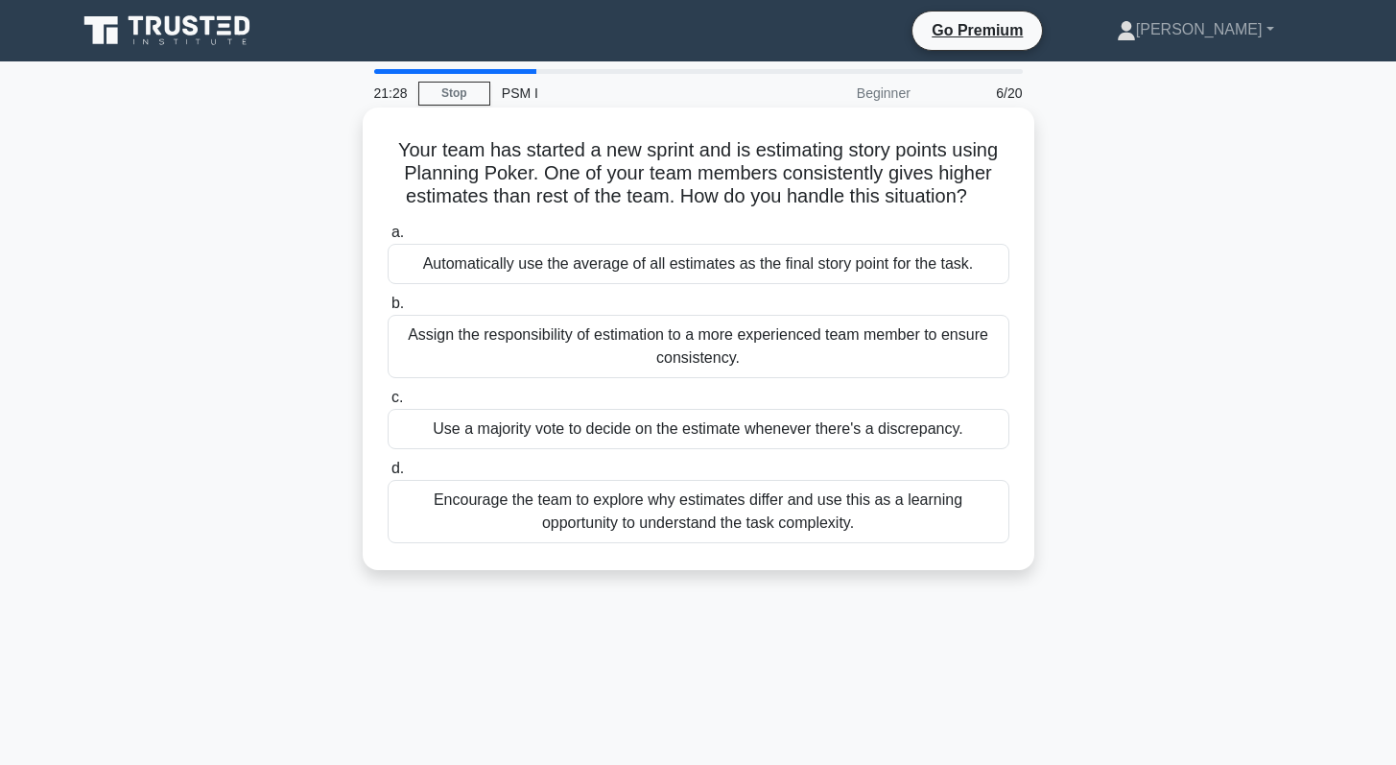
click at [603, 505] on div "Encourage the team to explore why estimates differ and use this as a learning o…" at bounding box center [699, 511] width 622 height 63
click at [388, 475] on input "d. Encourage the team to explore why estimates differ and use this as a learnin…" at bounding box center [388, 468] width 0 height 12
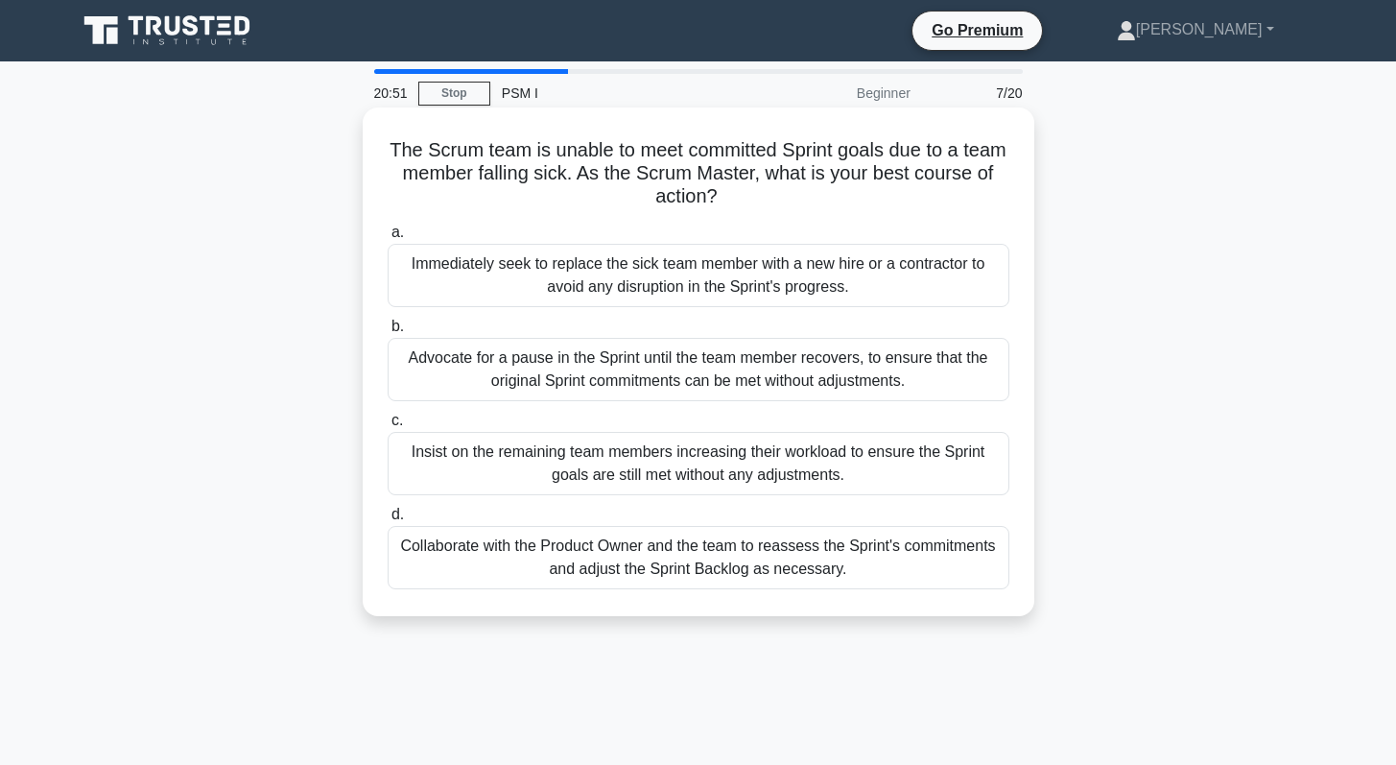
click at [628, 547] on div "Collaborate with the Product Owner and the team to reassess the Sprint's commit…" at bounding box center [699, 557] width 622 height 63
click at [388, 521] on input "d. Collaborate with the Product Owner and the team to reassess the Sprint's com…" at bounding box center [388, 514] width 0 height 12
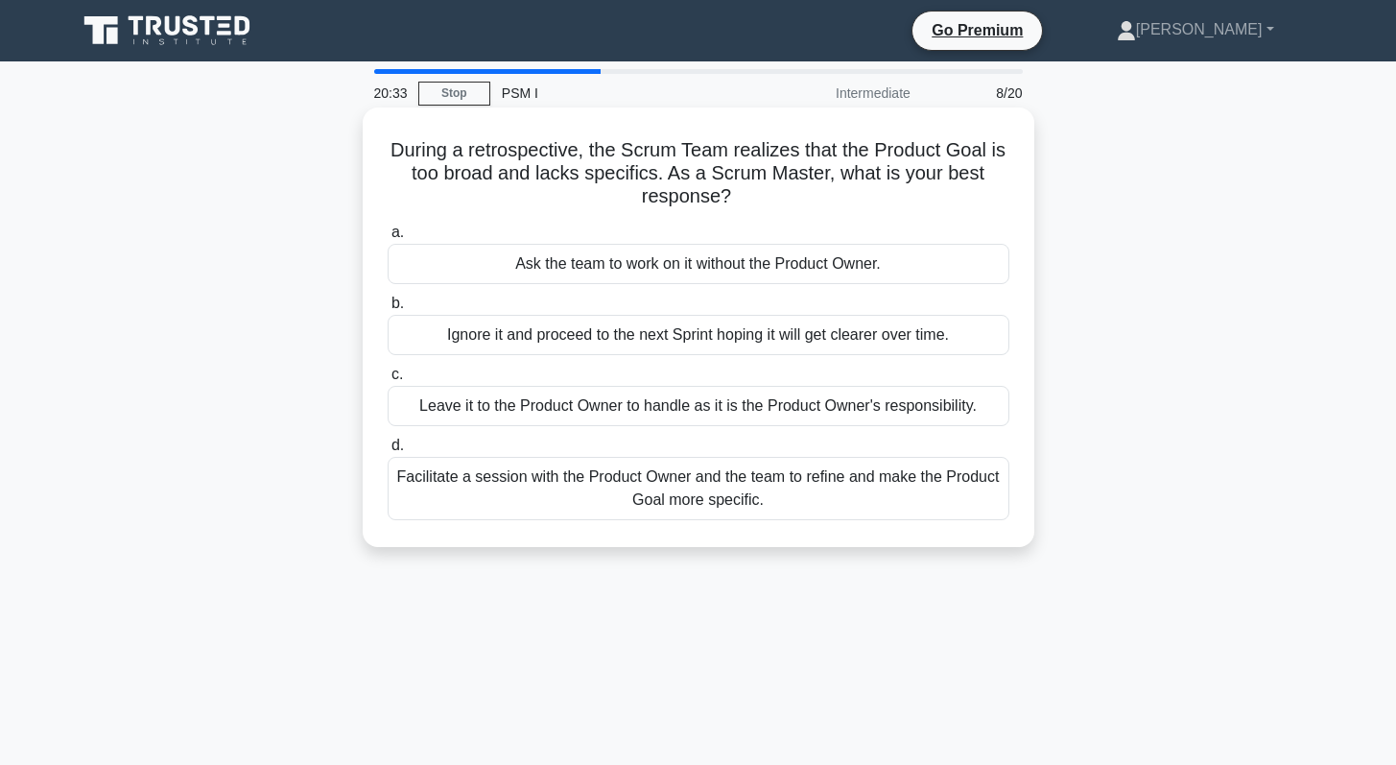
click at [553, 482] on div "Facilitate a session with the Product Owner and the team to refine and make the…" at bounding box center [699, 488] width 622 height 63
click at [388, 452] on input "d. Facilitate a session with the Product Owner and the team to refine and make …" at bounding box center [388, 445] width 0 height 12
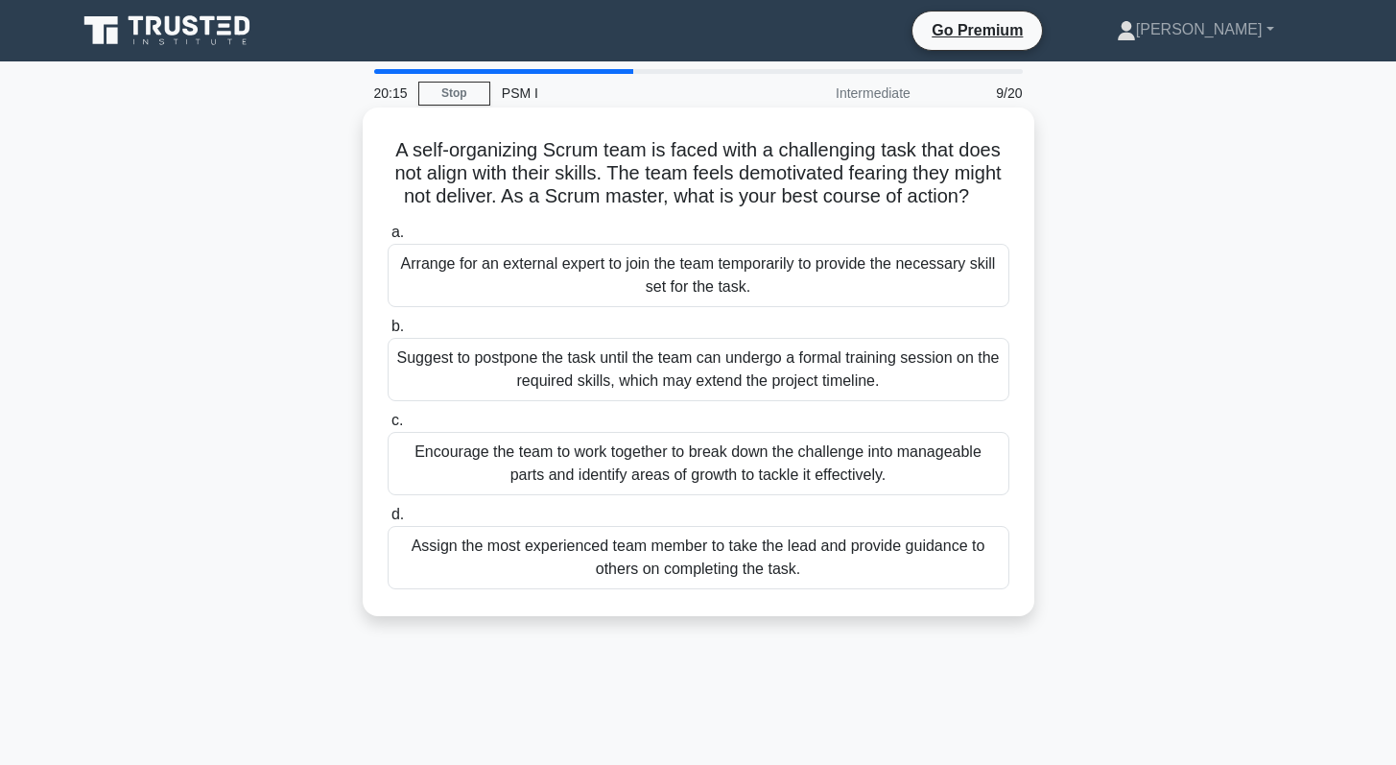
click at [604, 446] on div "Encourage the team to work together to break down the challenge into manageable…" at bounding box center [699, 463] width 622 height 63
click at [388, 427] on input "c. Encourage the team to work together to break down the challenge into managea…" at bounding box center [388, 420] width 0 height 12
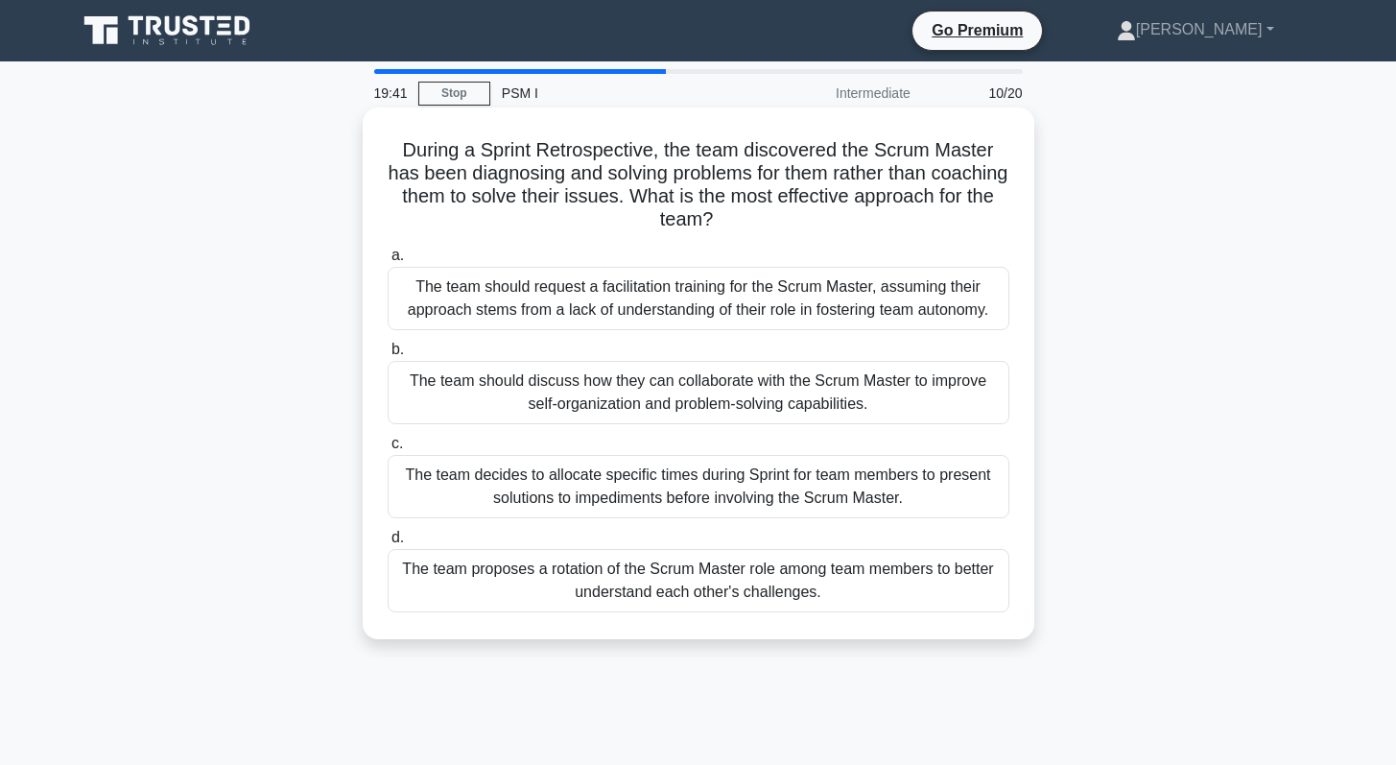
click at [659, 380] on div "The team should discuss how they can collaborate with the Scrum Master to impro…" at bounding box center [699, 392] width 622 height 63
click at [388, 356] on input "b. The team should discuss how they can collaborate with the Scrum Master to im…" at bounding box center [388, 349] width 0 height 12
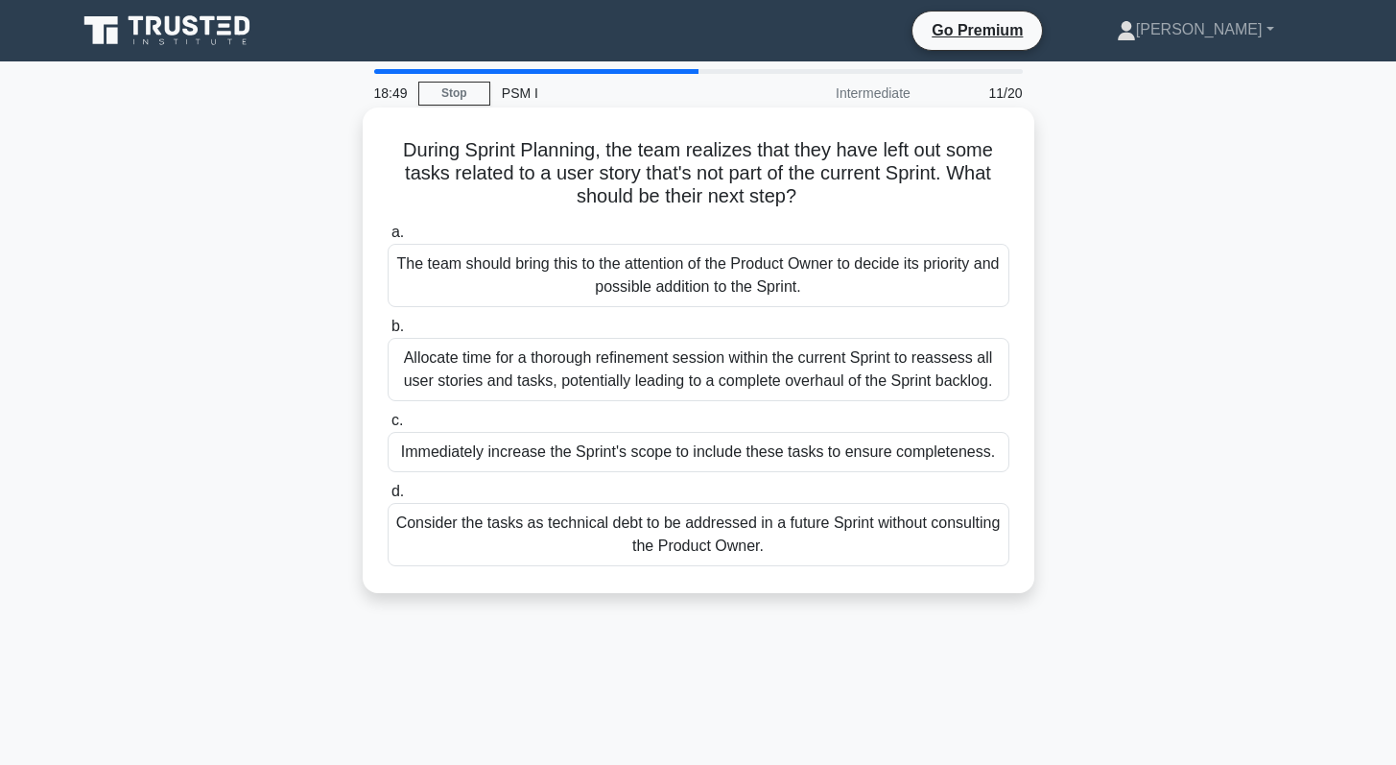
click at [564, 340] on div "Allocate time for a thorough refinement session within the current Sprint to re…" at bounding box center [699, 369] width 622 height 63
click at [388, 333] on input "b. Allocate time for a thorough refinement session within the current Sprint to…" at bounding box center [388, 326] width 0 height 12
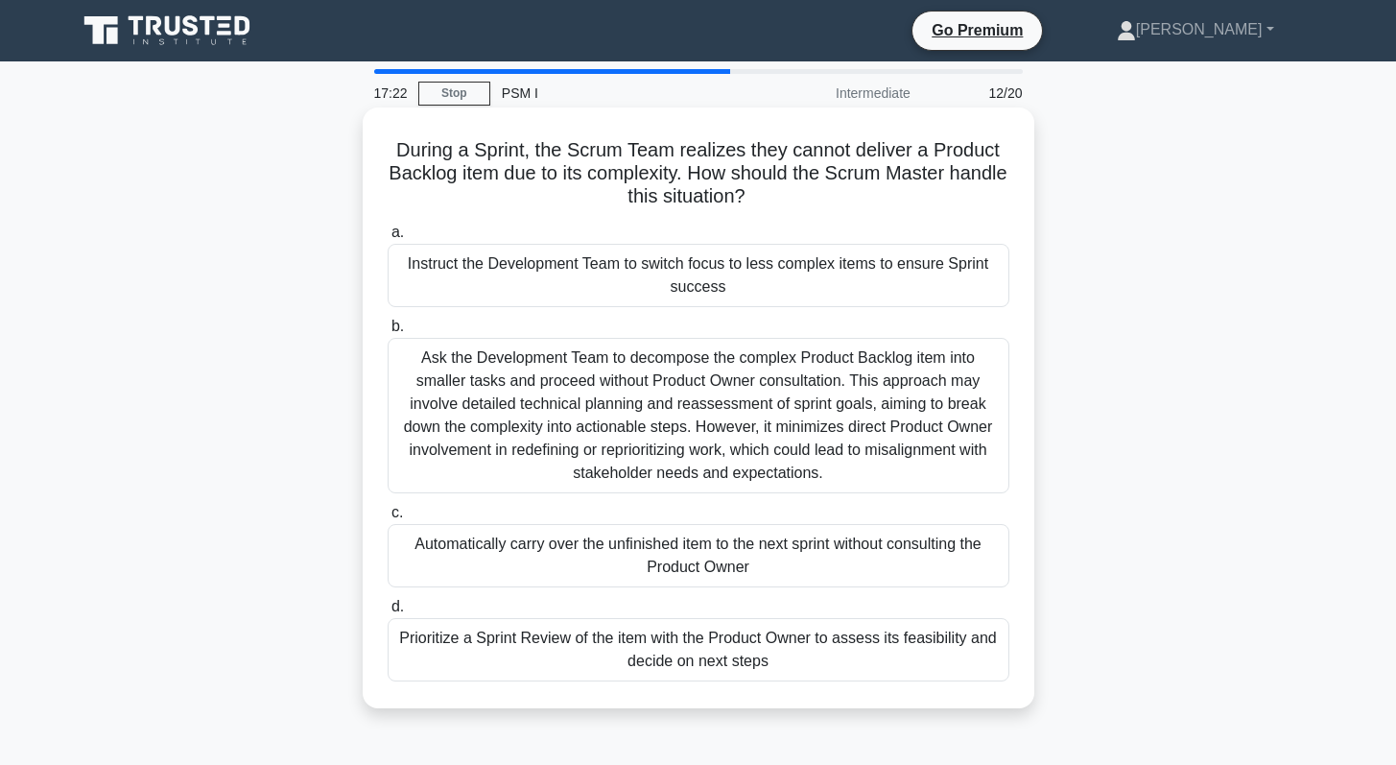
click at [612, 637] on div "Prioritize a Sprint Review of the item with the Product Owner to assess its fea…" at bounding box center [699, 649] width 622 height 63
click at [388, 613] on input "d. Prioritize a Sprint Review of the item with the Product Owner to assess its …" at bounding box center [388, 606] width 0 height 12
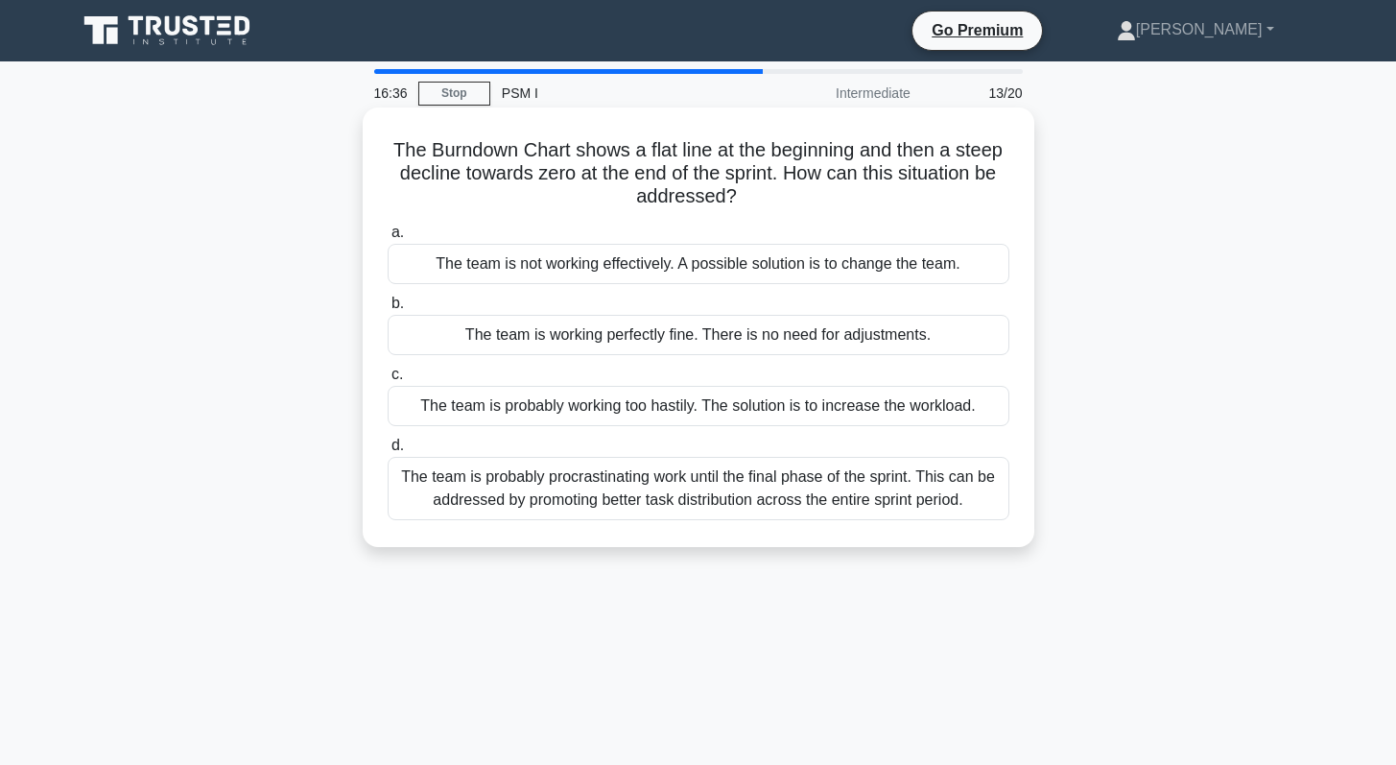
click at [618, 484] on div "The team is probably procrastinating work until the final phase of the sprint. …" at bounding box center [699, 488] width 622 height 63
click at [388, 452] on input "d. The team is probably procrastinating work until the final phase of the sprin…" at bounding box center [388, 445] width 0 height 12
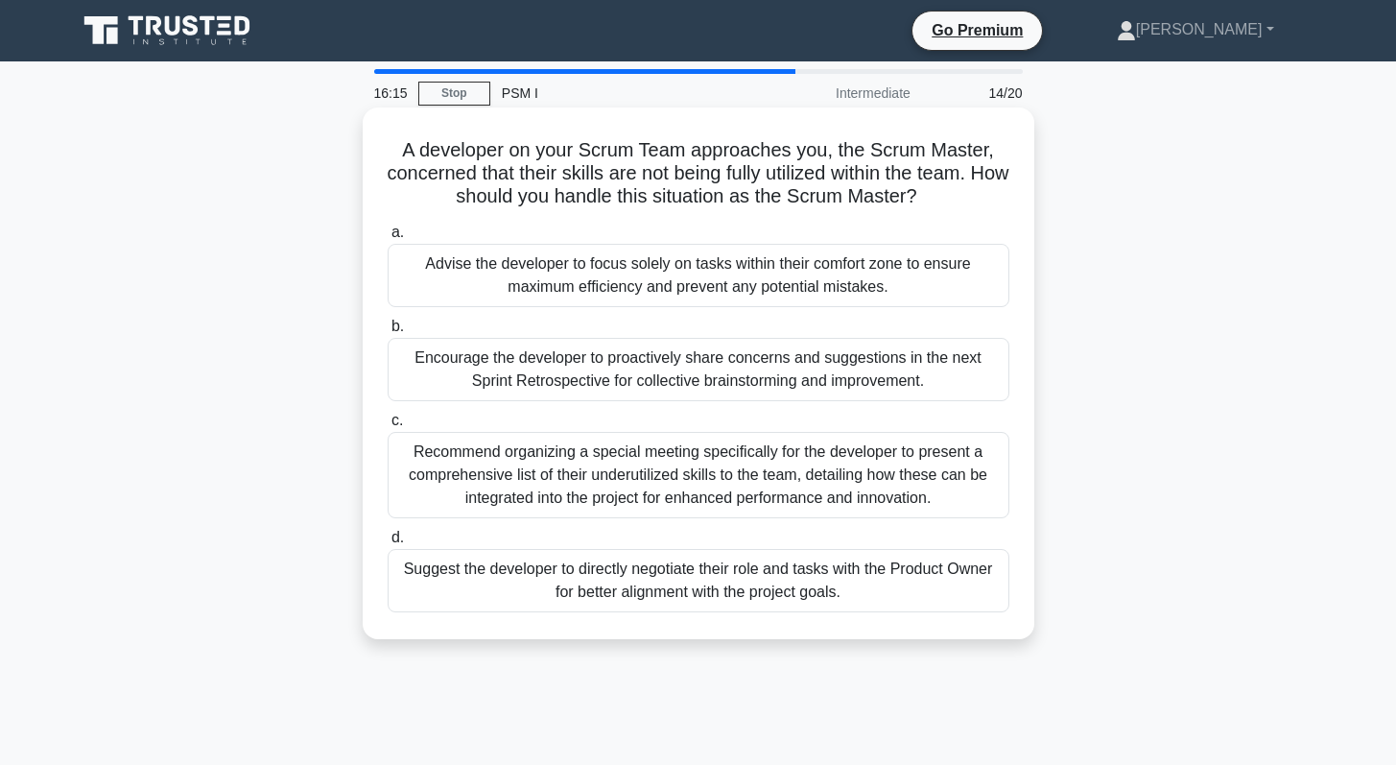
click at [629, 366] on div "Encourage the developer to proactively share concerns and suggestions in the ne…" at bounding box center [699, 369] width 622 height 63
click at [388, 333] on input "b. Encourage the developer to proactively share concerns and suggestions in the…" at bounding box center [388, 326] width 0 height 12
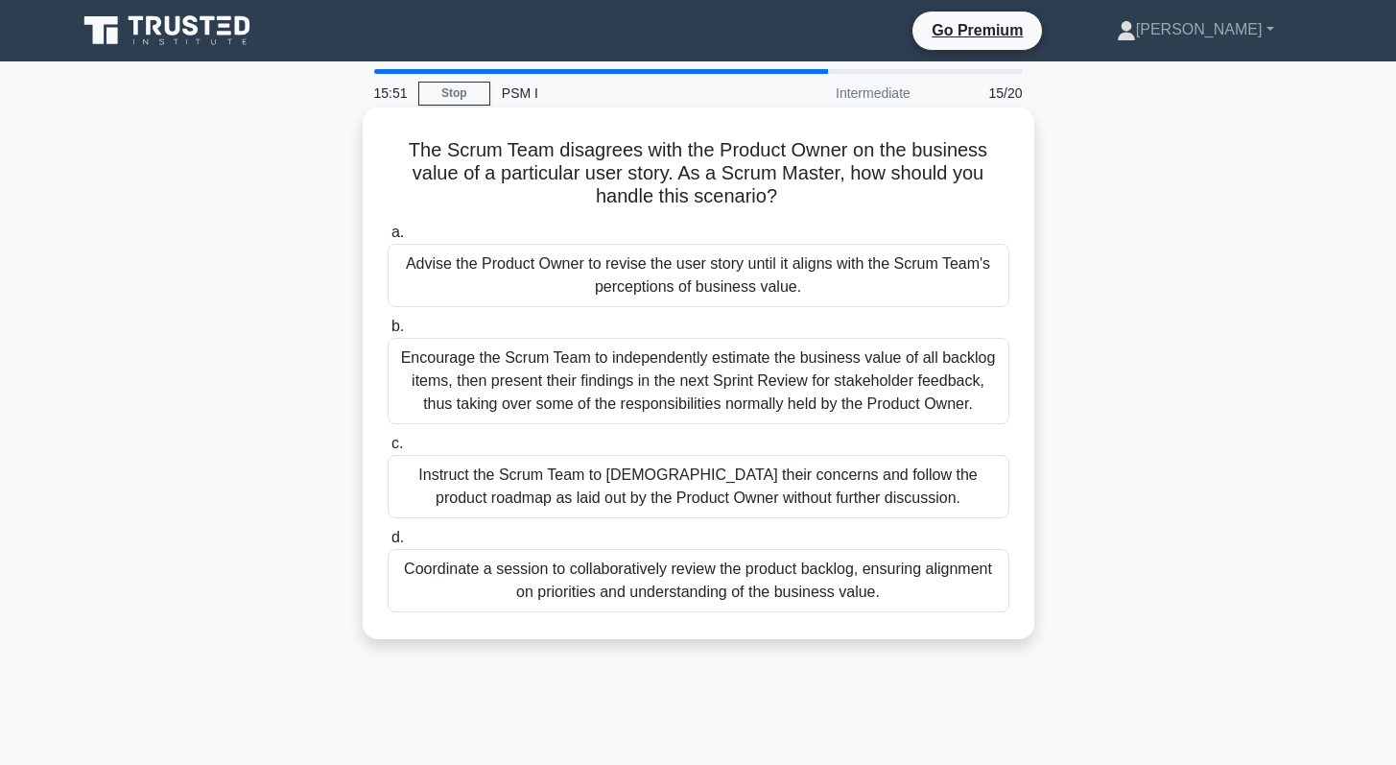
click at [713, 572] on div "Coordinate a session to collaboratively review the product backlog, ensuring al…" at bounding box center [699, 580] width 622 height 63
click at [388, 544] on input "d. Coordinate a session to collaboratively review the product backlog, ensuring…" at bounding box center [388, 537] width 0 height 12
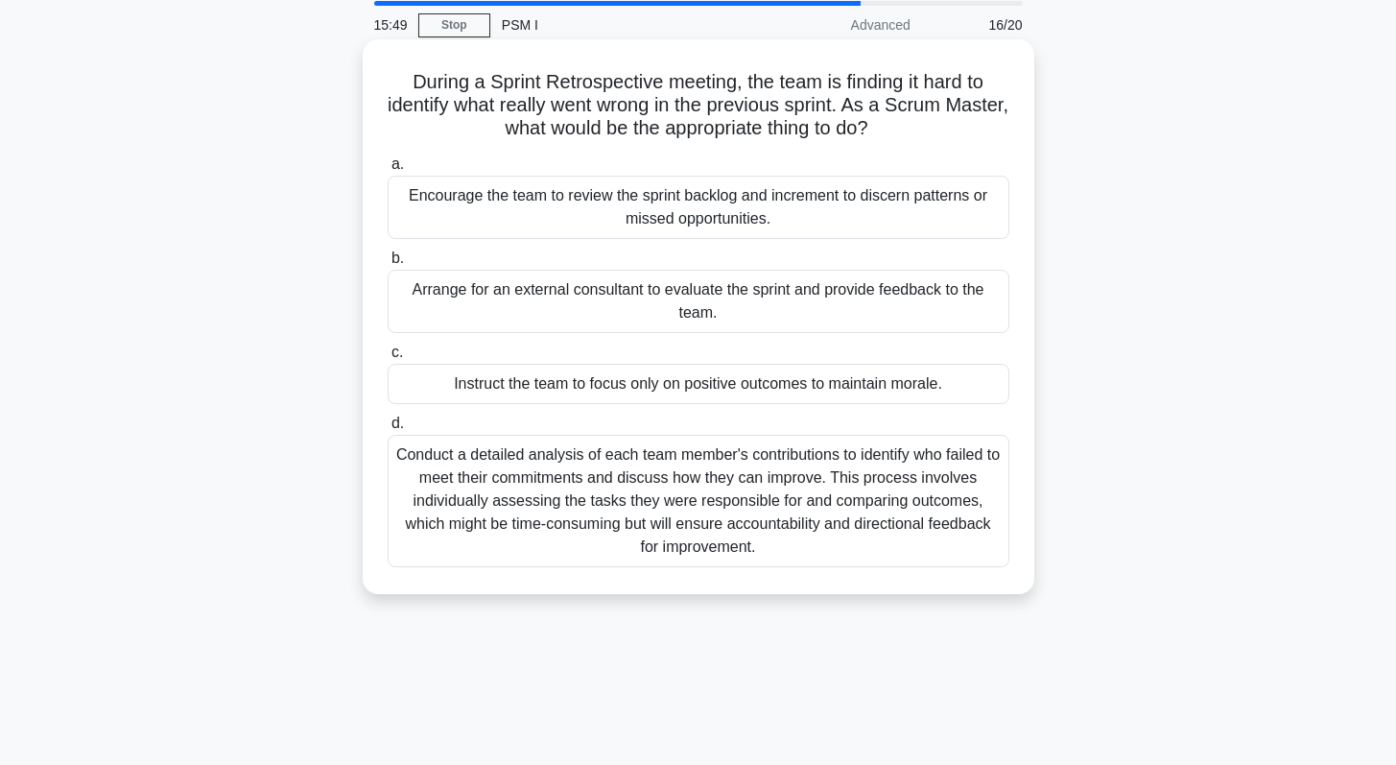
scroll to position [71, 0]
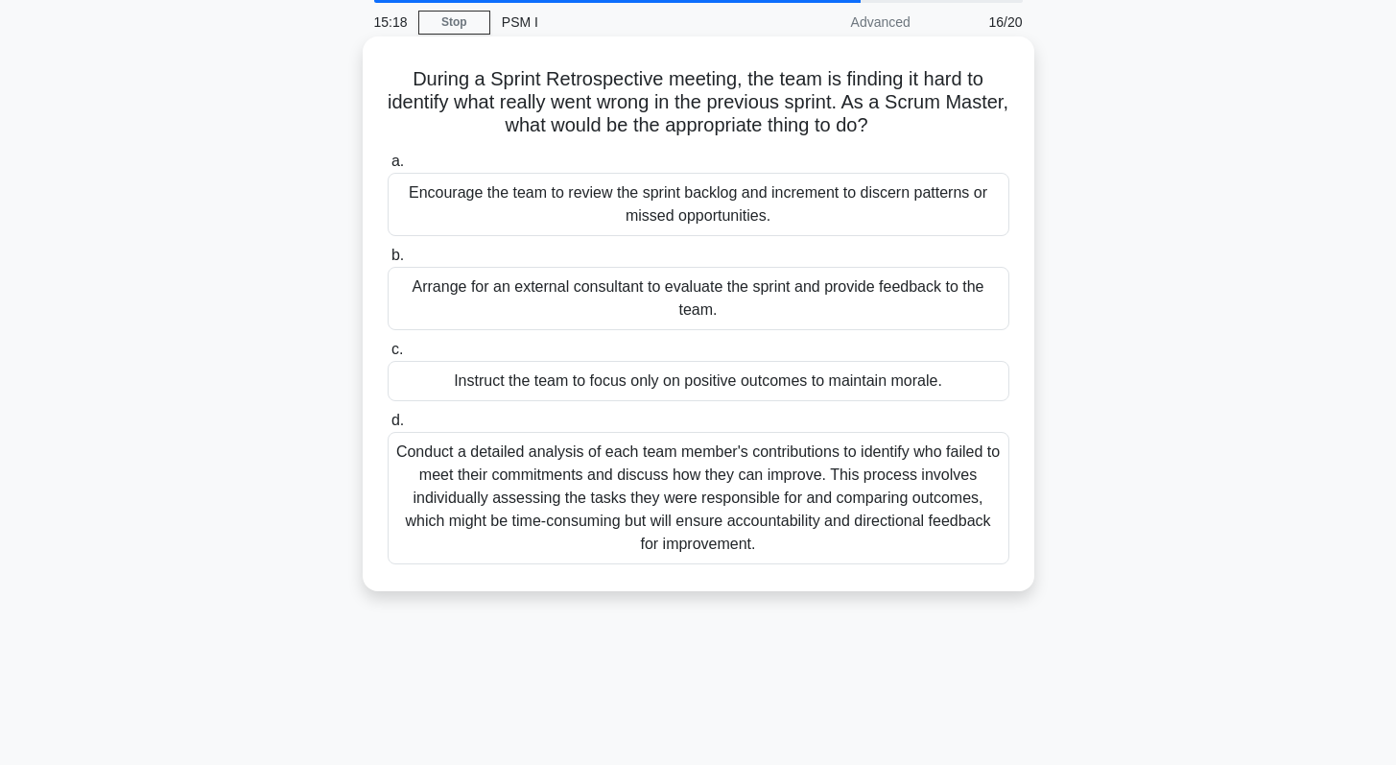
click at [746, 220] on div "Encourage the team to review the sprint backlog and increment to discern patter…" at bounding box center [699, 204] width 622 height 63
click at [388, 168] on input "a. Encourage the team to review the sprint backlog and increment to discern pat…" at bounding box center [388, 161] width 0 height 12
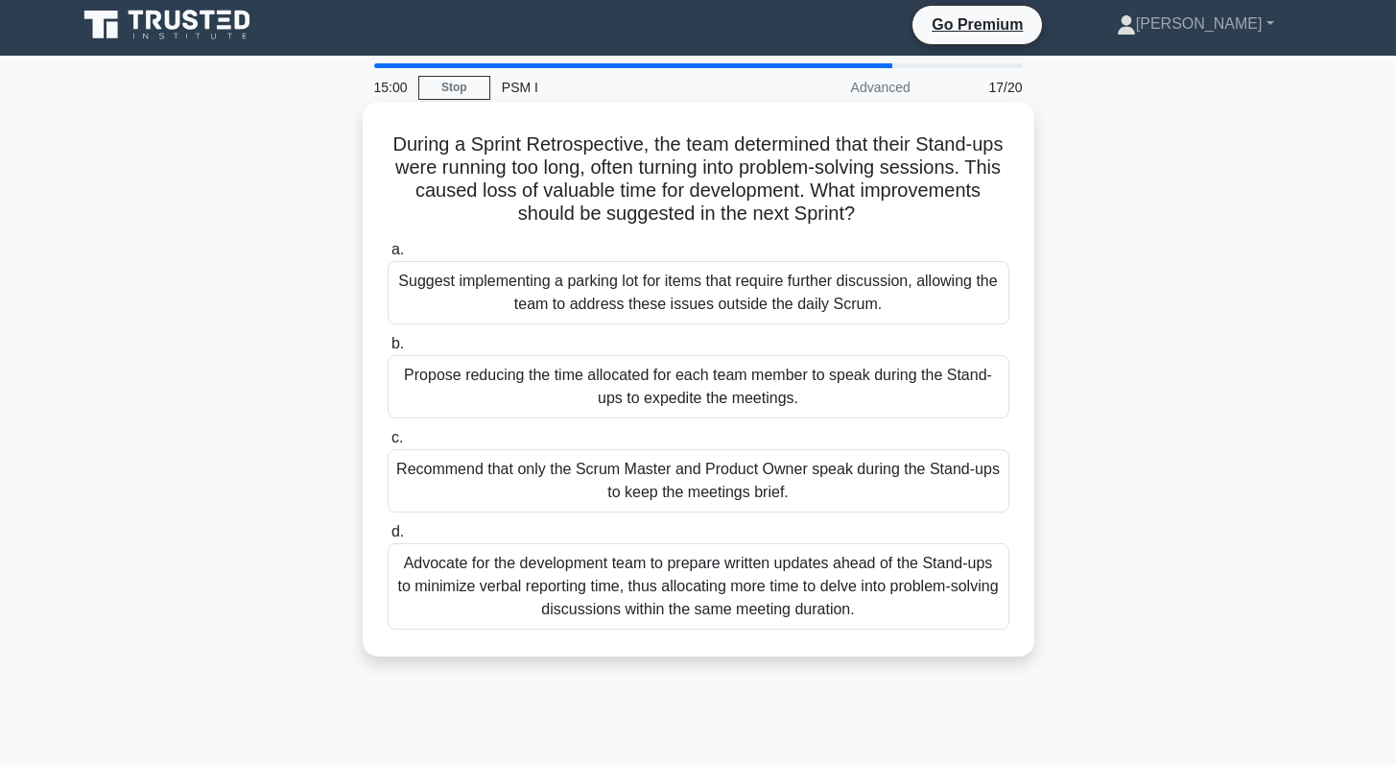
scroll to position [0, 0]
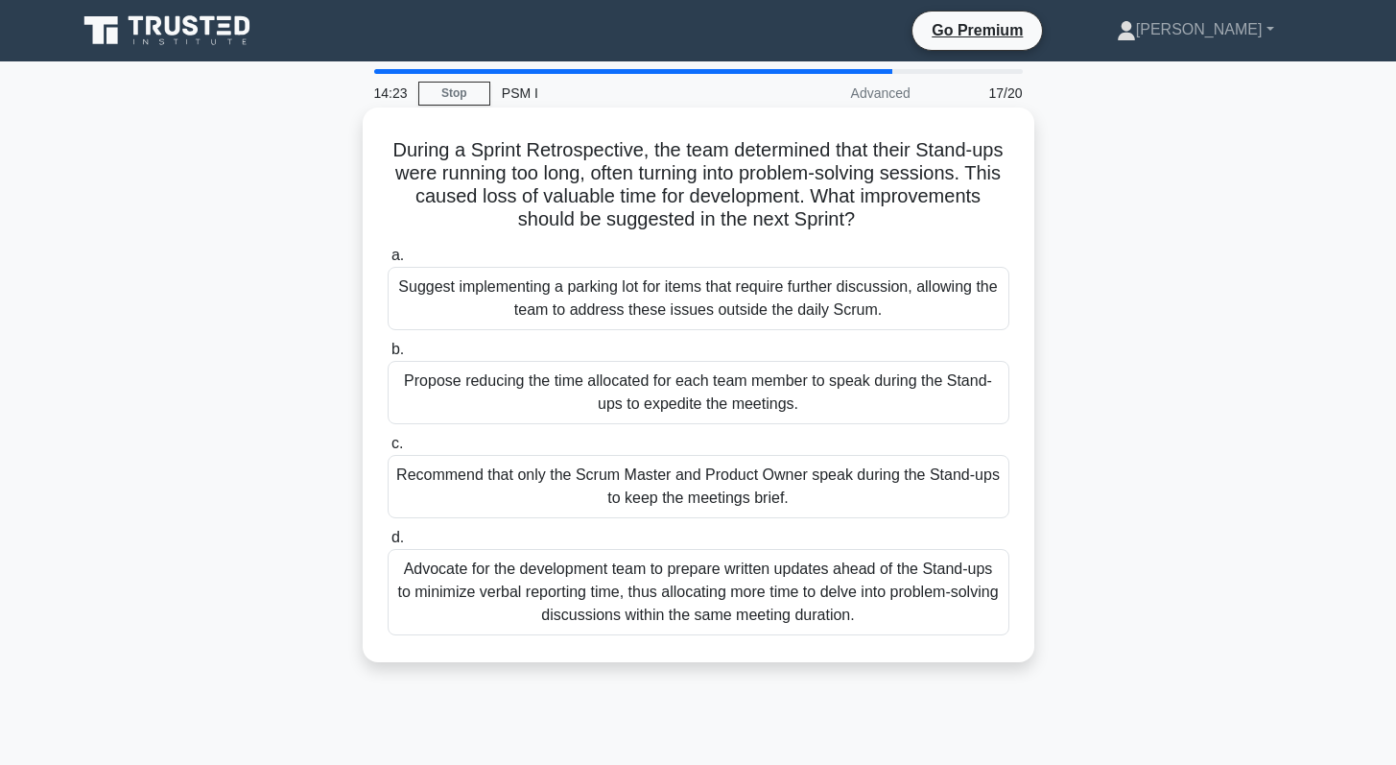
click at [732, 293] on div "Suggest implementing a parking lot for items that require further discussion, a…" at bounding box center [699, 298] width 622 height 63
click at [388, 262] on input "a. Suggest implementing a parking lot for items that require further discussion…" at bounding box center [388, 255] width 0 height 12
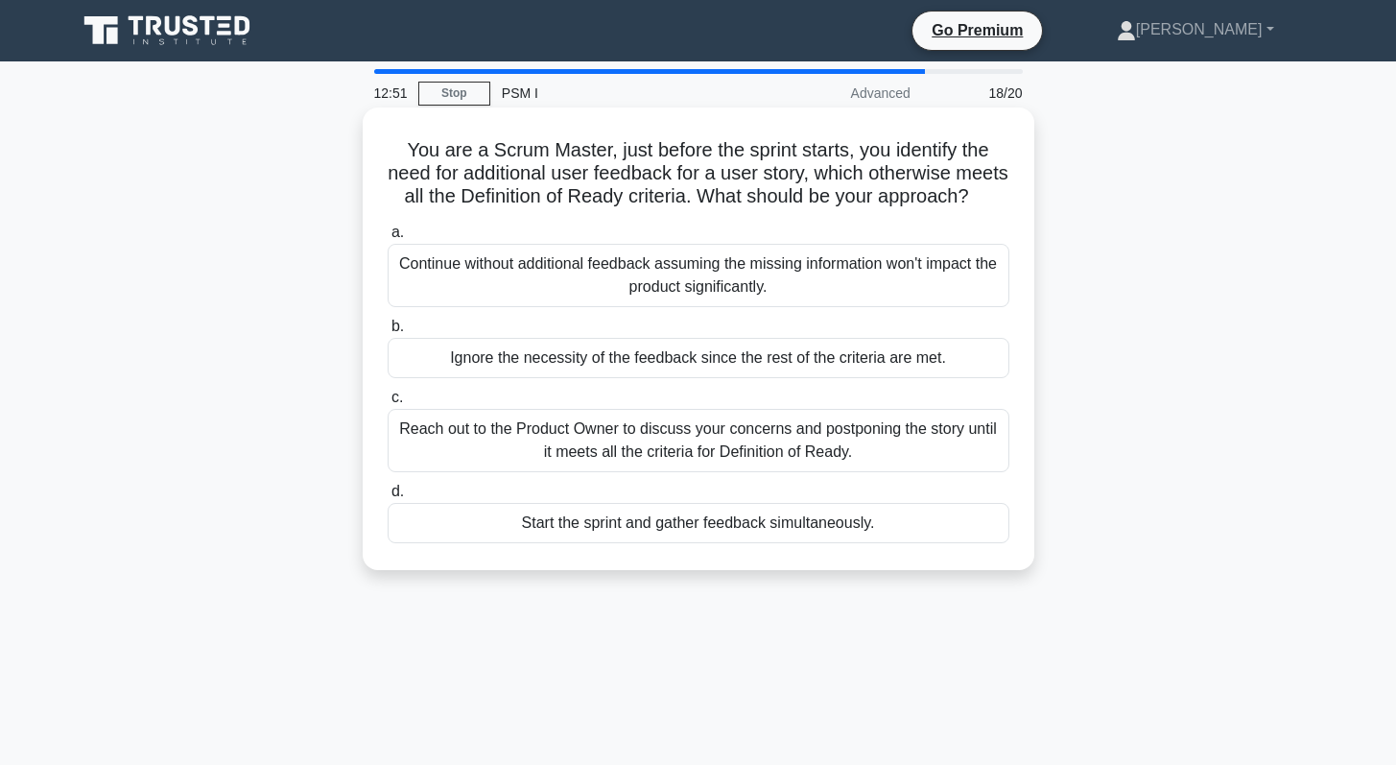
click at [689, 449] on div "Reach out to the Product Owner to discuss your concerns and postponing the stor…" at bounding box center [699, 440] width 622 height 63
click at [388, 404] on input "c. Reach out to the Product Owner to discuss your concerns and postponing the s…" at bounding box center [388, 397] width 0 height 12
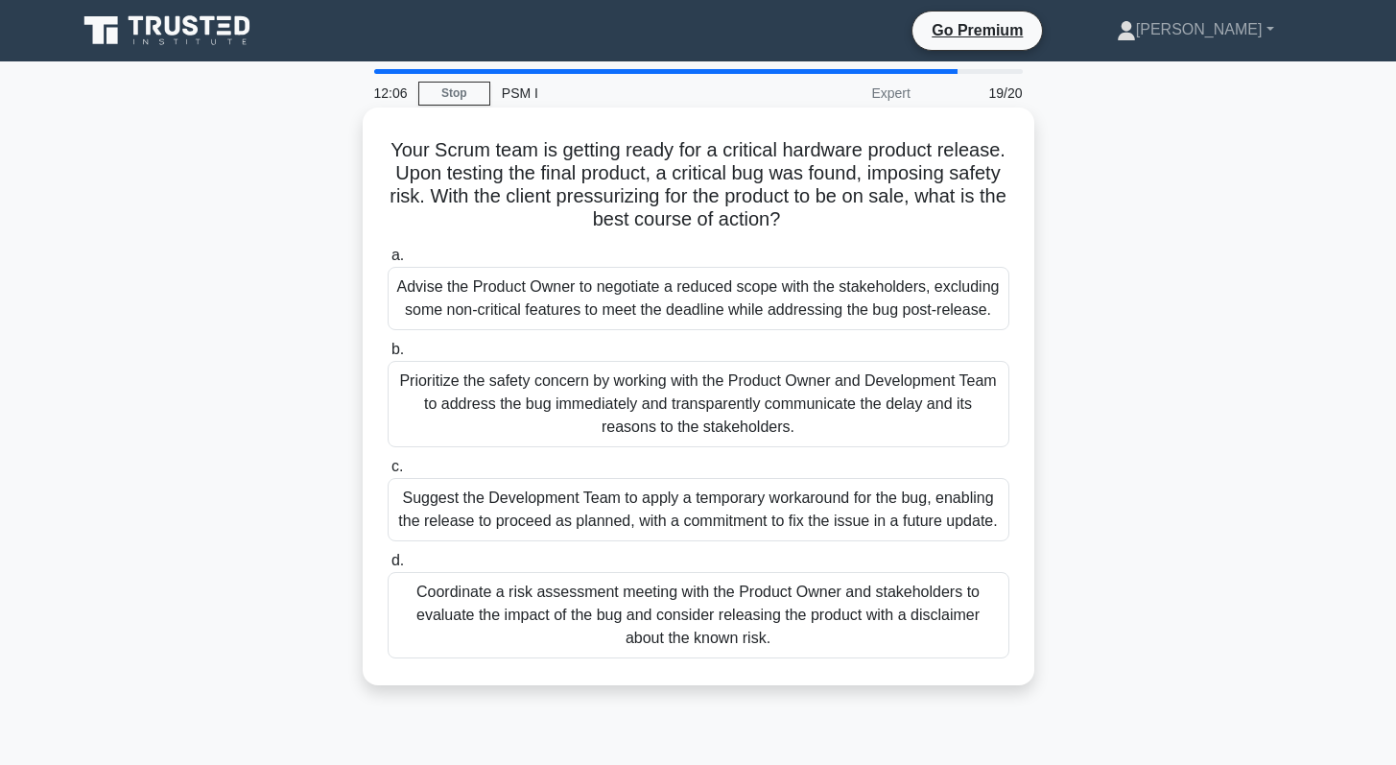
click at [619, 393] on div "Prioritize the safety concern by working with the Product Owner and Development…" at bounding box center [699, 404] width 622 height 86
click at [388, 356] on input "b. Prioritize the safety concern by working with the Product Owner and Developm…" at bounding box center [388, 349] width 0 height 12
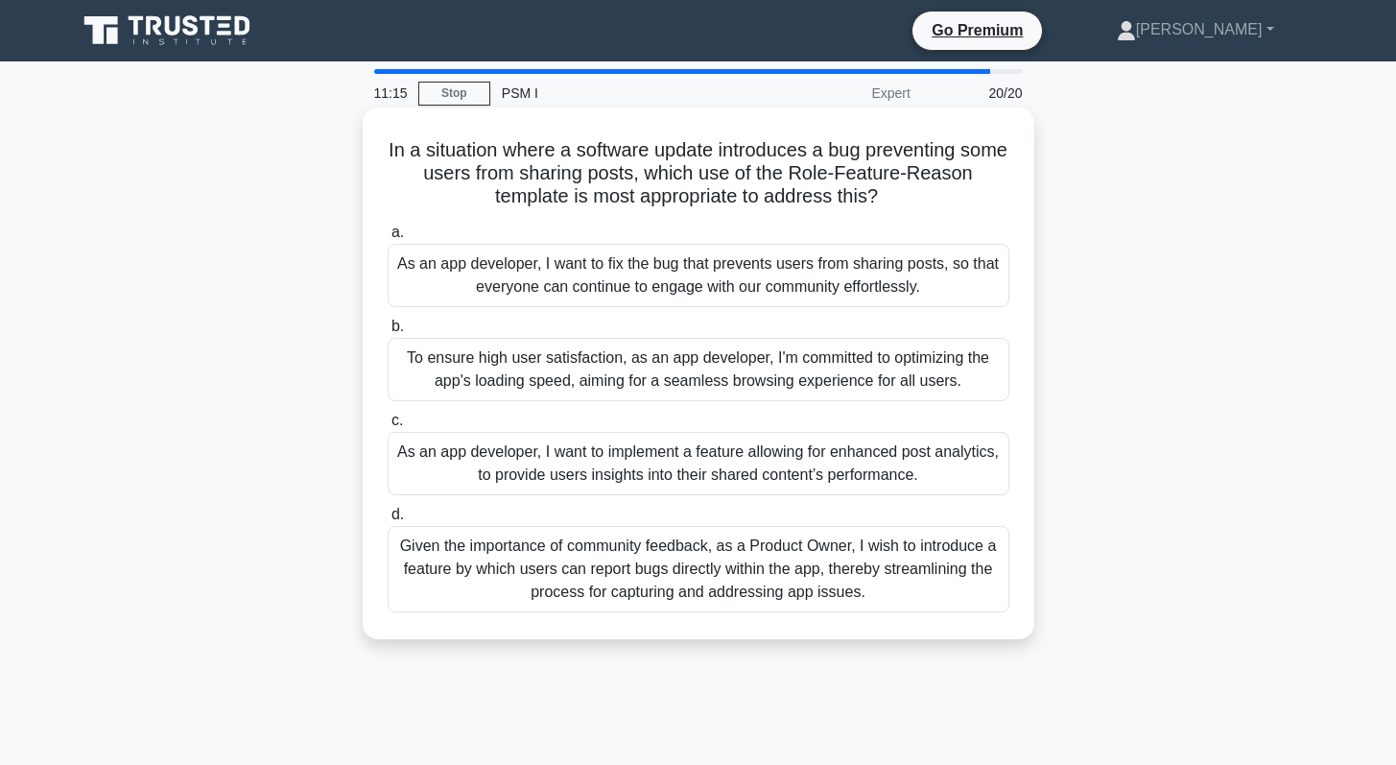
click at [612, 294] on div "As an app developer, I want to fix the bug that prevents users from sharing pos…" at bounding box center [699, 275] width 622 height 63
click at [388, 239] on input "a. As an app developer, I want to fix the bug that prevents users from sharing …" at bounding box center [388, 232] width 0 height 12
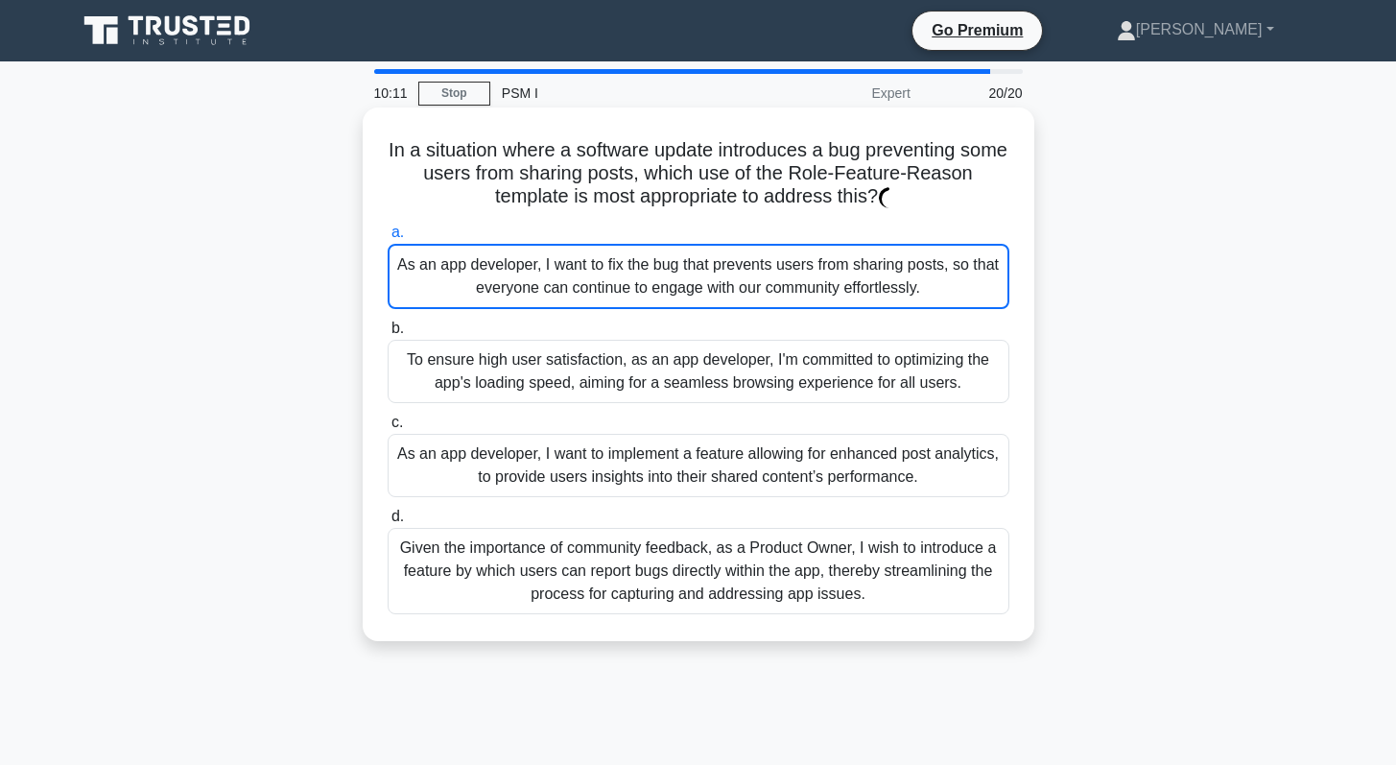
click at [690, 273] on div "As an app developer, I want to fix the bug that prevents users from sharing pos…" at bounding box center [699, 276] width 622 height 65
click at [731, 274] on div "As an app developer, I want to fix the bug that prevents users from sharing pos…" at bounding box center [699, 276] width 622 height 65
click at [567, 283] on div "As an app developer, I want to fix the bug that prevents users from sharing pos…" at bounding box center [699, 276] width 622 height 65
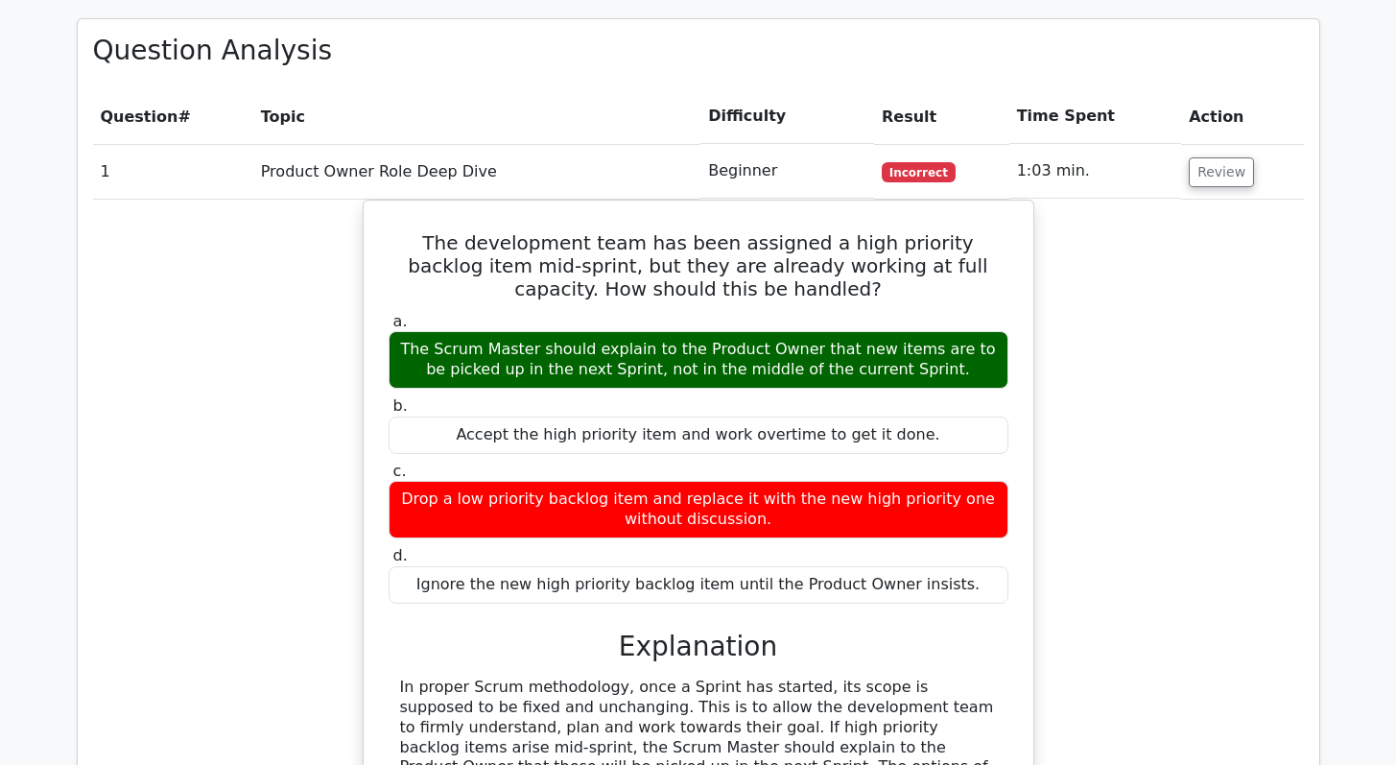
scroll to position [1911, 0]
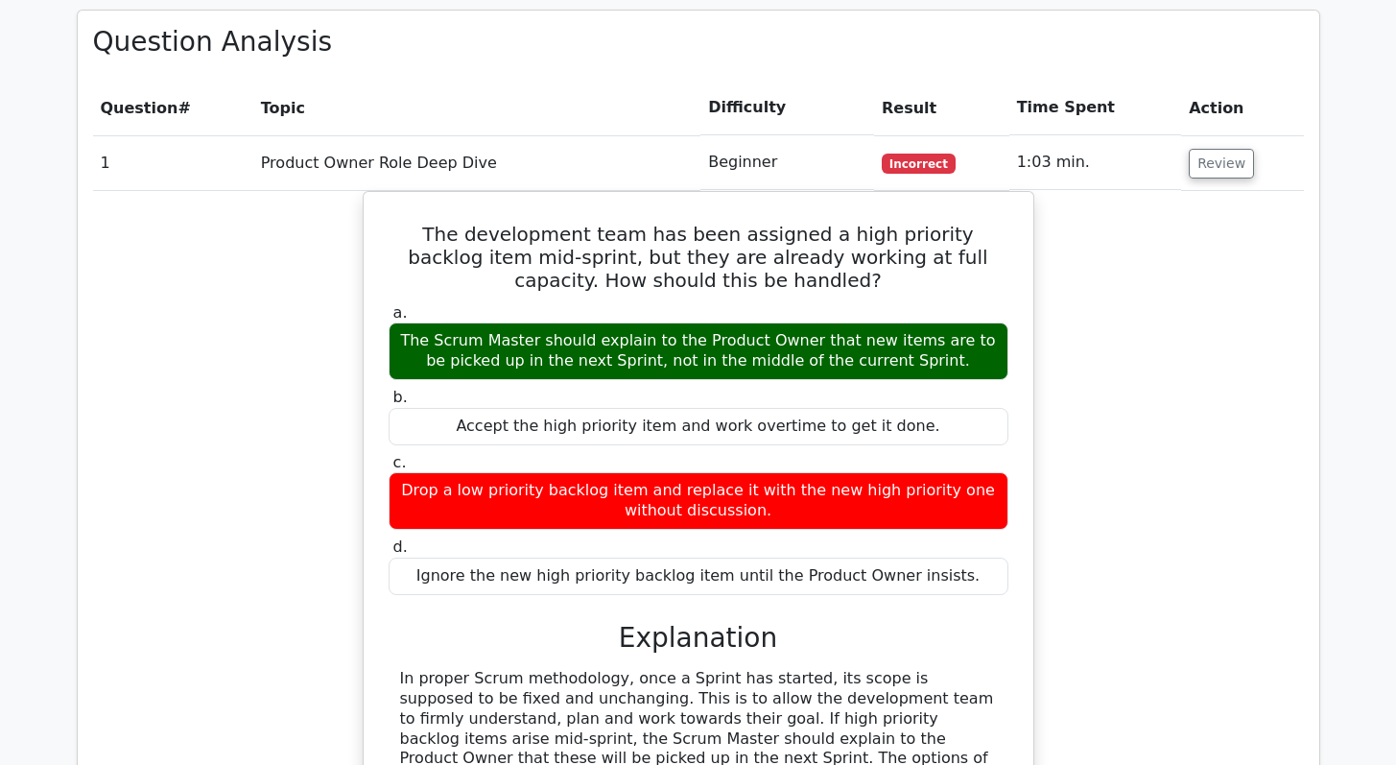
click at [168, 355] on div "The development team has been assigned a high priority backlog item mid-sprint,…" at bounding box center [698, 581] width 1211 height 780
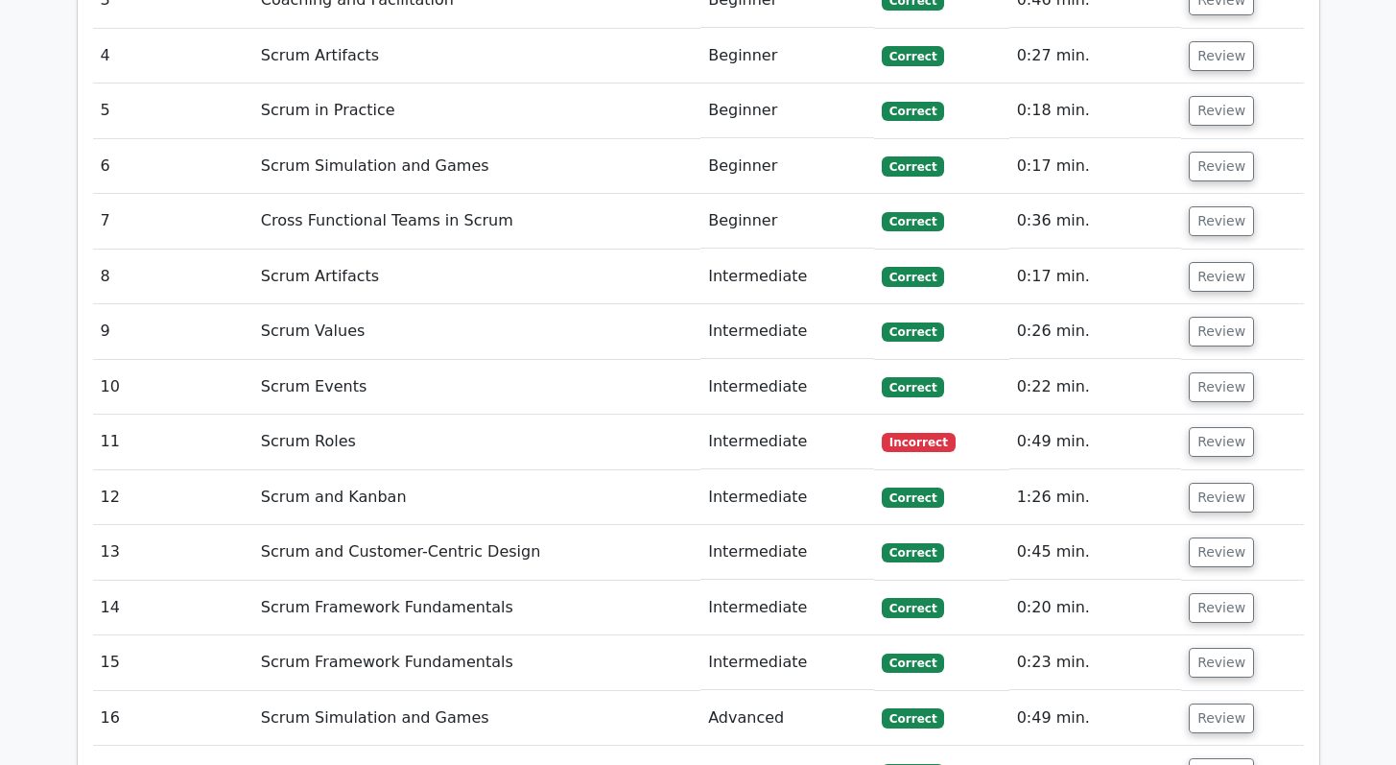
scroll to position [3017, 0]
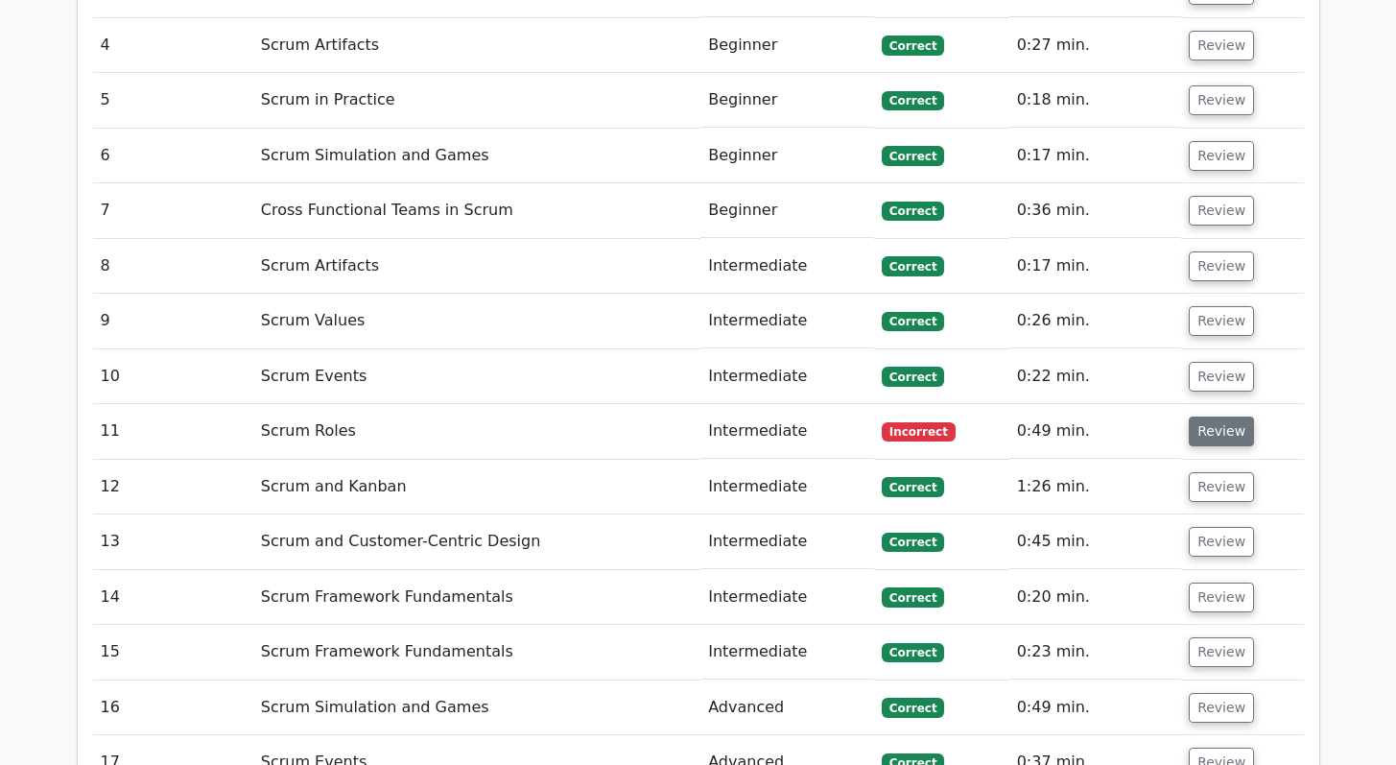
click at [1225, 416] on button "Review" at bounding box center [1220, 431] width 65 height 30
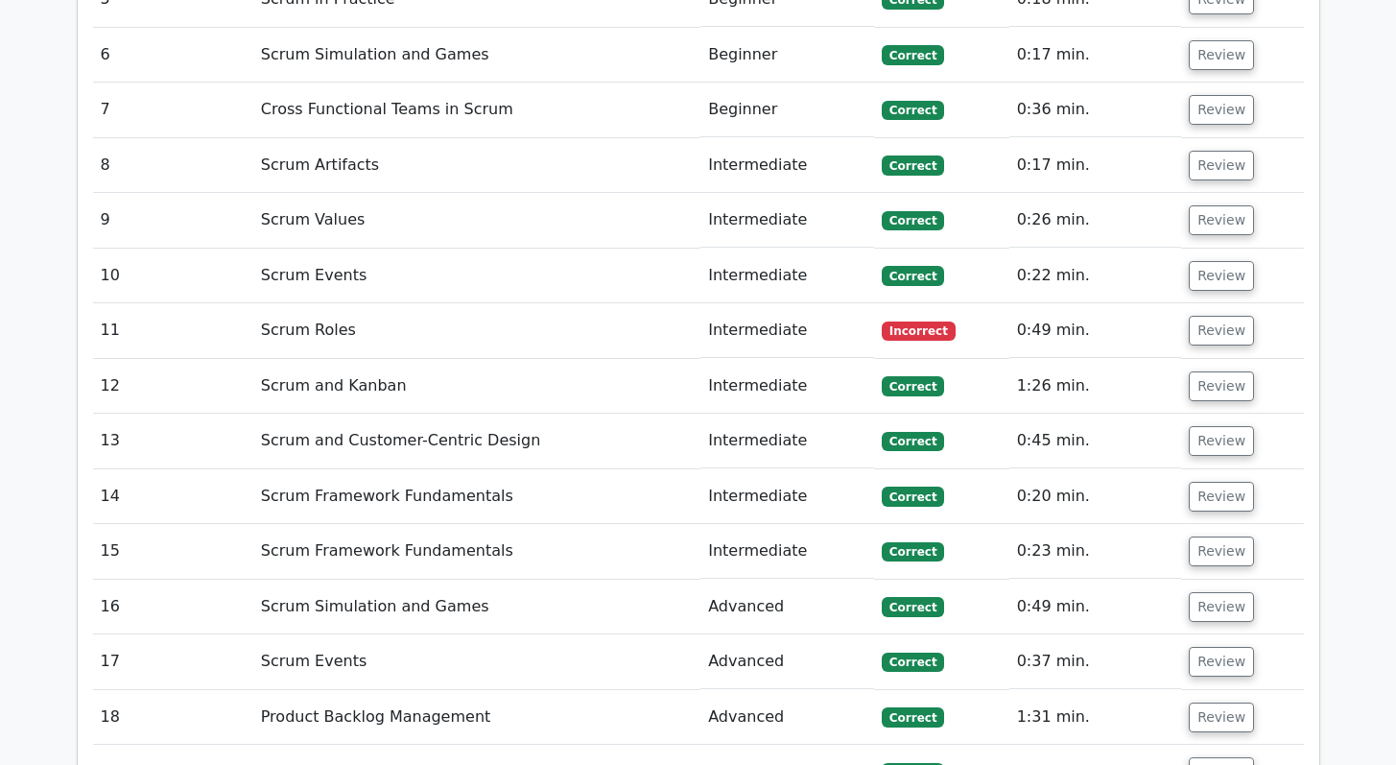
scroll to position [3122, 0]
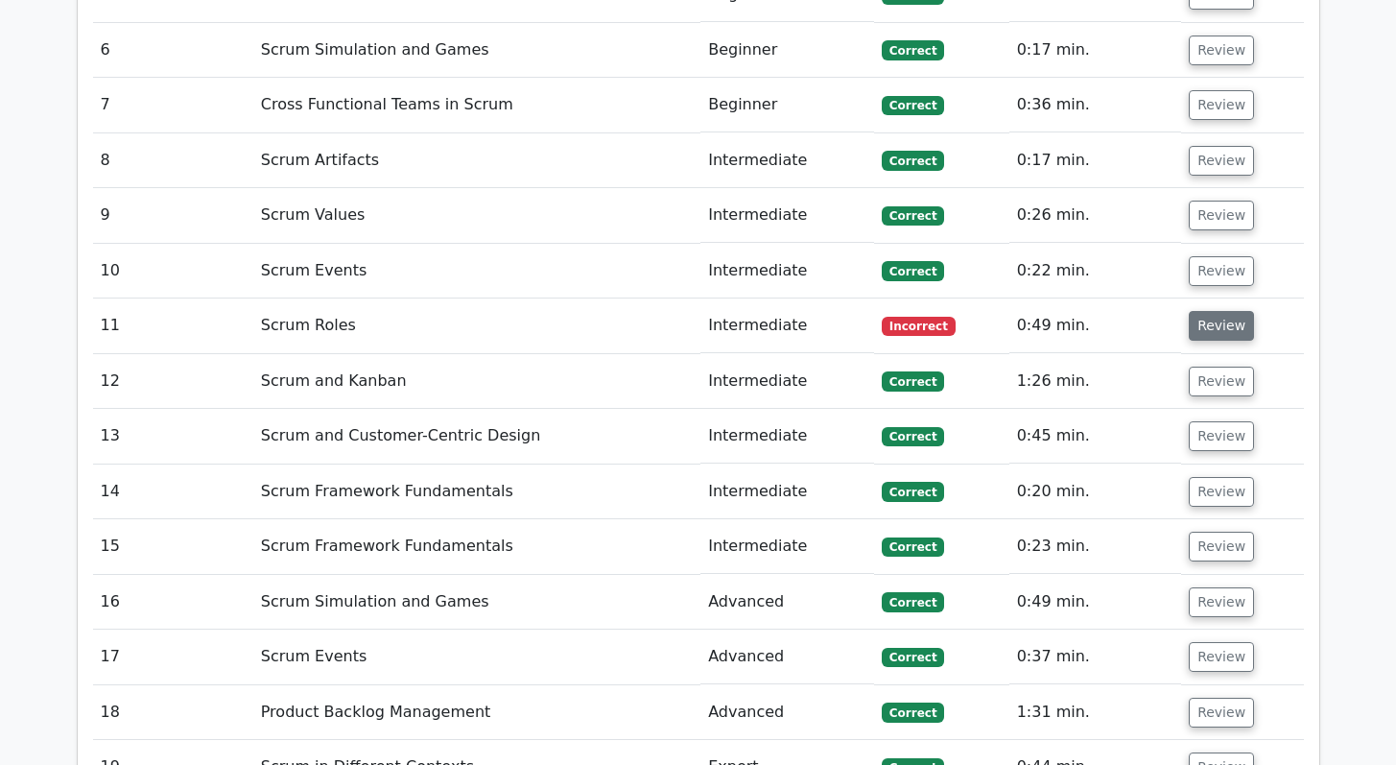
click at [1210, 311] on button "Review" at bounding box center [1220, 326] width 65 height 30
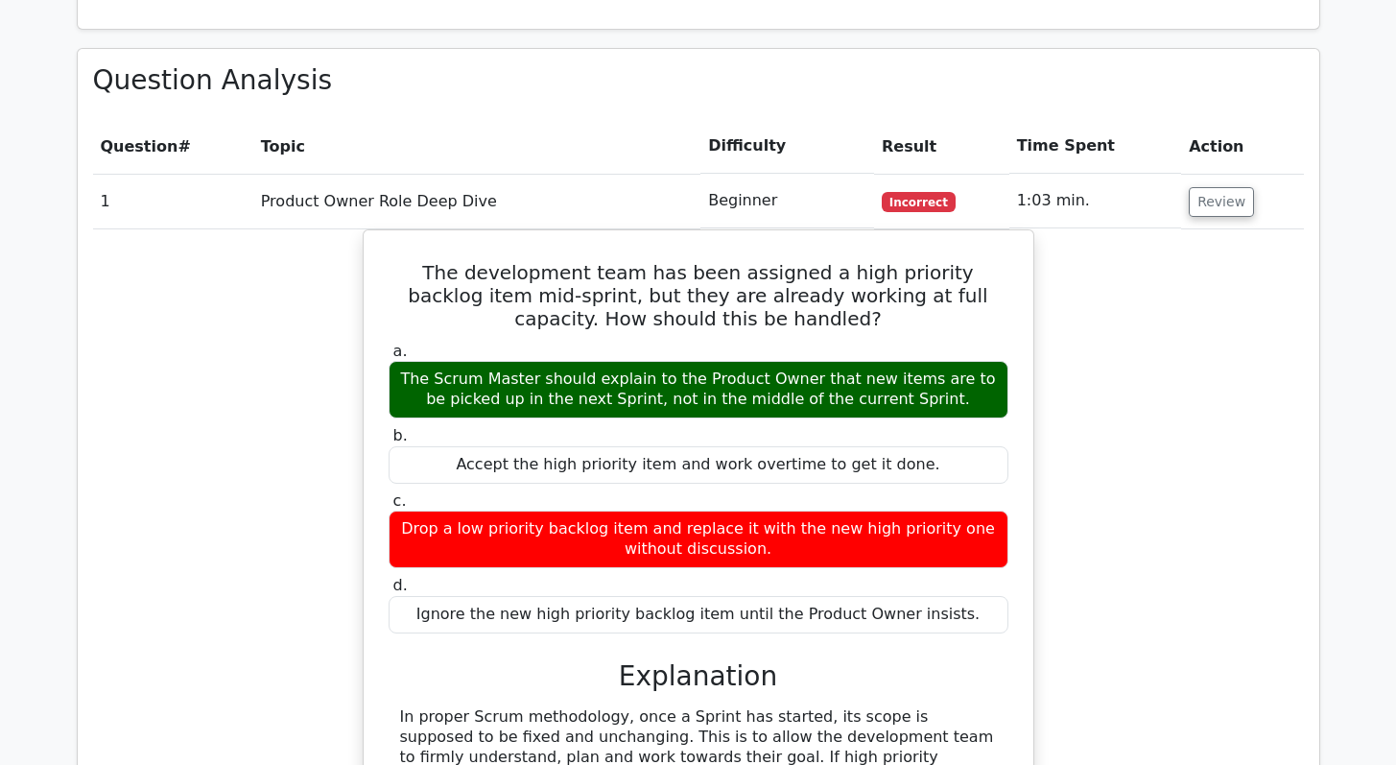
scroll to position [1869, 0]
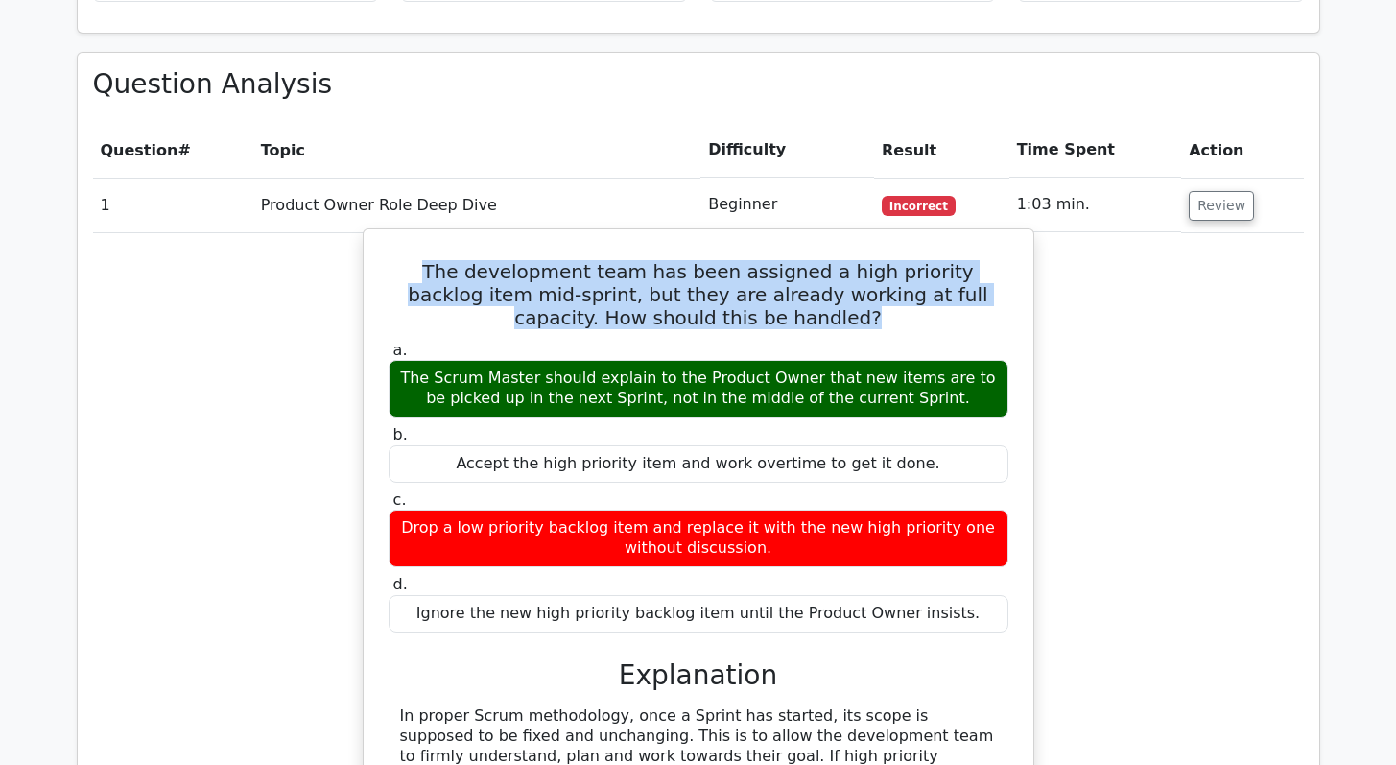
drag, startPoint x: 763, startPoint y: 270, endPoint x: 398, endPoint y: 219, distance: 368.0
click at [398, 260] on h5 "The development team has been assigned a high priority backlog item mid-sprint,…" at bounding box center [699, 294] width 624 height 69
copy h5 "The development team has been assigned a high priority backlog item mid-sprint,…"
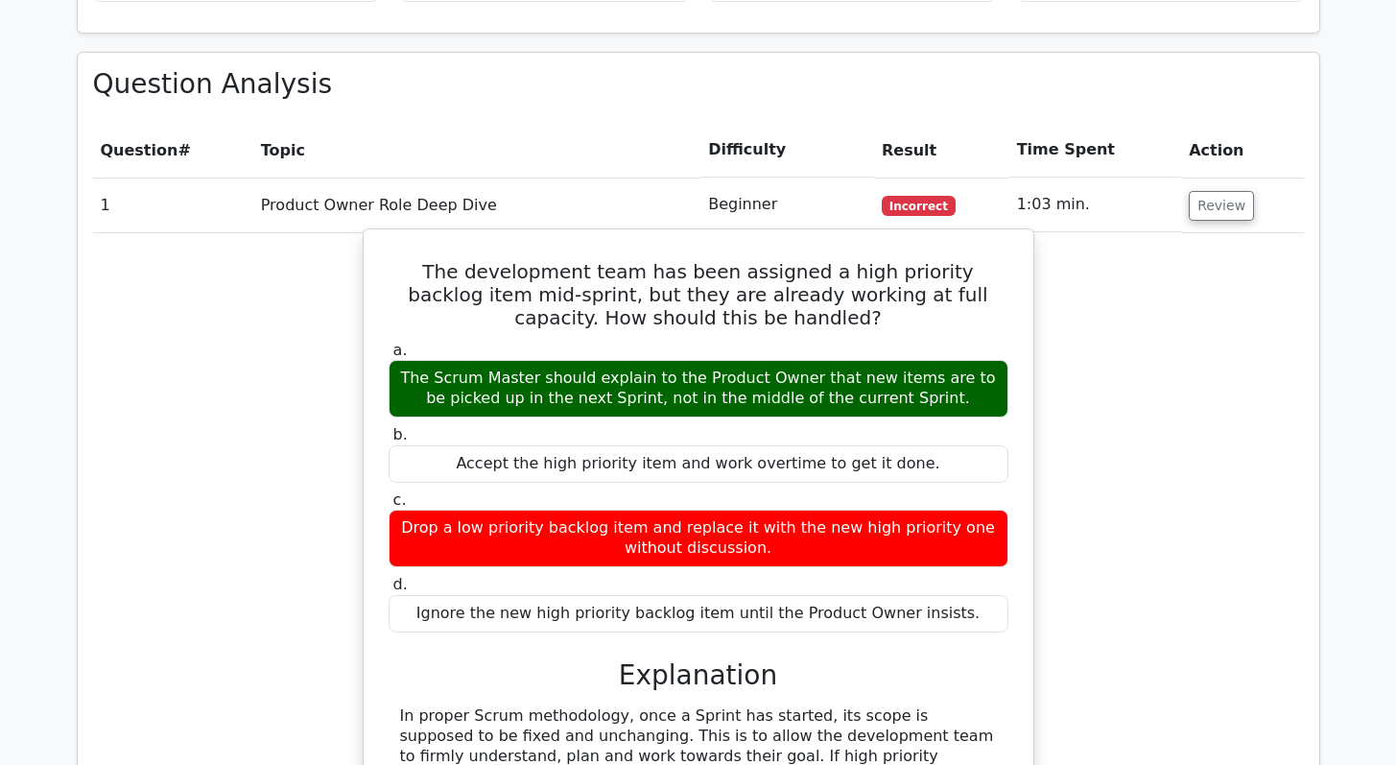
click at [531, 360] on div "The Scrum Master should explain to the Product Owner that new items are to be p…" at bounding box center [698, 389] width 620 height 58
copy div "The Scrum Master should explain to the Product Owner that new items are to be p…"
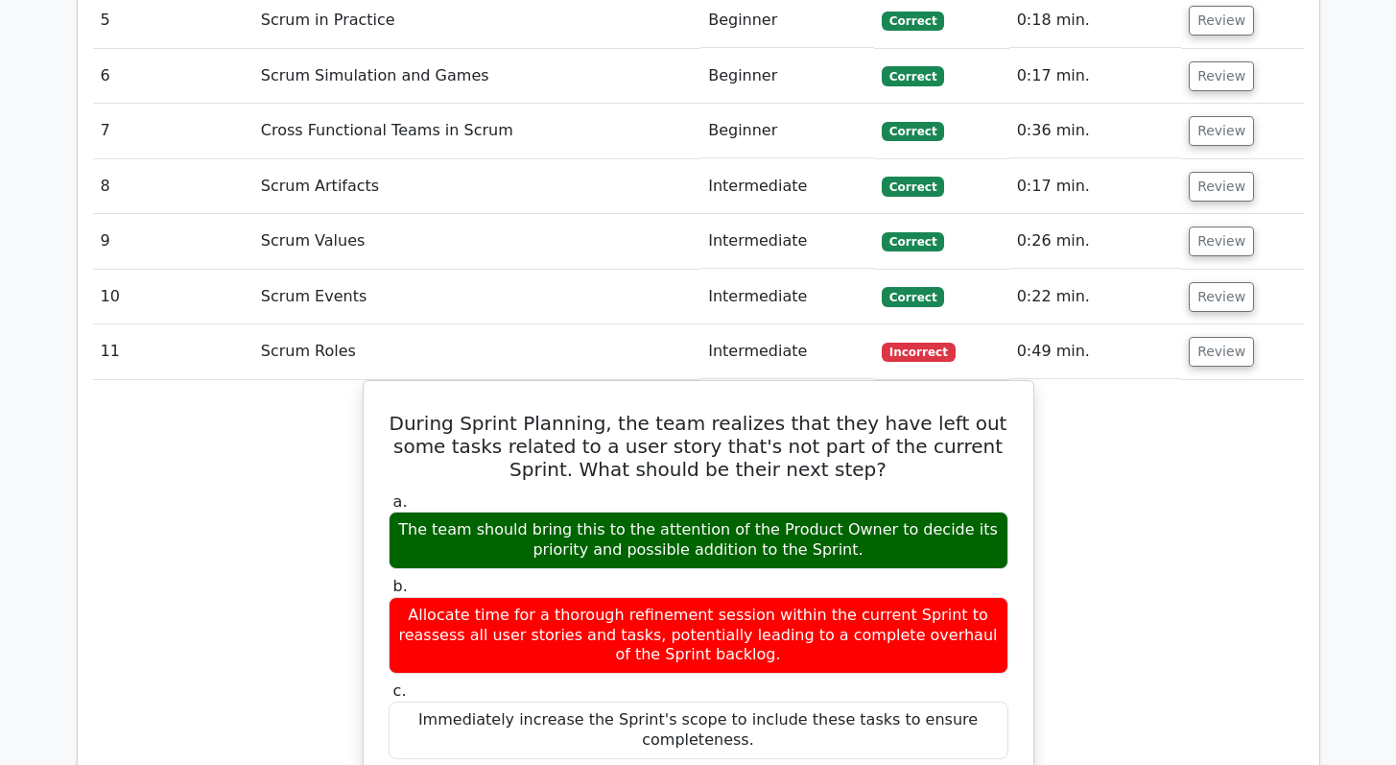
scroll to position [3100, 0]
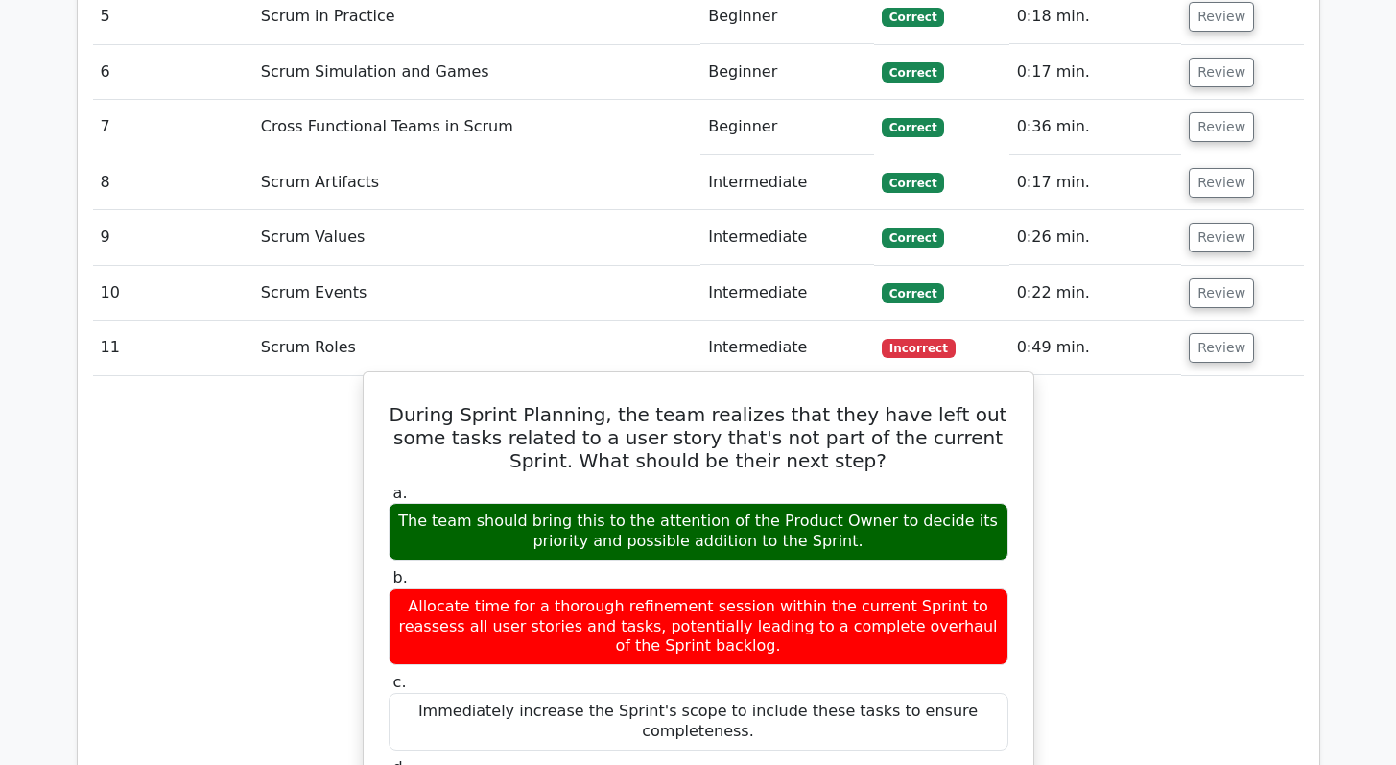
click at [671, 403] on h5 "During Sprint Planning, the team realizes that they have left out some tasks re…" at bounding box center [699, 437] width 624 height 69
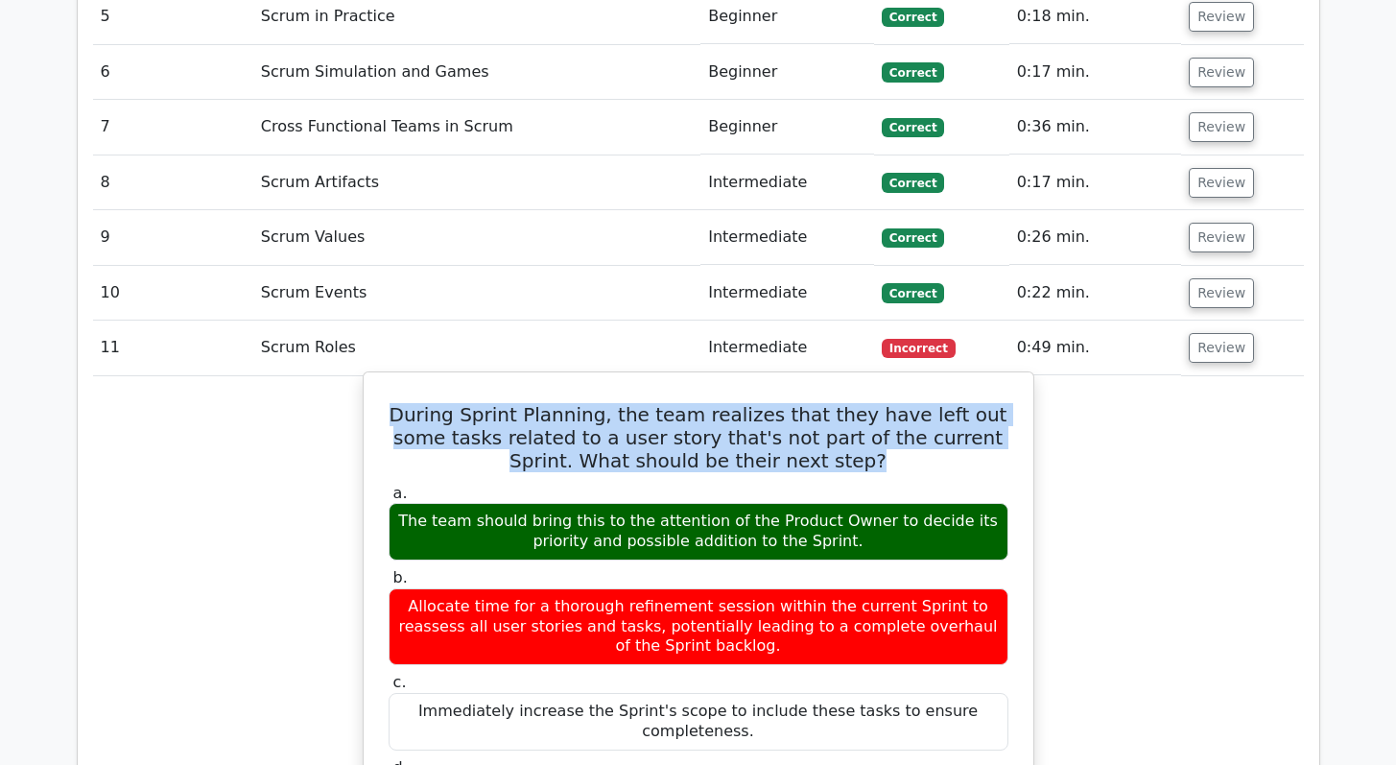
click at [671, 403] on h5 "During Sprint Planning, the team realizes that they have left out some tasks re…" at bounding box center [699, 437] width 624 height 69
copy div "During Sprint Planning, the team realizes that they have left out some tasks re…"
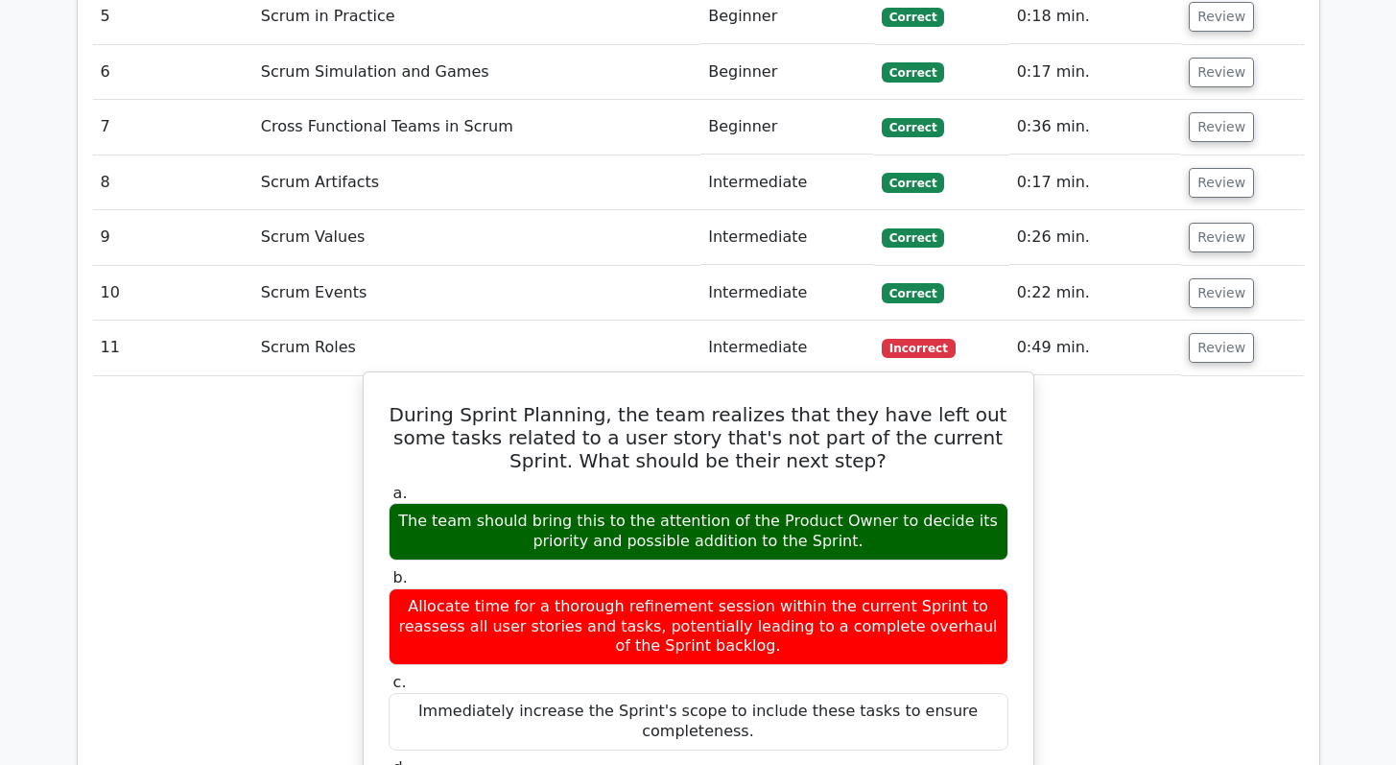
click at [508, 503] on div "The team should bring this to the attention of the Product Owner to decide its …" at bounding box center [698, 532] width 620 height 58
copy div "The team should bring this to the attention of the Product Owner to decide its …"
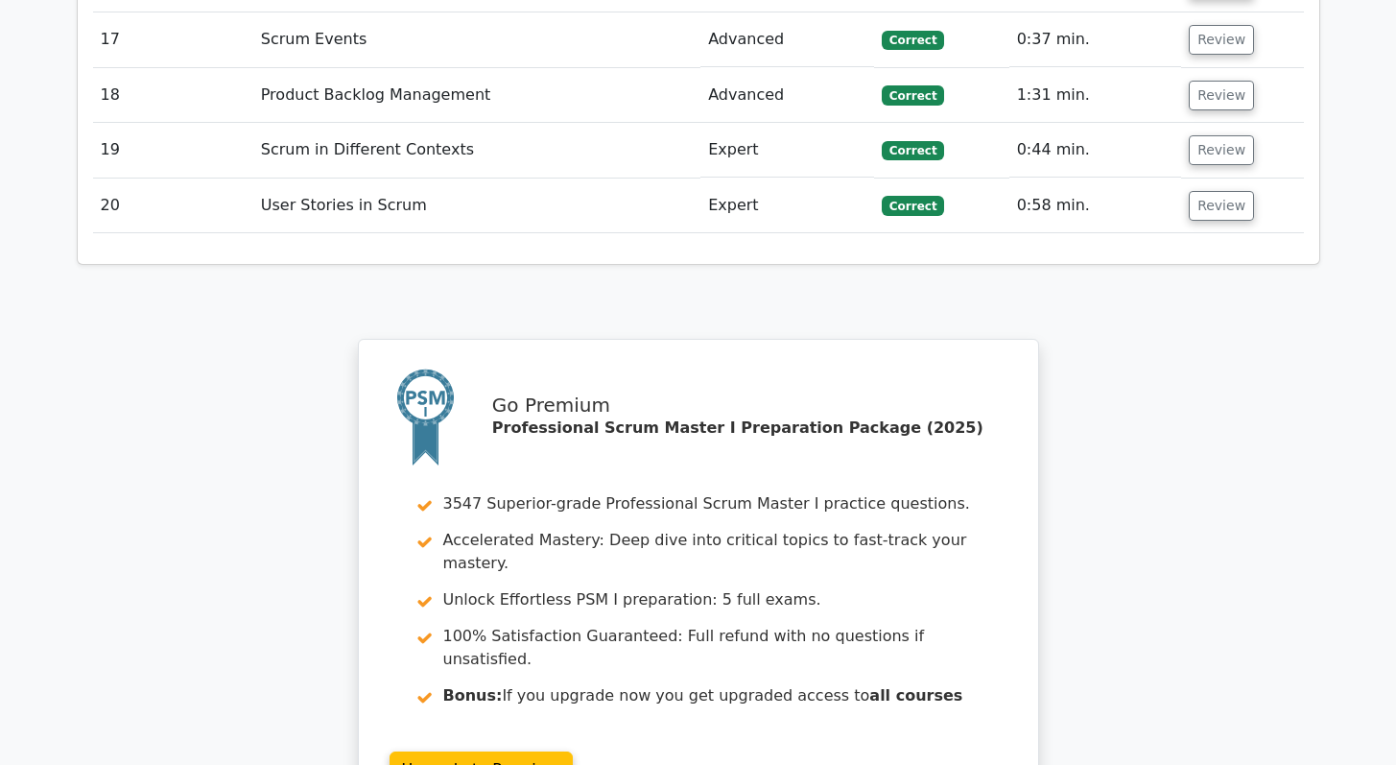
scroll to position [4937, 0]
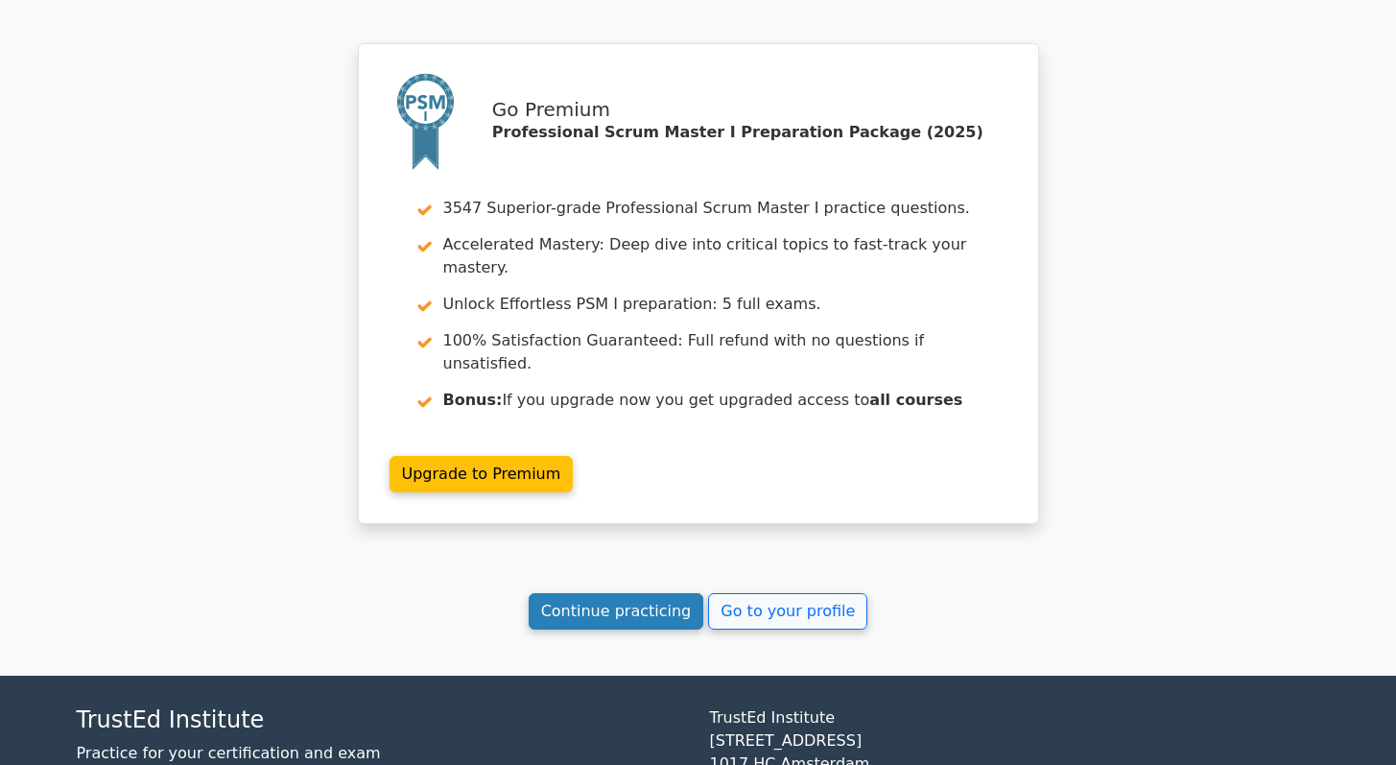
click at [624, 593] on link "Continue practicing" at bounding box center [617, 611] width 176 height 36
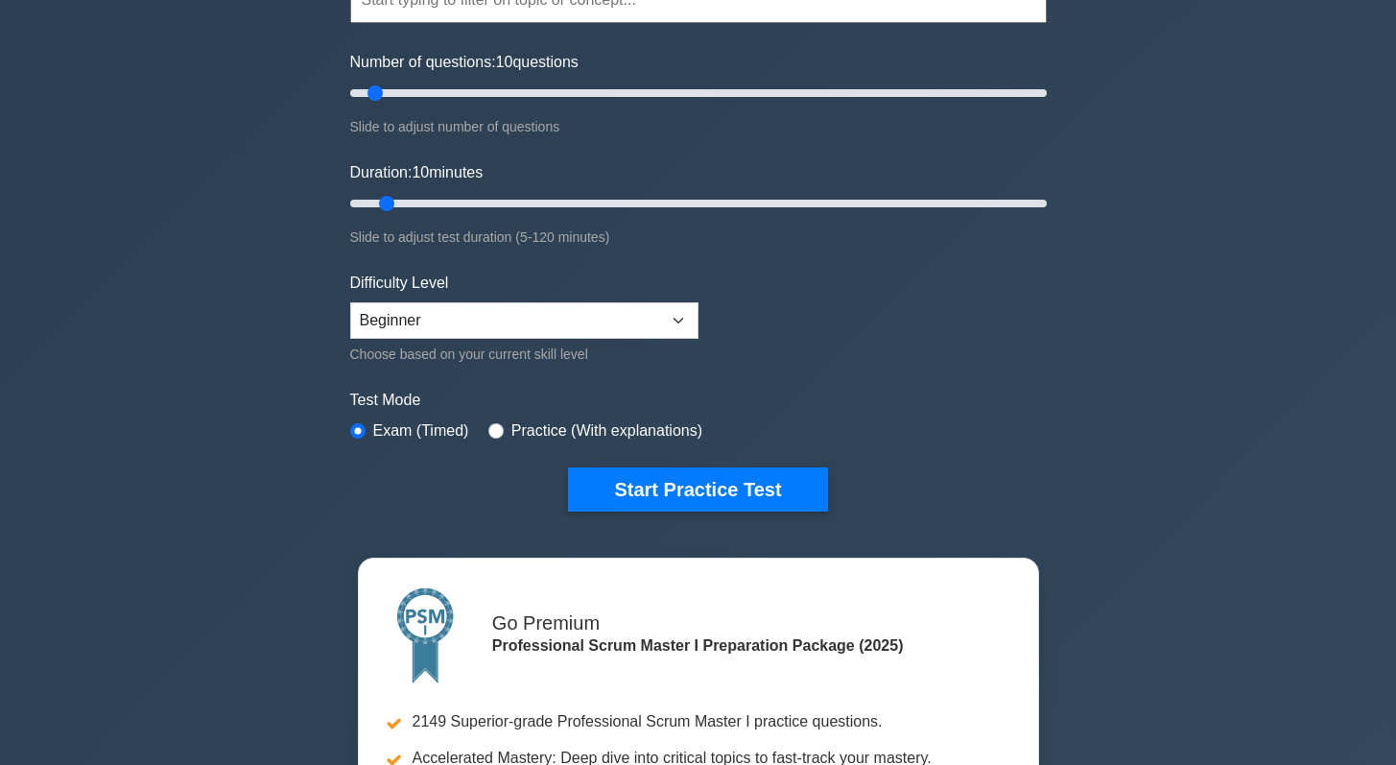
scroll to position [227, 0]
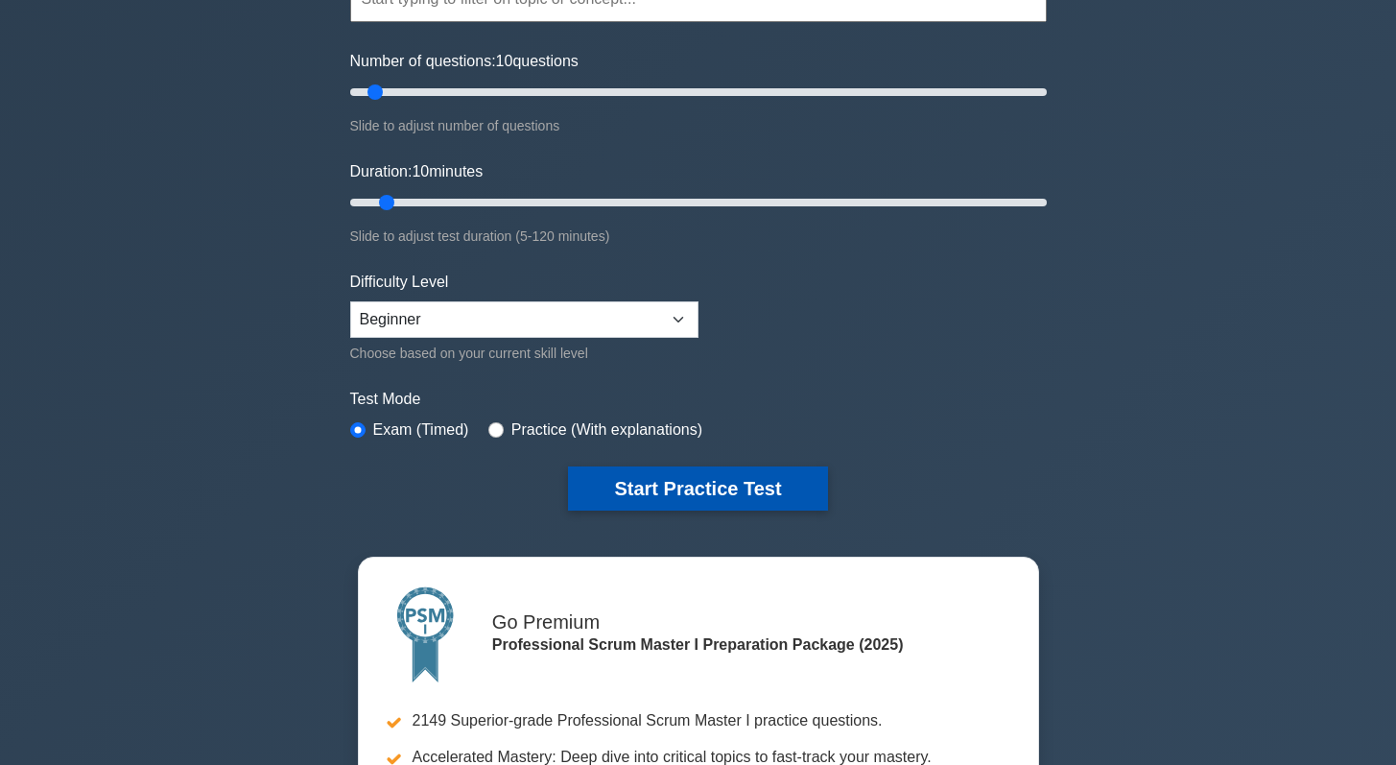
click at [669, 487] on button "Start Practice Test" at bounding box center [697, 488] width 259 height 44
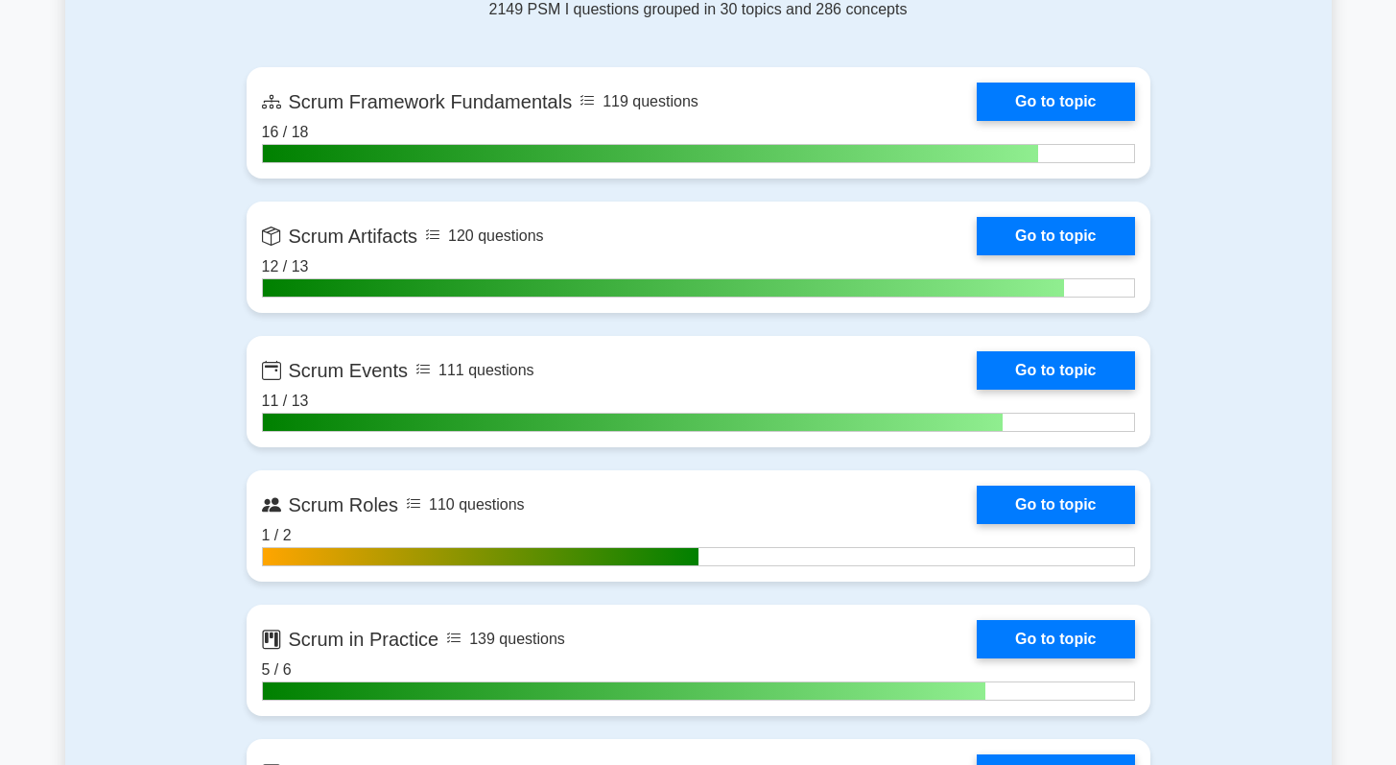
scroll to position [1347, 0]
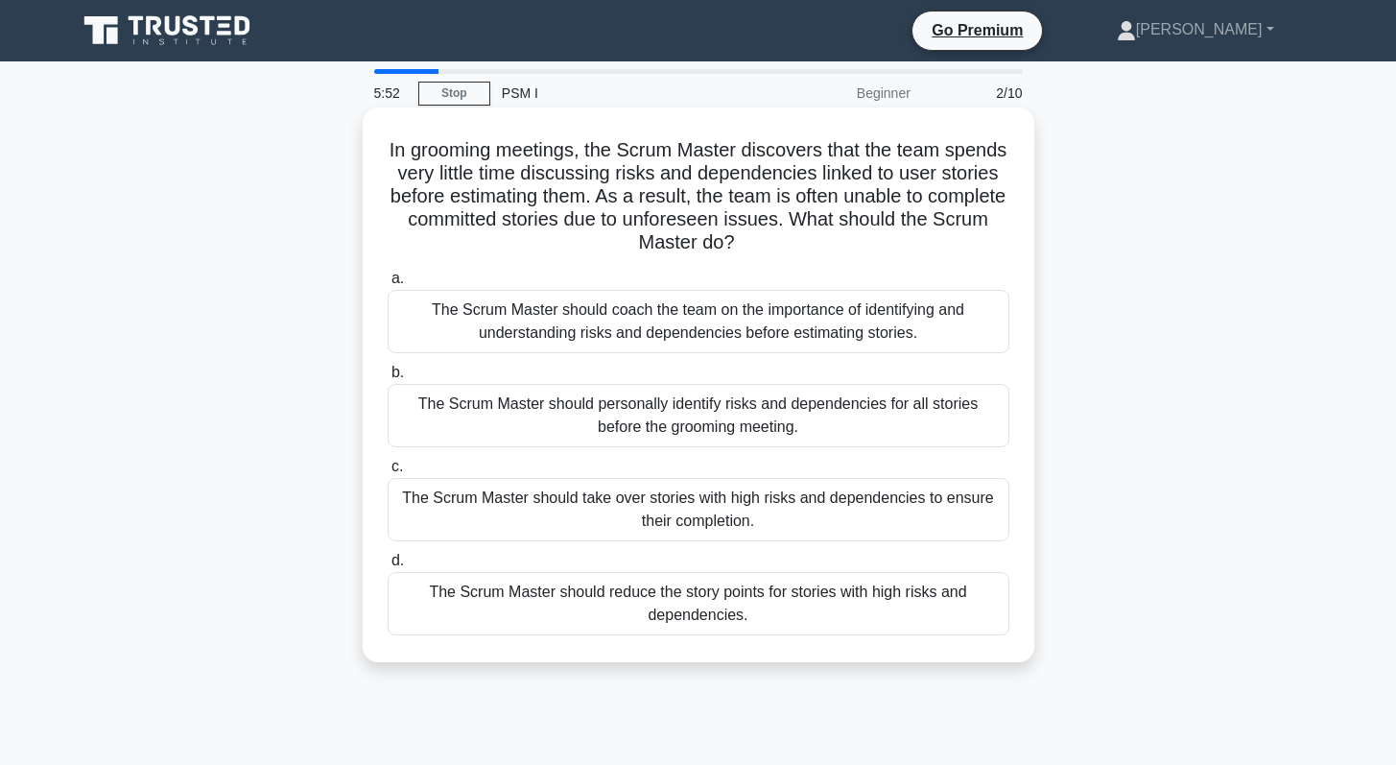
click at [741, 321] on div "The Scrum Master should coach the team on the importance of identifying and und…" at bounding box center [699, 321] width 622 height 63
click at [388, 285] on input "a. The Scrum Master should coach the team on the importance of identifying and …" at bounding box center [388, 278] width 0 height 12
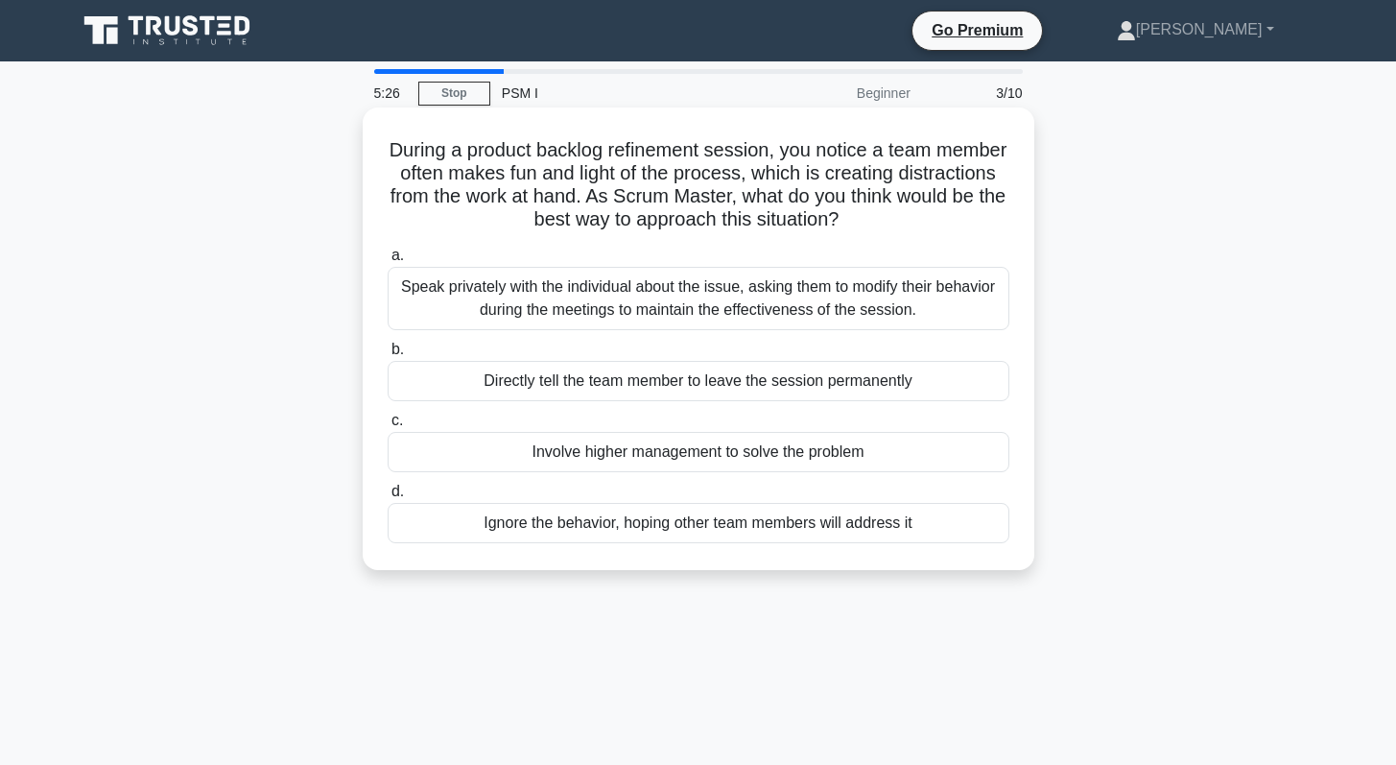
click at [706, 217] on h5 "During a product backlog refinement session, you notice a team member often mak…" at bounding box center [698, 185] width 625 height 94
click at [665, 283] on div "Speak privately with the individual about the issue, asking them to modify thei…" at bounding box center [699, 298] width 622 height 63
click at [388, 262] on input "a. Speak privately with the individual about the issue, asking them to modify t…" at bounding box center [388, 255] width 0 height 12
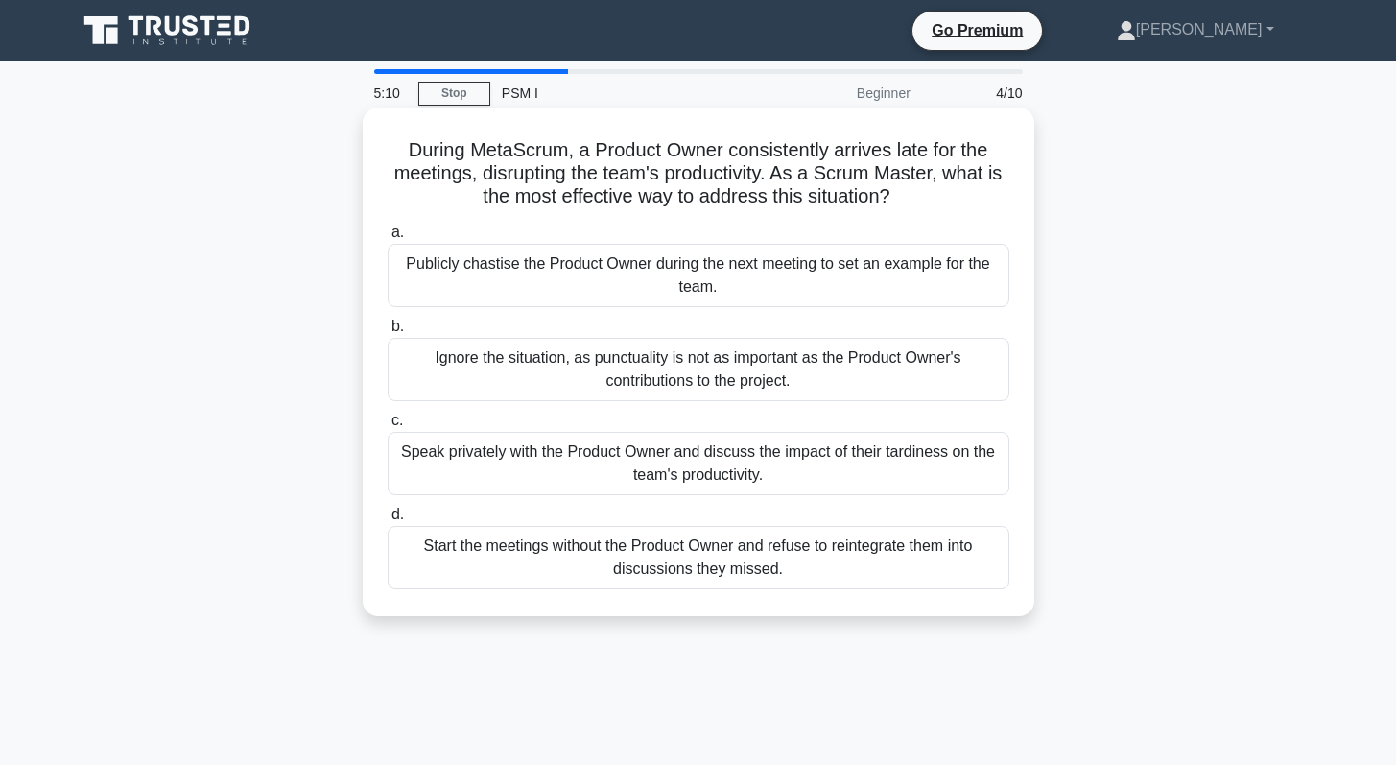
click at [542, 447] on div "Speak privately with the Product Owner and discuss the impact of their tardines…" at bounding box center [699, 463] width 622 height 63
click at [388, 427] on input "c. Speak privately with the Product Owner and discuss the impact of their tardi…" at bounding box center [388, 420] width 0 height 12
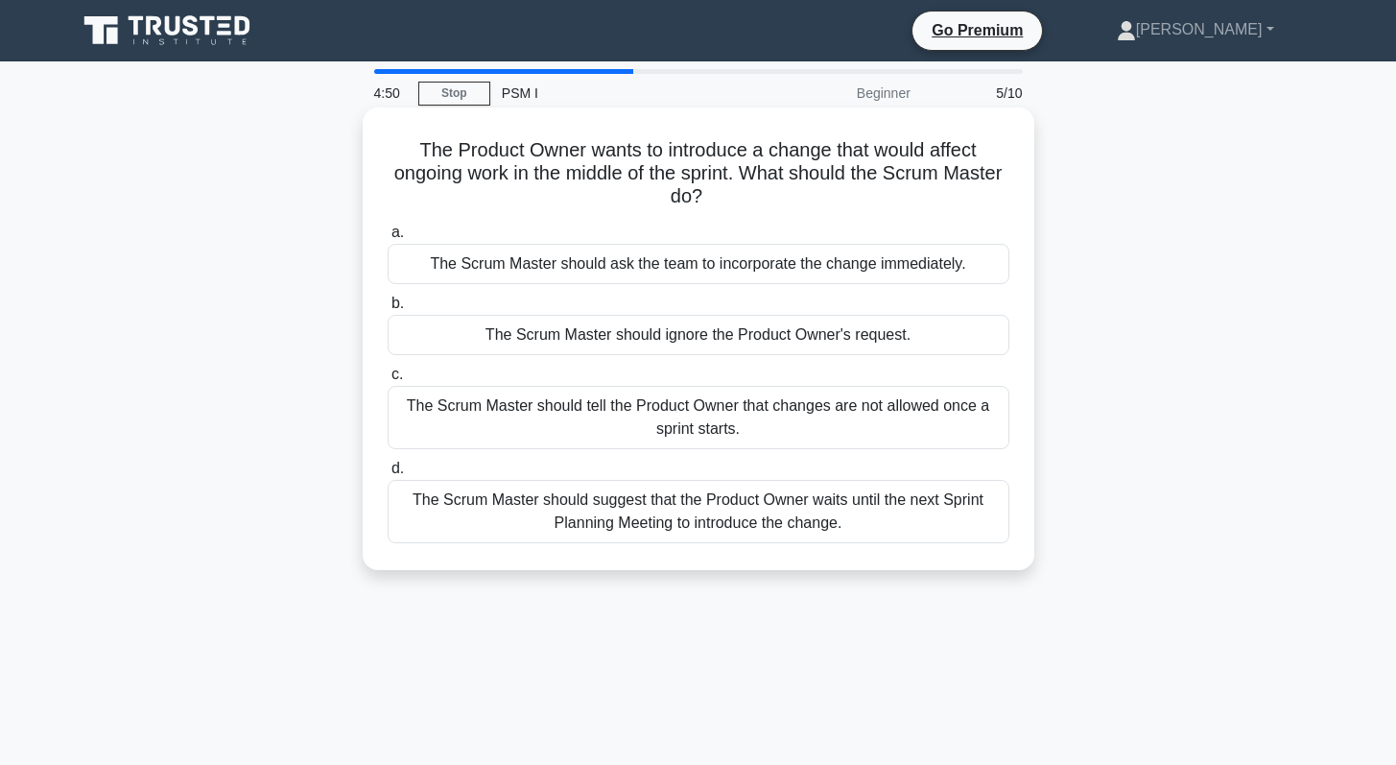
click at [631, 499] on div "The Scrum Master should suggest that the Product Owner waits until the next Spr…" at bounding box center [699, 511] width 622 height 63
click at [388, 475] on input "d. The Scrum Master should suggest that the Product Owner waits until the next …" at bounding box center [388, 468] width 0 height 12
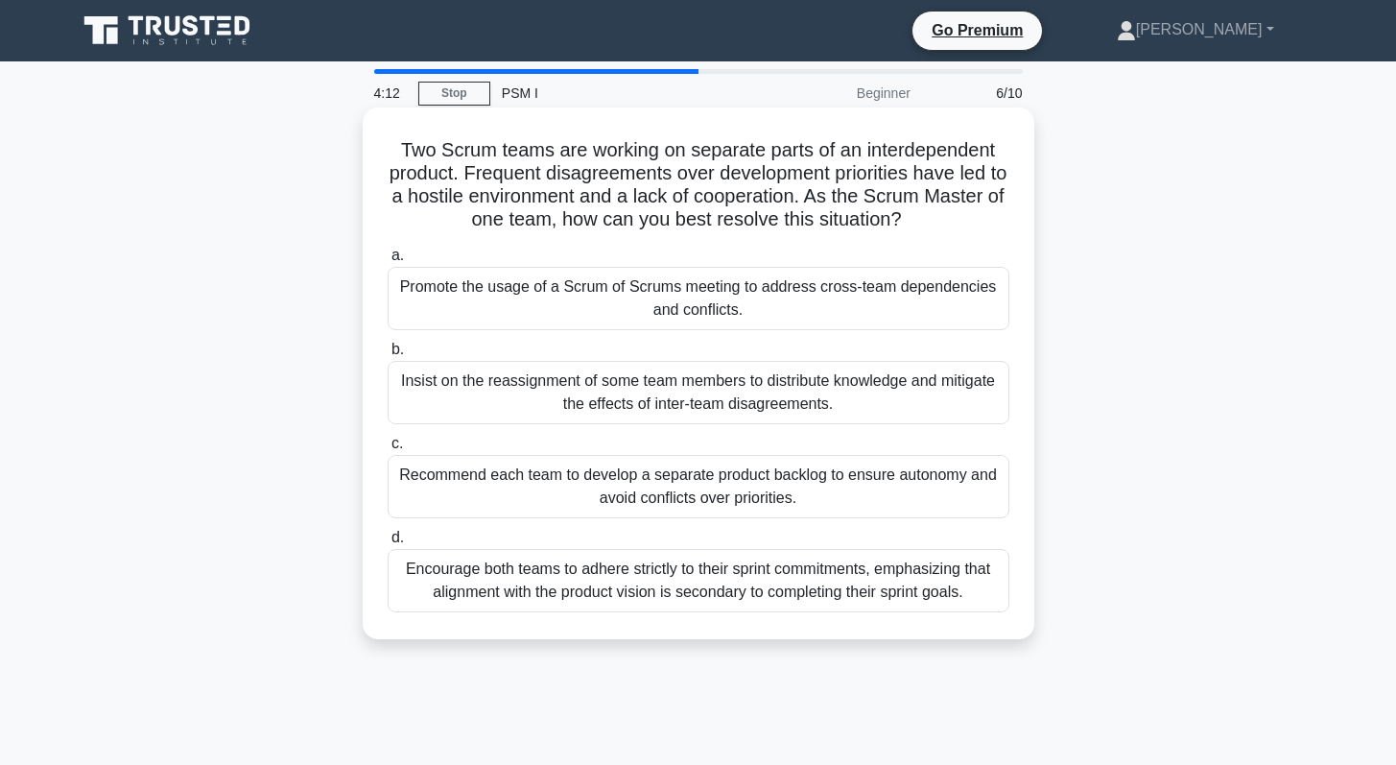
click at [636, 308] on div "Promote the usage of a Scrum of Scrums meeting to address cross-team dependenci…" at bounding box center [699, 298] width 622 height 63
click at [388, 262] on input "a. Promote the usage of a Scrum of Scrums meeting to address cross-team depende…" at bounding box center [388, 255] width 0 height 12
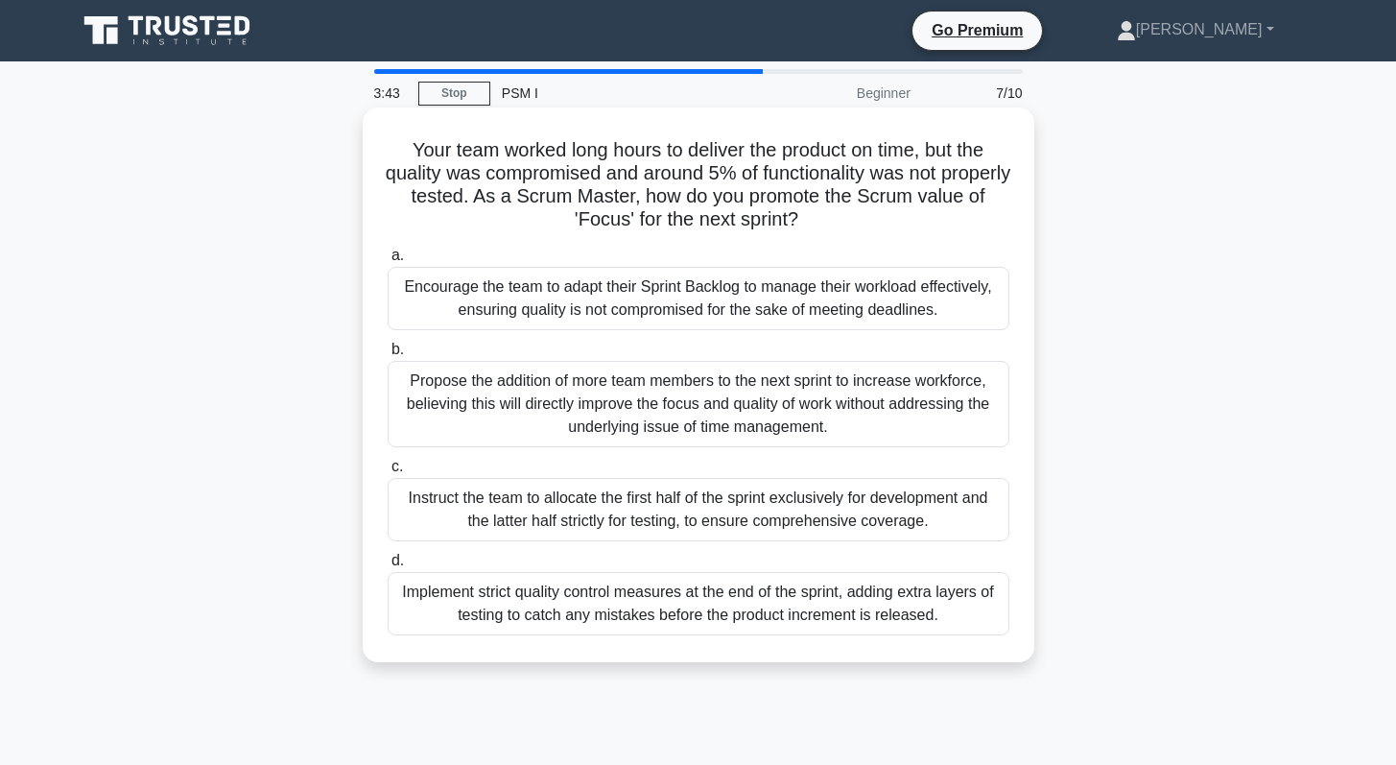
click at [602, 288] on div "Encourage the team to adapt their Sprint Backlog to manage their workload effec…" at bounding box center [699, 298] width 622 height 63
click at [388, 262] on input "a. Encourage the team to adapt their Sprint Backlog to manage their workload ef…" at bounding box center [388, 255] width 0 height 12
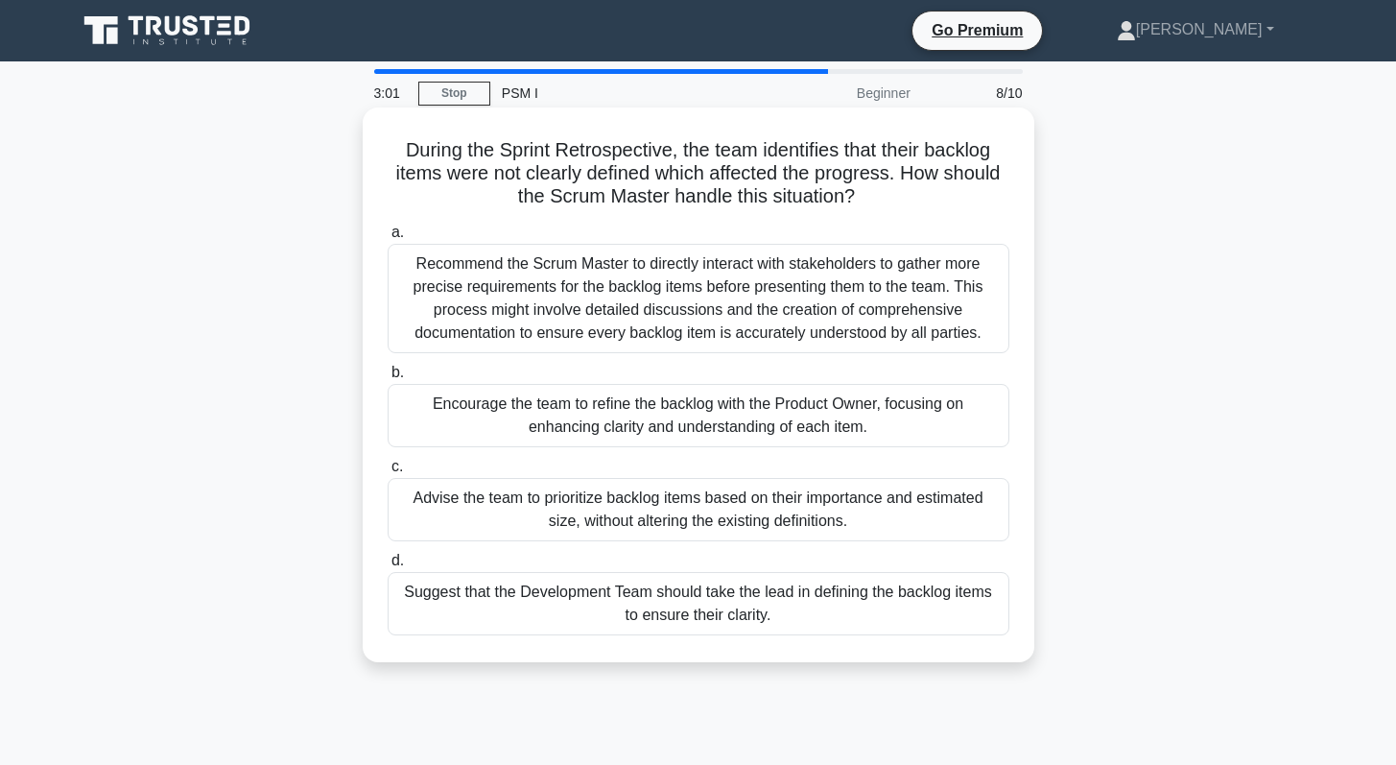
click at [637, 421] on div "Encourage the team to refine the backlog with the Product Owner, focusing on en…" at bounding box center [699, 415] width 622 height 63
click at [388, 379] on input "b. Encourage the team to refine the backlog with the Product Owner, focusing on…" at bounding box center [388, 372] width 0 height 12
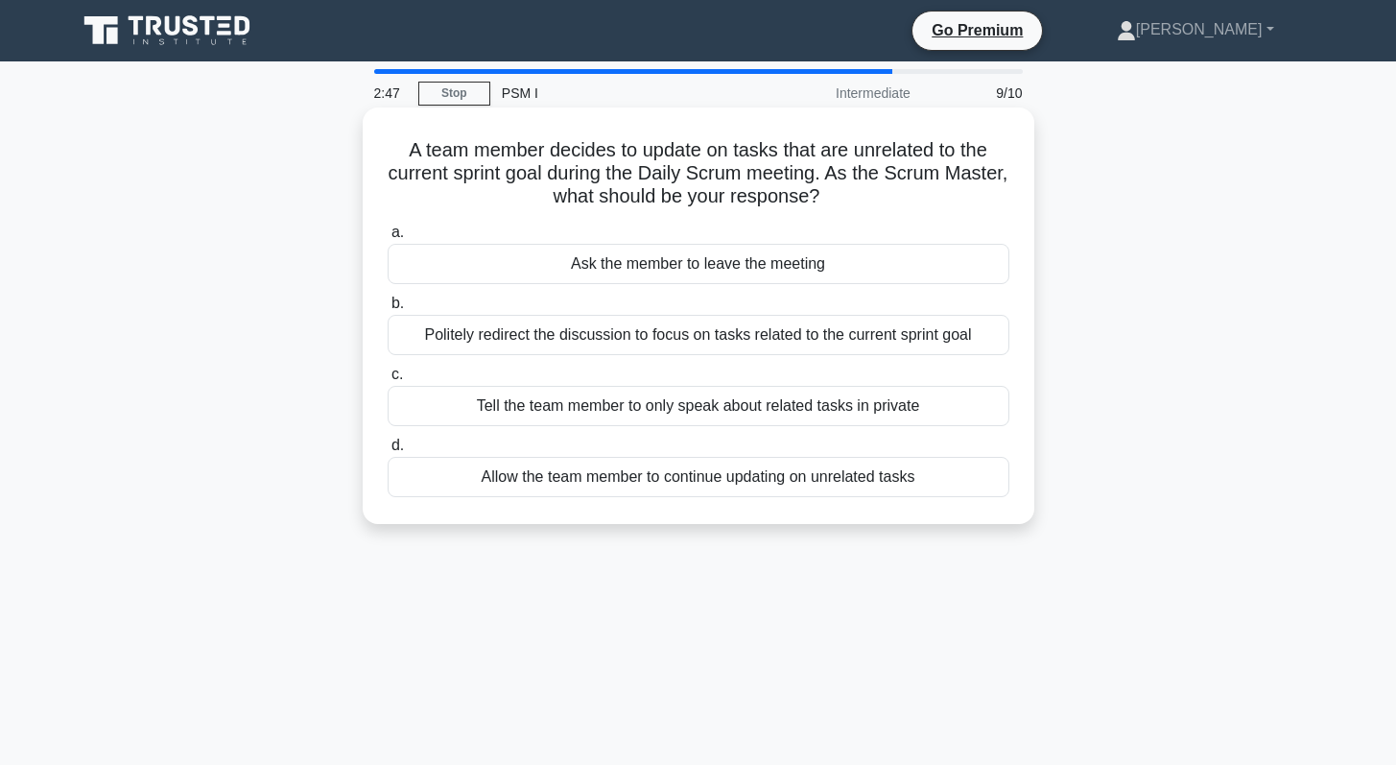
click at [699, 332] on div "Politely redirect the discussion to focus on tasks related to the current sprin…" at bounding box center [699, 335] width 622 height 40
click at [388, 310] on input "b. Politely redirect the discussion to focus on tasks related to the current sp…" at bounding box center [388, 303] width 0 height 12
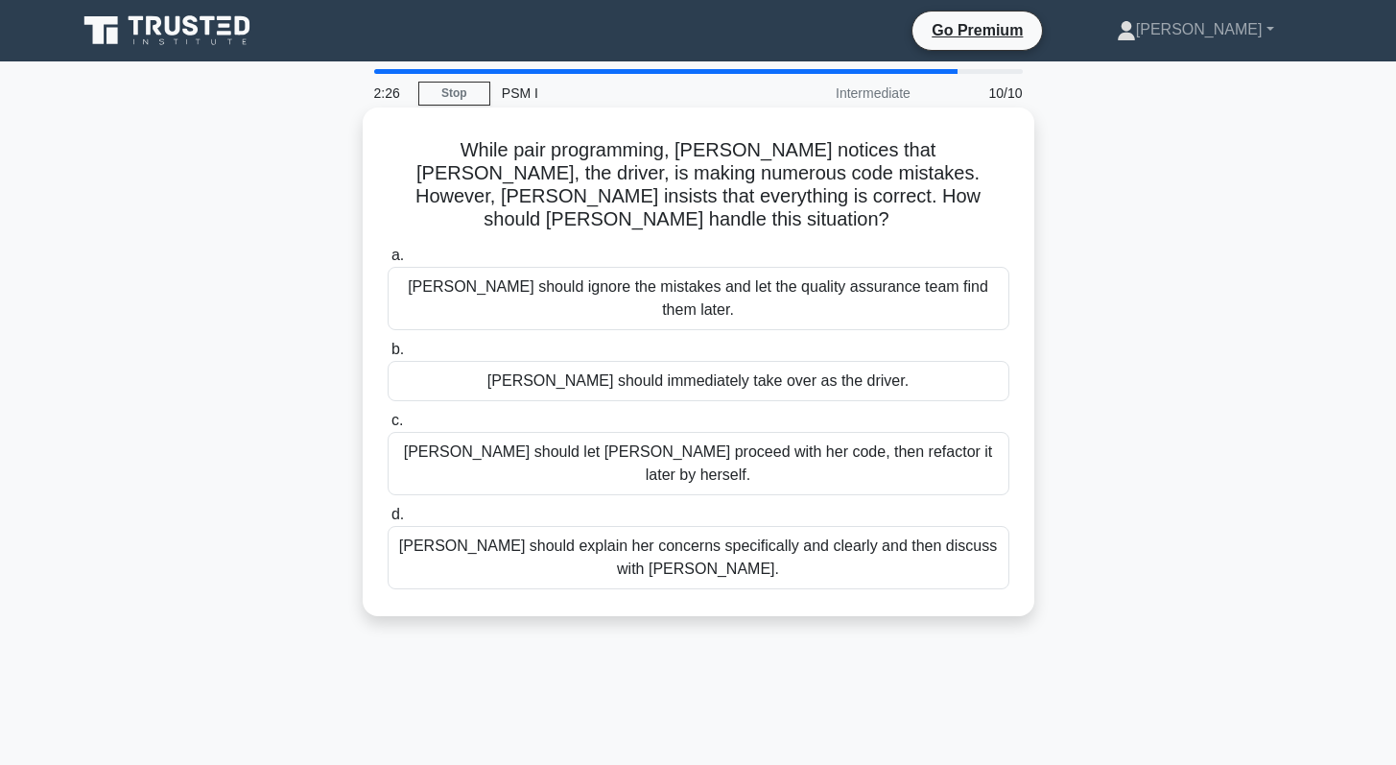
click at [630, 526] on div "Lisa should explain her concerns specifically and clearly and then discuss with…" at bounding box center [699, 557] width 622 height 63
click at [388, 508] on input "d. Lisa should explain her concerns specifically and clearly and then discuss w…" at bounding box center [388, 514] width 0 height 12
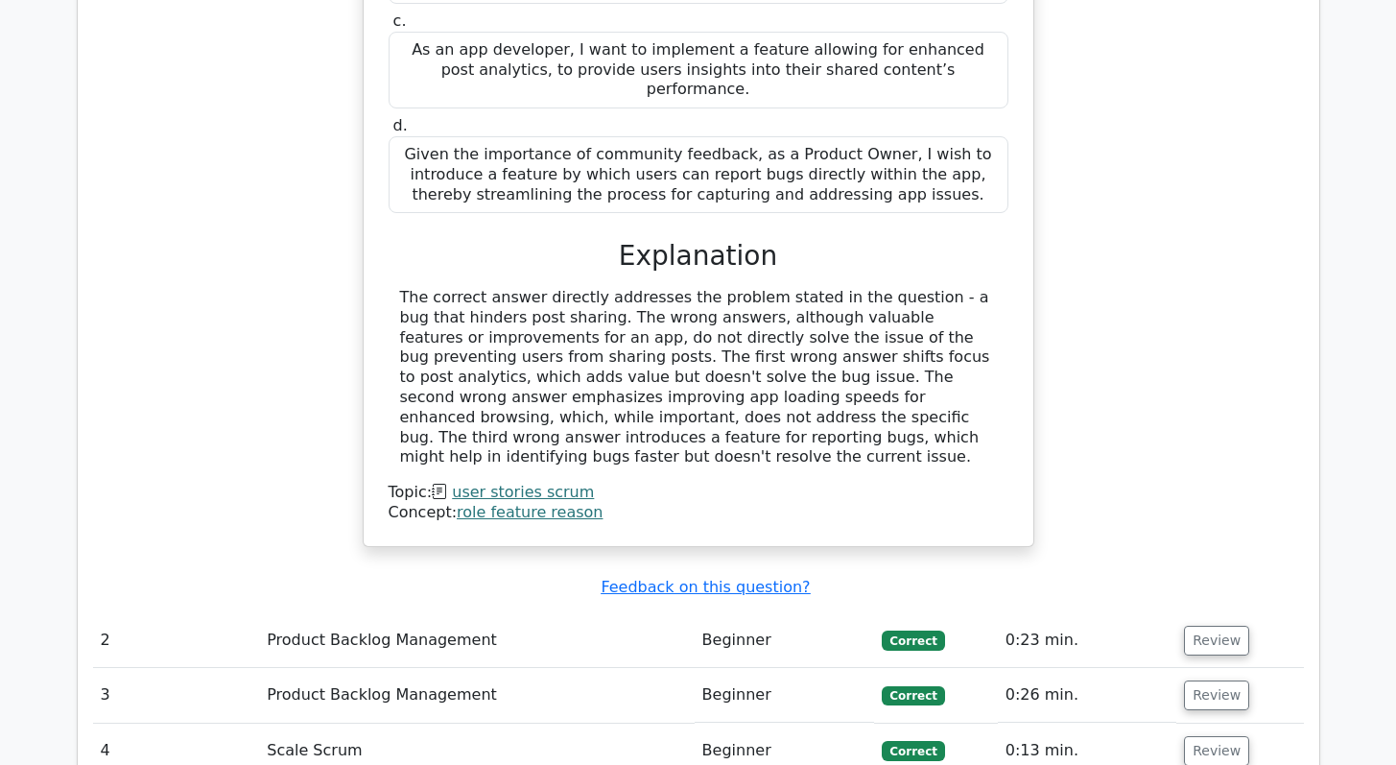
scroll to position [2083, 0]
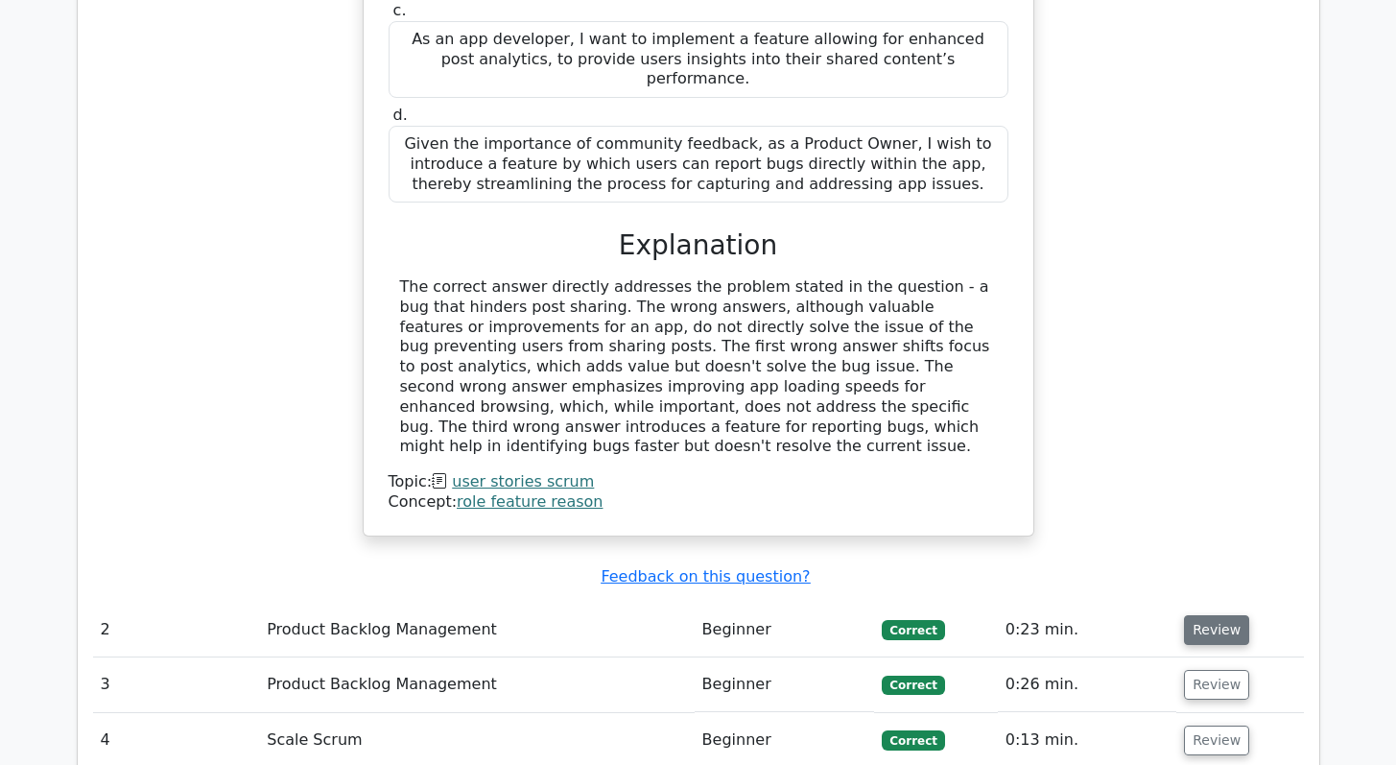
click at [1184, 615] on button "Review" at bounding box center [1216, 630] width 65 height 30
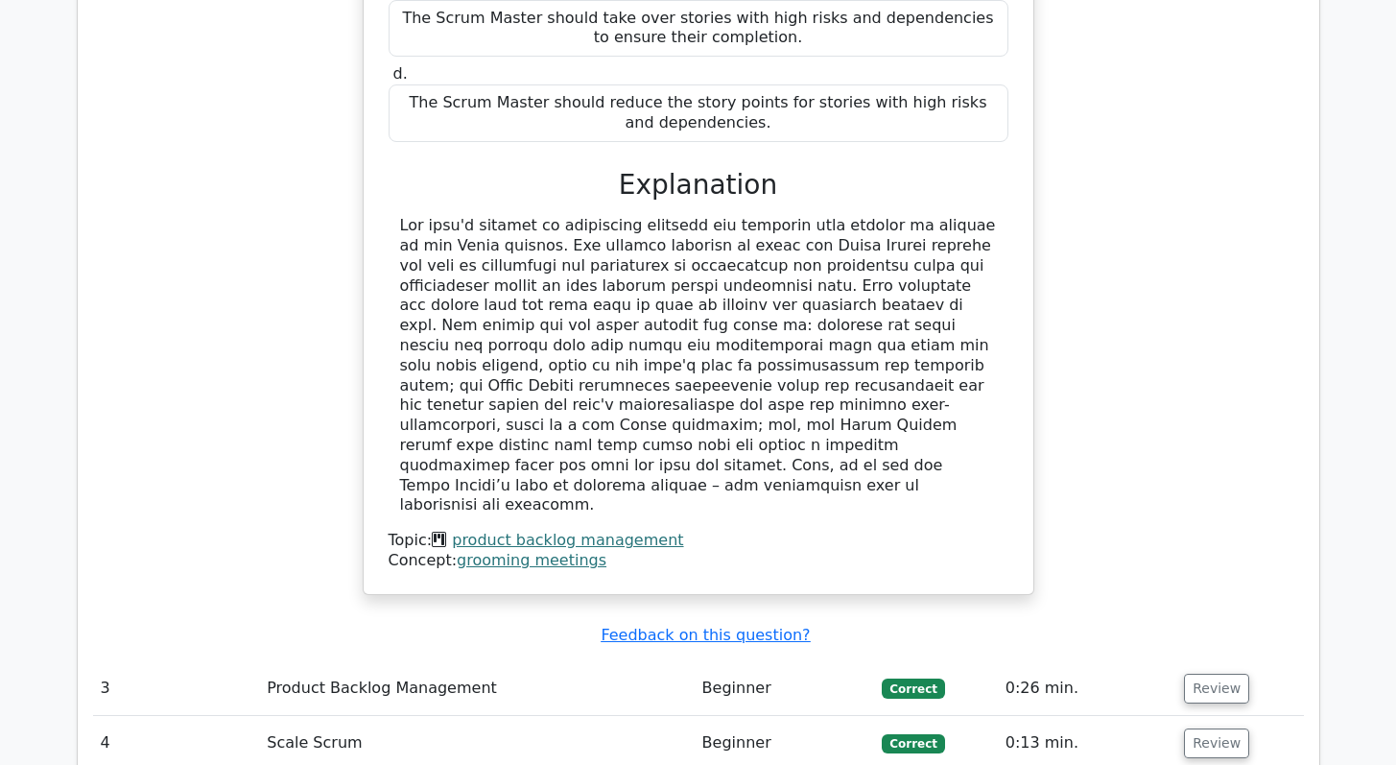
scroll to position [3087, 0]
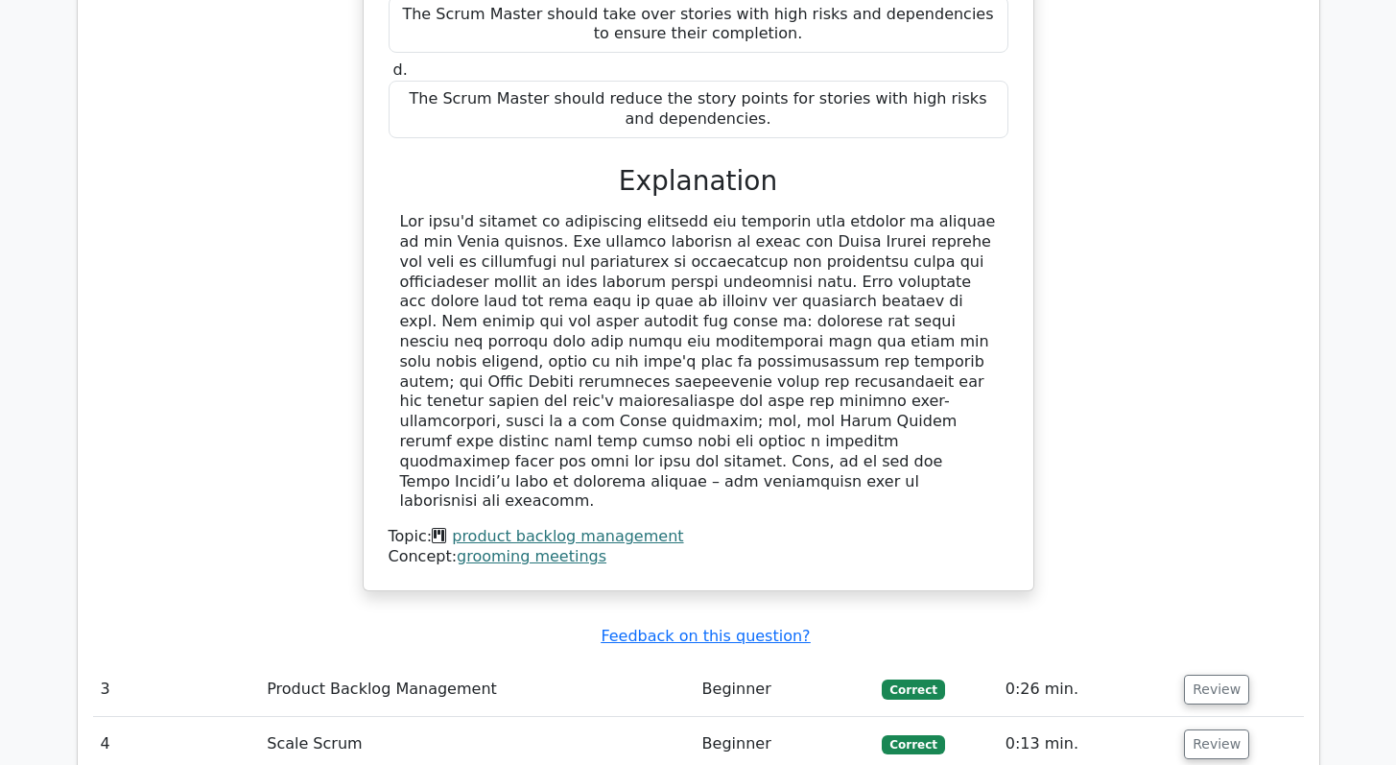
click at [546, 547] on link "grooming meetings" at bounding box center [532, 556] width 150 height 18
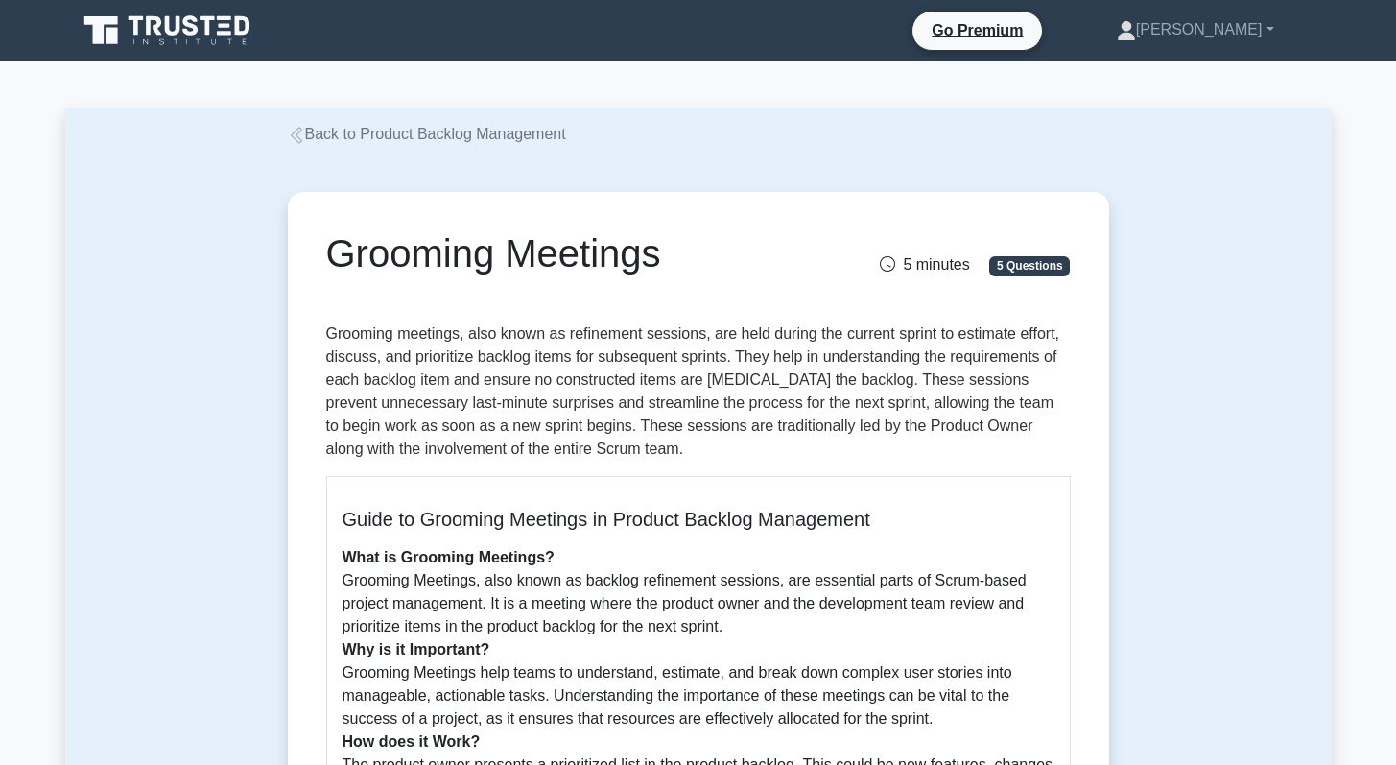
click at [167, 39] on icon at bounding box center [169, 30] width 184 height 36
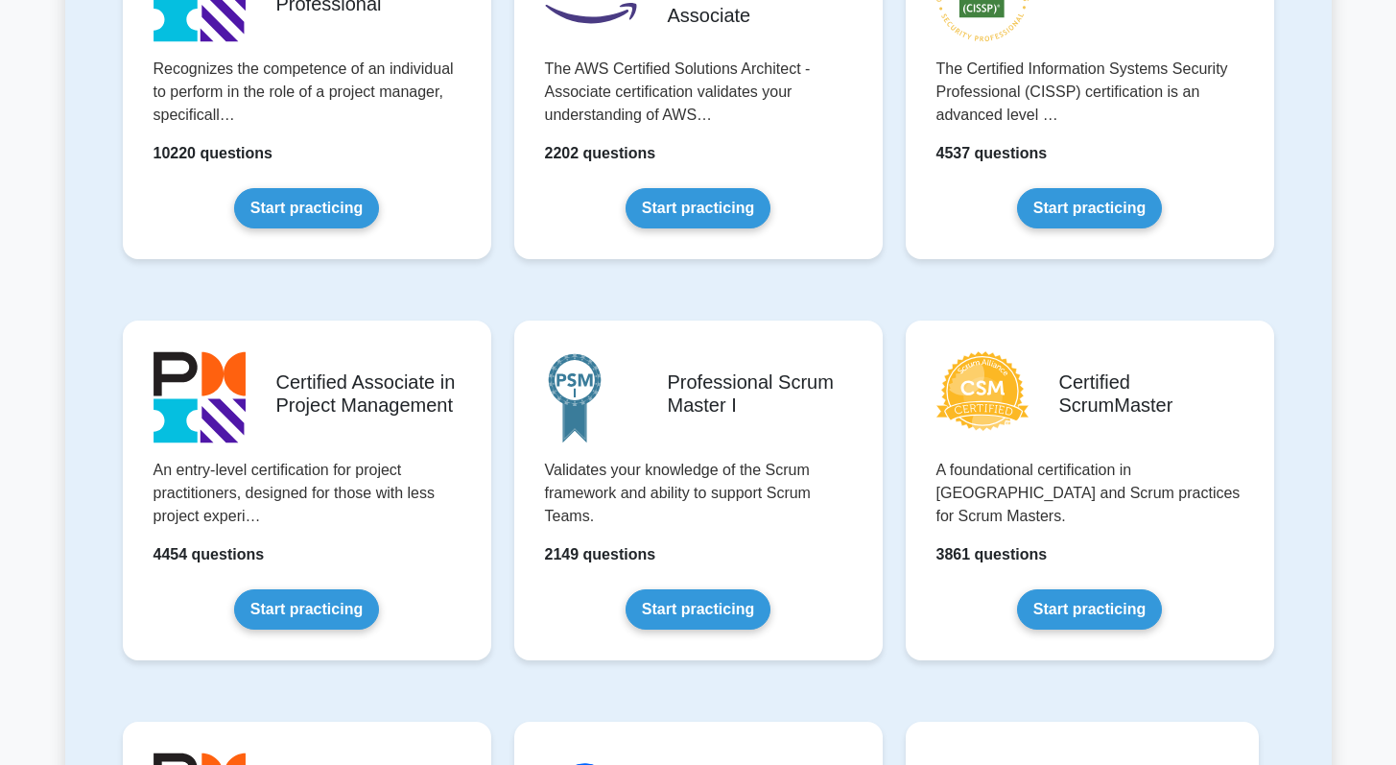
scroll to position [542, 0]
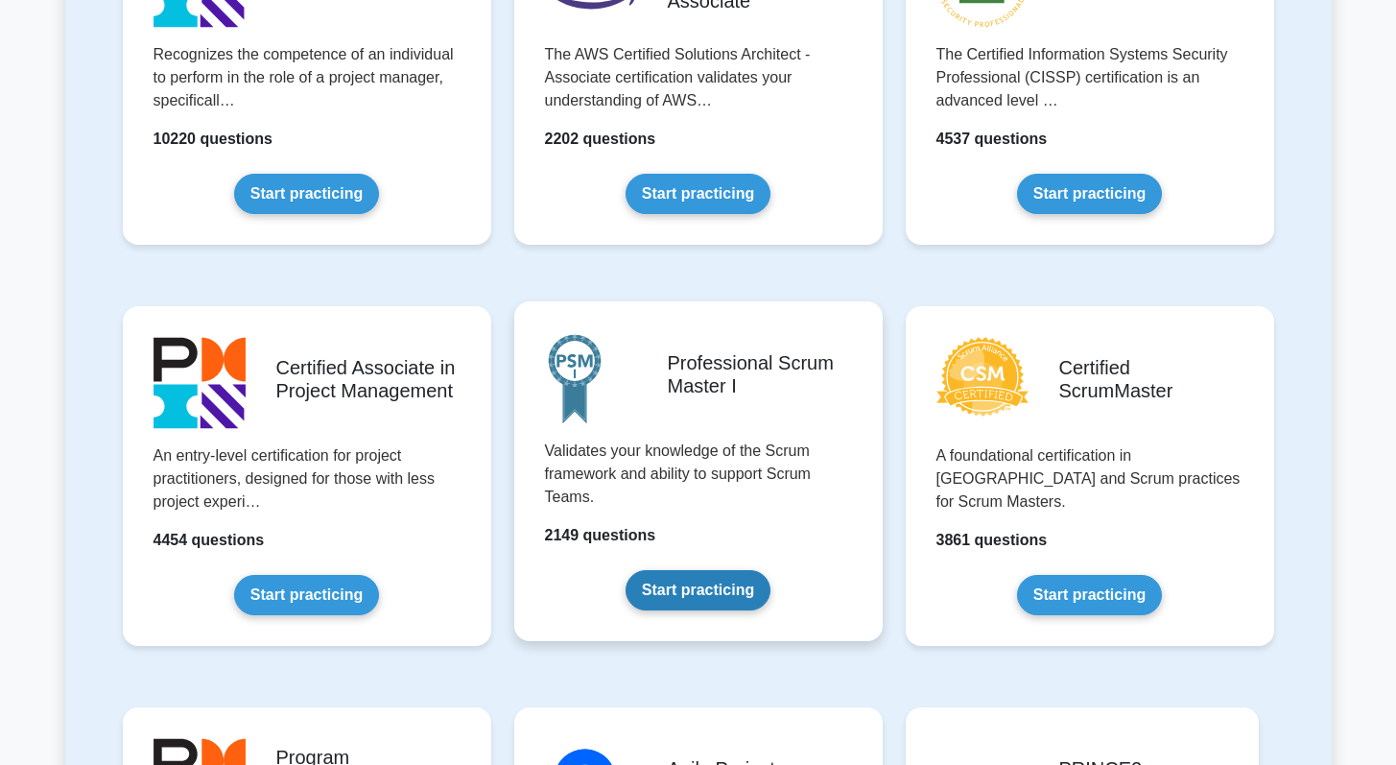
click at [694, 588] on link "Start practicing" at bounding box center [697, 590] width 145 height 40
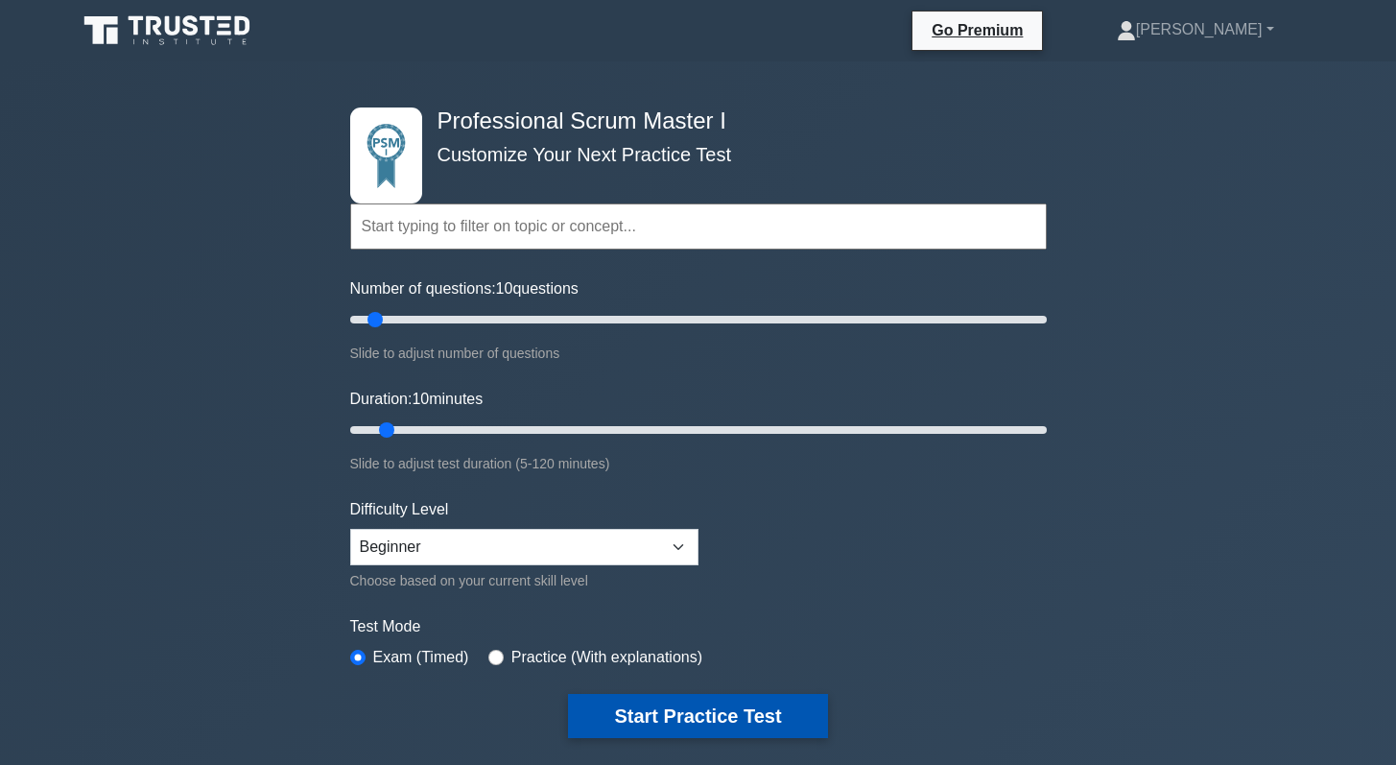
click at [646, 715] on button "Start Practice Test" at bounding box center [697, 716] width 259 height 44
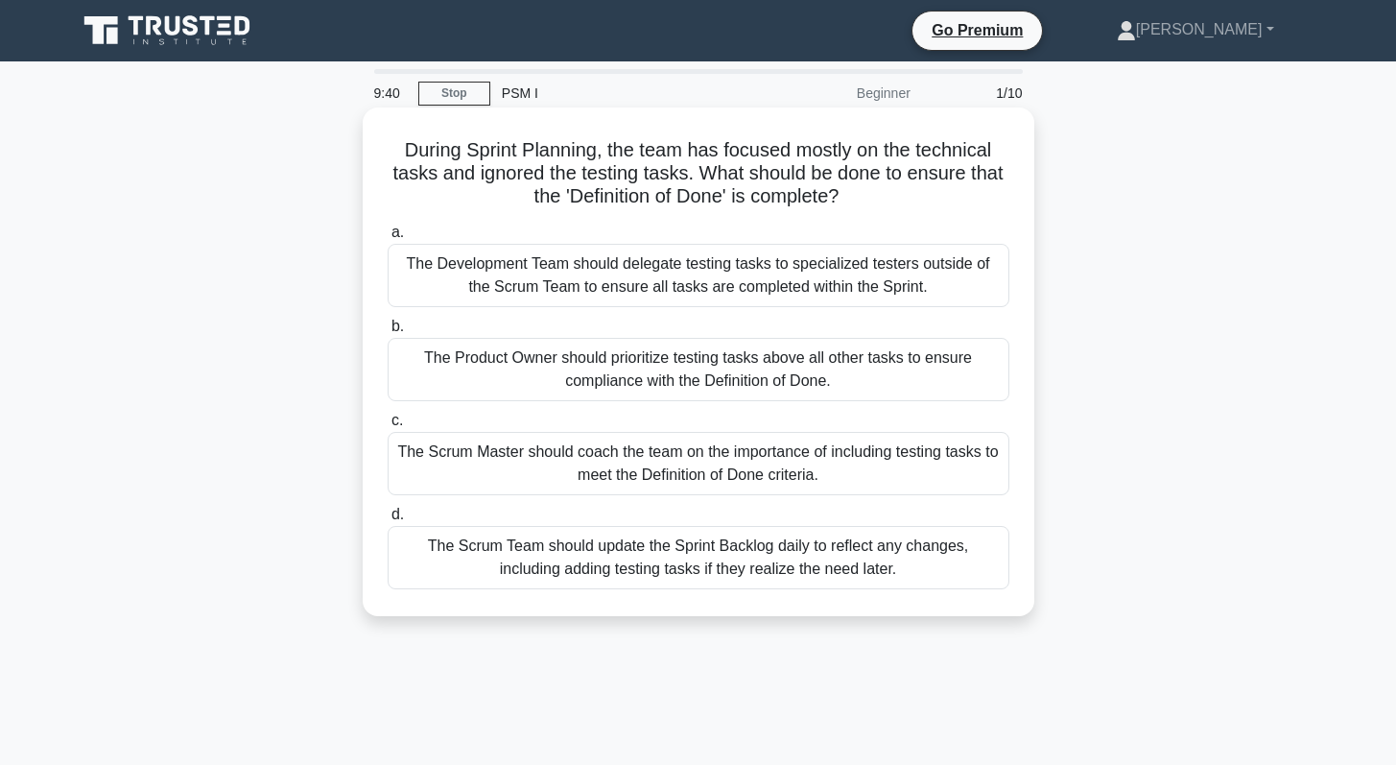
click at [632, 473] on div "The Scrum Master should coach the team on the importance of including testing t…" at bounding box center [699, 463] width 622 height 63
click at [388, 427] on input "c. The Scrum Master should coach the team on the importance of including testin…" at bounding box center [388, 420] width 0 height 12
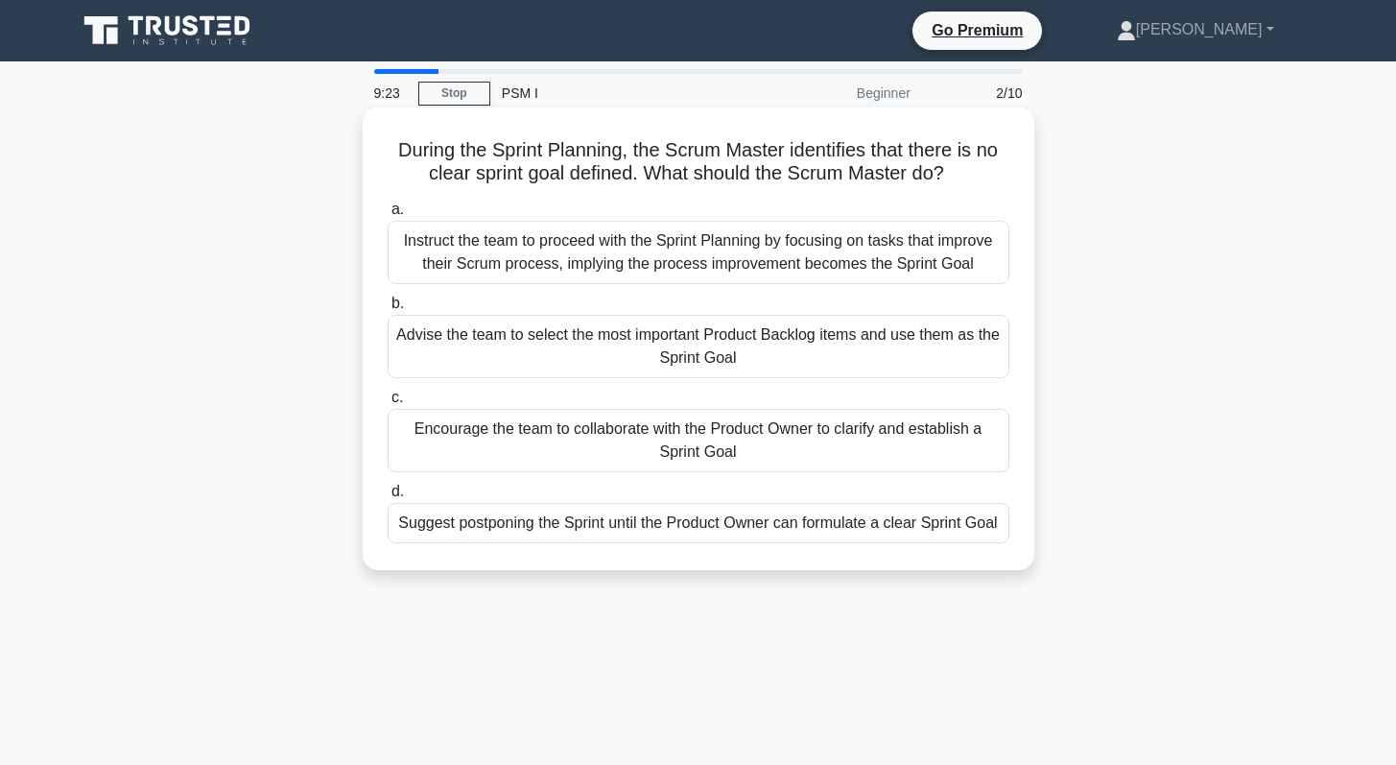
click at [564, 449] on div "Encourage the team to collaborate with the Product Owner to clarify and establi…" at bounding box center [699, 440] width 622 height 63
click at [388, 404] on input "c. Encourage the team to collaborate with the Product Owner to clarify and esta…" at bounding box center [388, 397] width 0 height 12
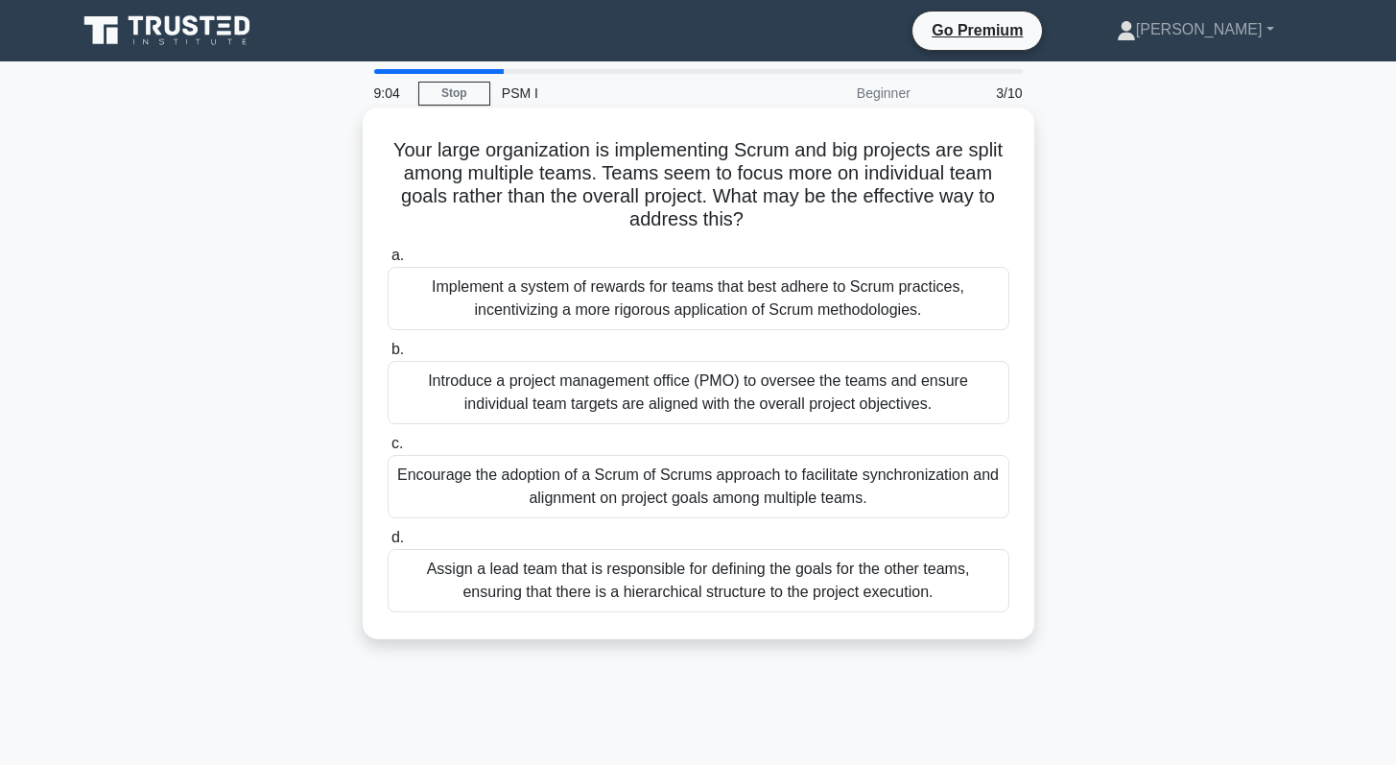
click at [629, 481] on div "Encourage the adoption of a Scrum of Scrums approach to facilitate synchronizat…" at bounding box center [699, 486] width 622 height 63
click at [388, 450] on input "c. Encourage the adoption of a Scrum of Scrums approach to facilitate synchroni…" at bounding box center [388, 443] width 0 height 12
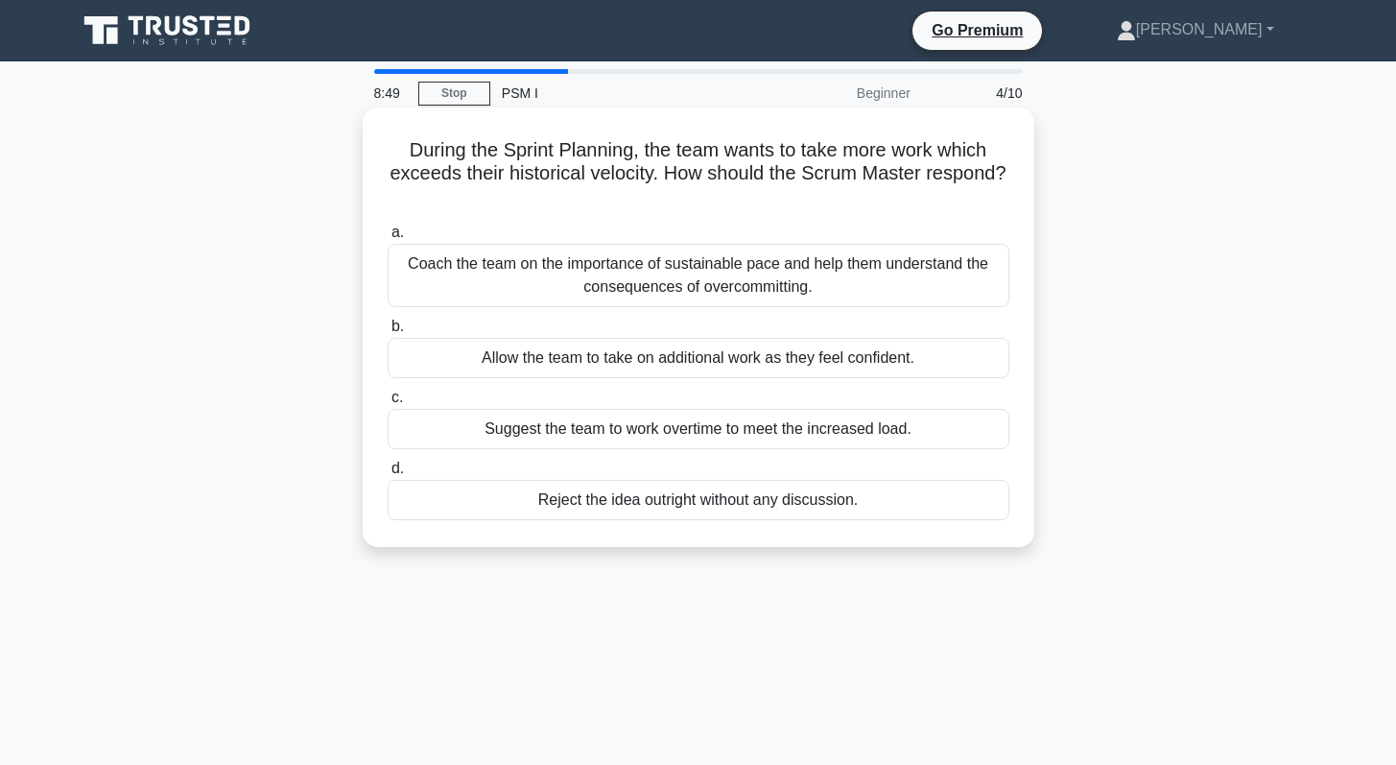
click at [729, 285] on div "Coach the team on the importance of sustainable pace and help them understand t…" at bounding box center [699, 275] width 622 height 63
click at [388, 239] on input "a. Coach the team on the importance of sustainable pace and help them understan…" at bounding box center [388, 232] width 0 height 12
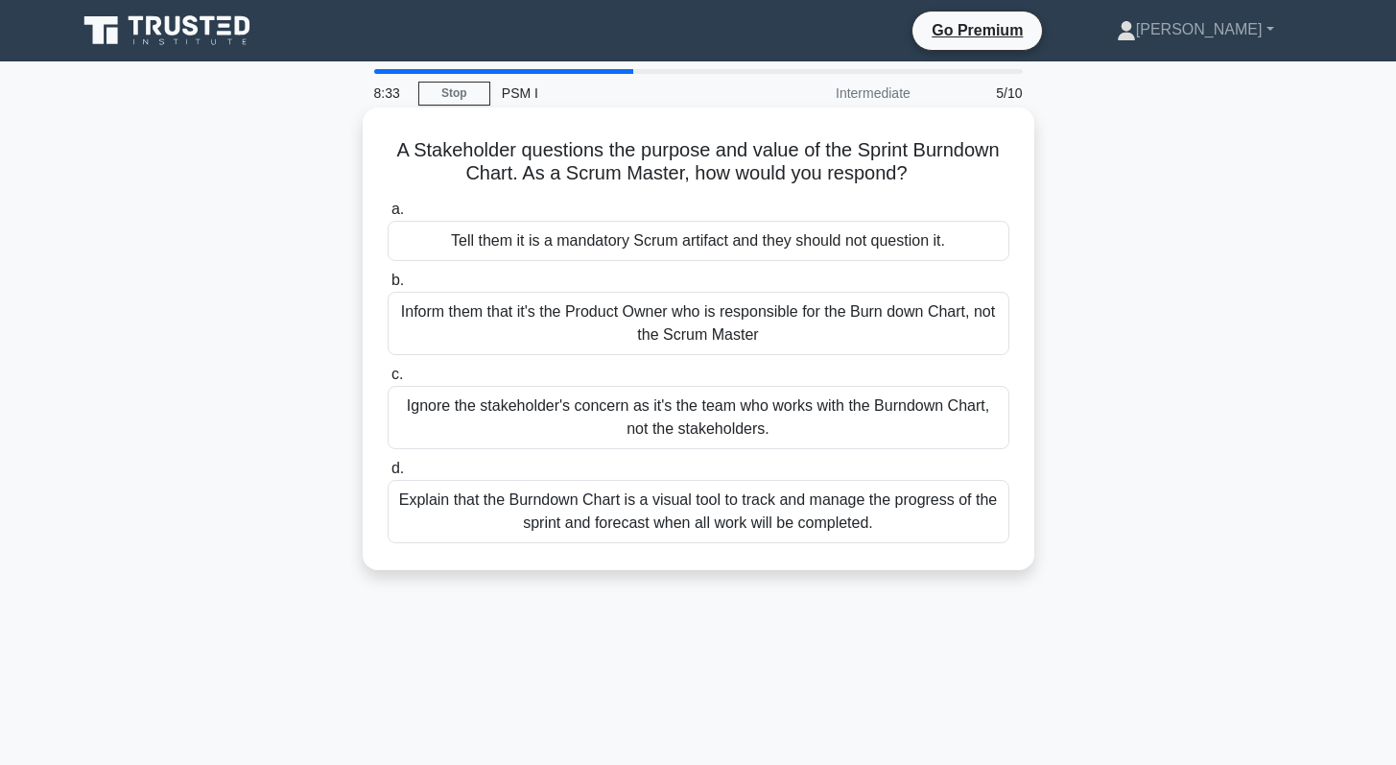
click at [700, 526] on div "Explain that the Burndown Chart is a visual tool to track and manage the progre…" at bounding box center [699, 511] width 622 height 63
click at [388, 475] on input "d. Explain that the Burndown Chart is a visual tool to track and manage the pro…" at bounding box center [388, 468] width 0 height 12
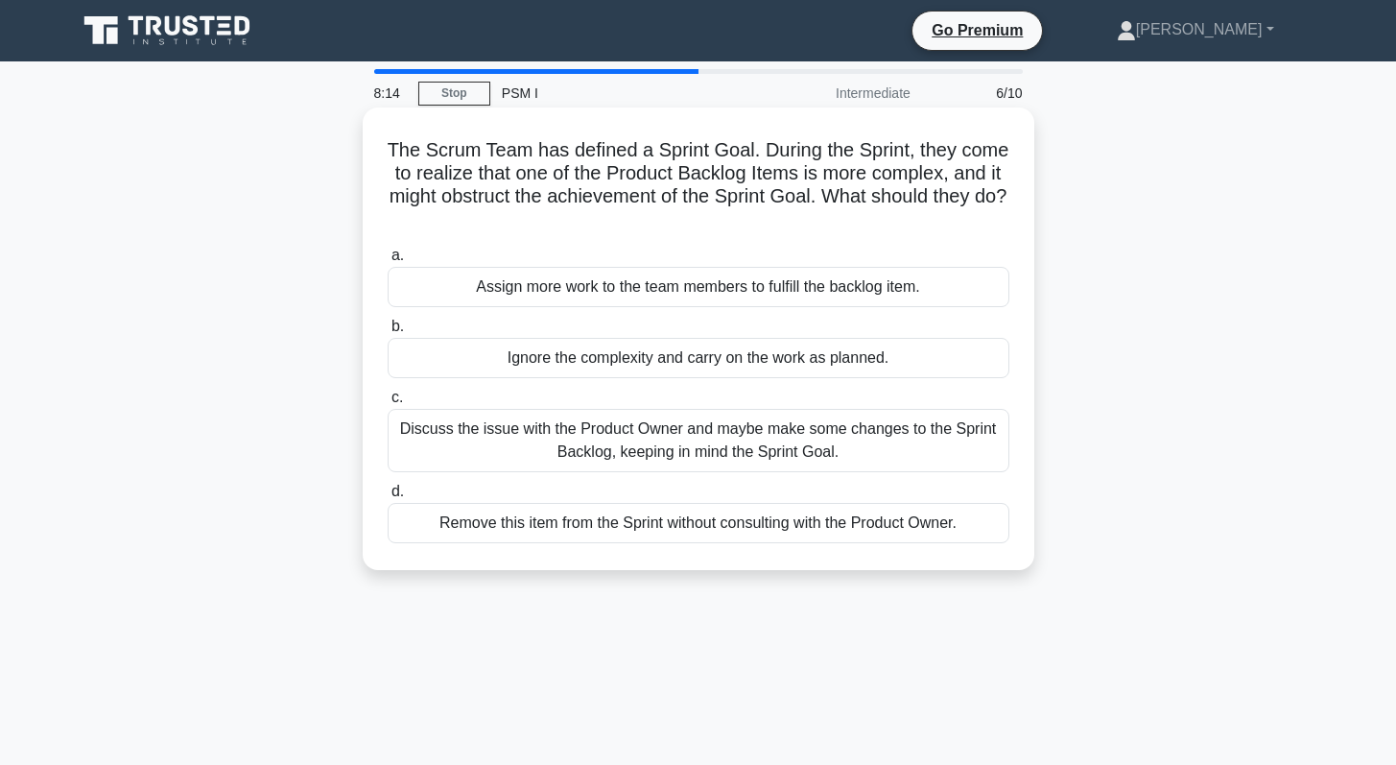
click at [691, 439] on div "Discuss the issue with the Product Owner and maybe make some changes to the Spr…" at bounding box center [699, 440] width 622 height 63
click at [388, 404] on input "c. Discuss the issue with the Product Owner and maybe make some changes to the …" at bounding box center [388, 397] width 0 height 12
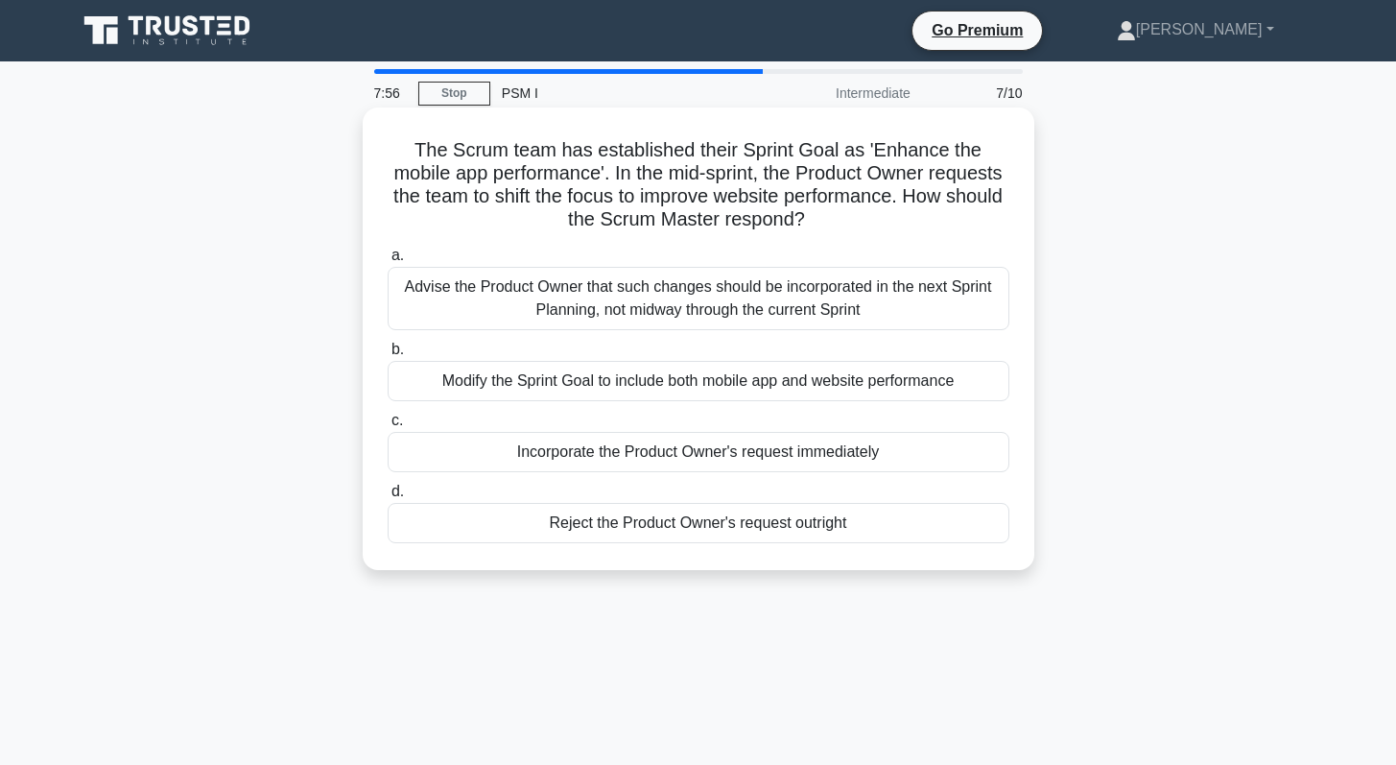
click at [649, 300] on div "Advise the Product Owner that such changes should be incorporated in the next S…" at bounding box center [699, 298] width 622 height 63
click at [388, 262] on input "a. Advise the Product Owner that such changes should be incorporated in the nex…" at bounding box center [388, 255] width 0 height 12
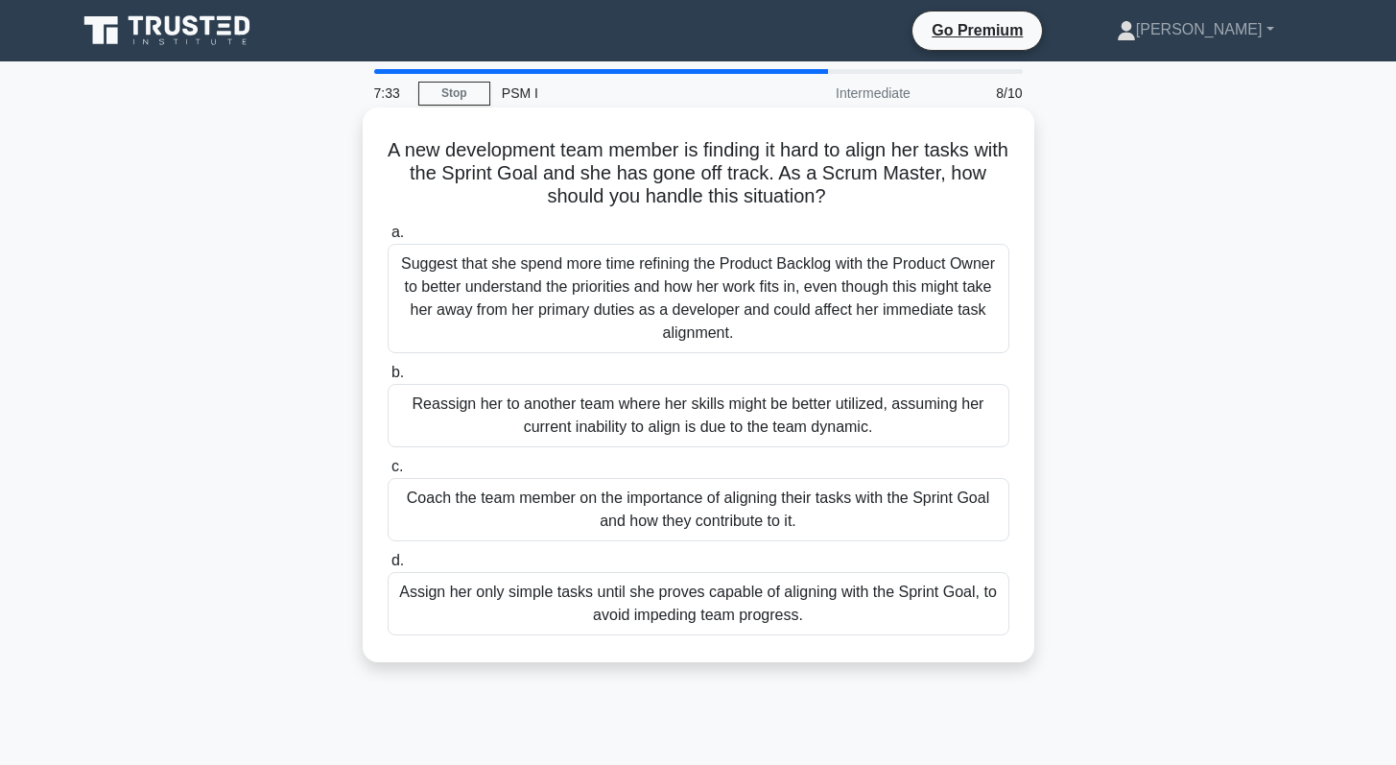
click at [628, 515] on div "Coach the team member on the importance of aligning their tasks with the Sprint…" at bounding box center [699, 509] width 622 height 63
click at [388, 473] on input "c. Coach the team member on the importance of aligning their tasks with the Spr…" at bounding box center [388, 466] width 0 height 12
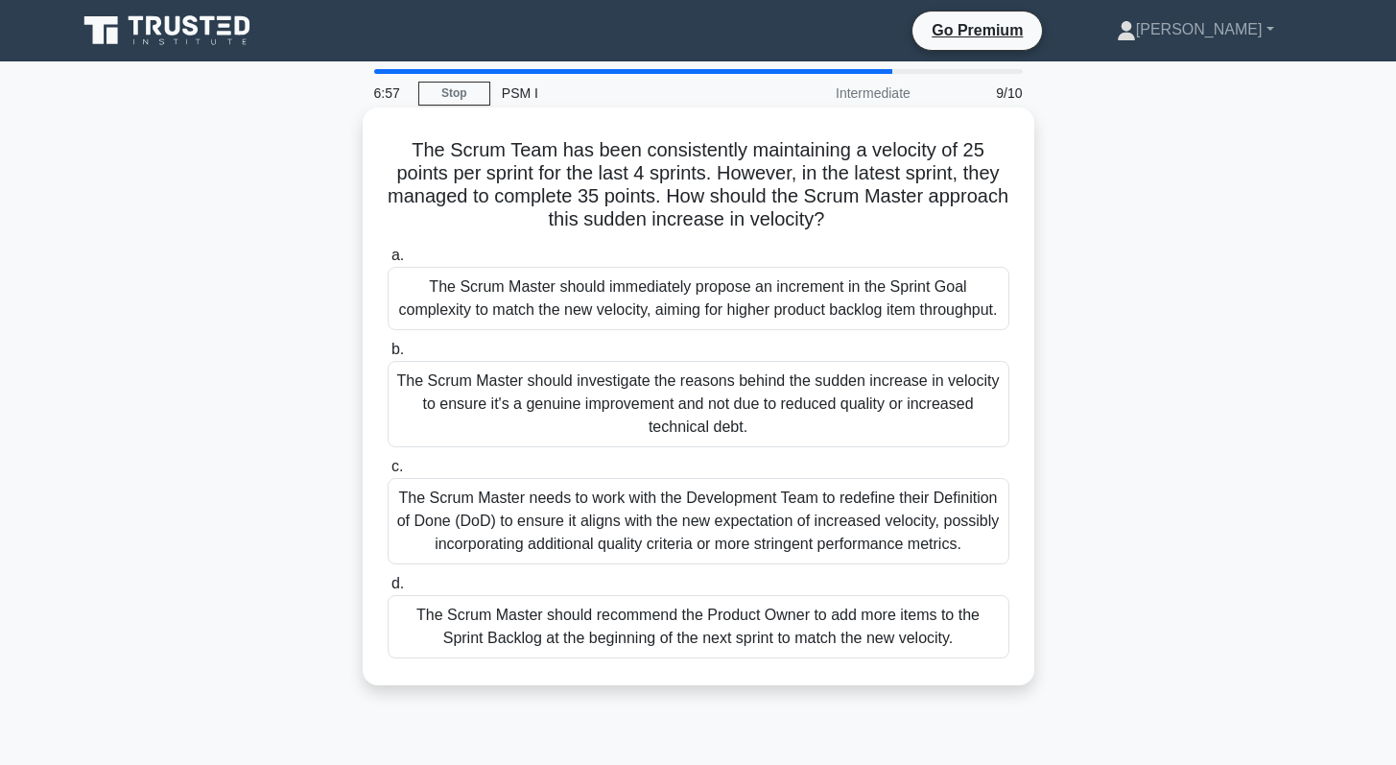
click at [647, 428] on div "The Scrum Master should investigate the reasons behind the sudden increase in v…" at bounding box center [699, 404] width 622 height 86
click at [388, 356] on input "b. The Scrum Master should investigate the reasons behind the sudden increase i…" at bounding box center [388, 349] width 0 height 12
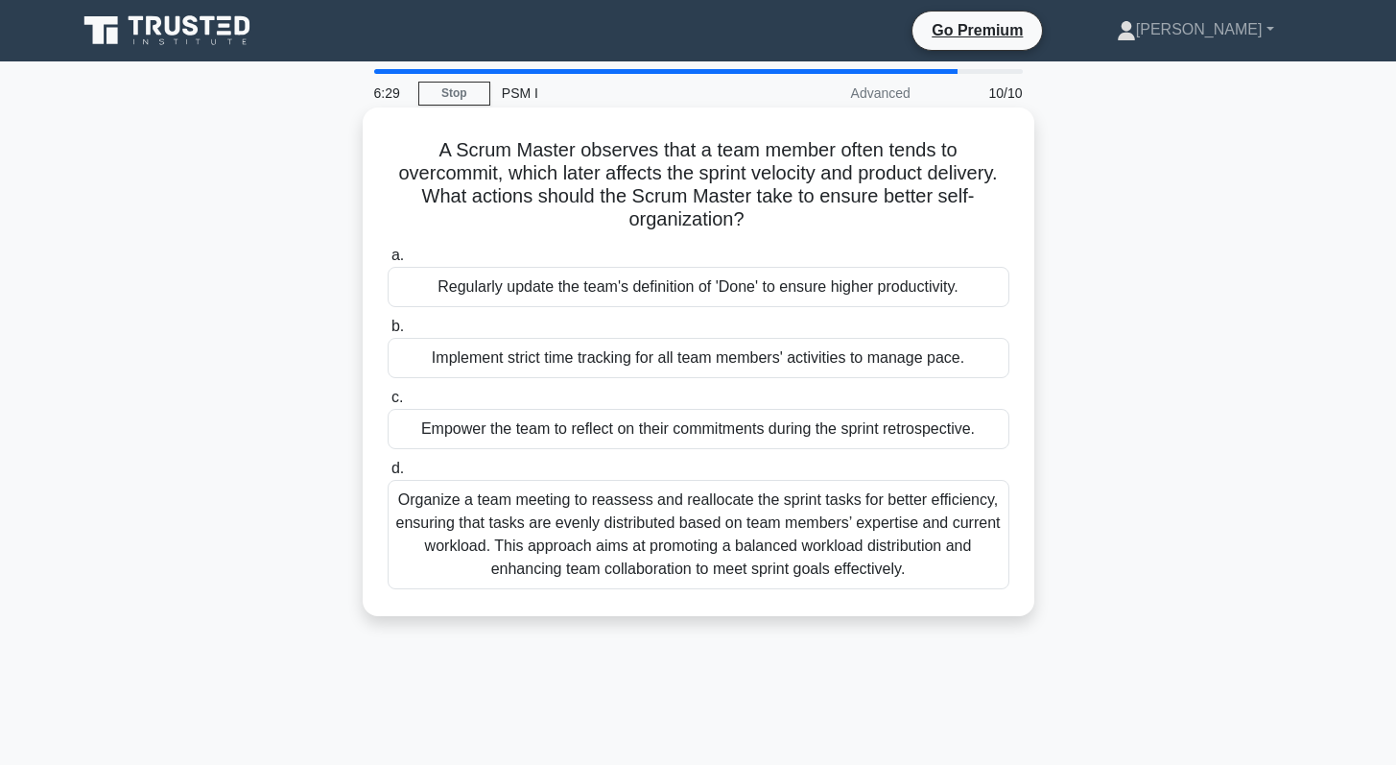
click at [529, 433] on div "Empower the team to reflect on their commitments during the sprint retrospectiv…" at bounding box center [699, 429] width 622 height 40
click at [388, 404] on input "c. Empower the team to reflect on their commitments during the sprint retrospec…" at bounding box center [388, 397] width 0 height 12
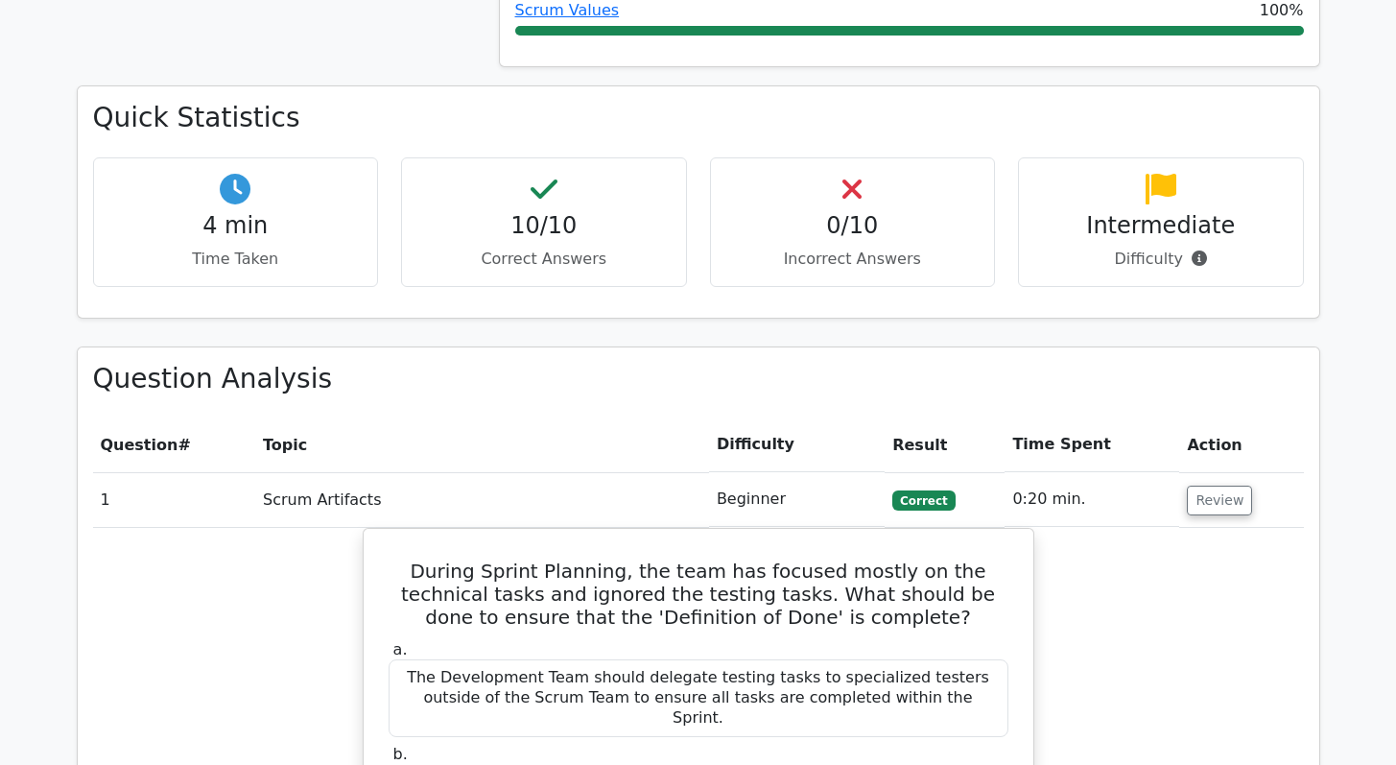
scroll to position [1230, 0]
